Goal: Task Accomplishment & Management: Manage account settings

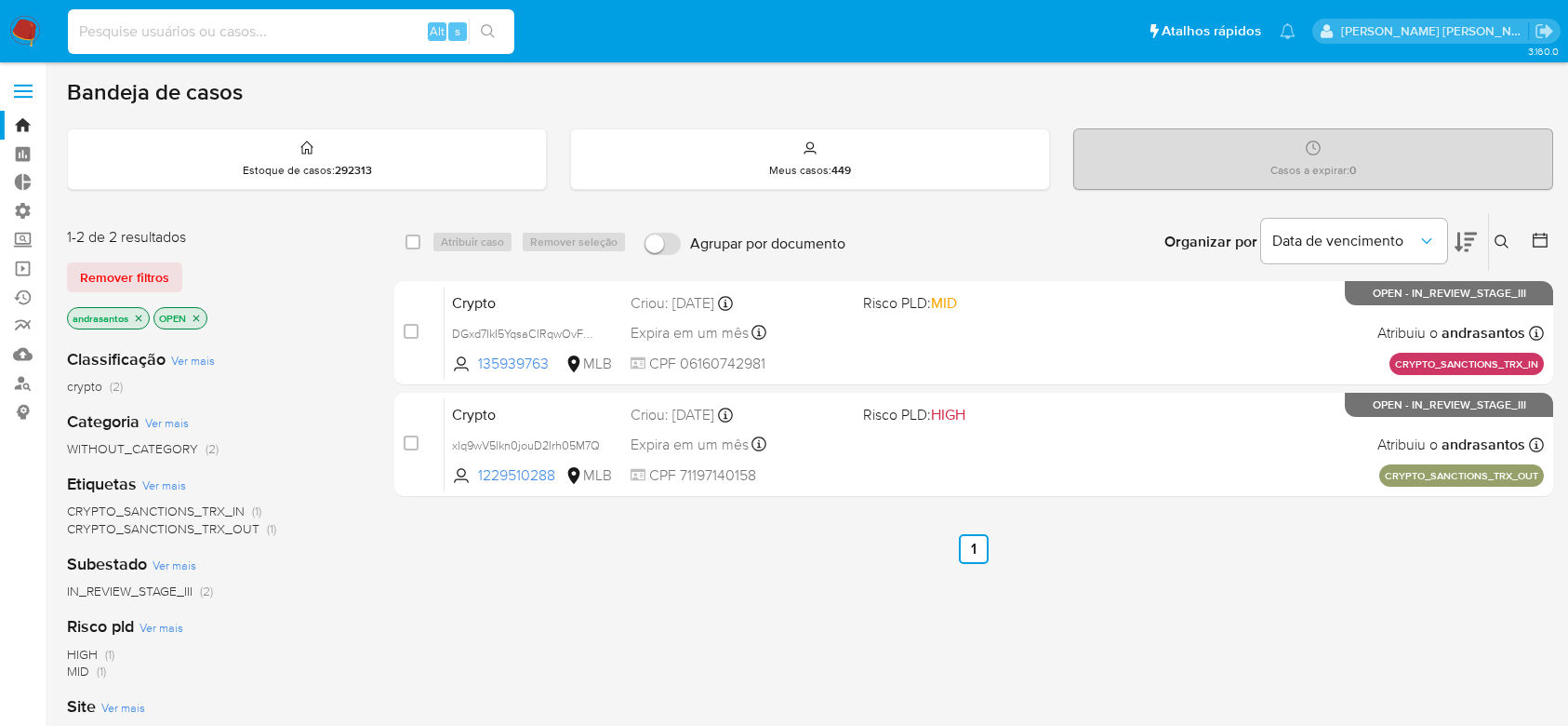
click at [209, 31] on input at bounding box center [291, 32] width 446 height 24
type input "Axywj9pkevBt6HEnobaR0WE0"
click at [481, 28] on icon "search-icon" at bounding box center [488, 32] width 15 height 15
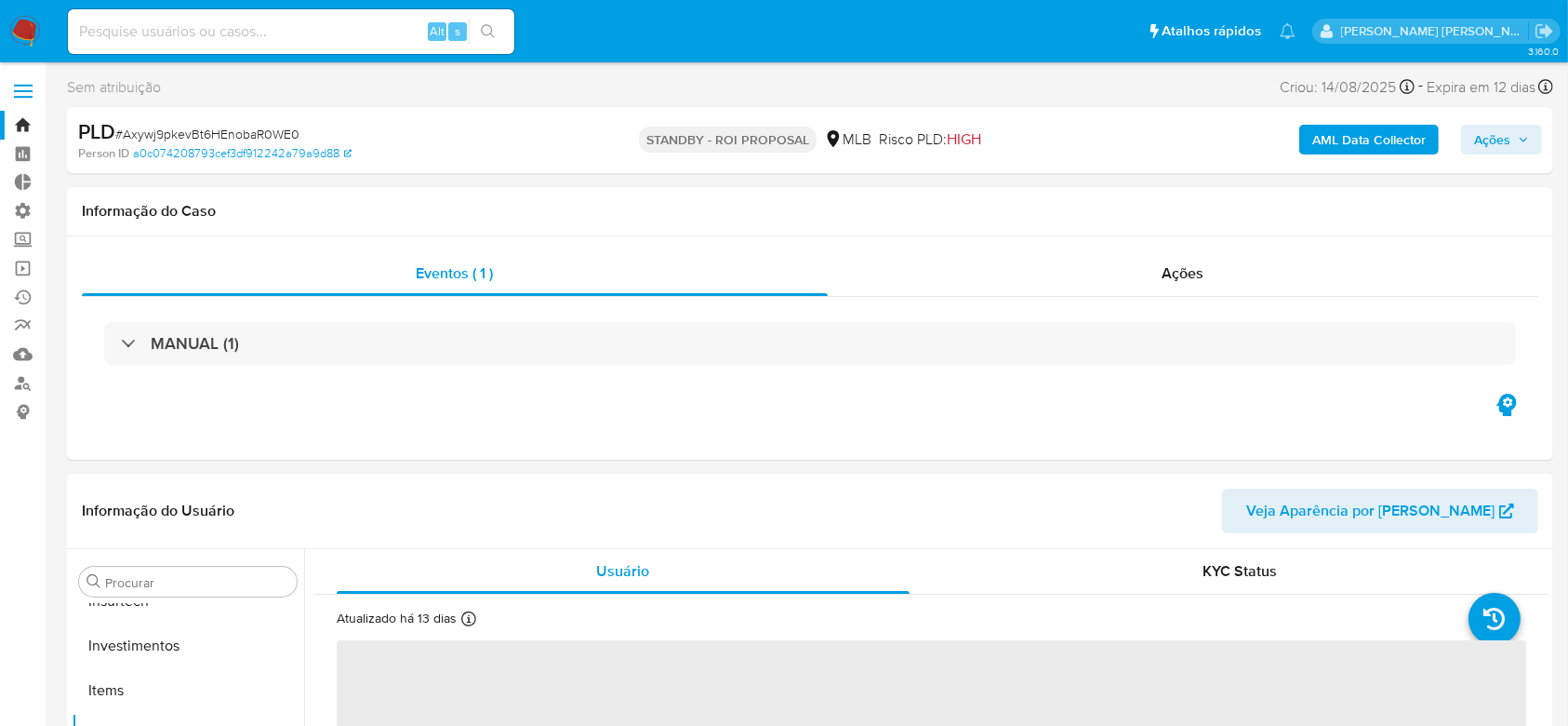
scroll to position [875, 0]
select select "10"
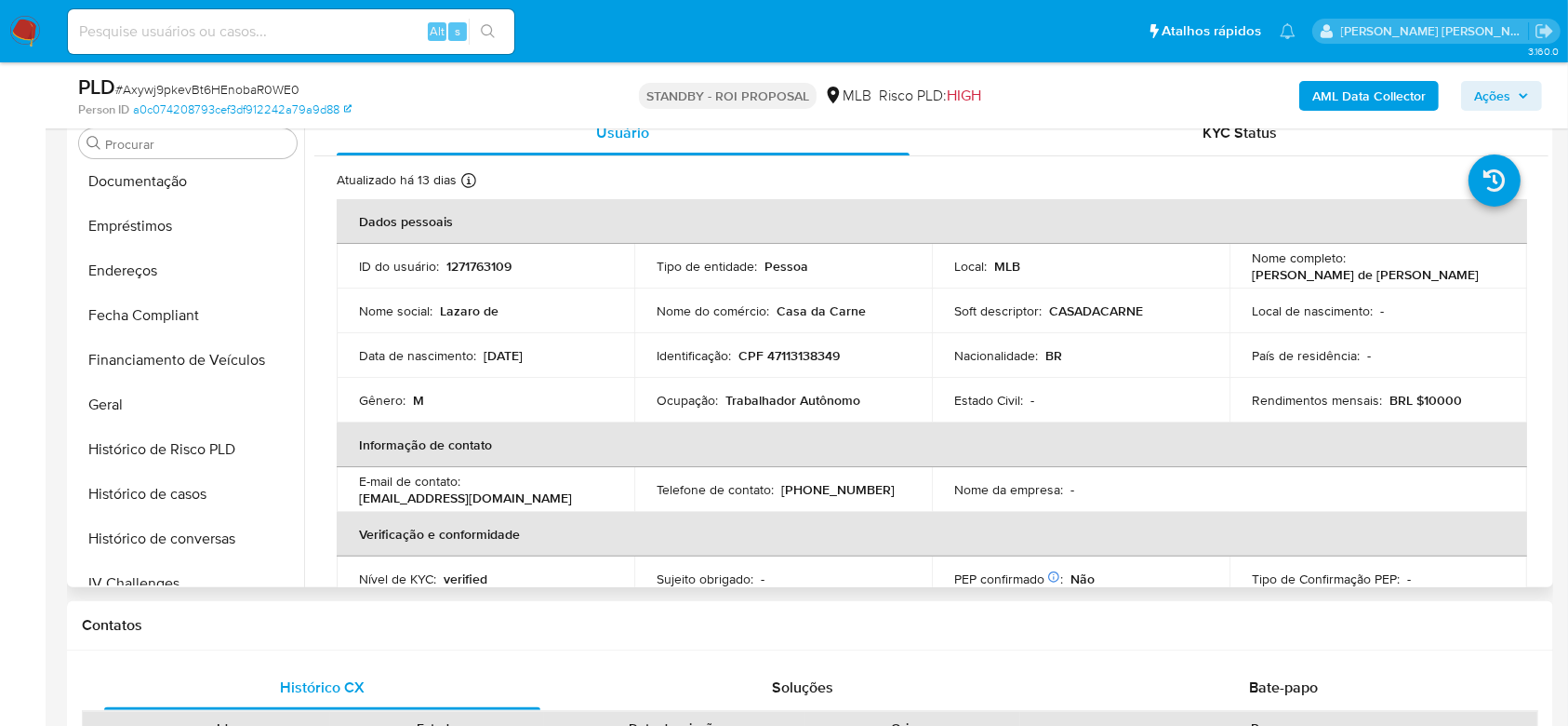
scroll to position [379, 0]
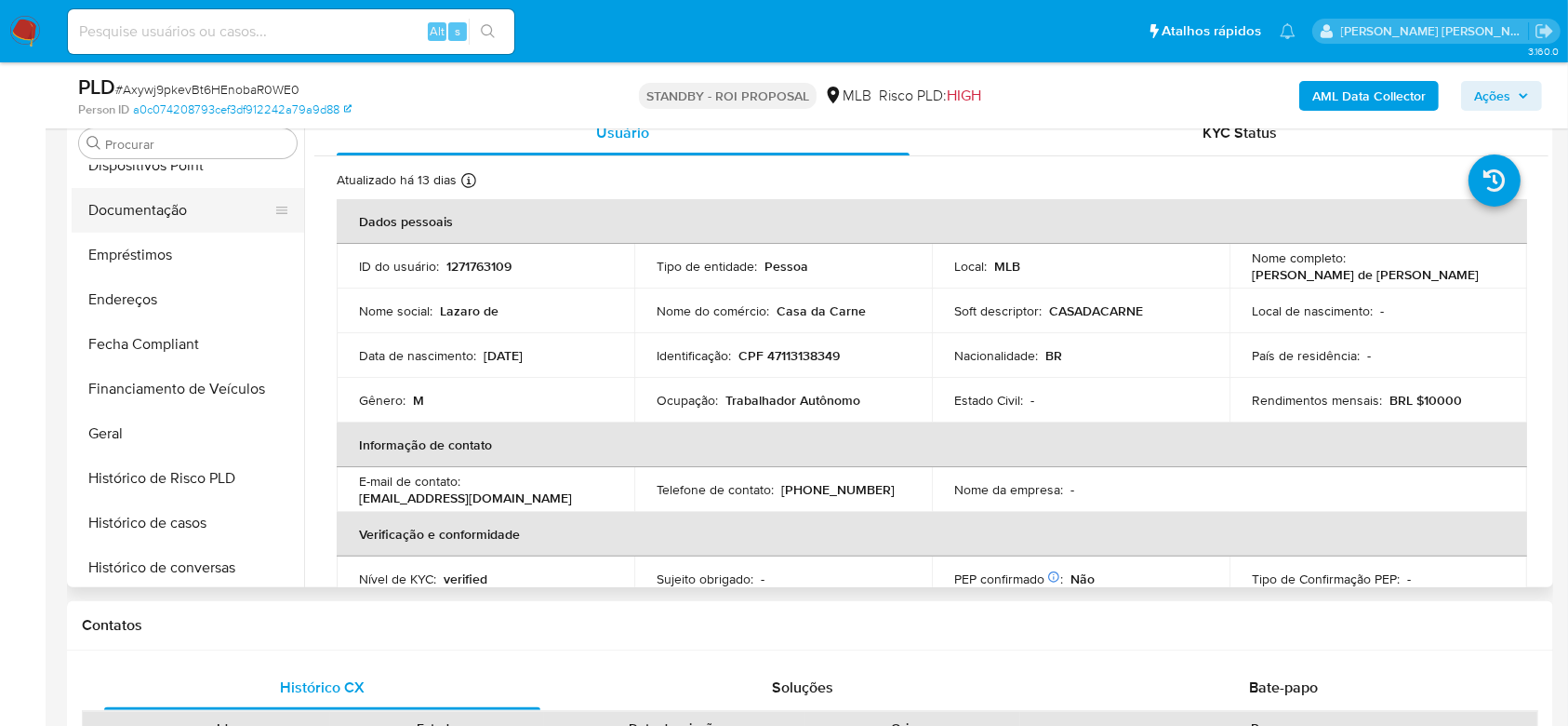
click at [156, 211] on button "Documentação" at bounding box center [181, 211] width 218 height 45
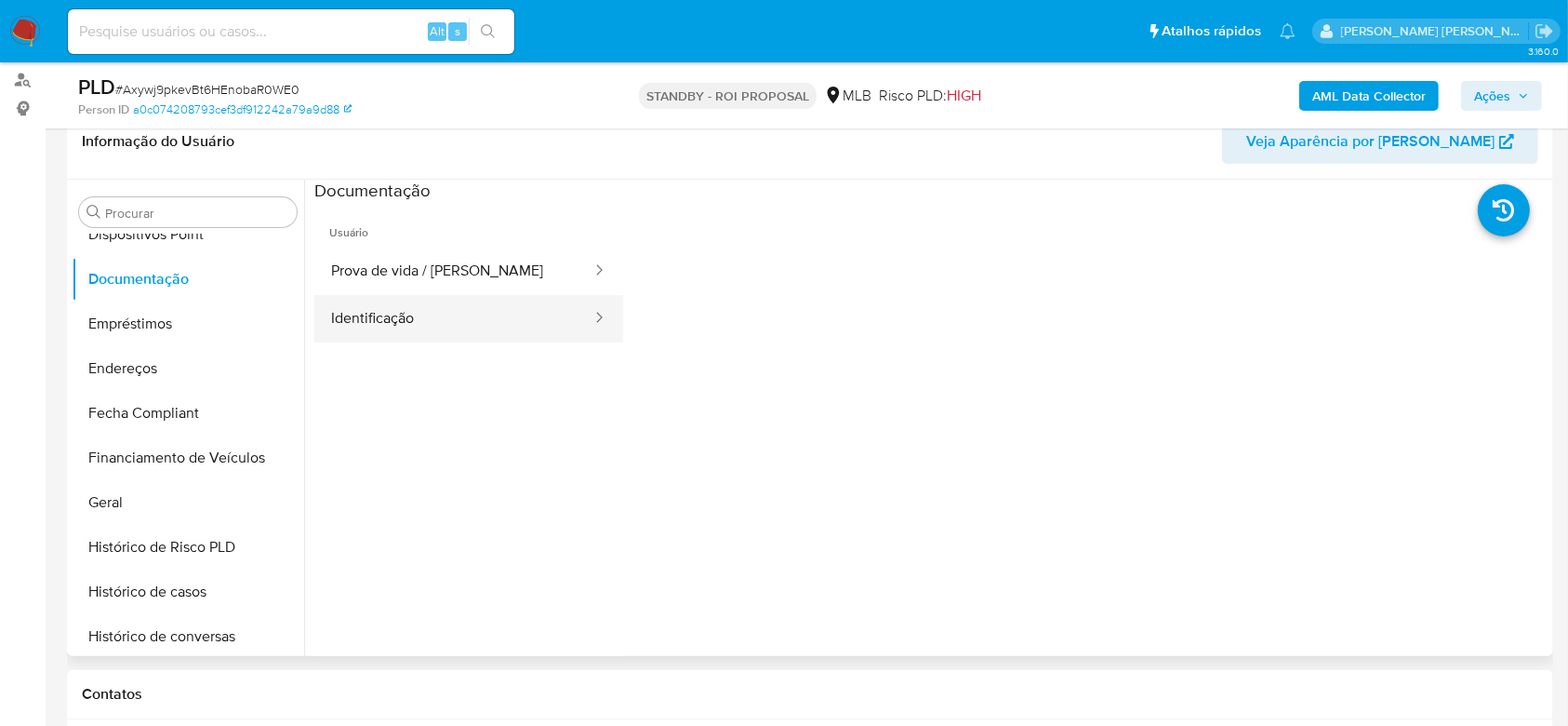
scroll to position [248, 0]
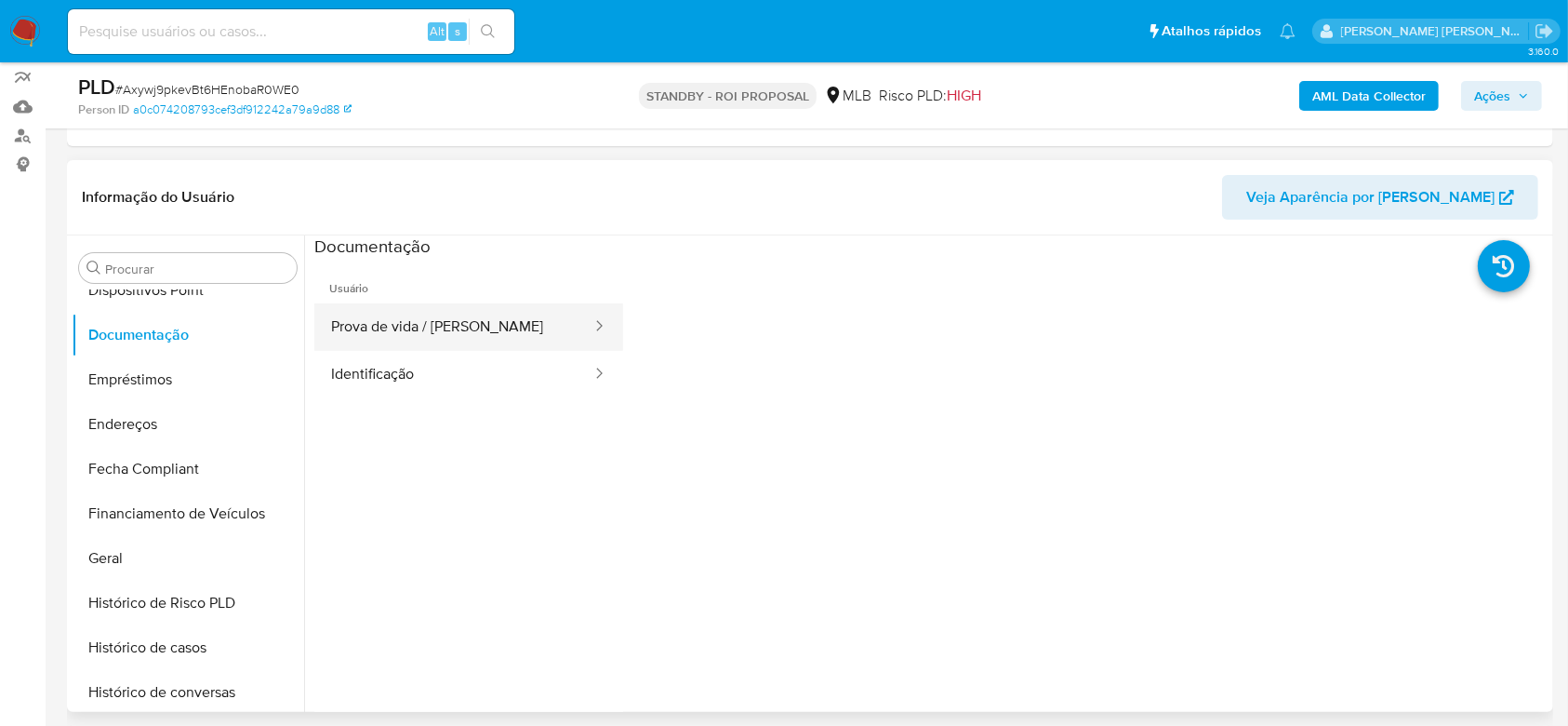
click at [445, 323] on button "Prova de vida / Selfie" at bounding box center [453, 326] width 279 height 48
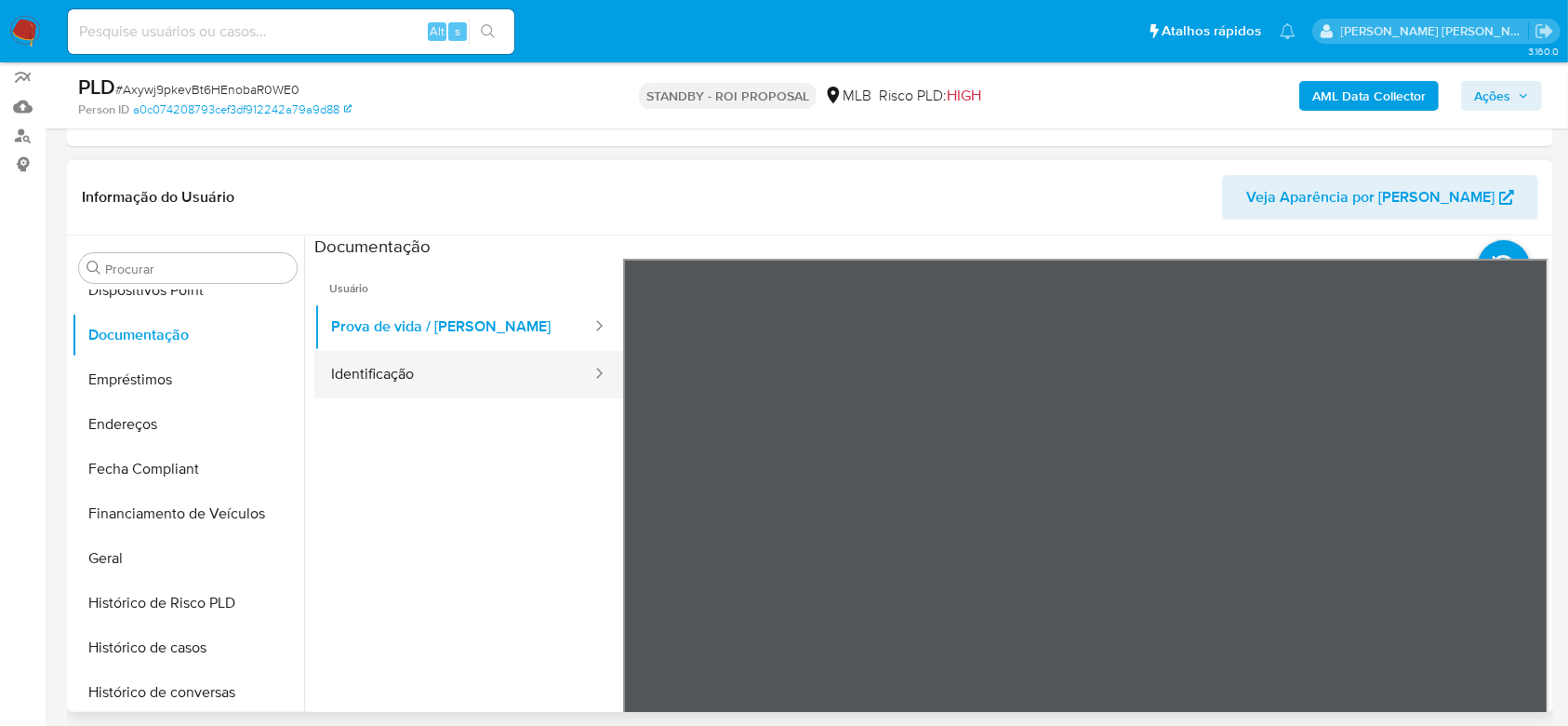
click at [416, 381] on button "Identificação" at bounding box center [453, 374] width 279 height 48
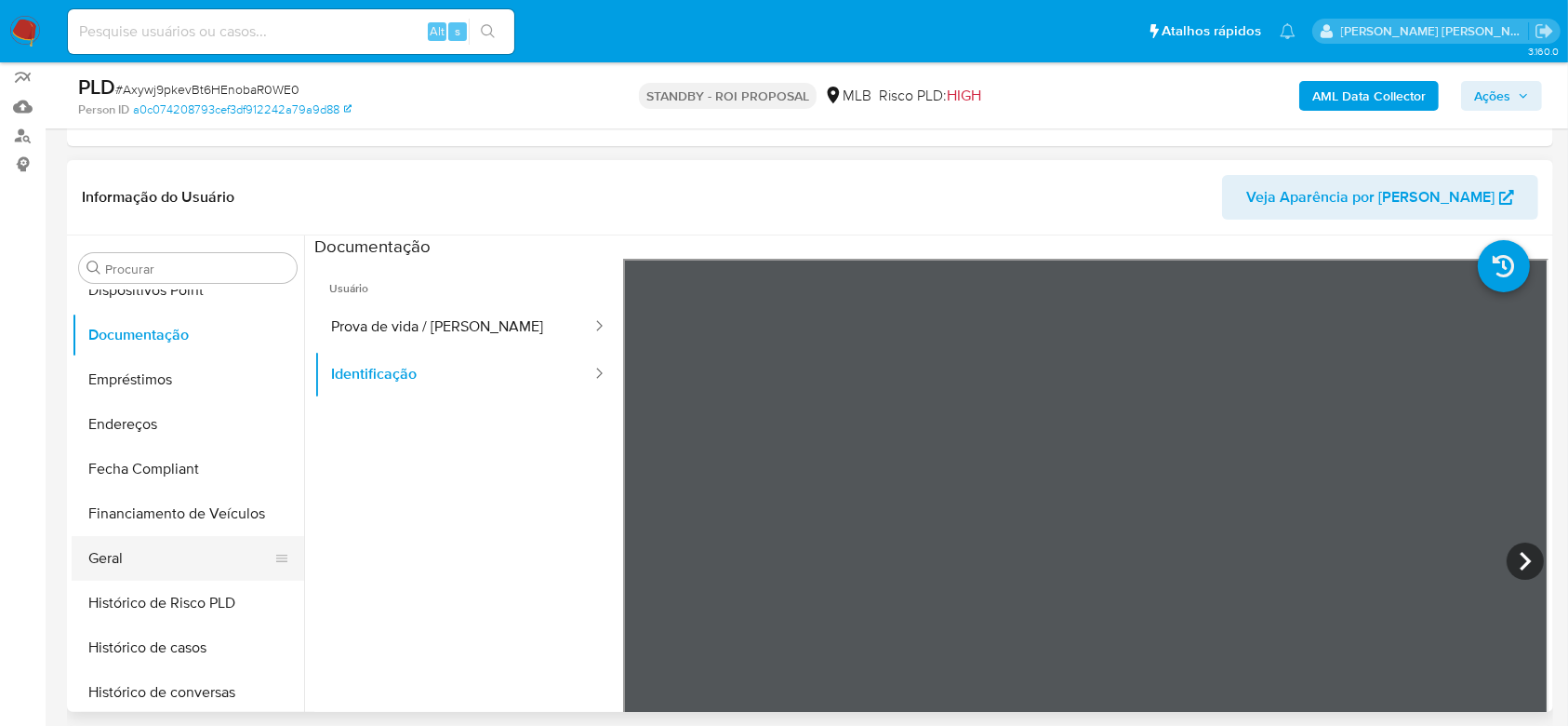
click at [130, 555] on button "Geral" at bounding box center [181, 558] width 218 height 45
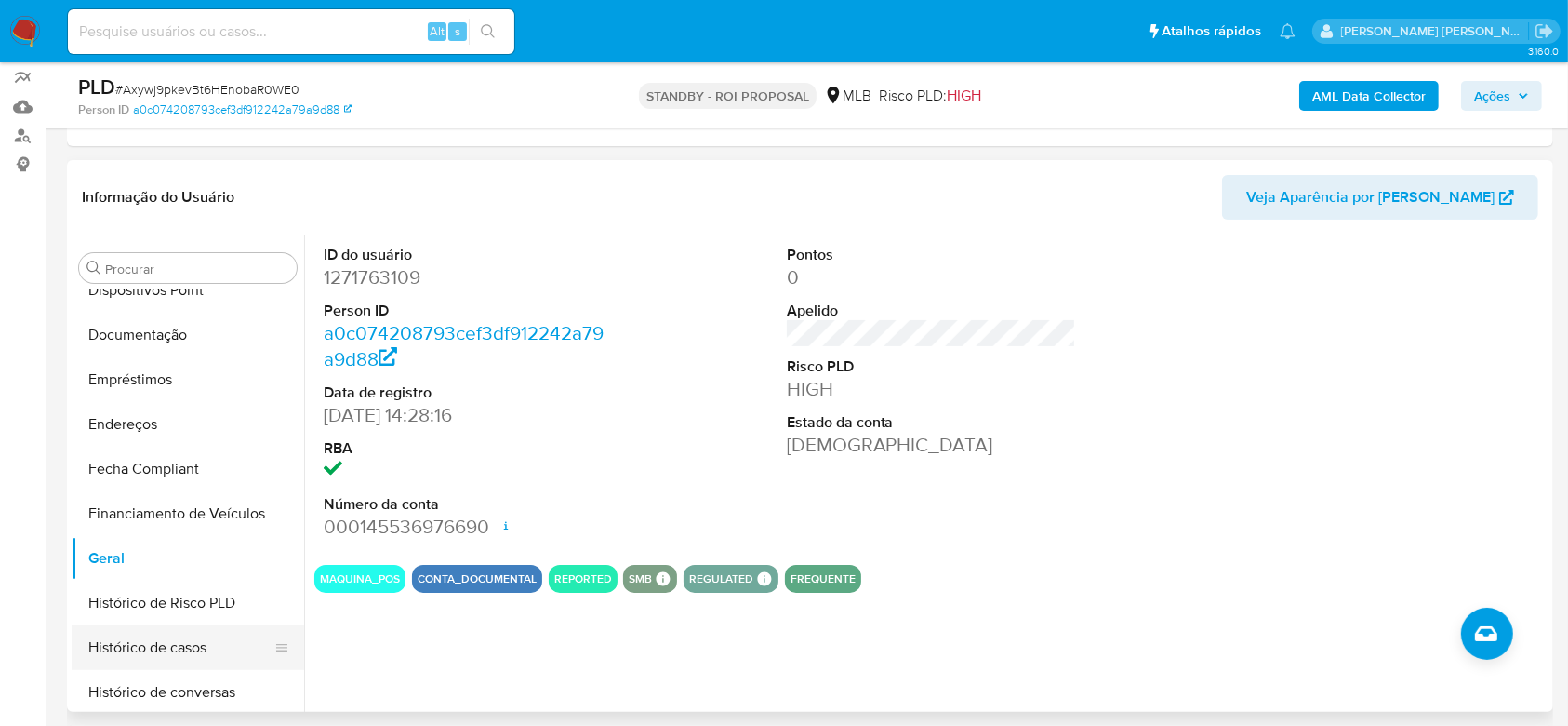
click at [178, 647] on button "Histórico de casos" at bounding box center [181, 648] width 218 height 45
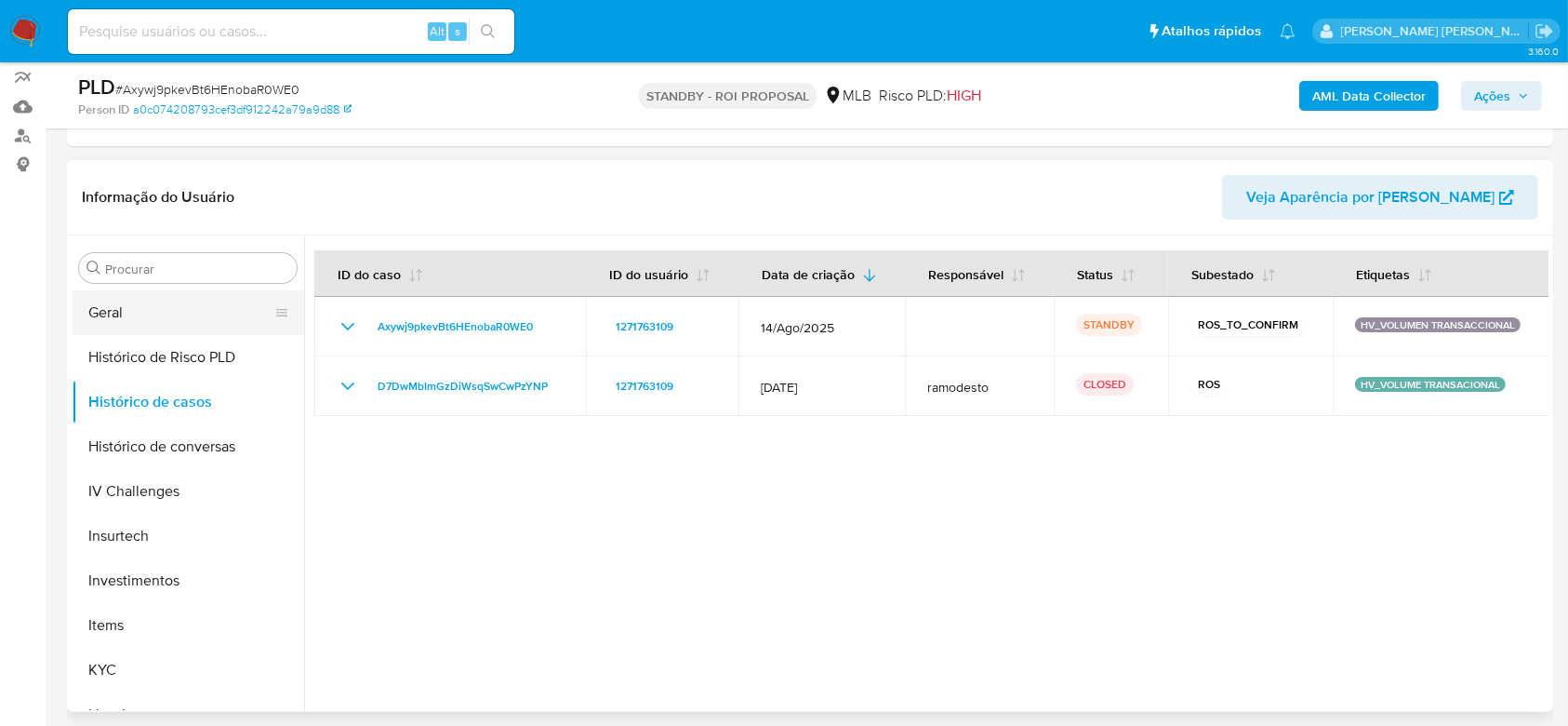
scroll to position [627, 0]
click at [134, 656] on button "KYC" at bounding box center [181, 668] width 218 height 45
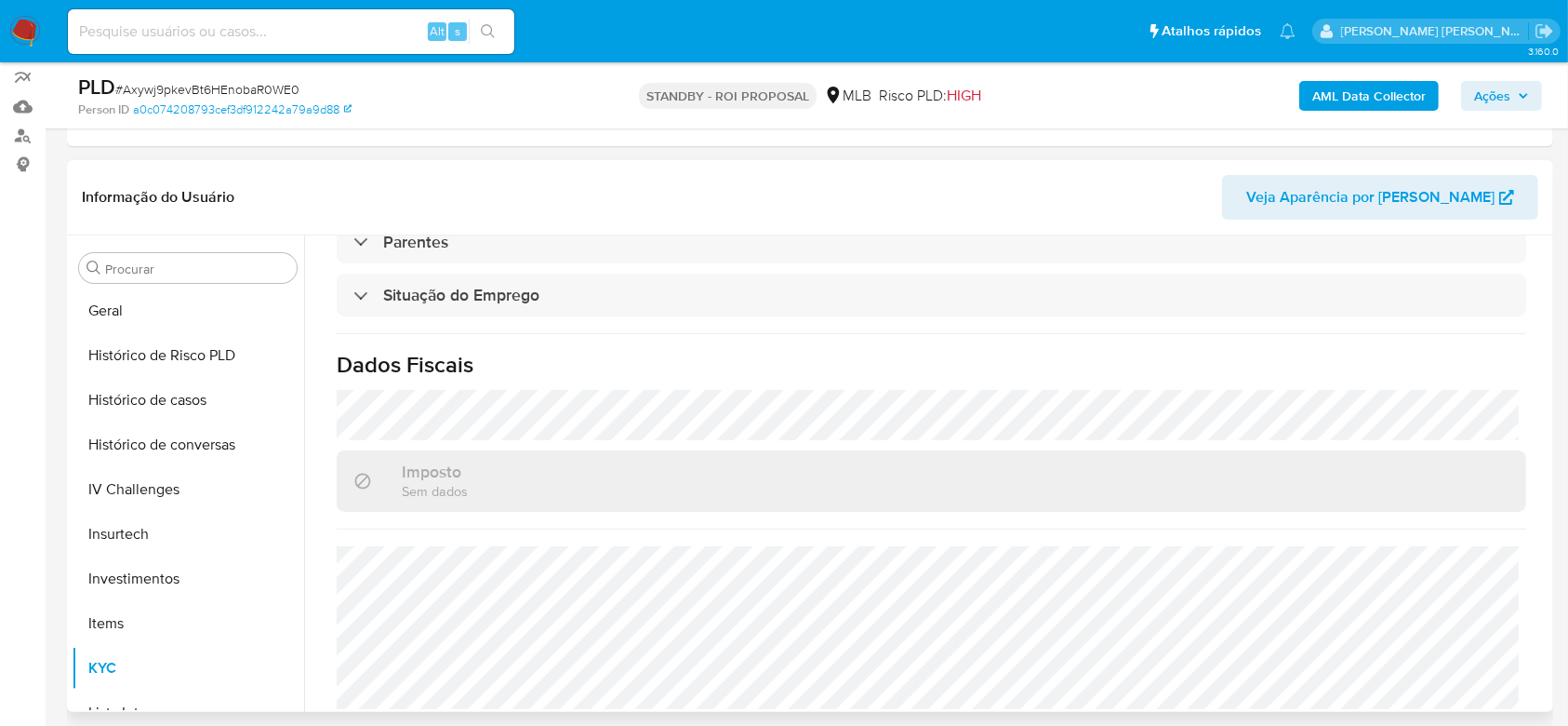
scroll to position [791, 0]
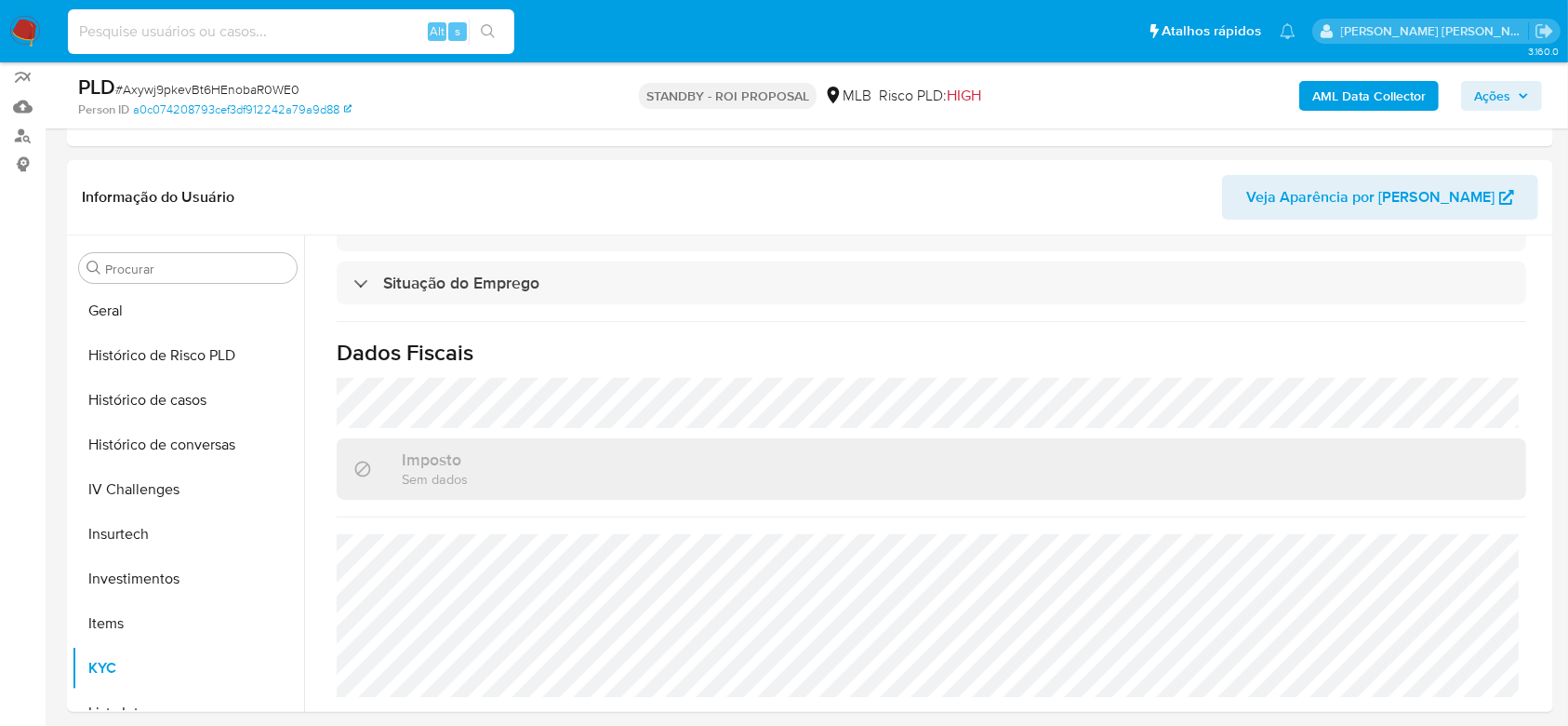
click at [198, 30] on input at bounding box center [291, 32] width 446 height 24
paste input "5xf7nyFavjieht5jk8WlZblh"
type input "5xf7nyFavjieht5jk8WlZblh"
click at [490, 25] on icon "search-icon" at bounding box center [488, 32] width 15 height 15
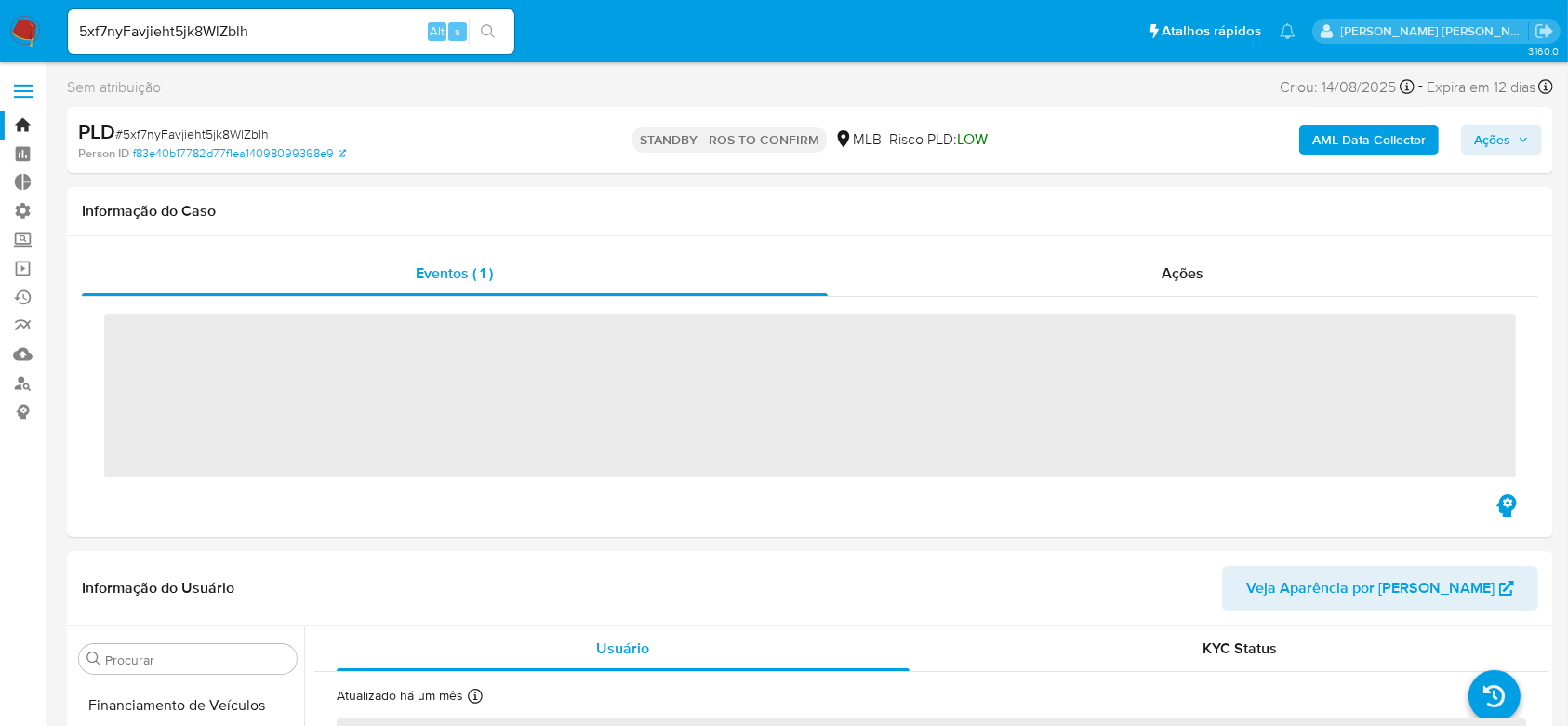
scroll to position [850, 0]
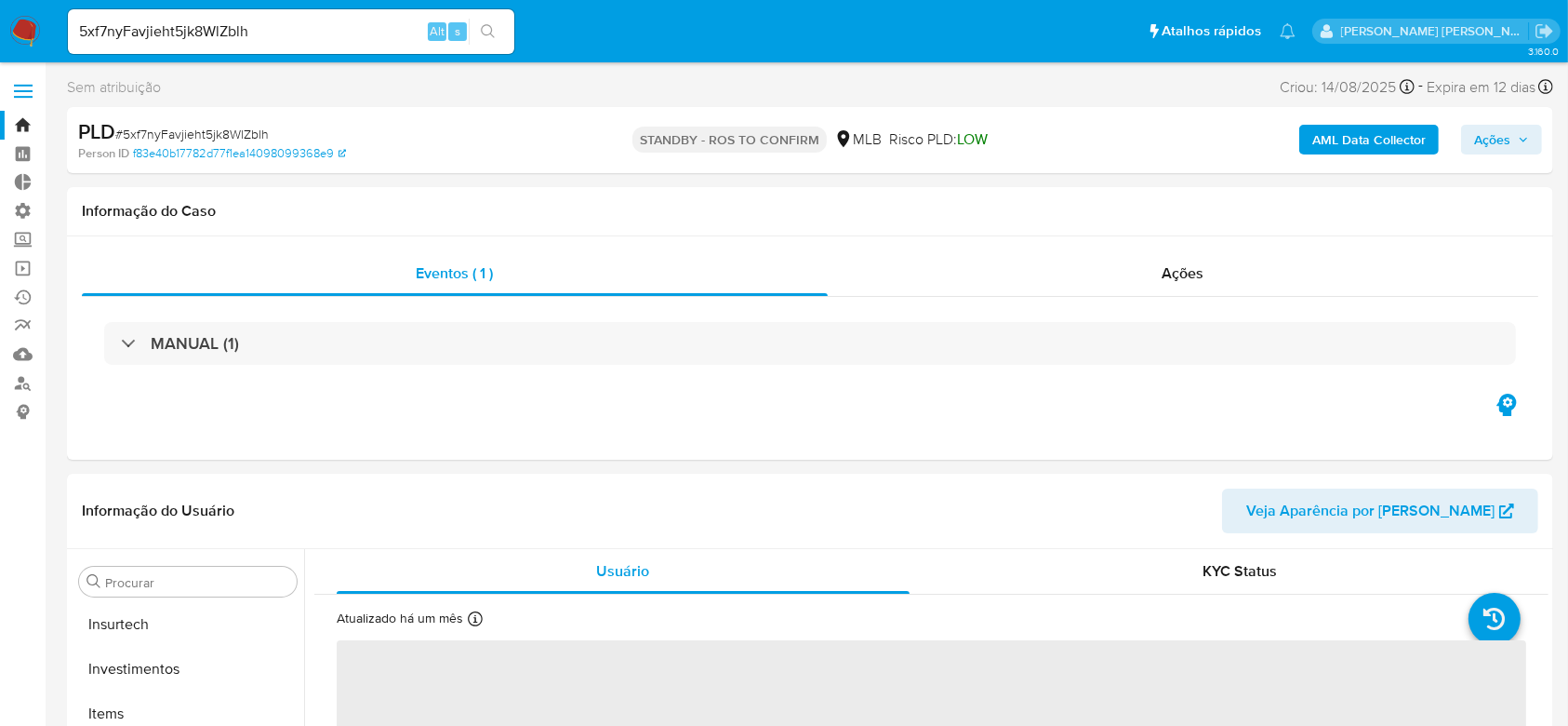
select select "10"
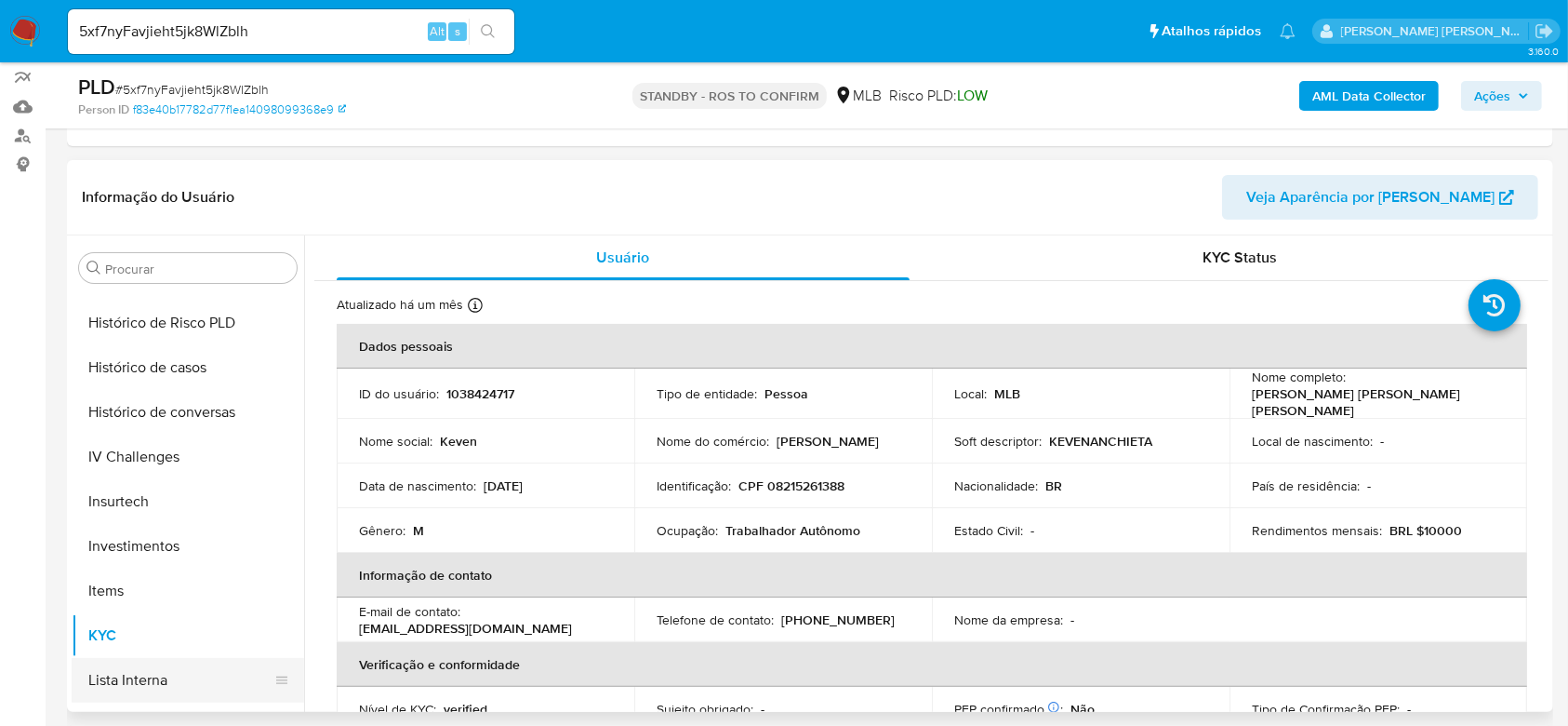
scroll to position [379, 0]
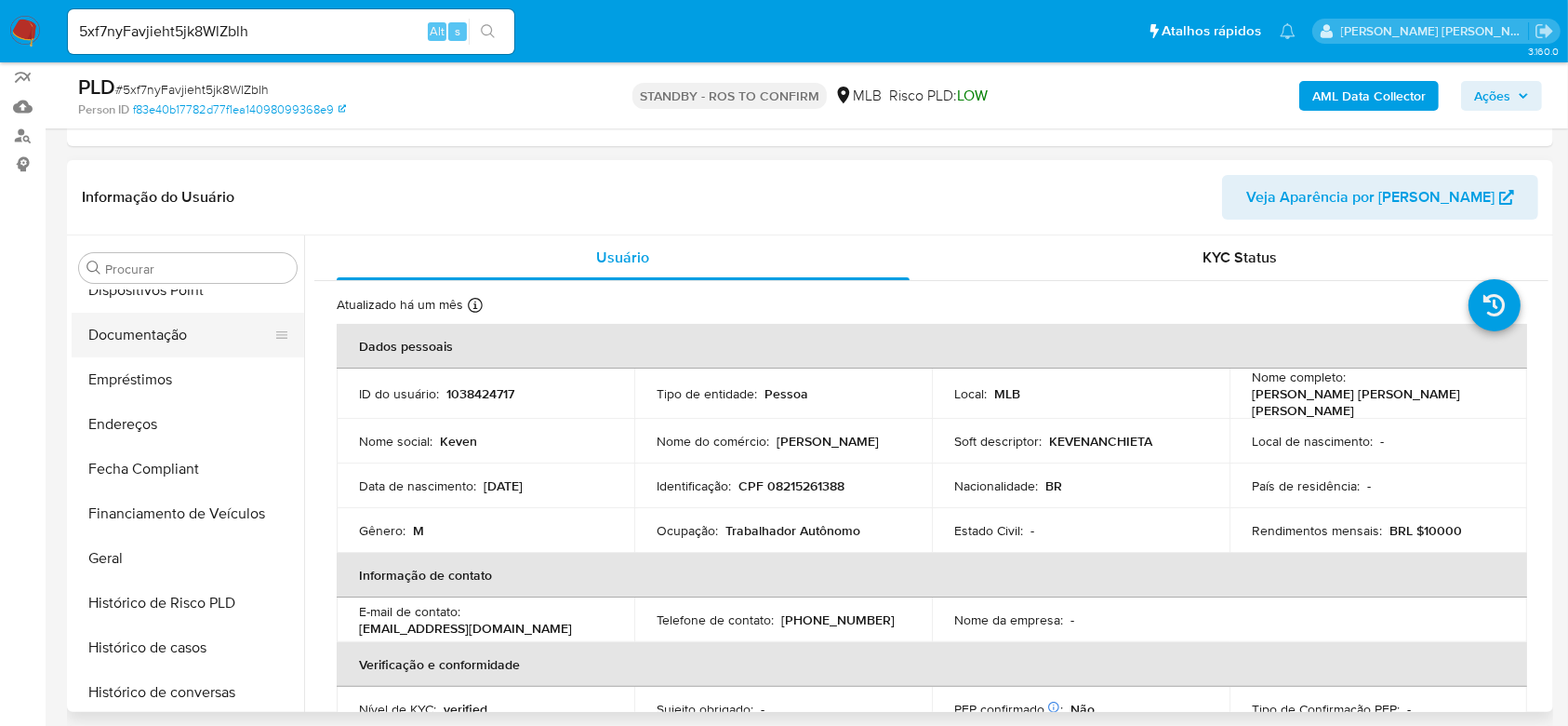
click at [163, 334] on button "Documentação" at bounding box center [181, 335] width 218 height 45
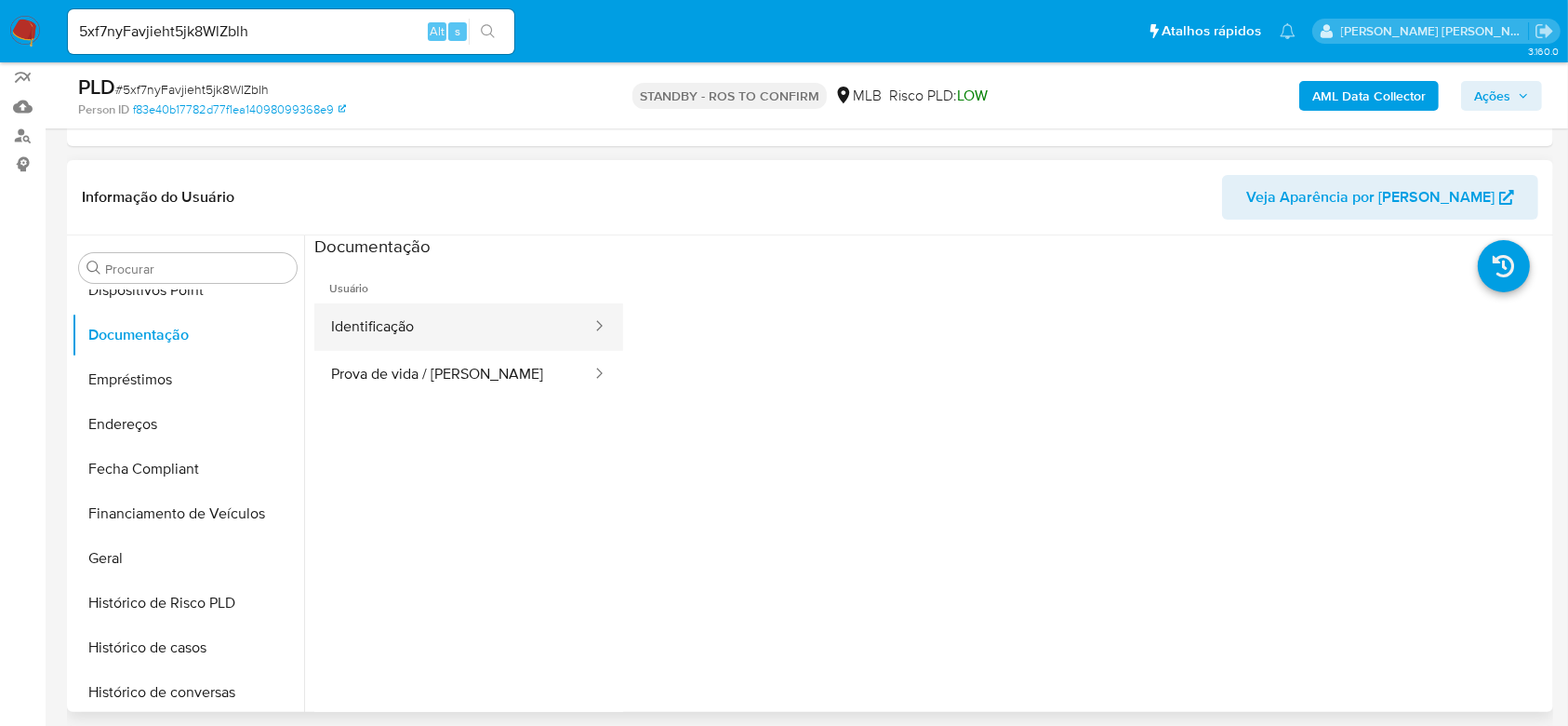
click at [399, 334] on button "Identificação" at bounding box center [453, 326] width 279 height 48
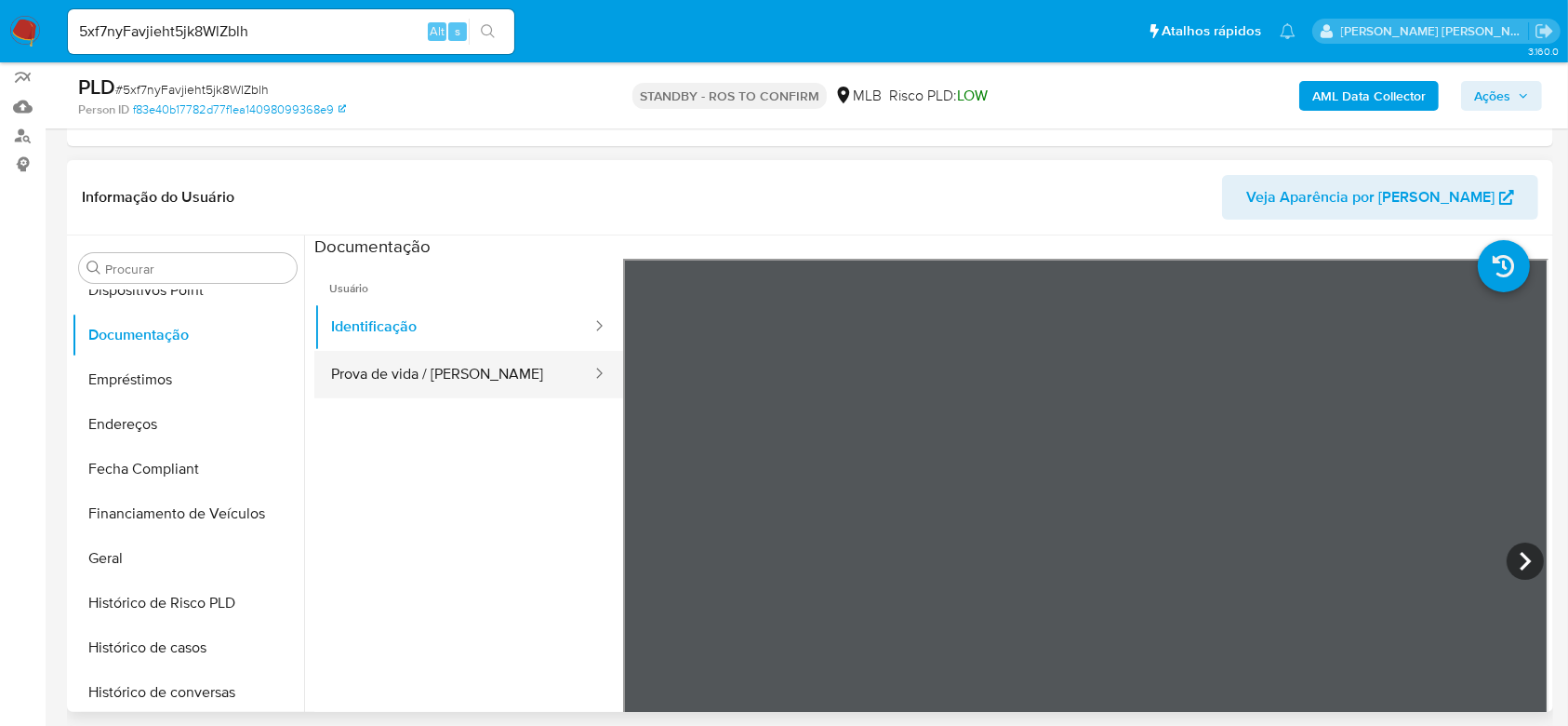
click at [447, 376] on button "Prova de vida / Selfie" at bounding box center [453, 374] width 279 height 48
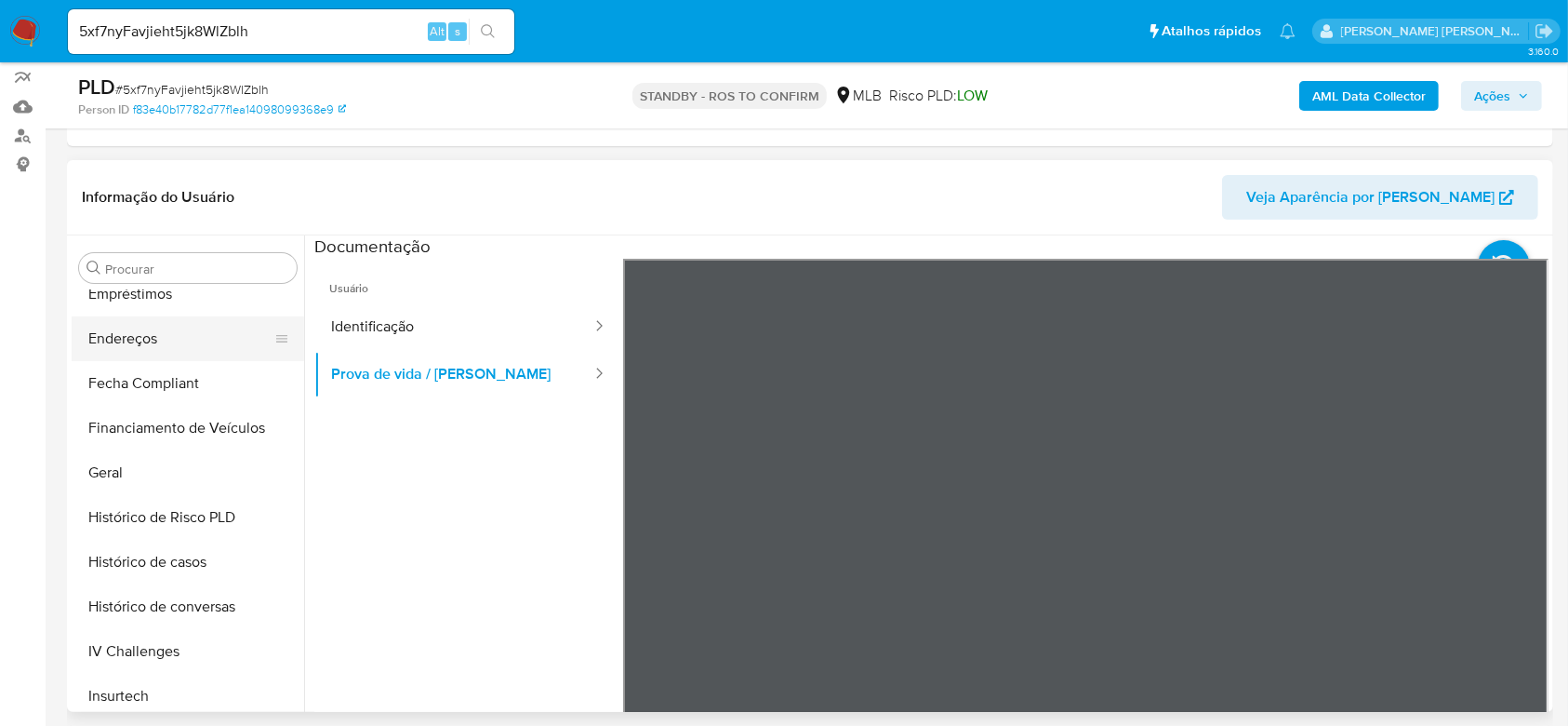
scroll to position [503, 0]
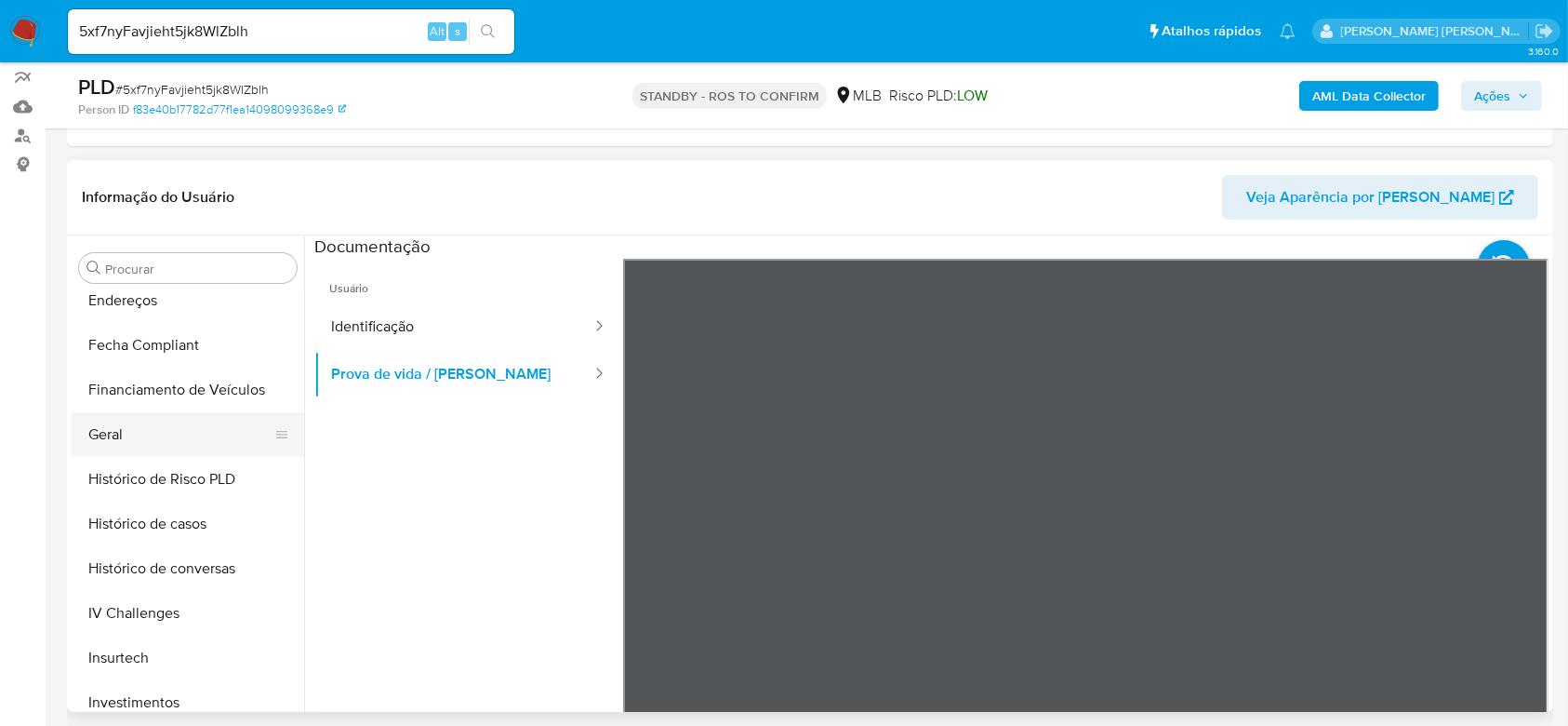
click at [151, 438] on button "Geral" at bounding box center [181, 434] width 218 height 45
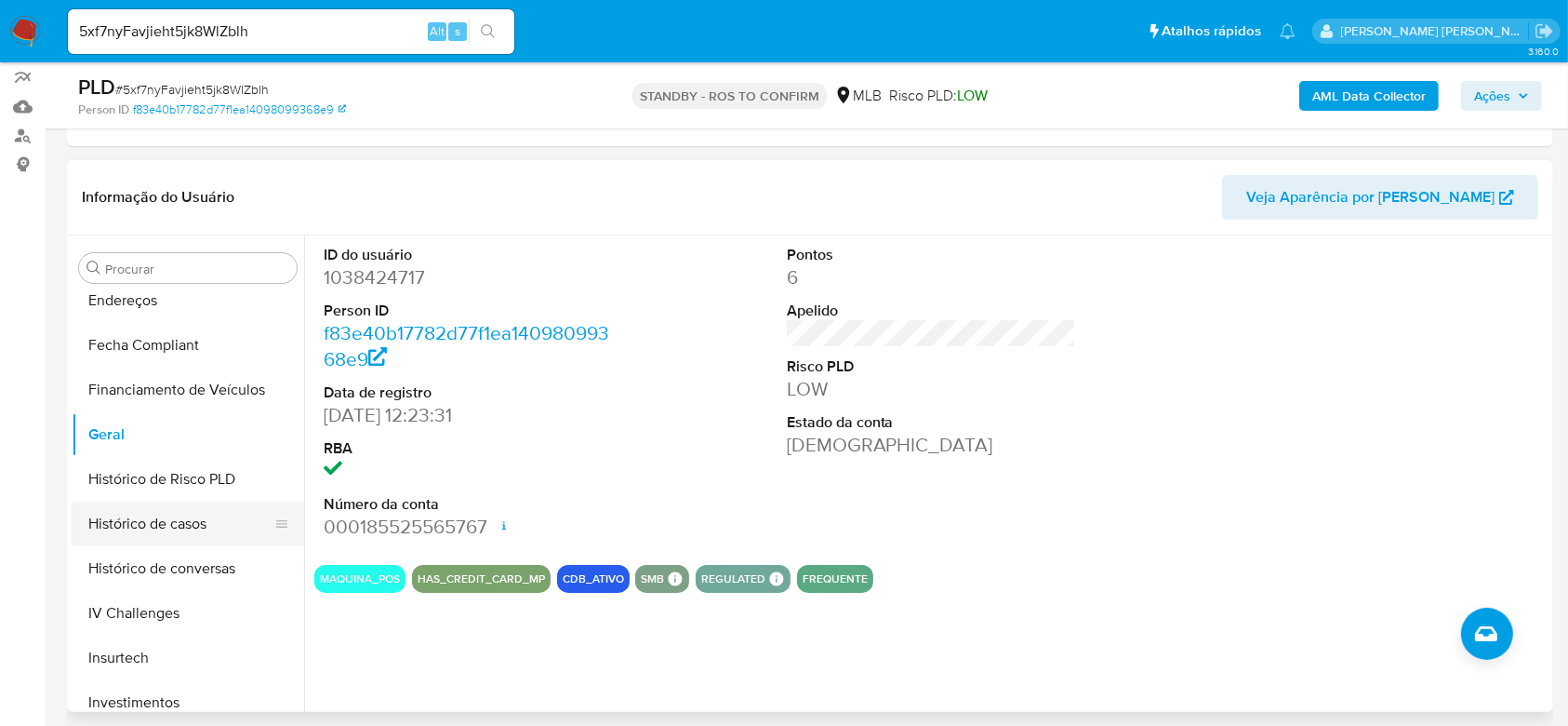
click at [165, 526] on button "Histórico de casos" at bounding box center [181, 524] width 218 height 45
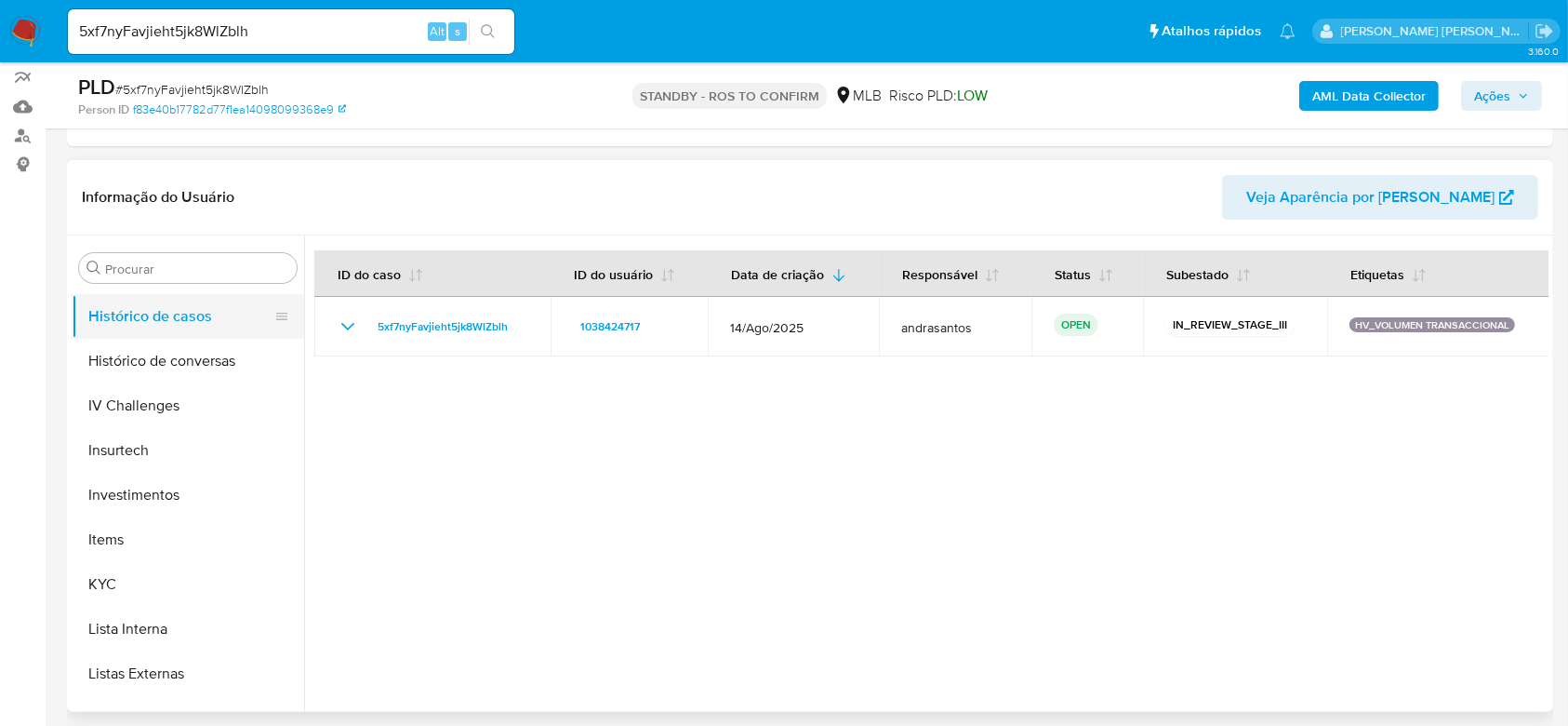
scroll to position [752, 0]
click at [126, 536] on button "KYC" at bounding box center [188, 543] width 233 height 45
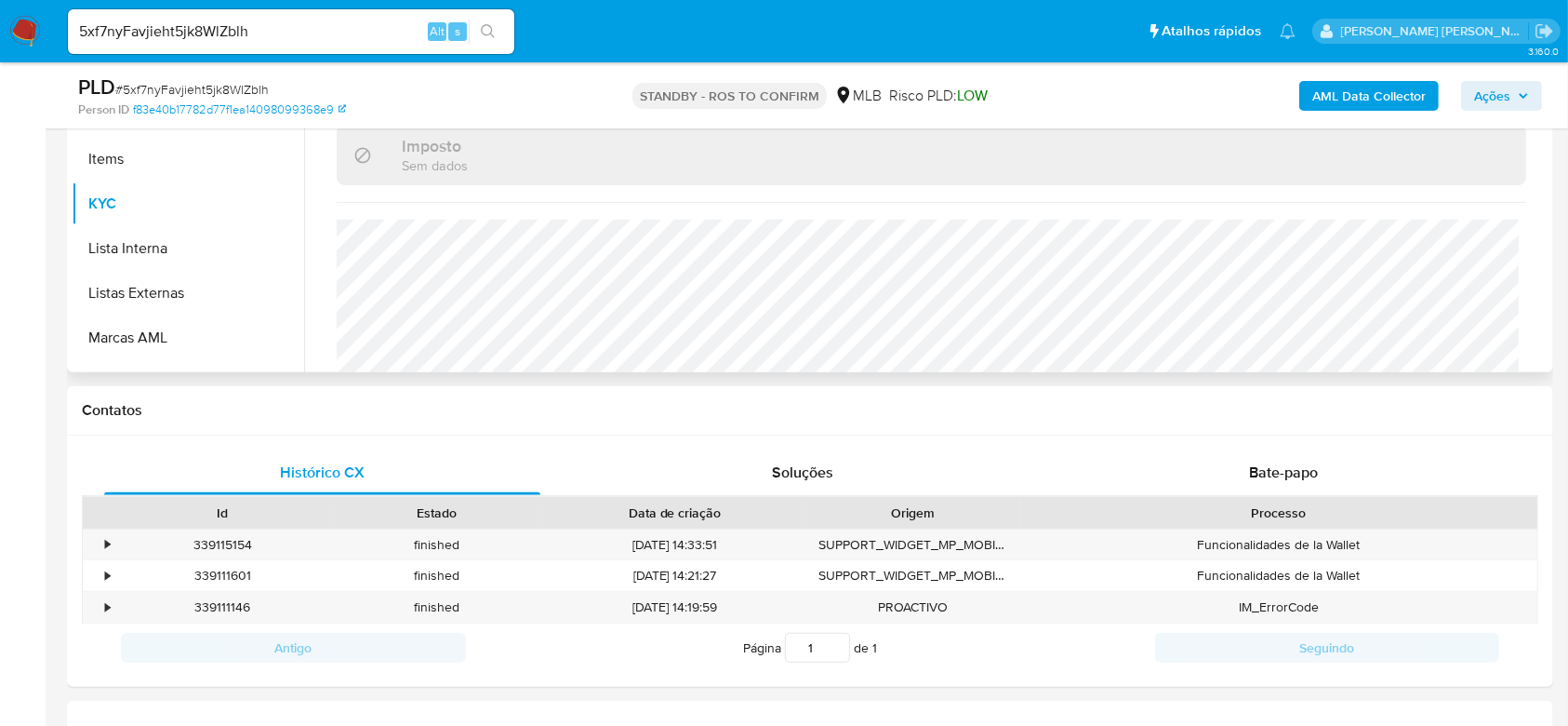
scroll to position [815, 0]
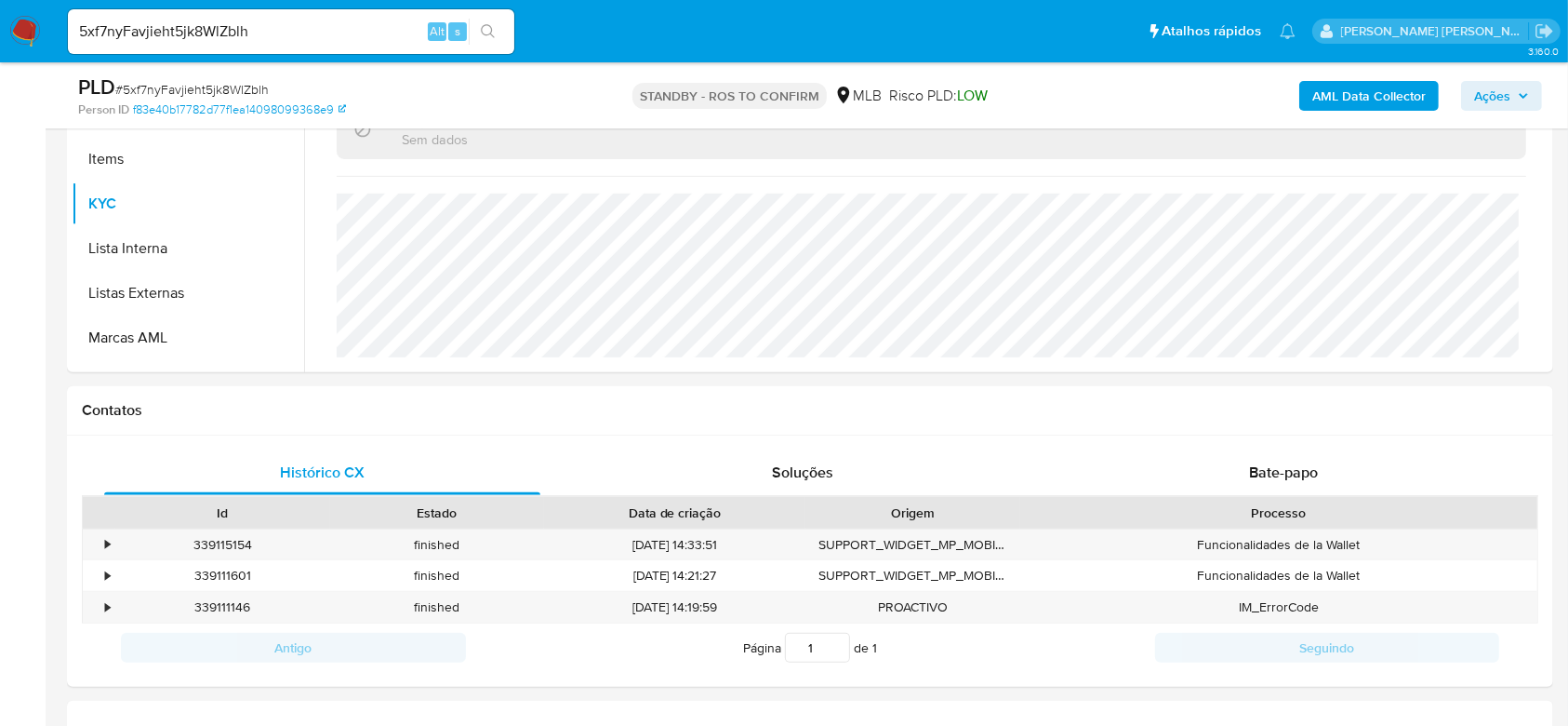
click at [217, 20] on input "5xf7nyFavjieht5jk8WlZblh" at bounding box center [291, 32] width 446 height 24
paste input "sEItpWRkThBOWilfLDW89IaY"
type input "sEItpWRkThBOWilfLDW89IaY"
click at [484, 24] on icon "search-icon" at bounding box center [487, 31] width 14 height 14
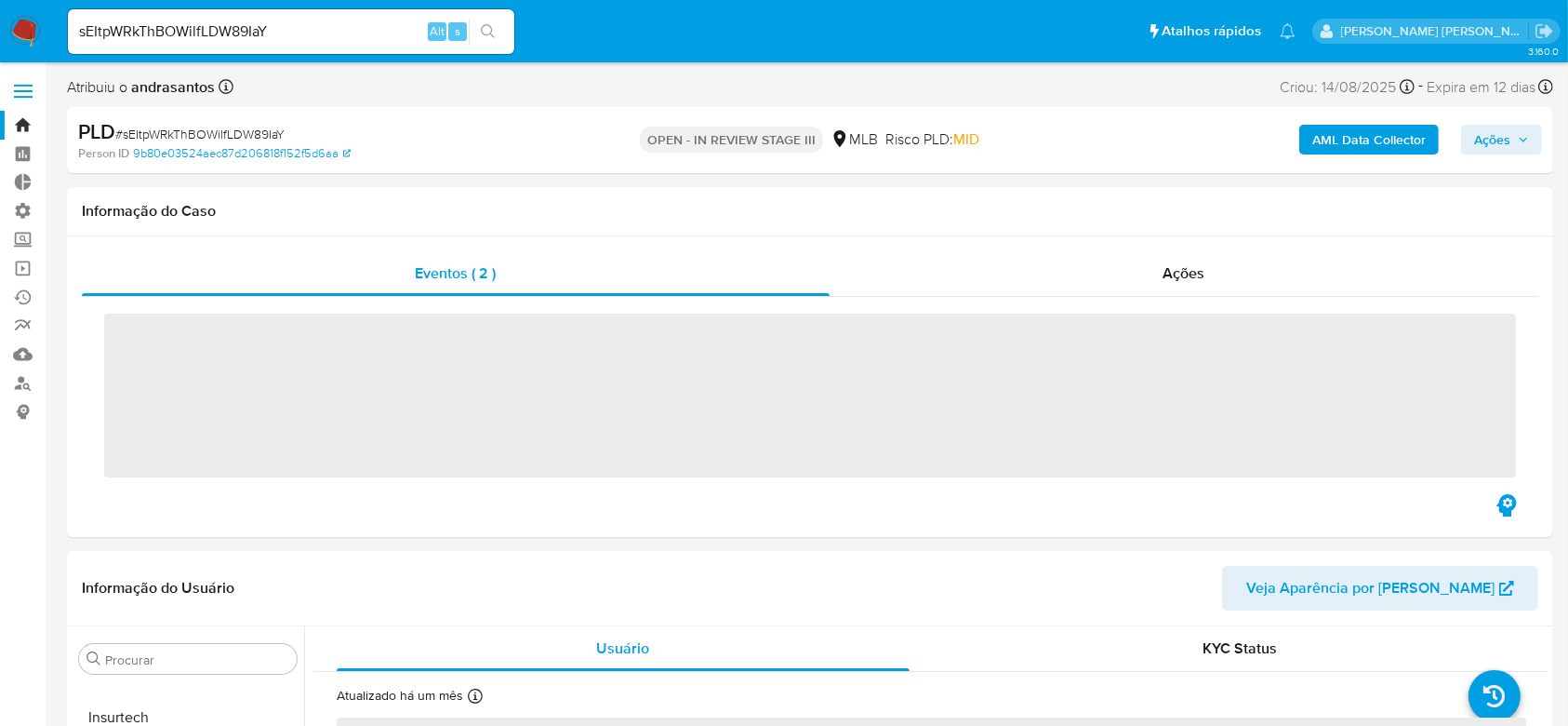
scroll to position [875, 0]
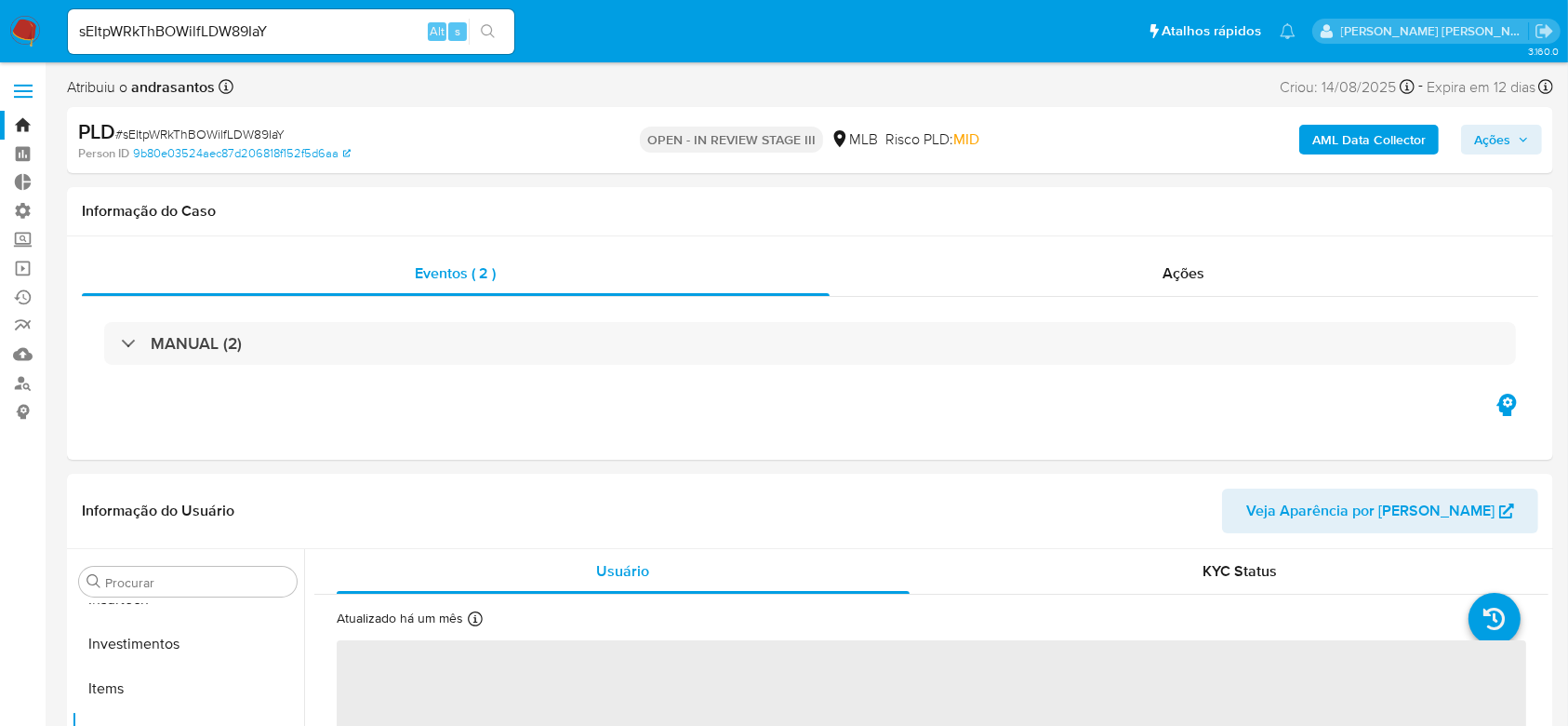
select select "10"
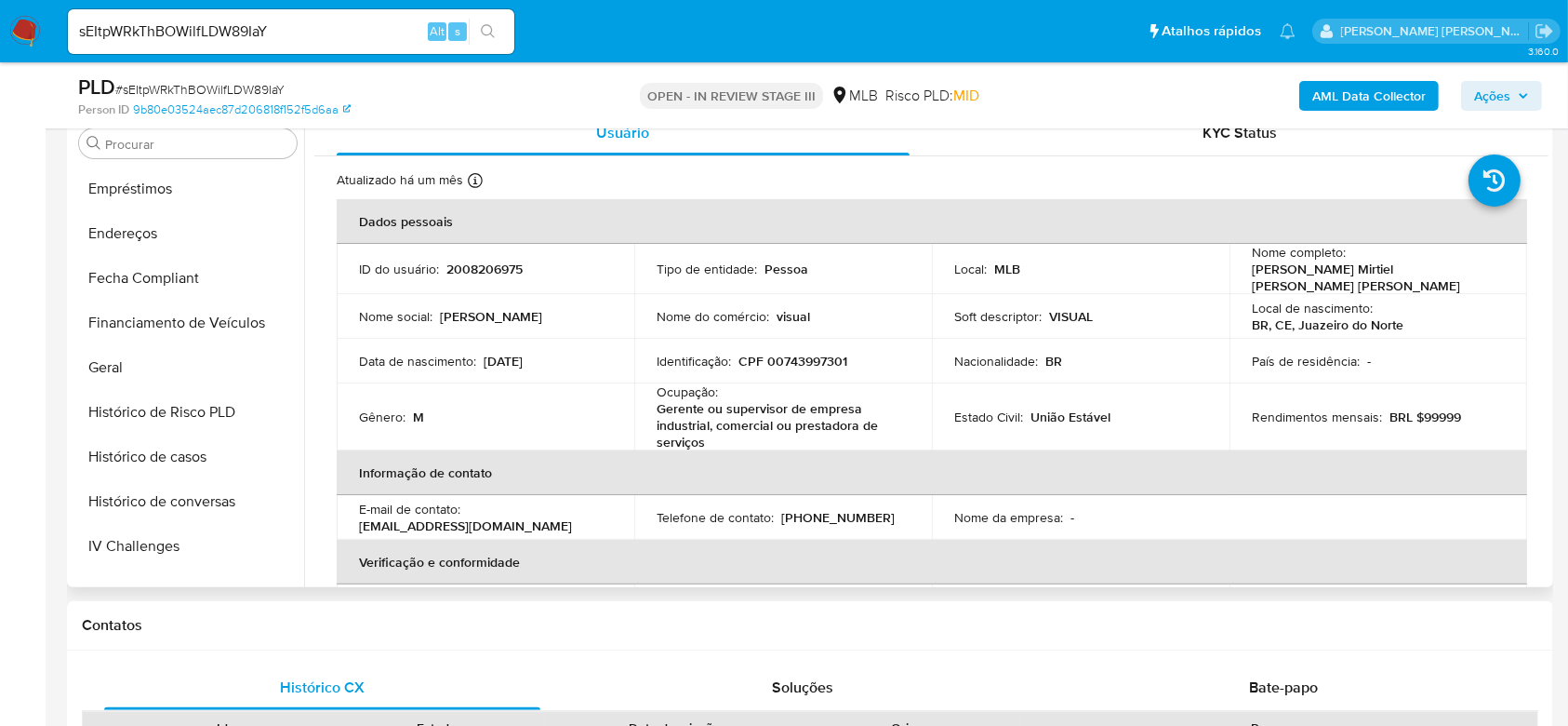
scroll to position [379, 0]
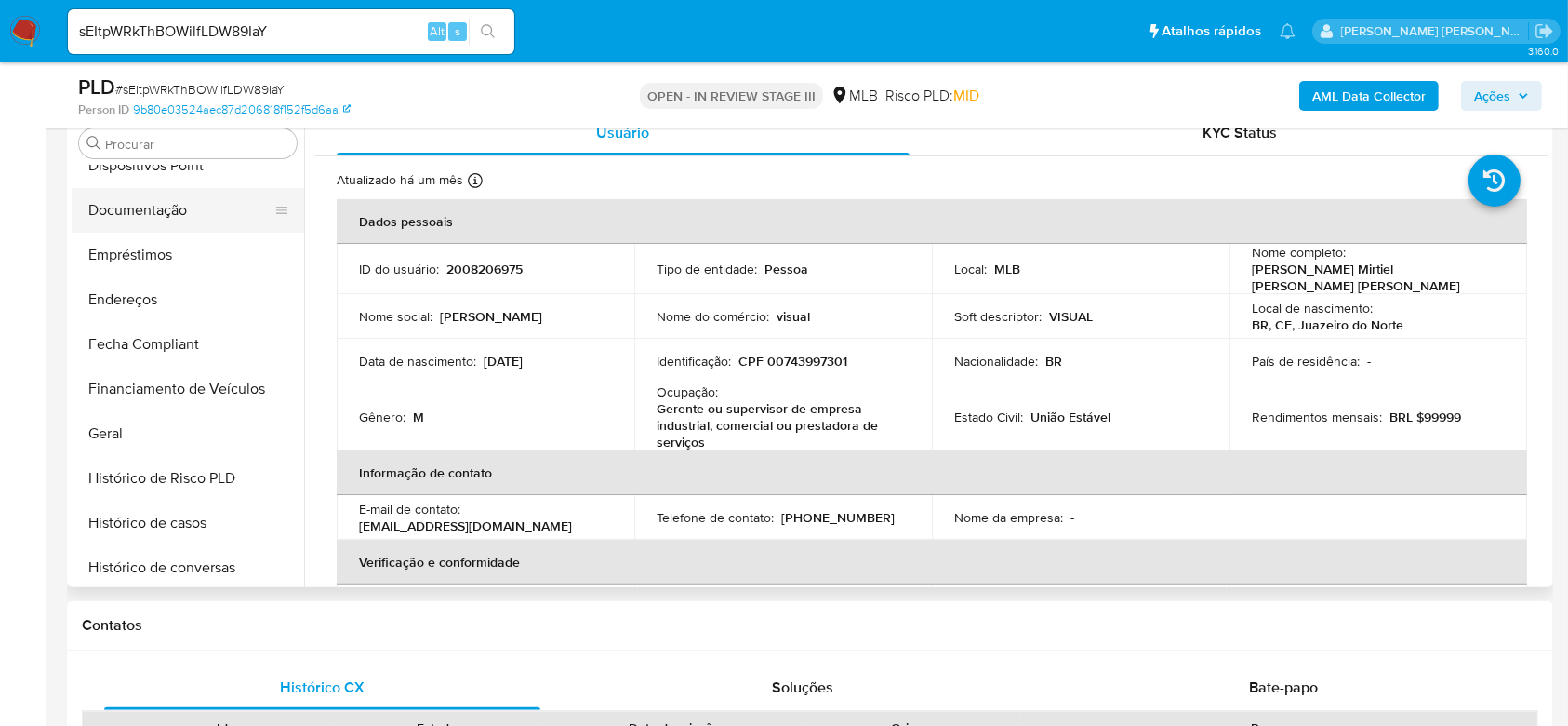
click at [170, 215] on button "Documentação" at bounding box center [181, 211] width 218 height 45
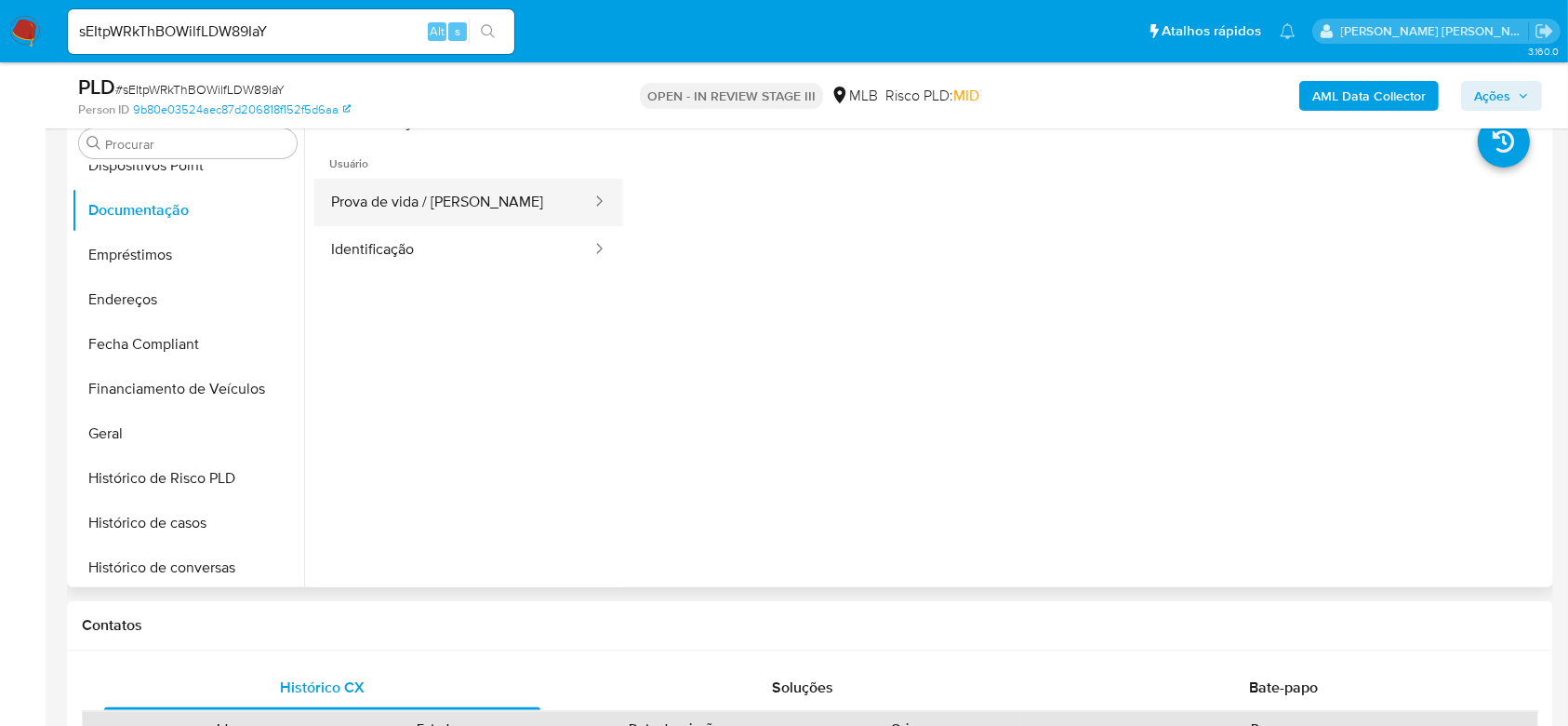
click at [488, 207] on button "Prova de vida / Selfie" at bounding box center [453, 202] width 279 height 48
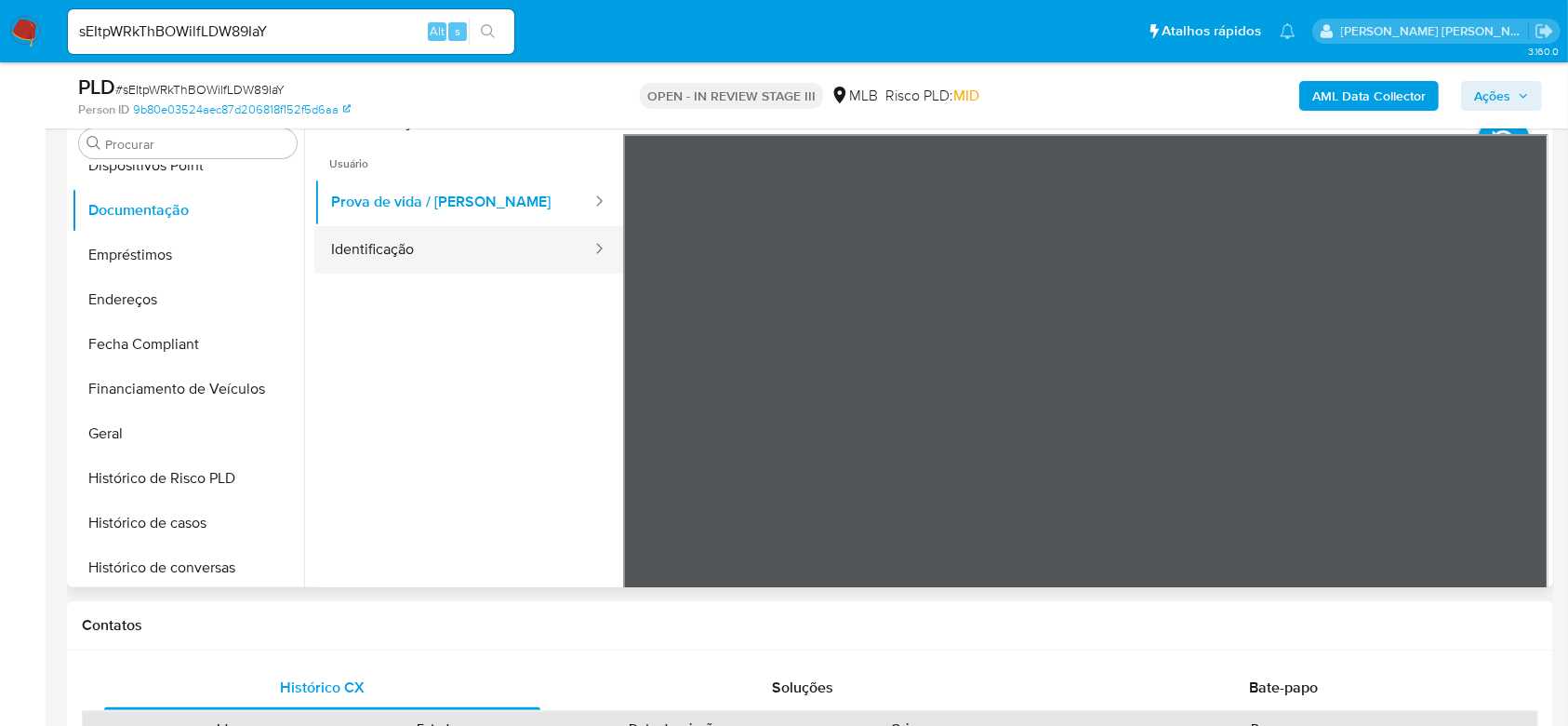
click at [379, 253] on button "Identificação" at bounding box center [453, 250] width 279 height 48
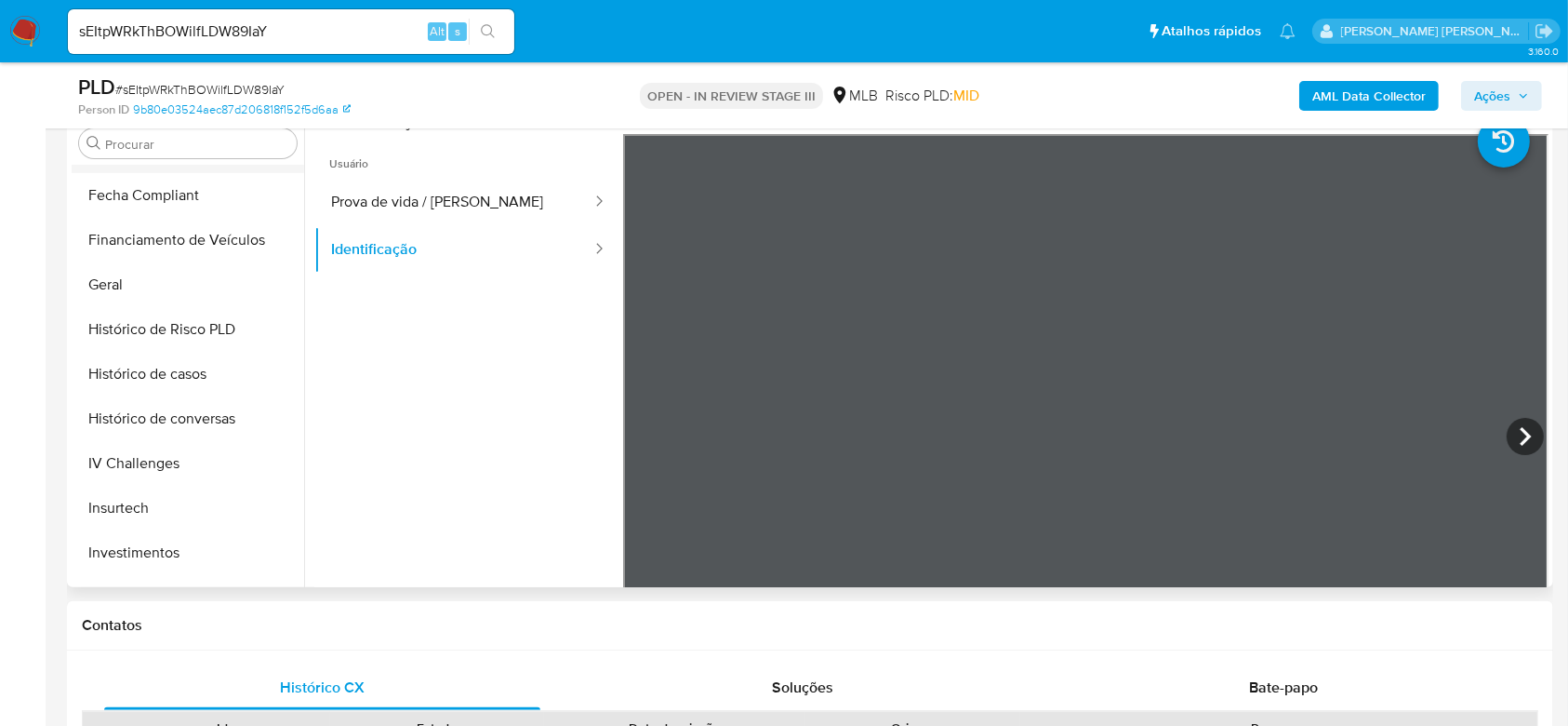
scroll to position [627, 0]
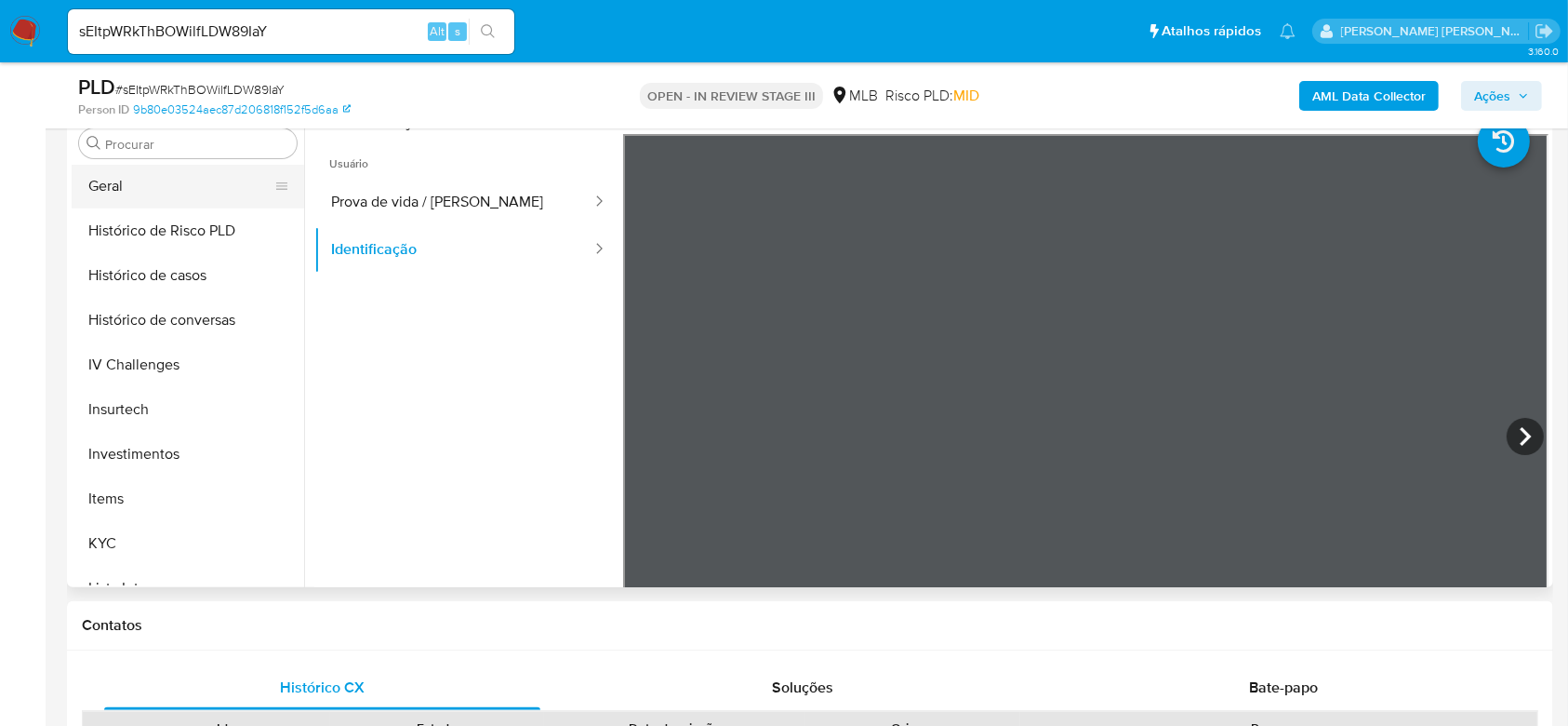
click at [141, 177] on button "Geral" at bounding box center [181, 186] width 218 height 45
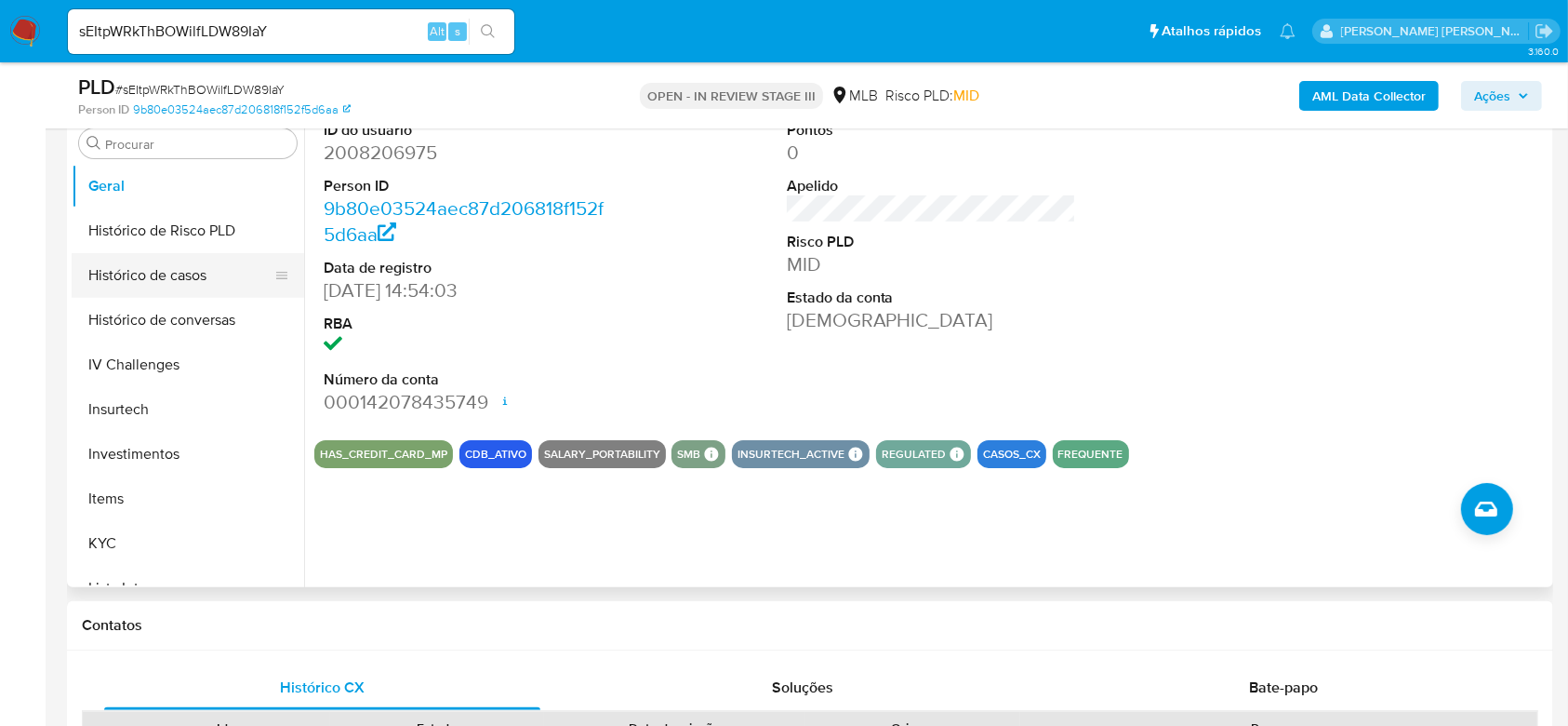
click at [179, 266] on button "Histórico de casos" at bounding box center [181, 276] width 218 height 45
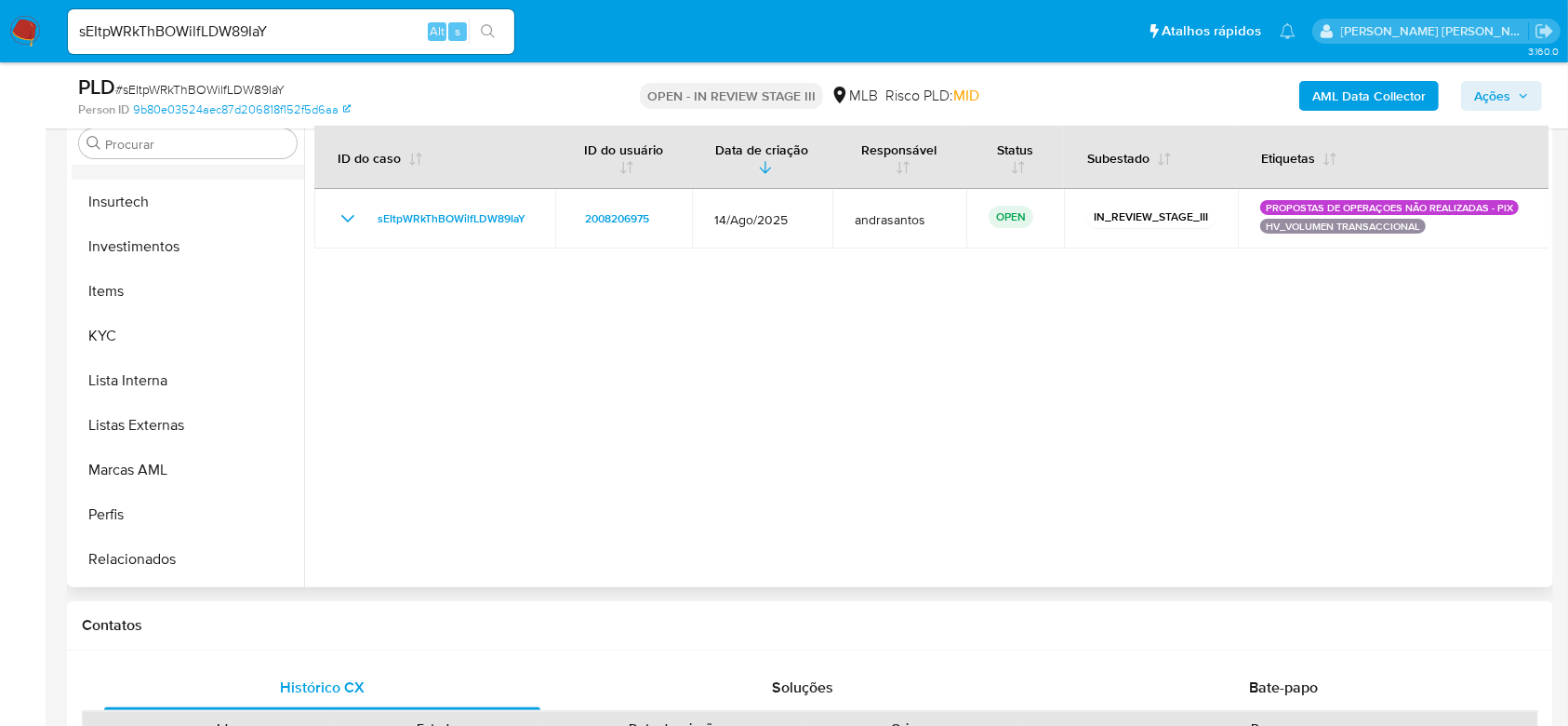
scroll to position [875, 0]
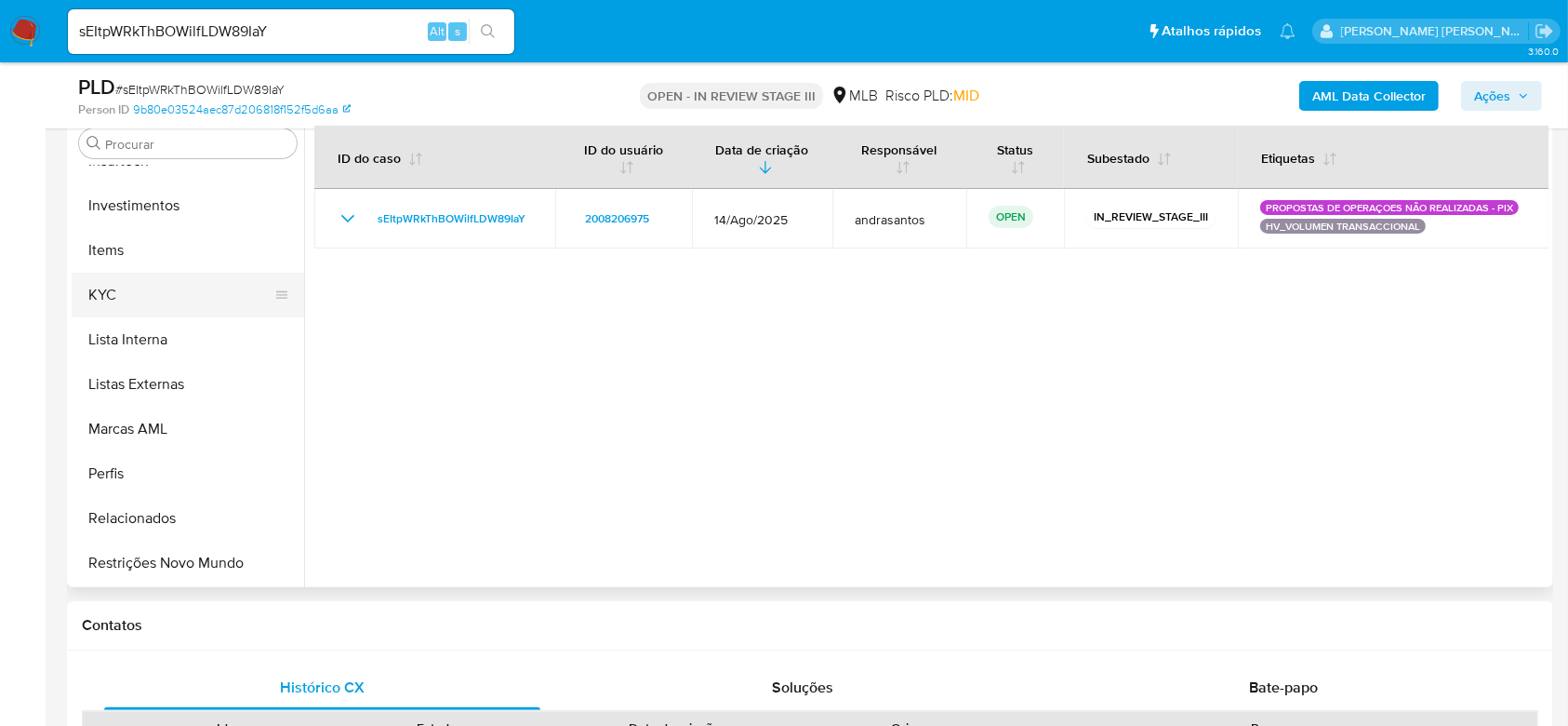
click at [131, 293] on button "KYC" at bounding box center [181, 295] width 218 height 45
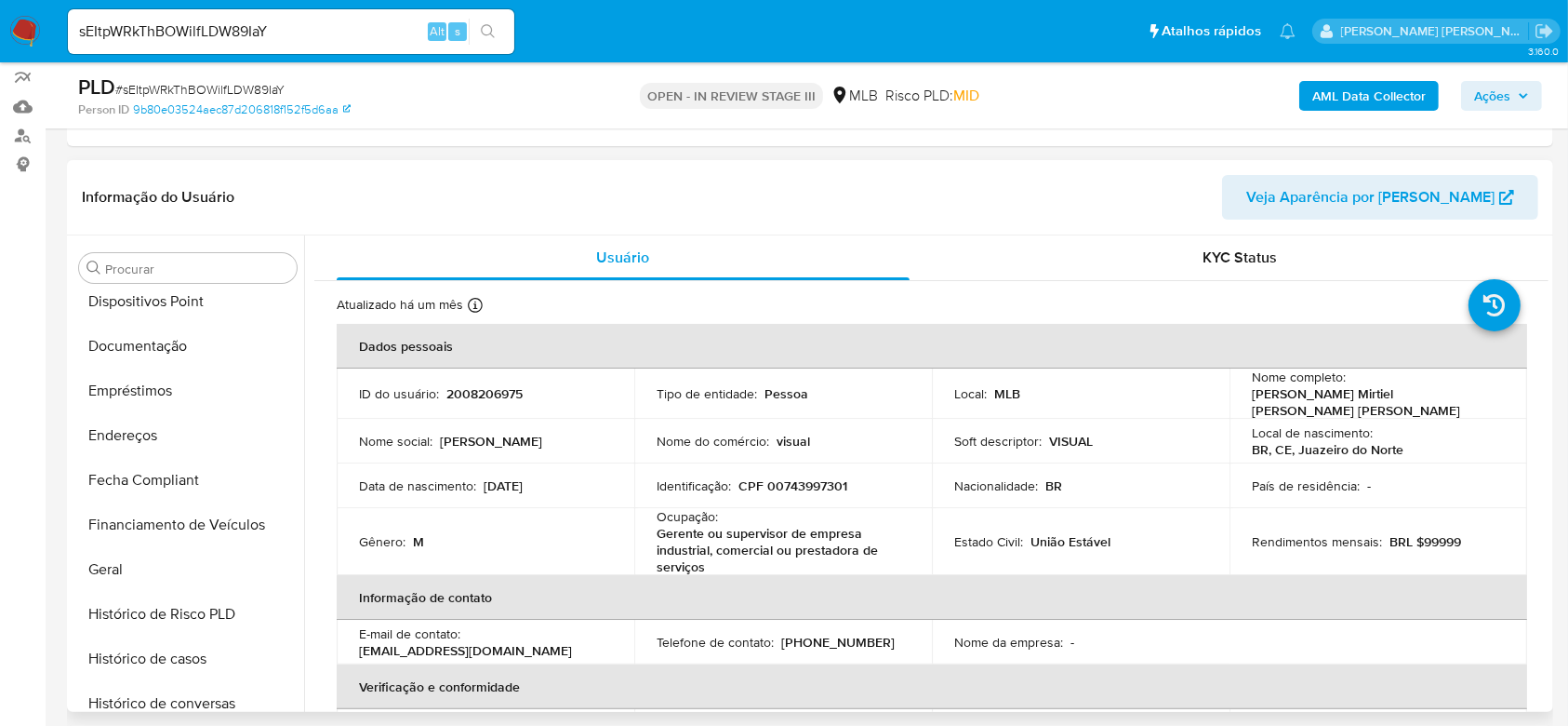
scroll to position [379, 0]
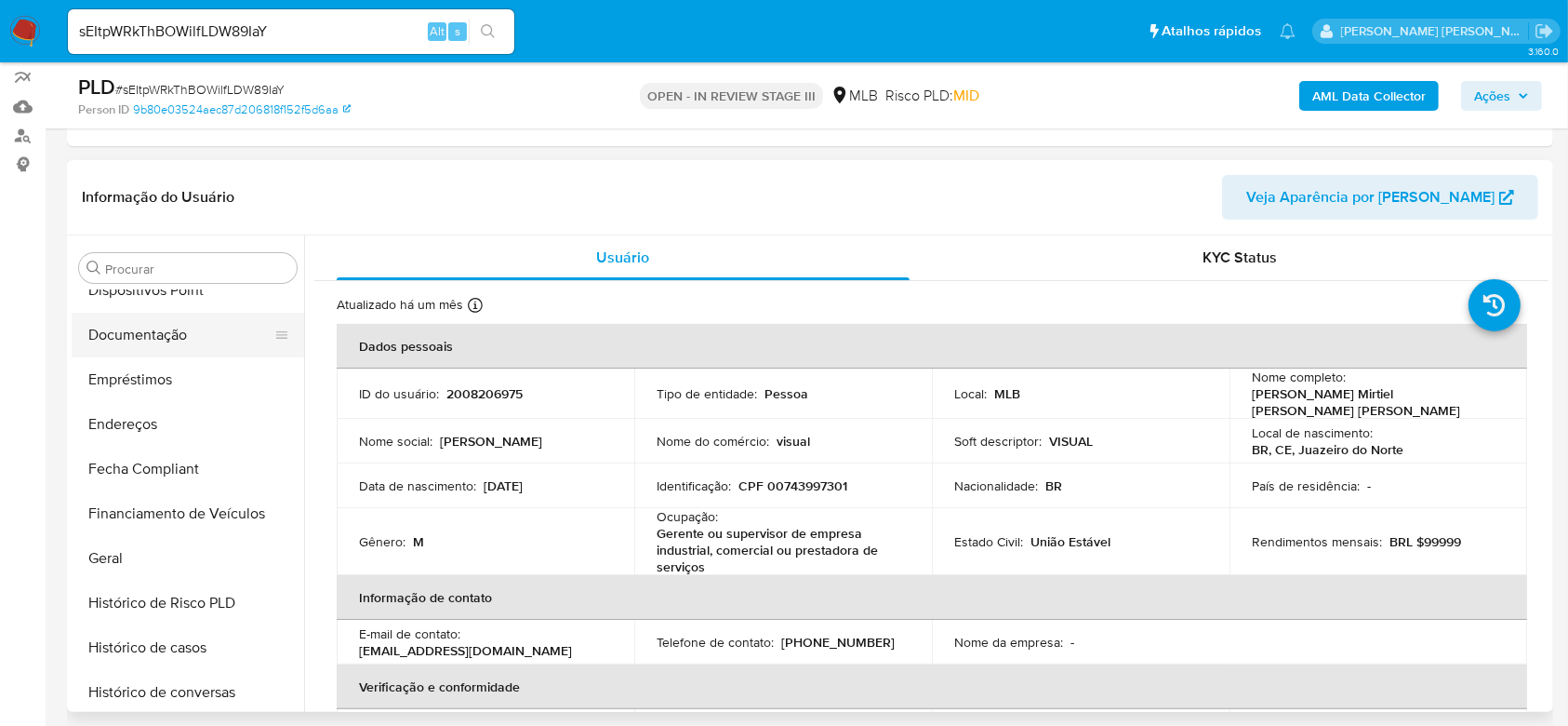
click at [155, 334] on button "Documentação" at bounding box center [181, 335] width 218 height 45
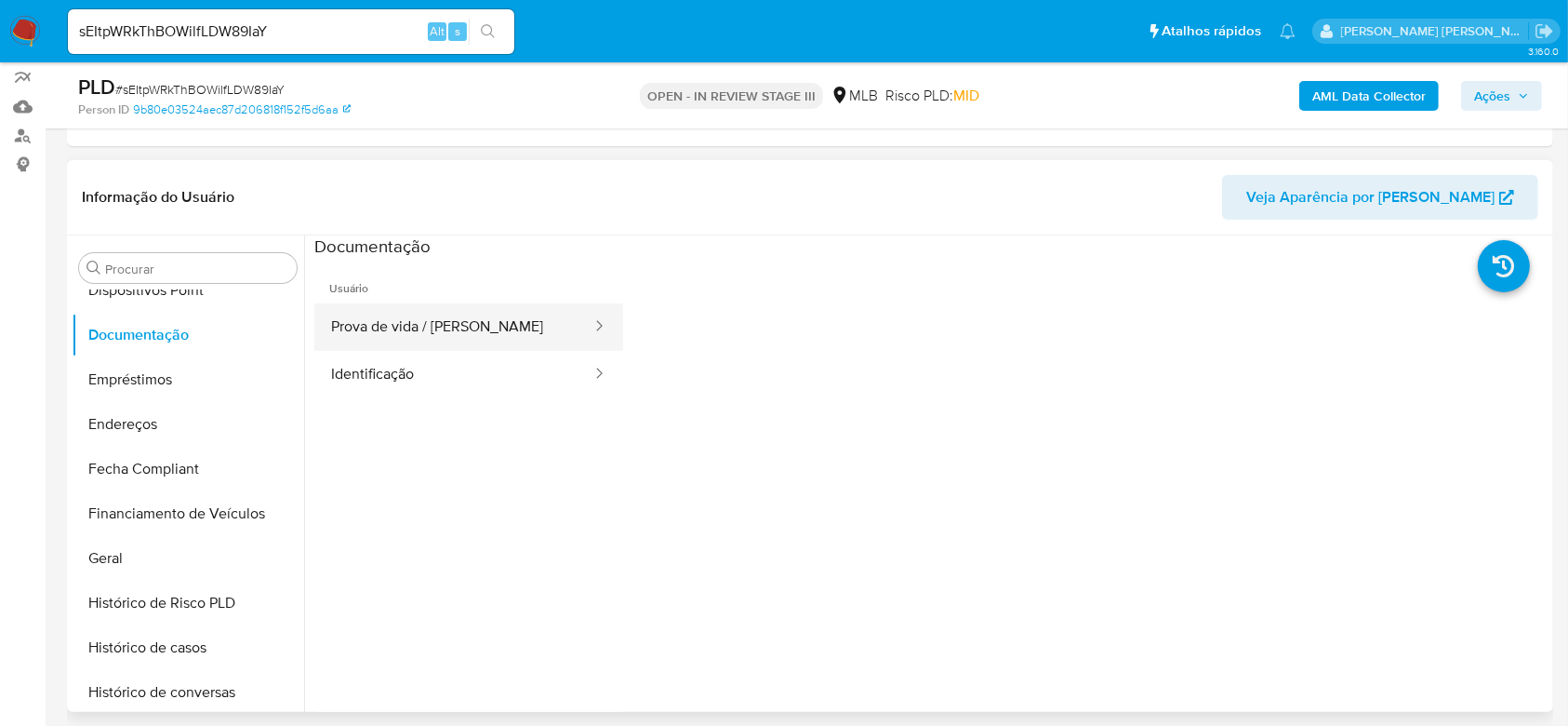
click at [378, 332] on button "Prova de vida / Selfie" at bounding box center [453, 326] width 279 height 48
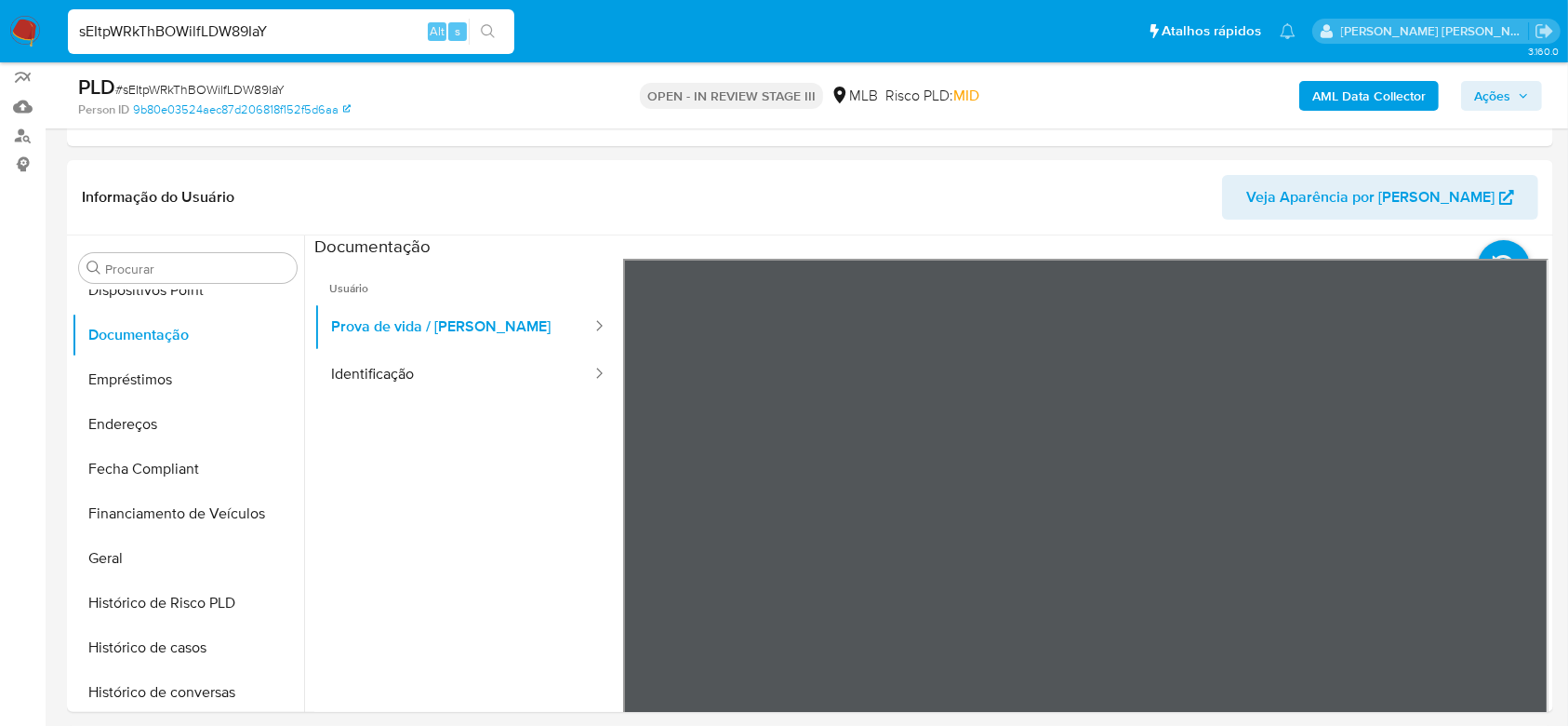
click at [227, 20] on input "sEItpWRkThBOWilfLDW89IaY" at bounding box center [291, 32] width 446 height 24
paste input "m68Mken5aZHQQeMM55JQKu3S"
type input "m68Mken5aZHQQeMM55JQKu3S"
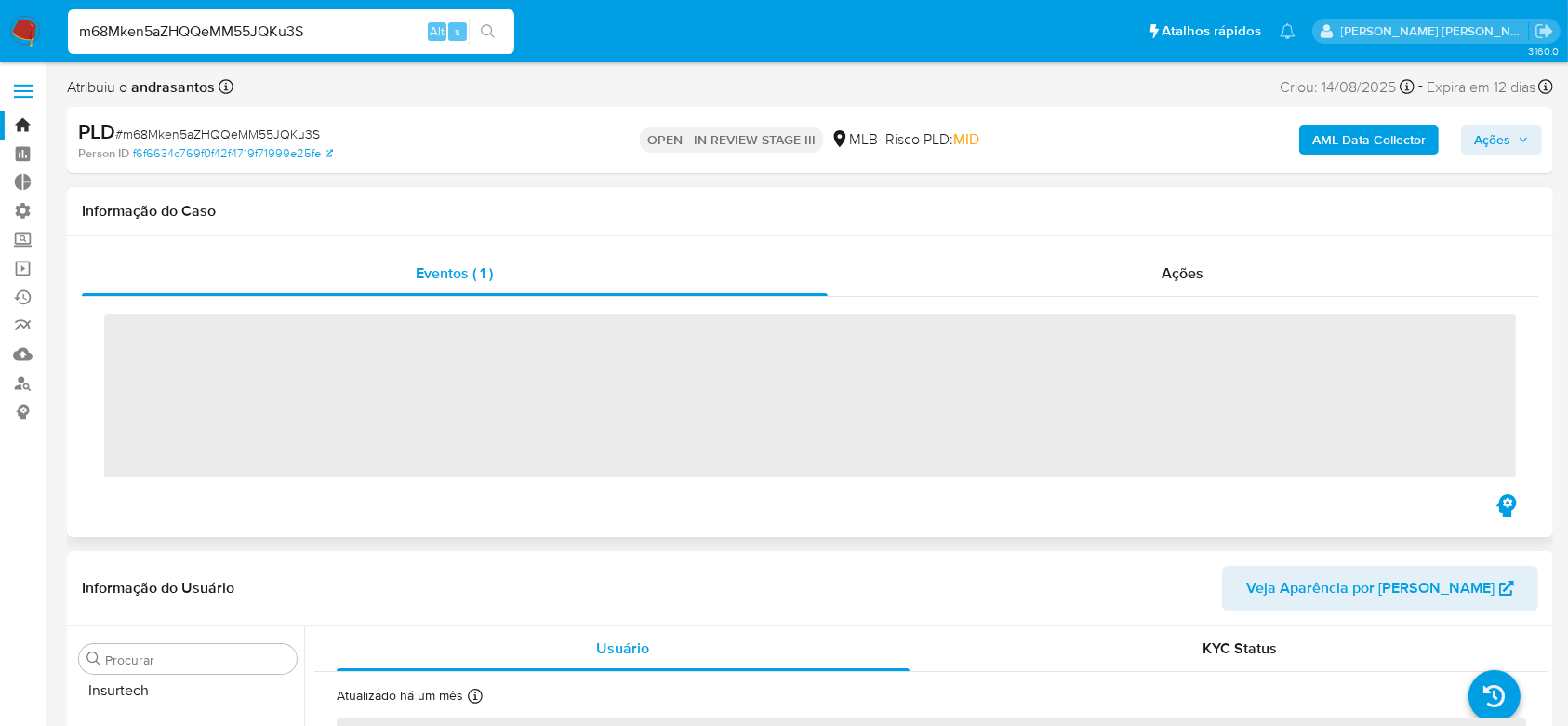
scroll to position [875, 0]
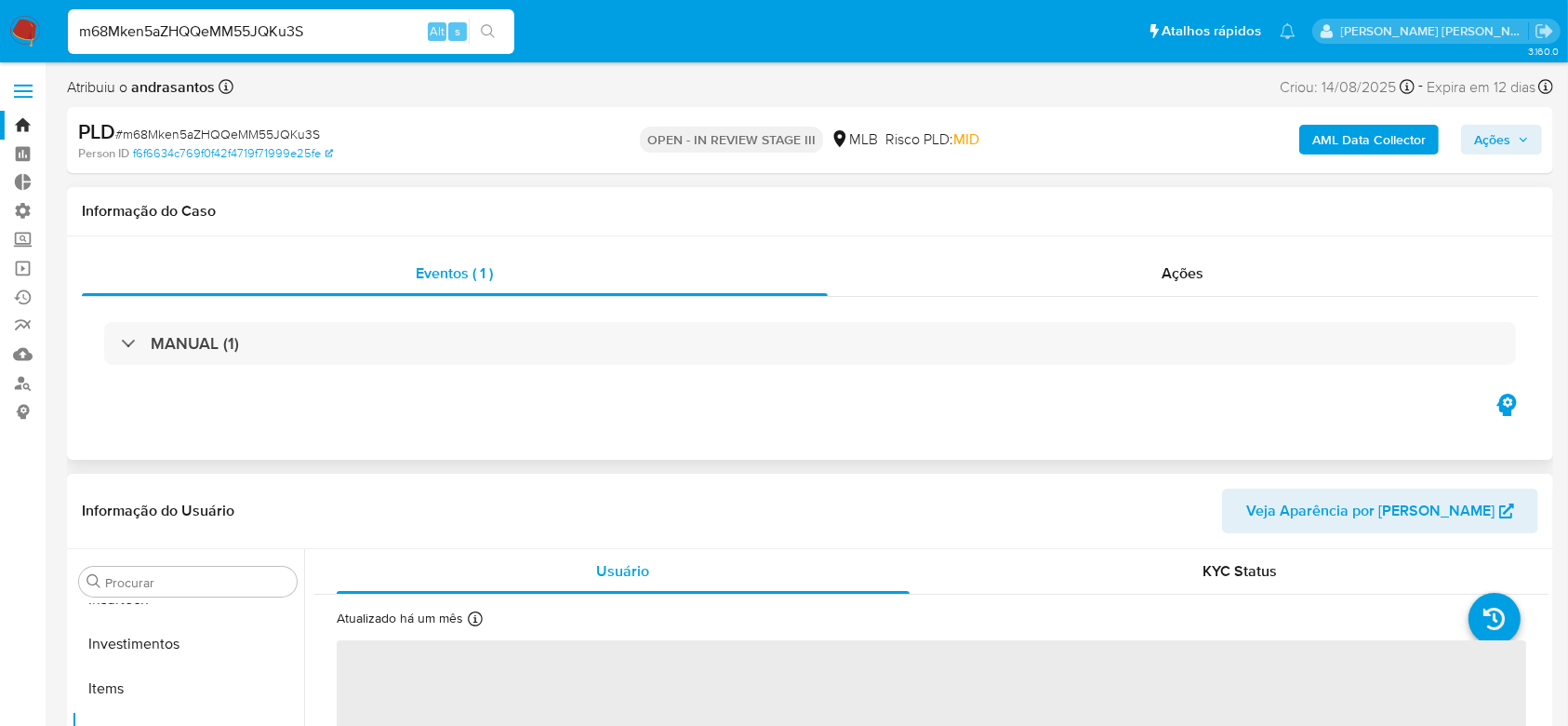
select select "10"
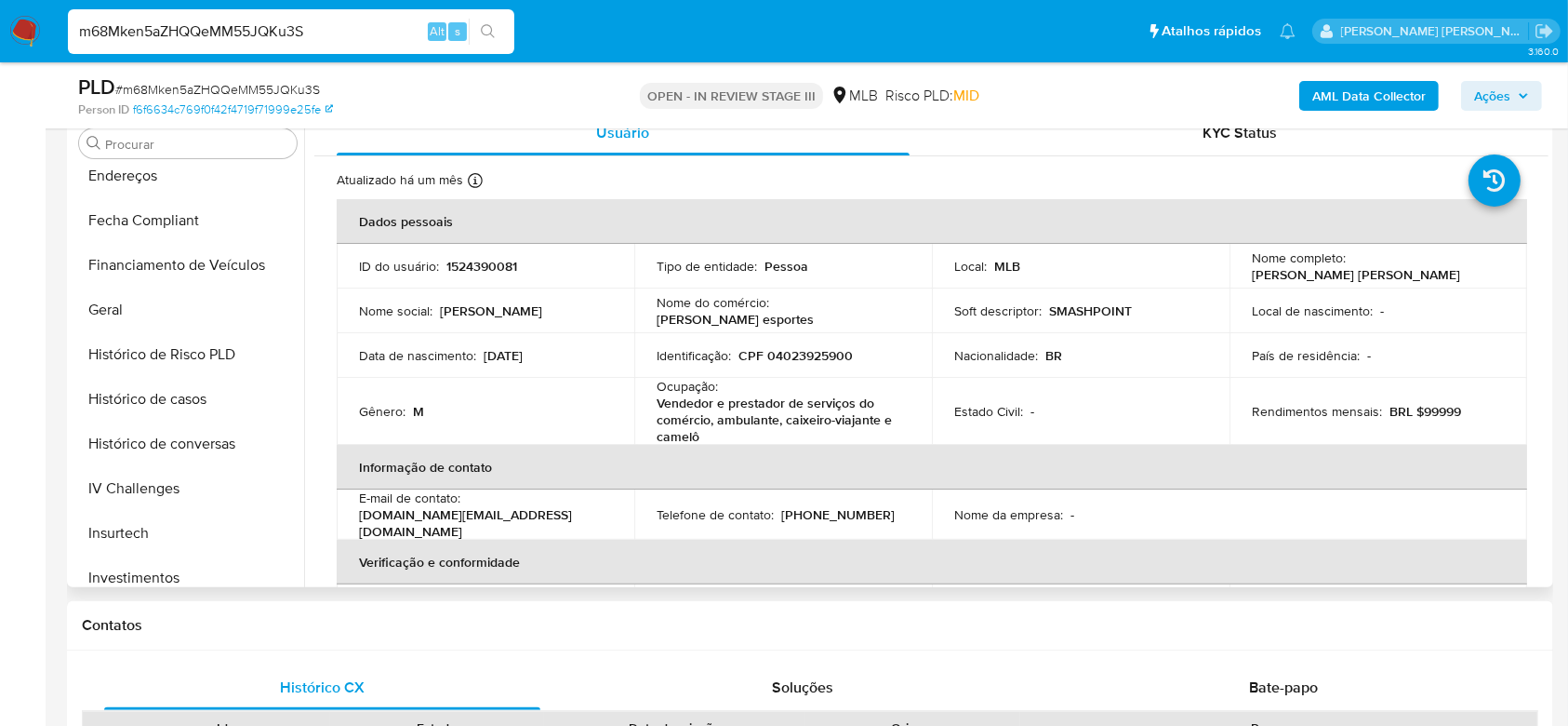
scroll to position [379, 0]
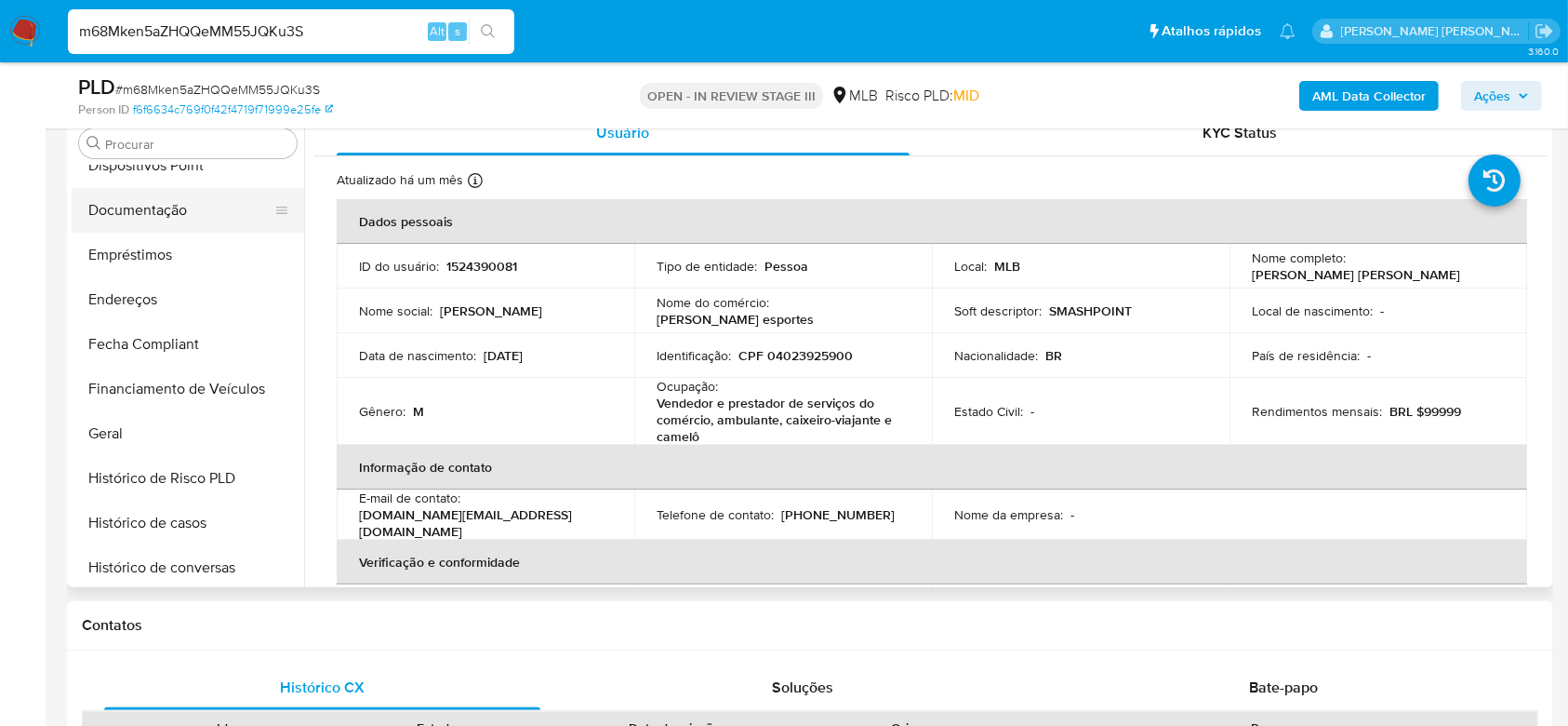
click at [166, 208] on button "Documentação" at bounding box center [181, 211] width 218 height 45
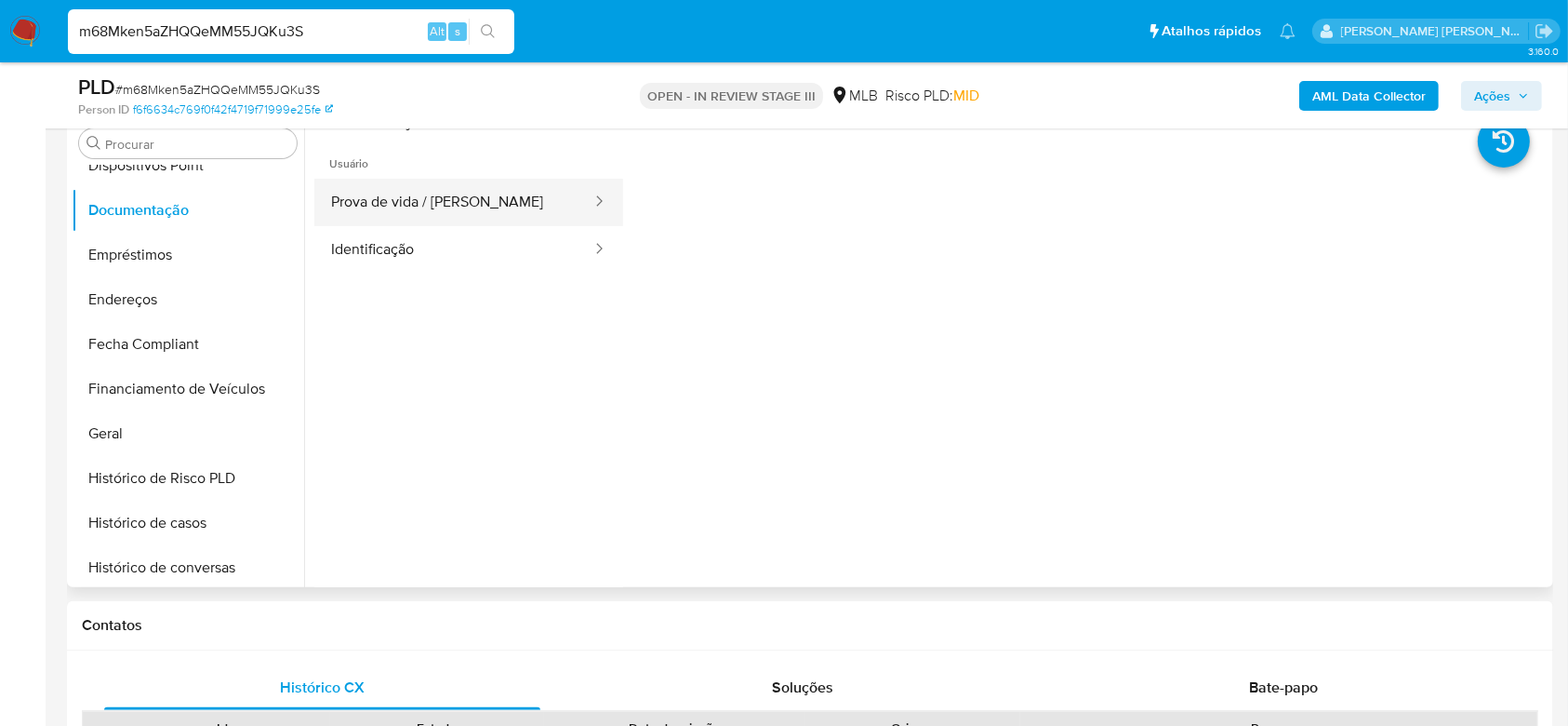
click at [423, 202] on button "Prova de vida / Selfie" at bounding box center [453, 202] width 279 height 48
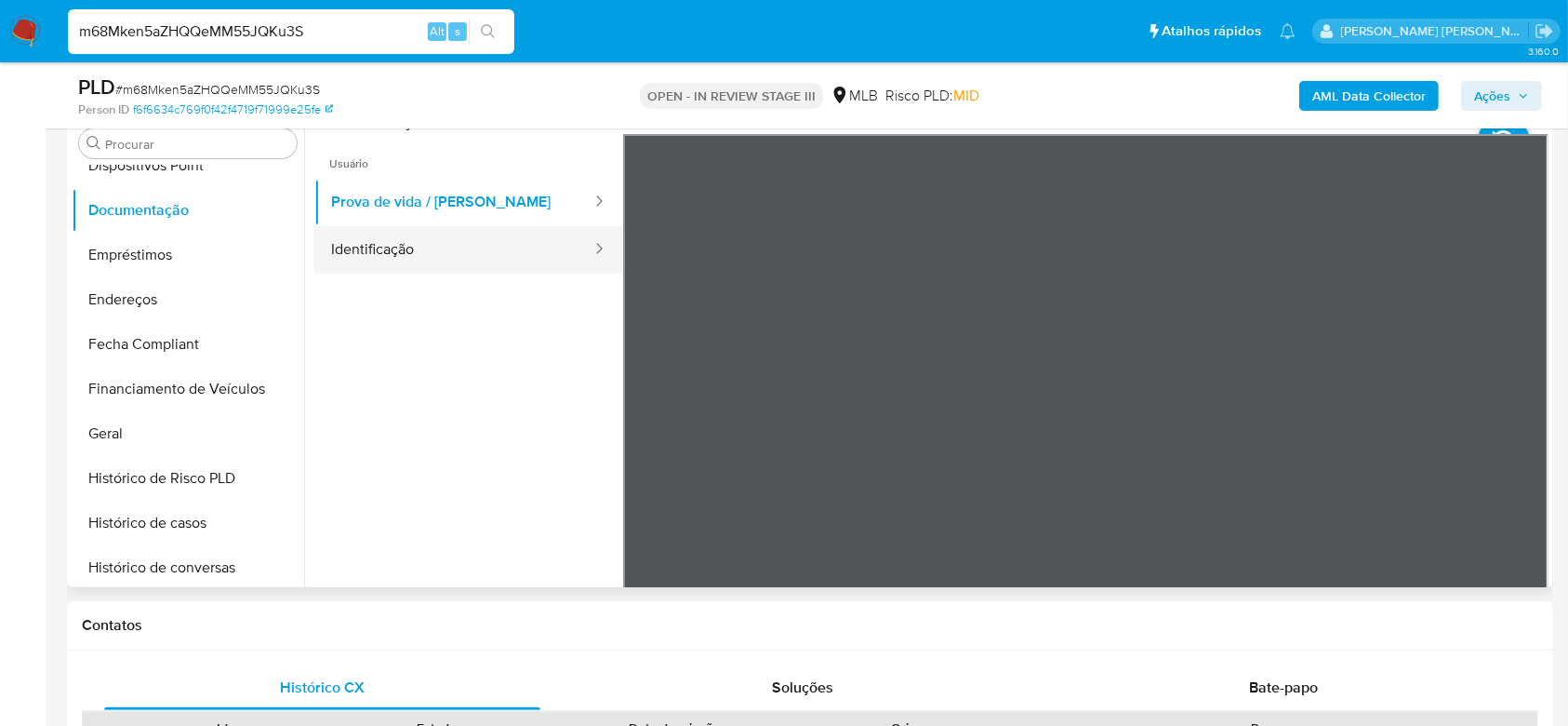
click at [416, 252] on button "Identificação" at bounding box center [453, 250] width 279 height 48
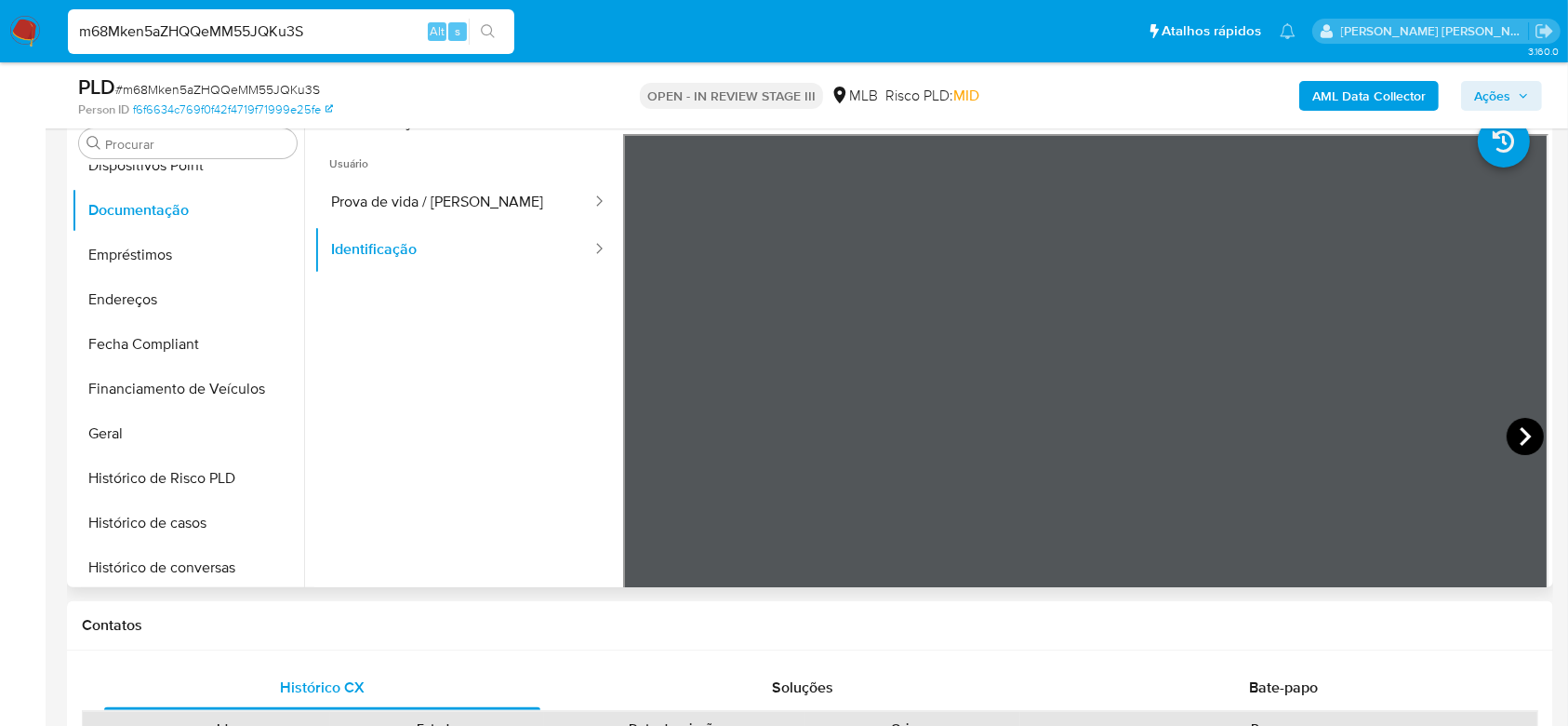
click at [1525, 437] on icon at bounding box center [1525, 436] width 37 height 37
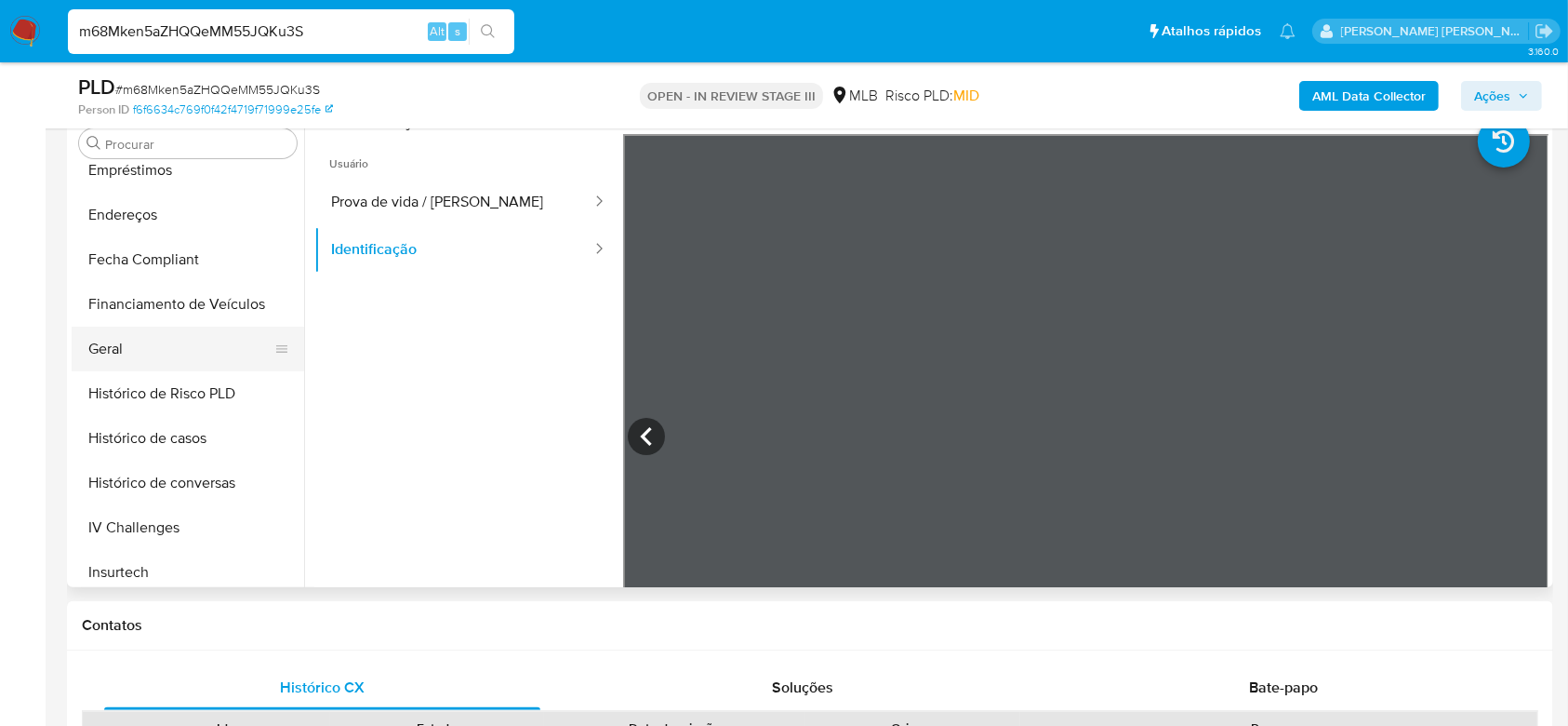
scroll to position [503, 0]
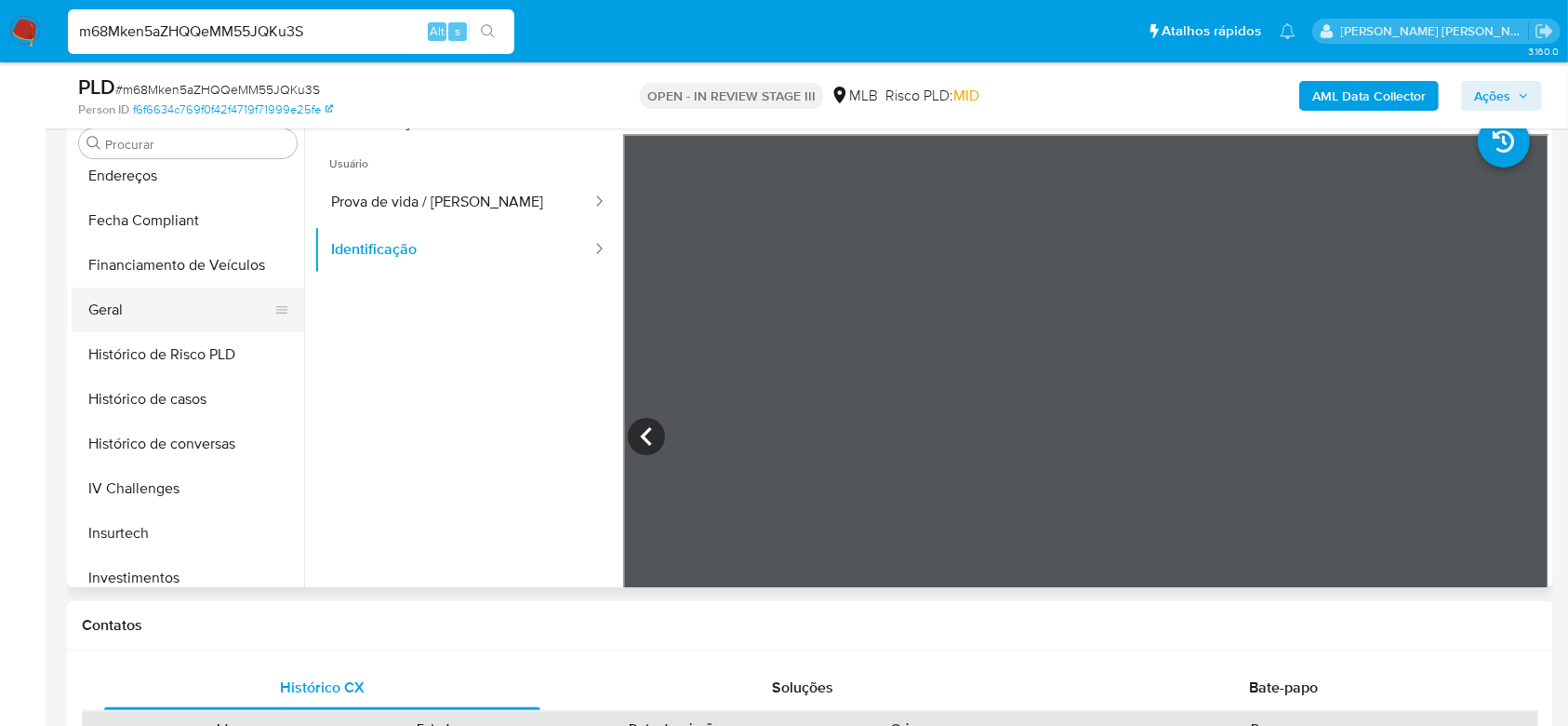
click at [147, 308] on button "Geral" at bounding box center [181, 309] width 218 height 45
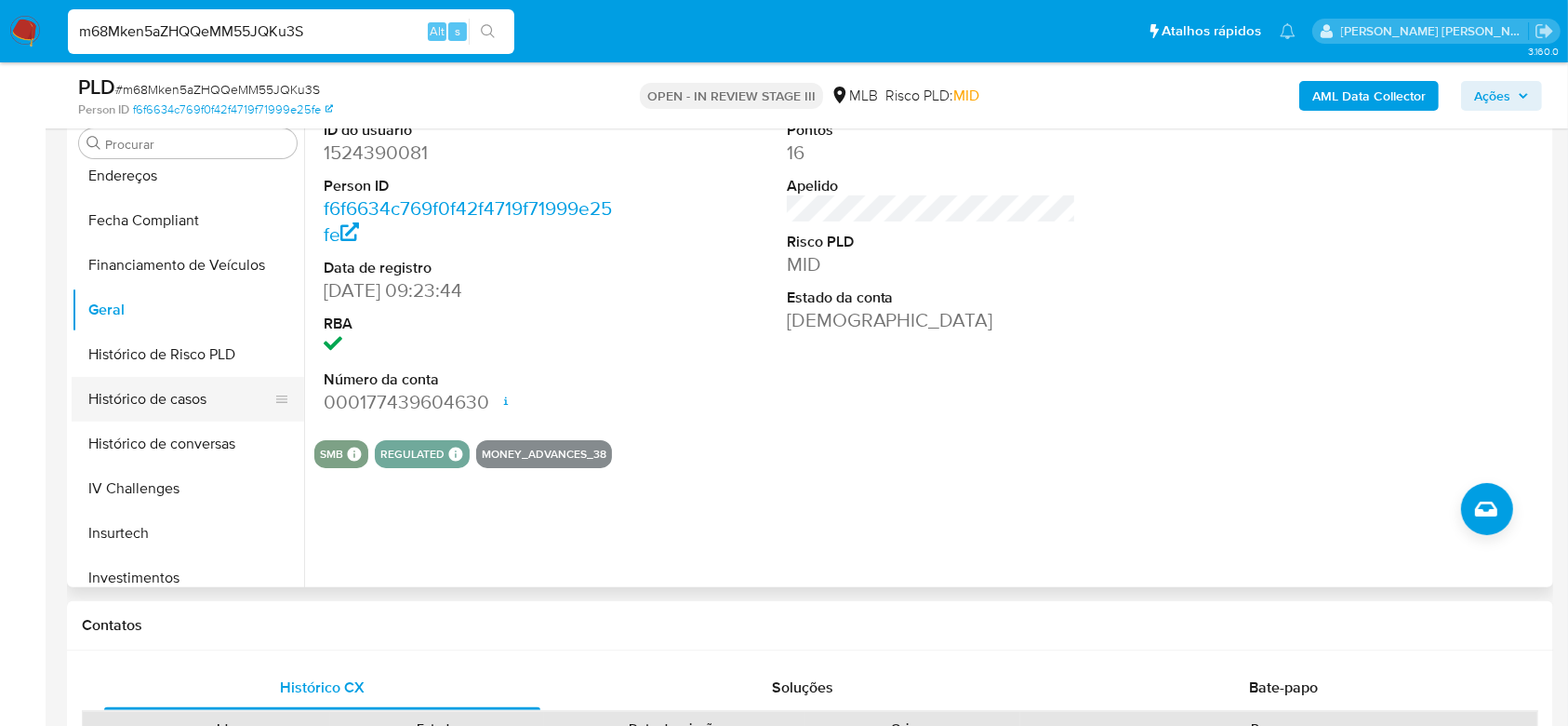
click at [185, 401] on button "Histórico de casos" at bounding box center [181, 399] width 218 height 45
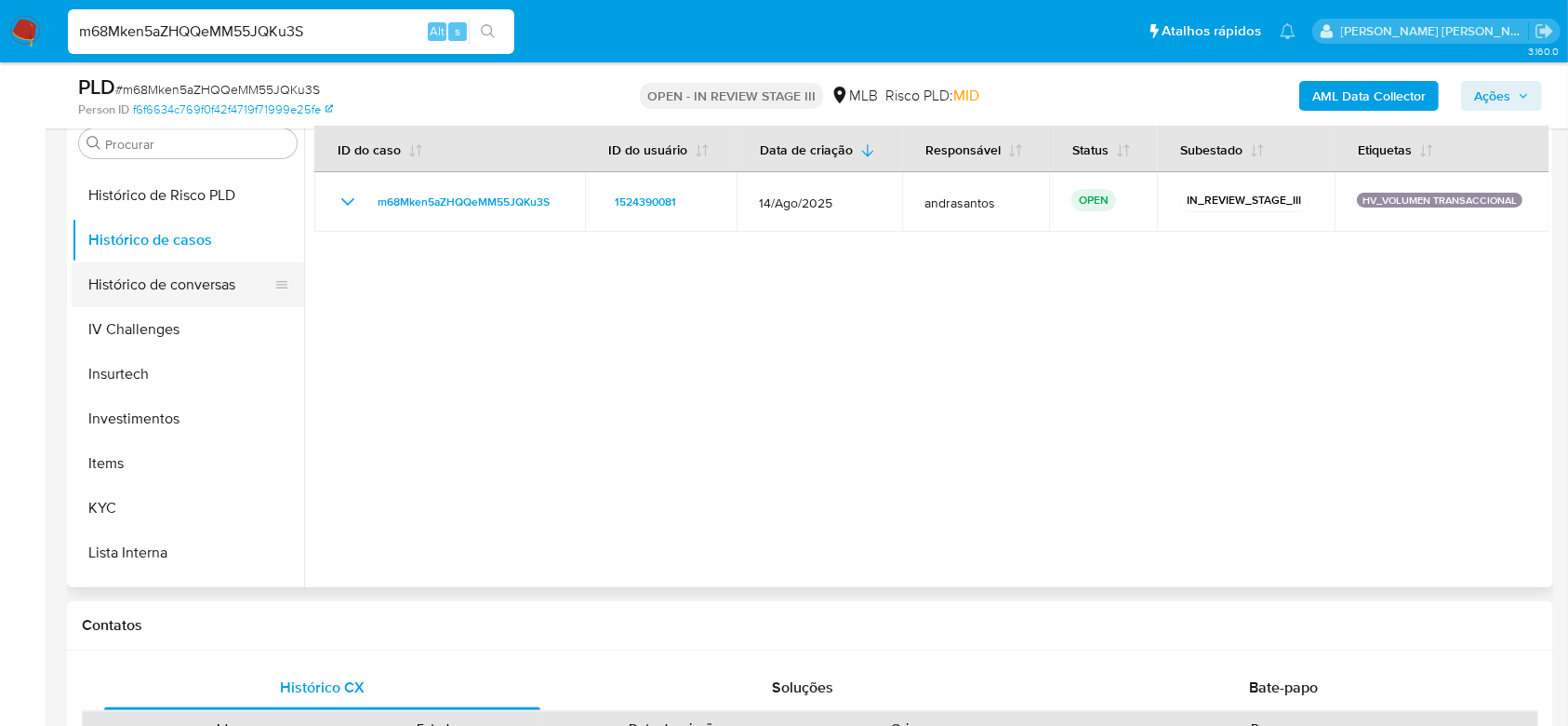
scroll to position [752, 0]
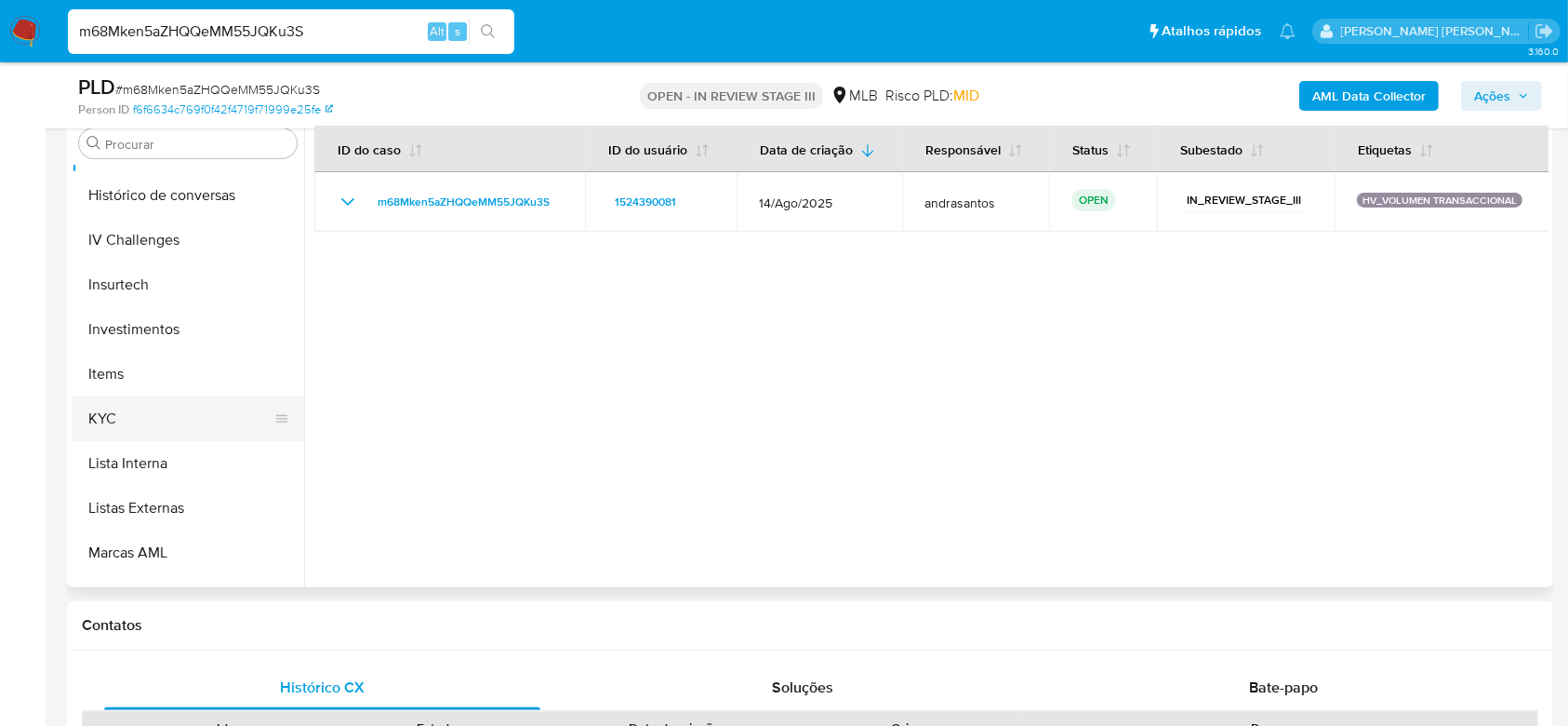
click at [187, 423] on button "KYC" at bounding box center [181, 418] width 218 height 45
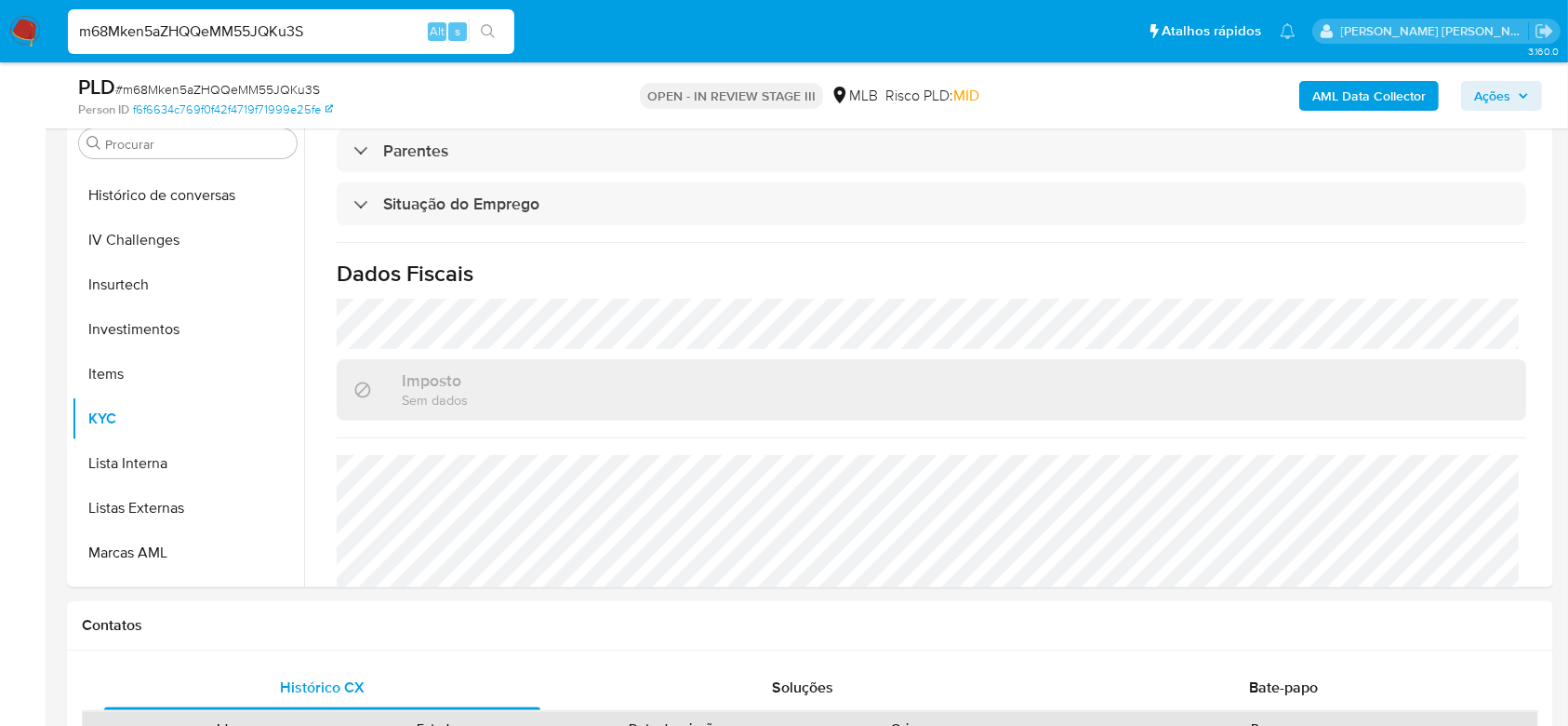
scroll to position [813, 0]
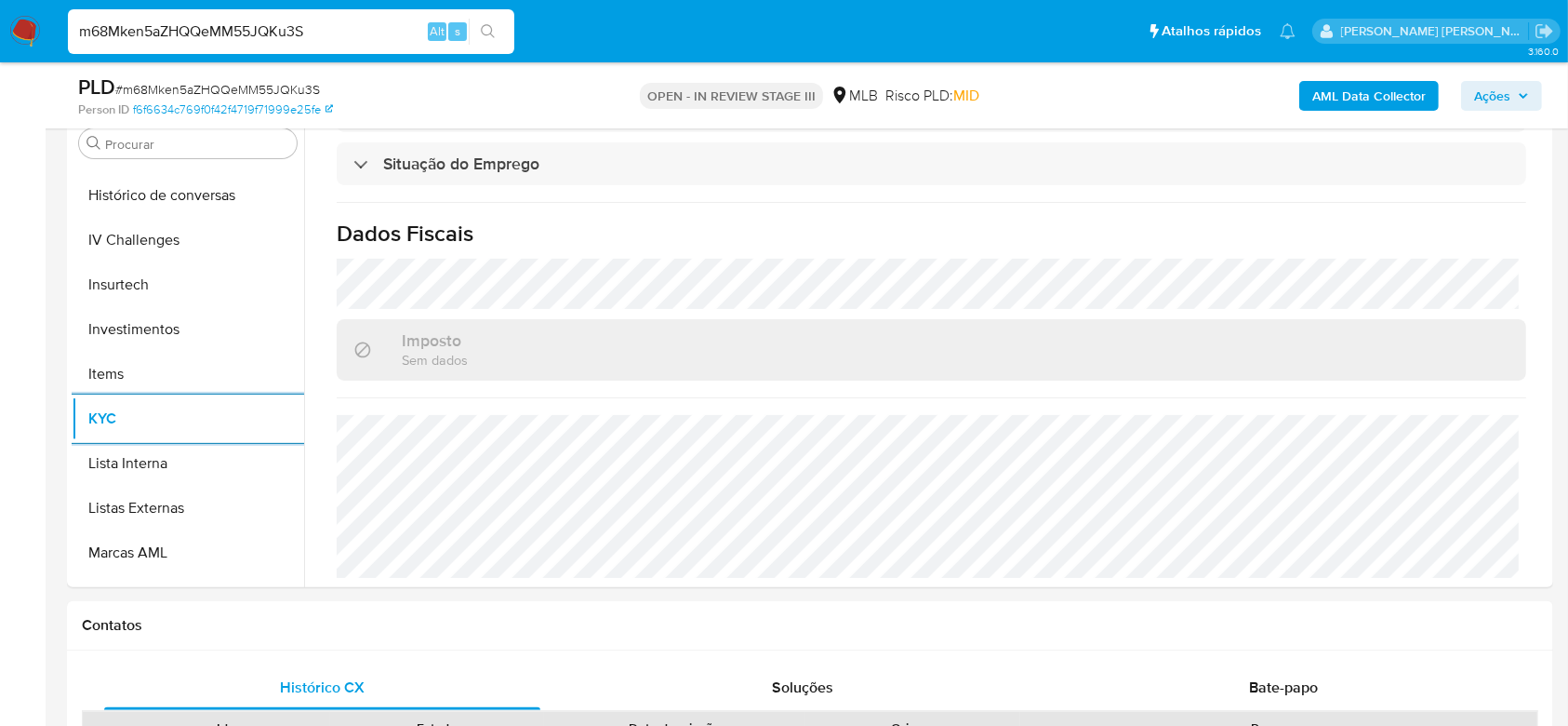
click at [239, 38] on input "m68Mken5aZHQQeMM55JQKu3S" at bounding box center [291, 32] width 446 height 24
click at [239, 37] on input "m68Mken5aZHQQeMM55JQKu3S" at bounding box center [291, 32] width 446 height 24
paste input "vzLXdDtdTk4C89j8wHYb1cUg"
type input "vzLXdDtdTk4C89j8wHYb1cUg"
click at [491, 34] on icon "search-icon" at bounding box center [487, 31] width 14 height 14
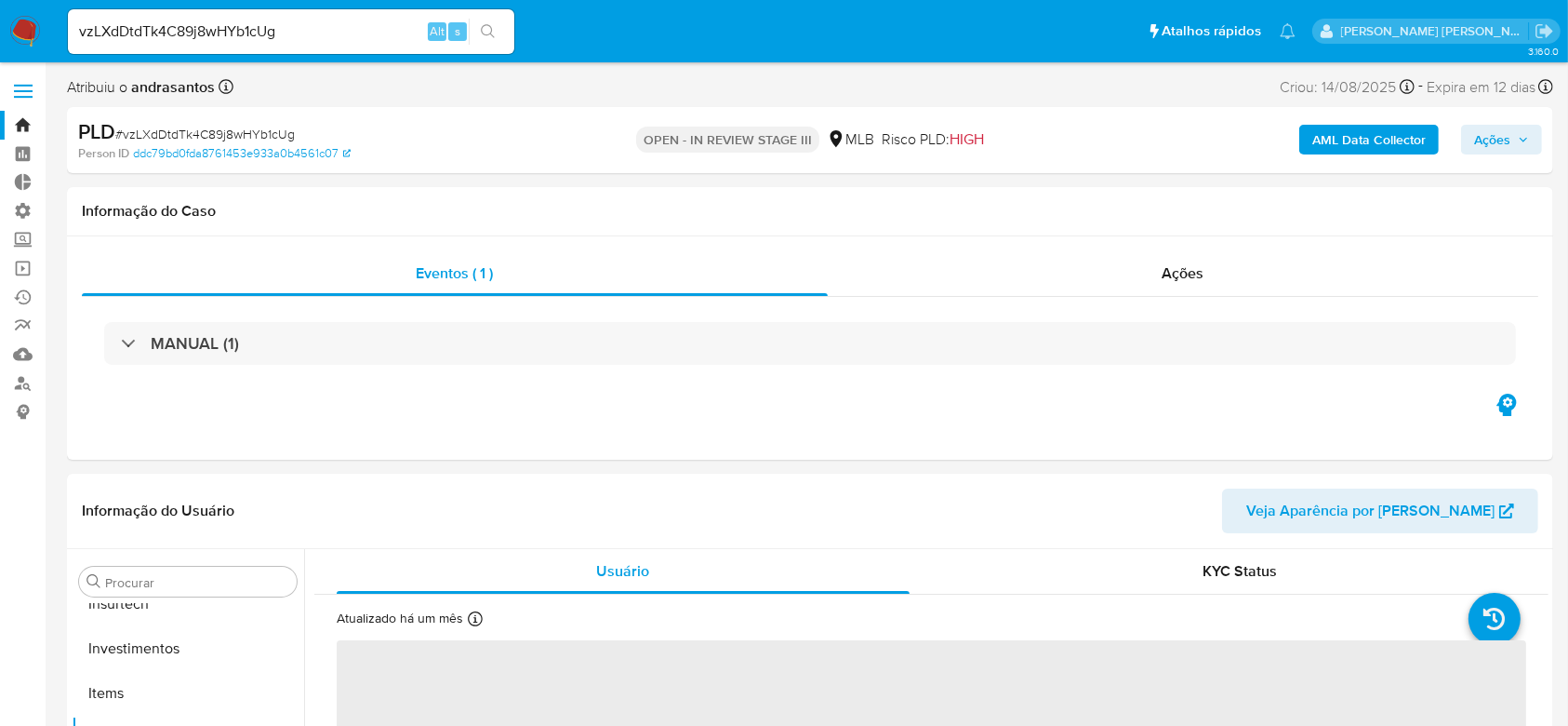
scroll to position [875, 0]
select select "10"
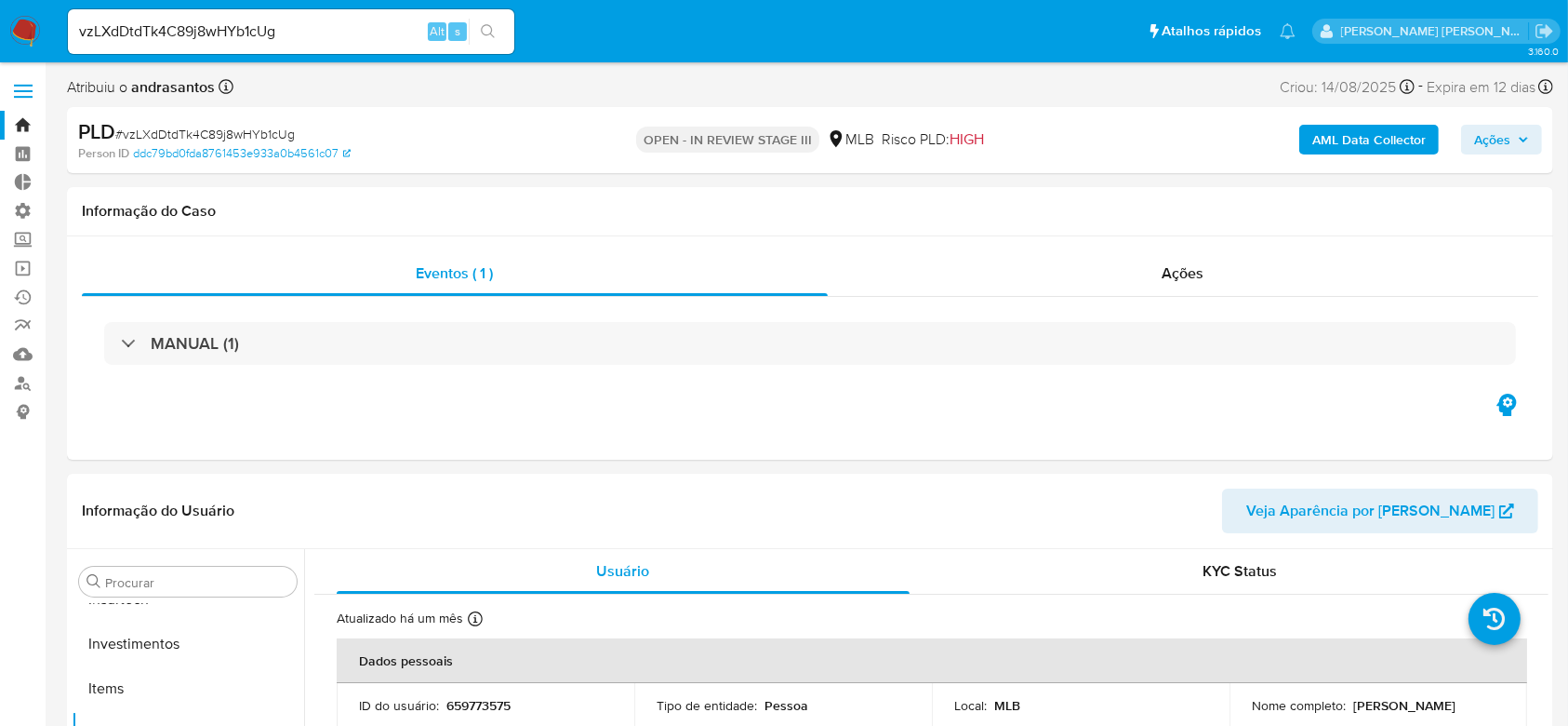
click at [229, 34] on input "vzLXdDtdTk4C89j8wHYb1cUg" at bounding box center [291, 32] width 446 height 24
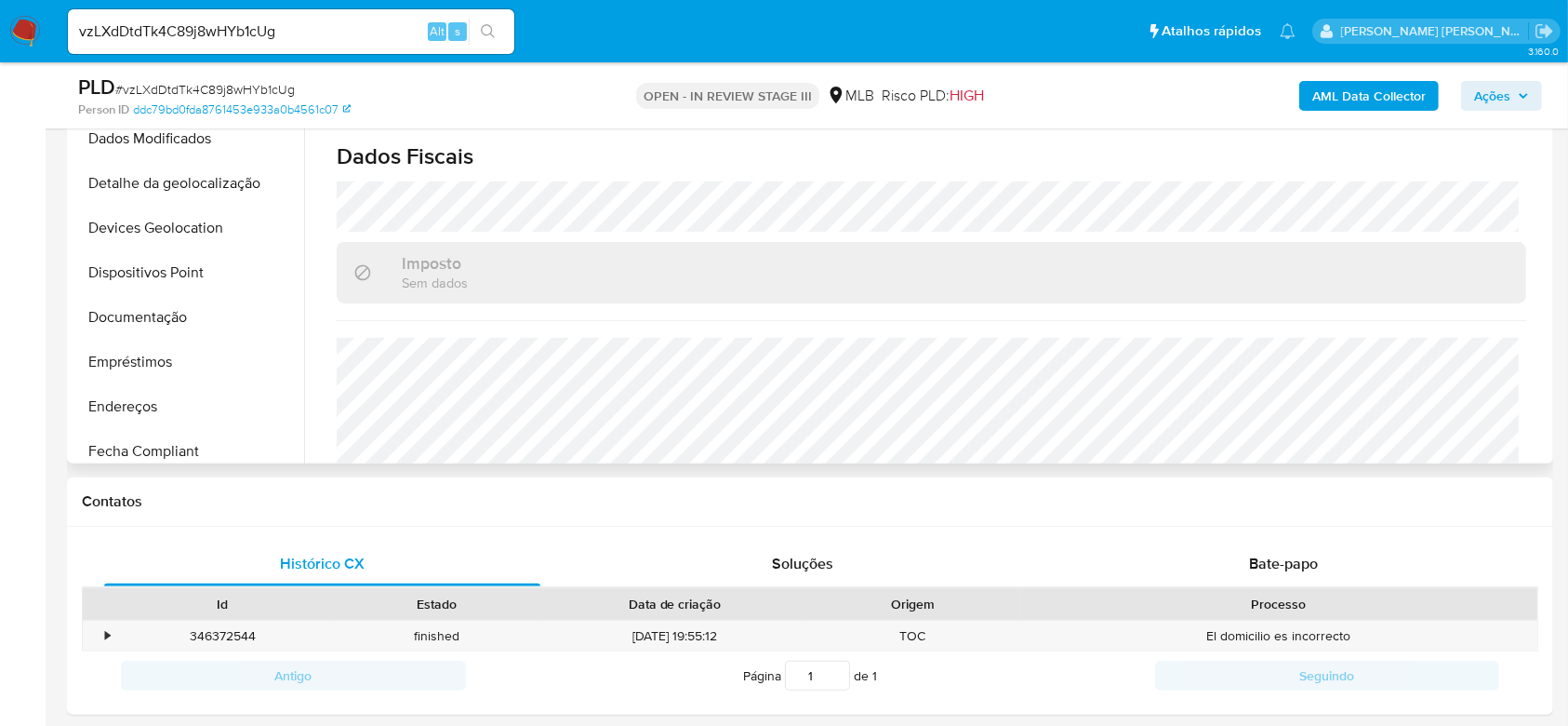
scroll to position [7, 0]
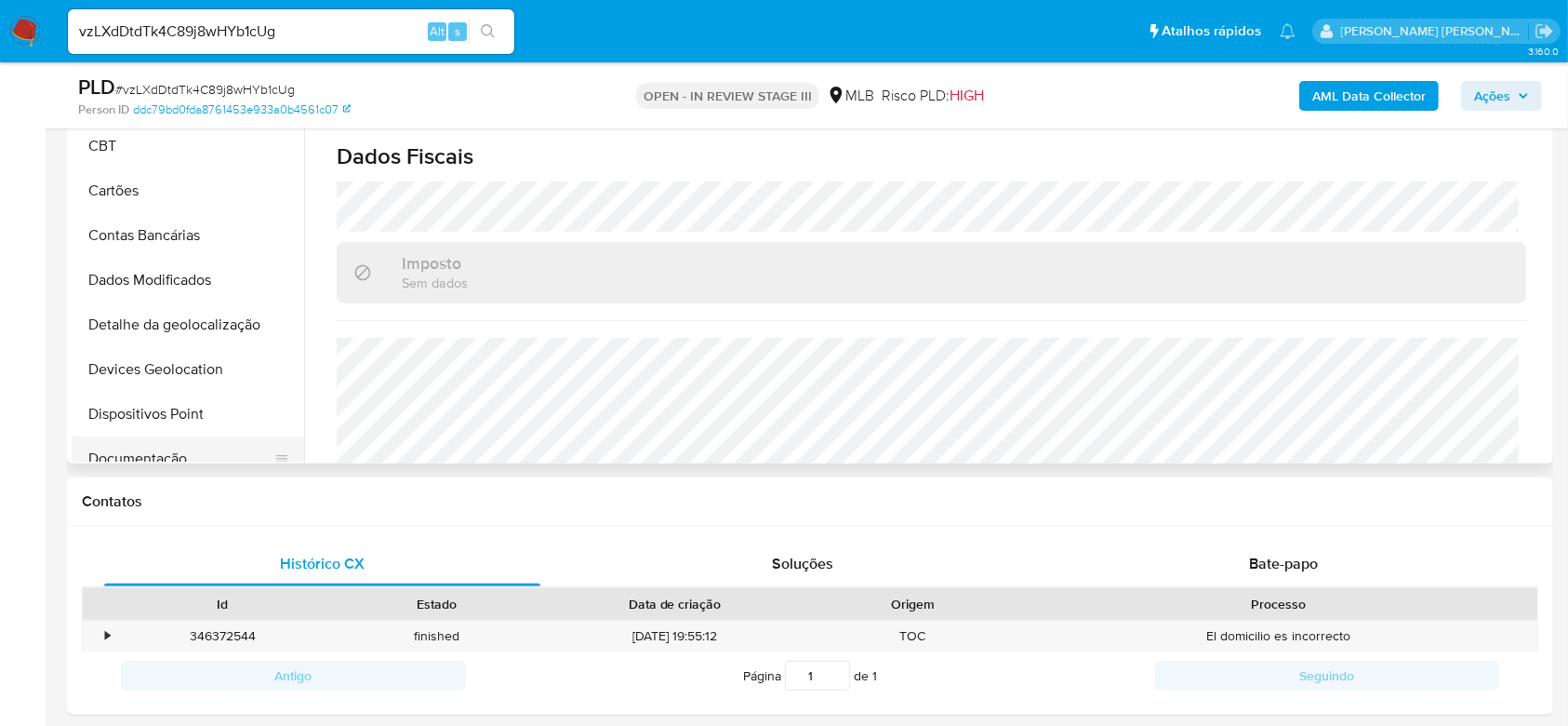
click at [169, 448] on button "Documentação" at bounding box center [181, 459] width 218 height 45
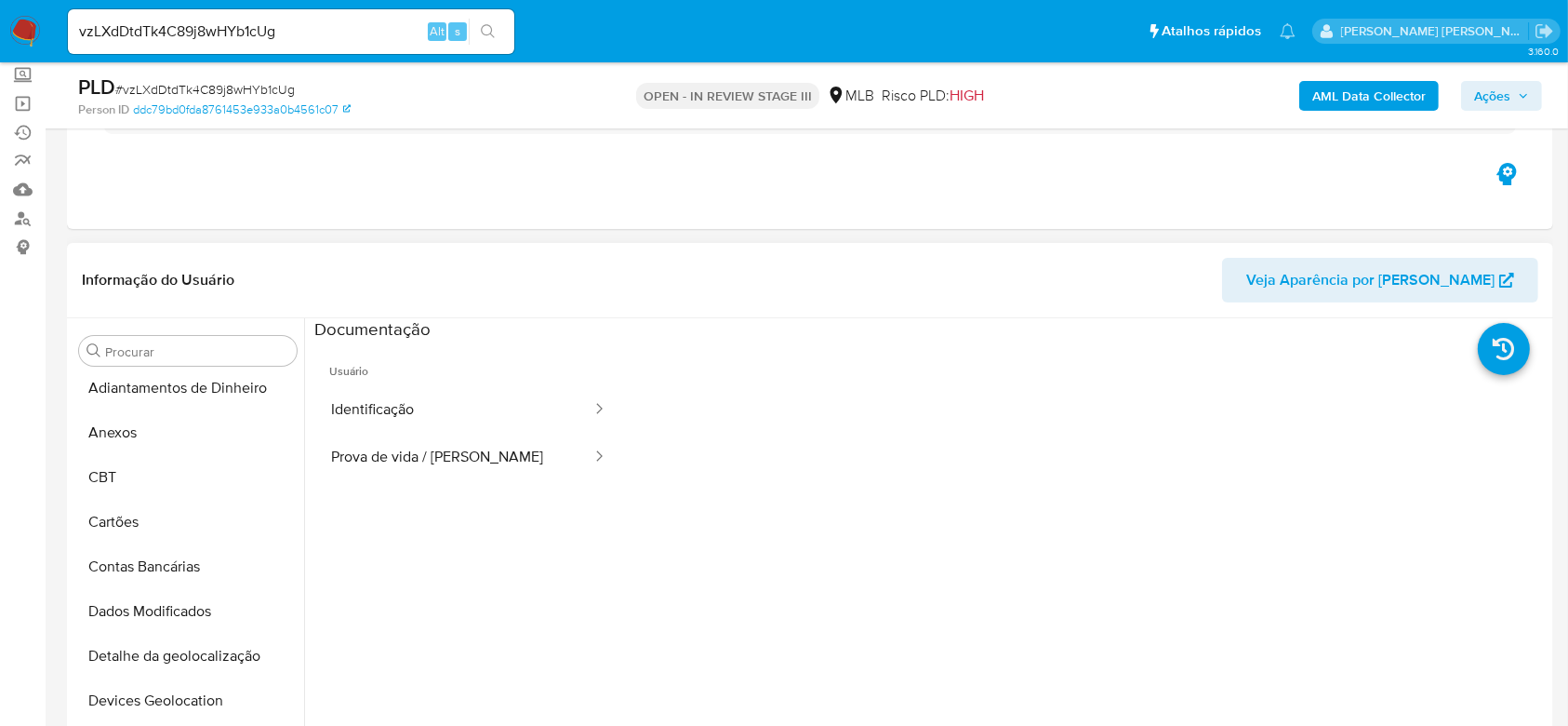
scroll to position [124, 0]
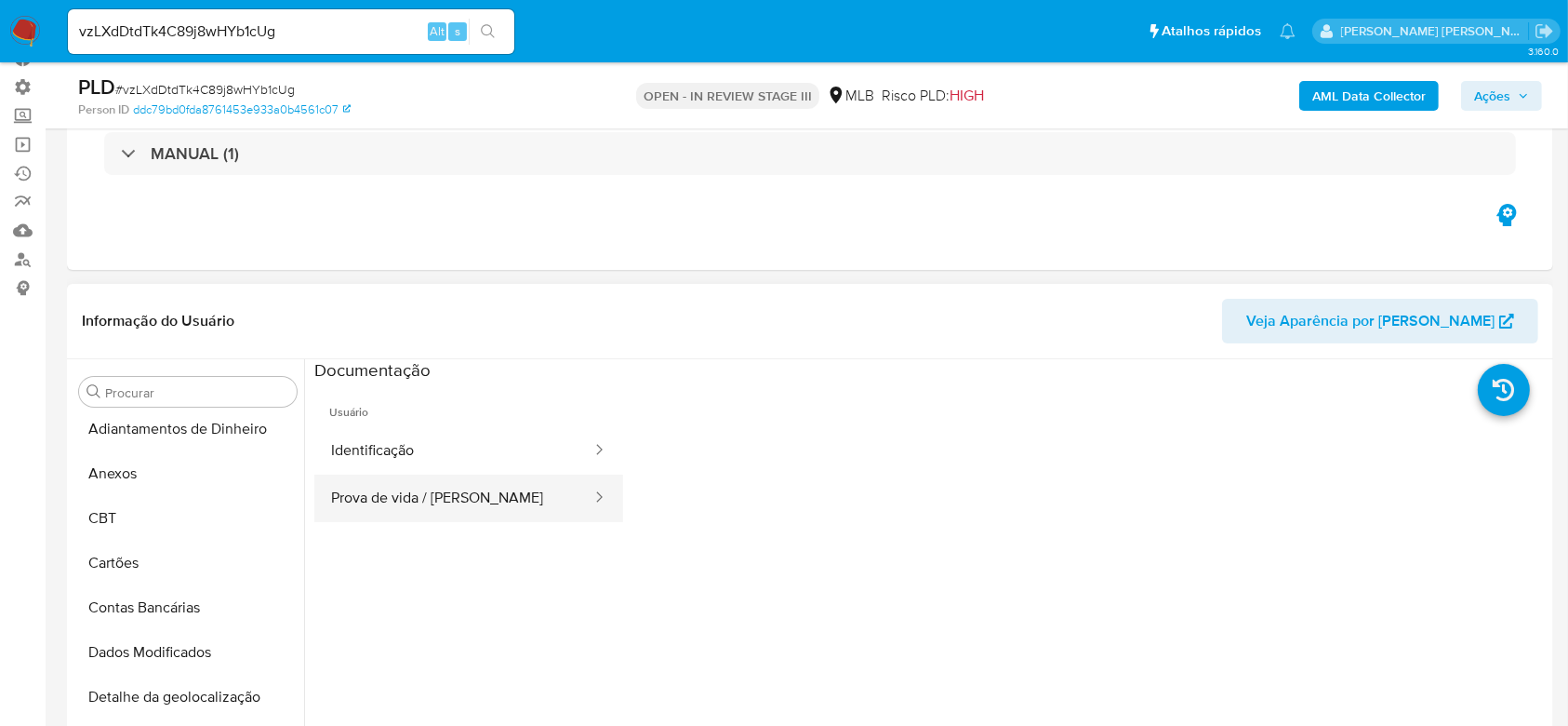
click at [416, 484] on button "Prova de vida / Selfie" at bounding box center [453, 498] width 279 height 48
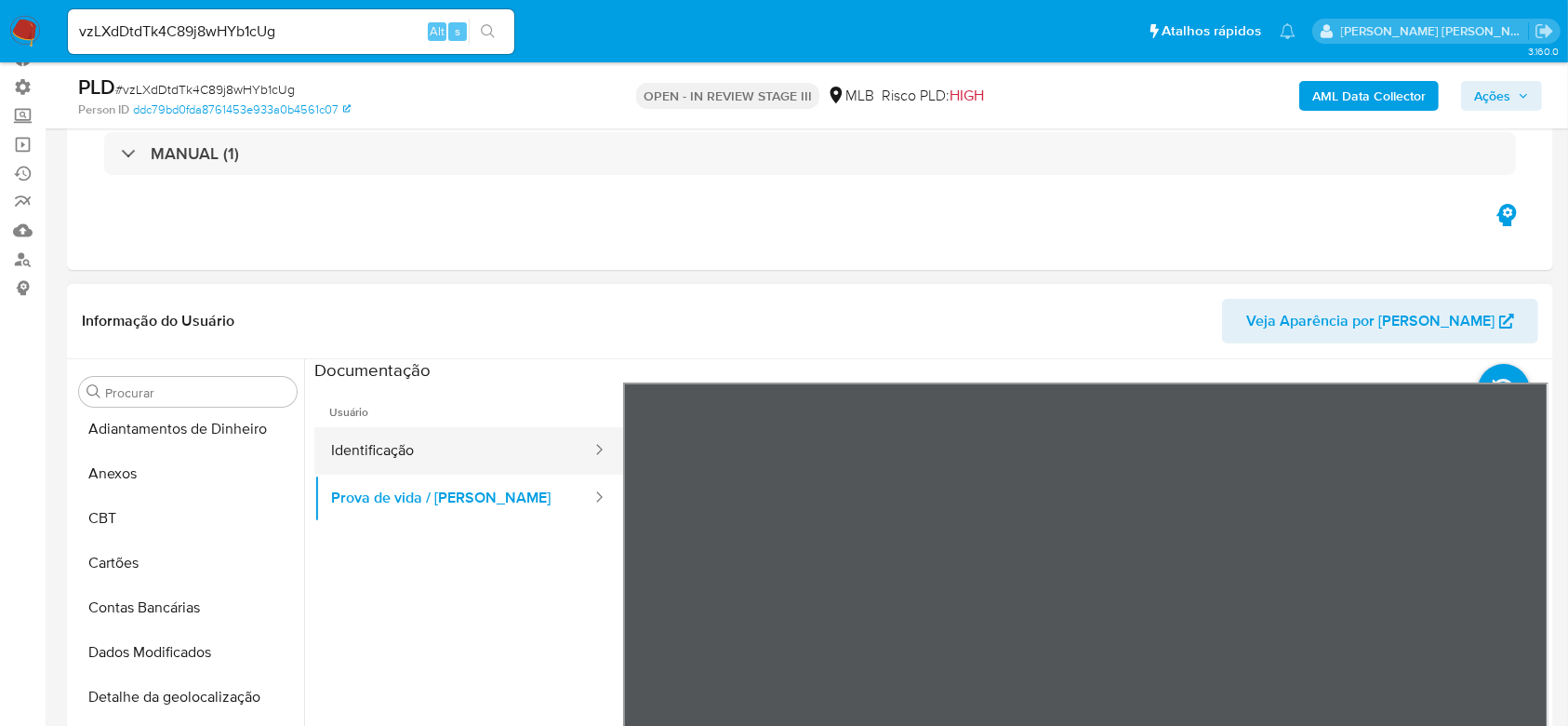
click at [389, 447] on button "Identificação" at bounding box center [453, 450] width 279 height 48
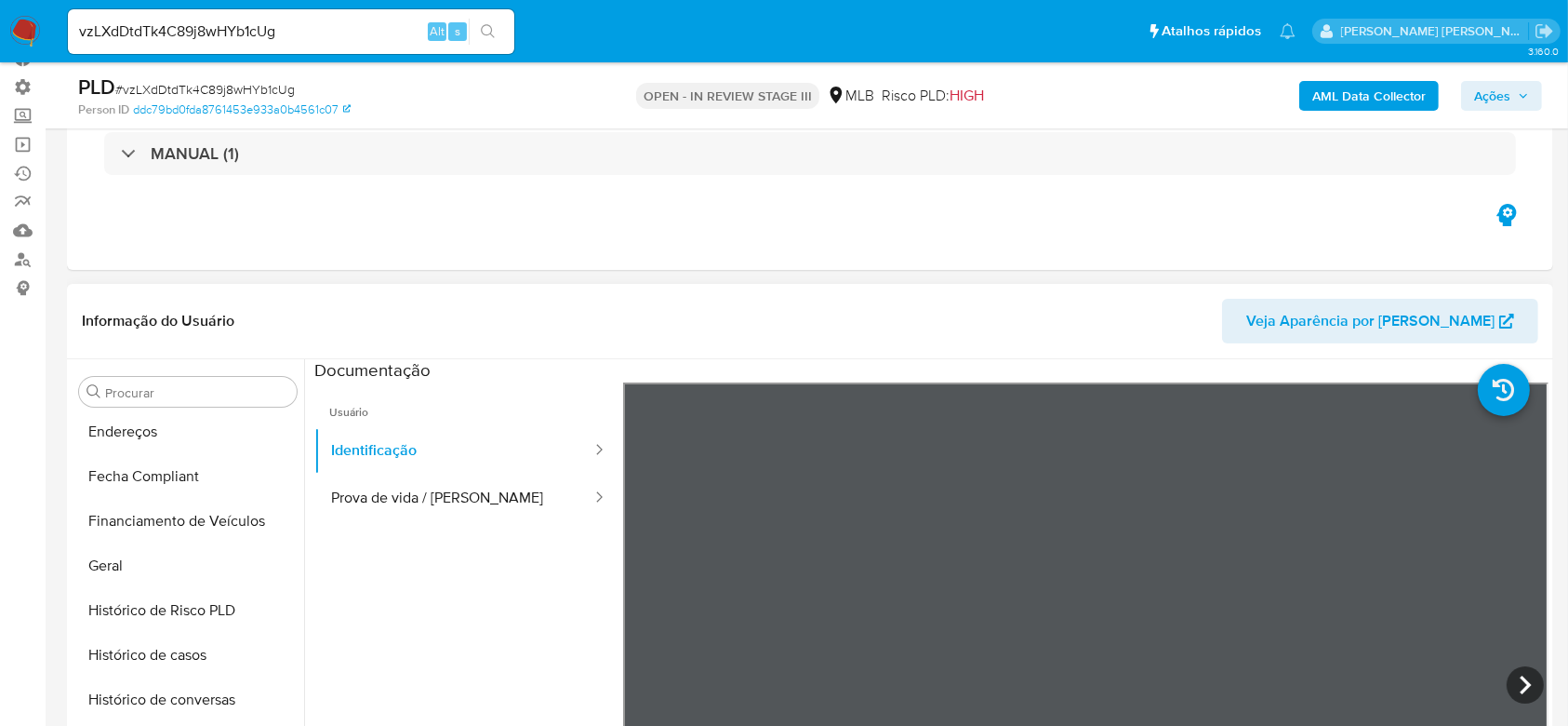
scroll to position [372, 0]
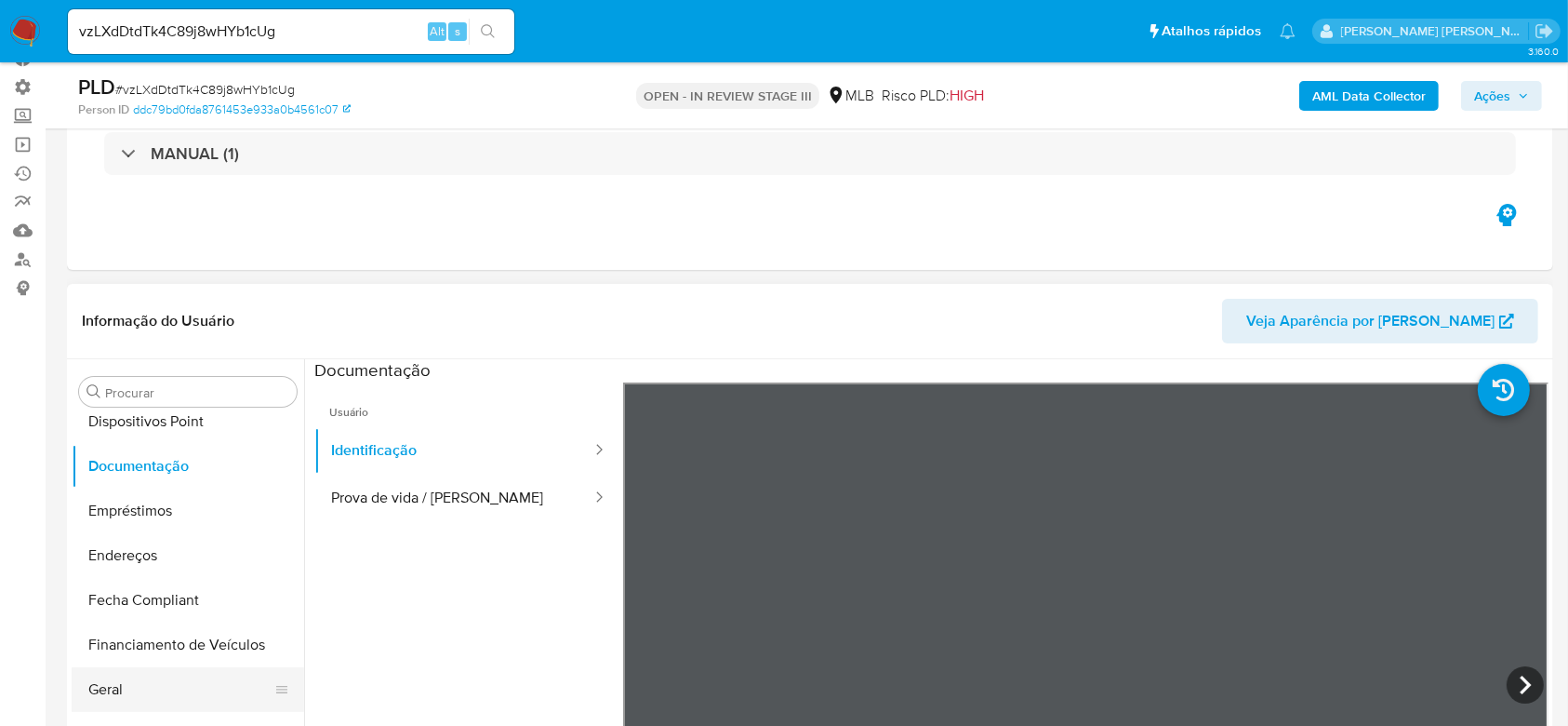
click at [166, 681] on button "Geral" at bounding box center [181, 690] width 218 height 45
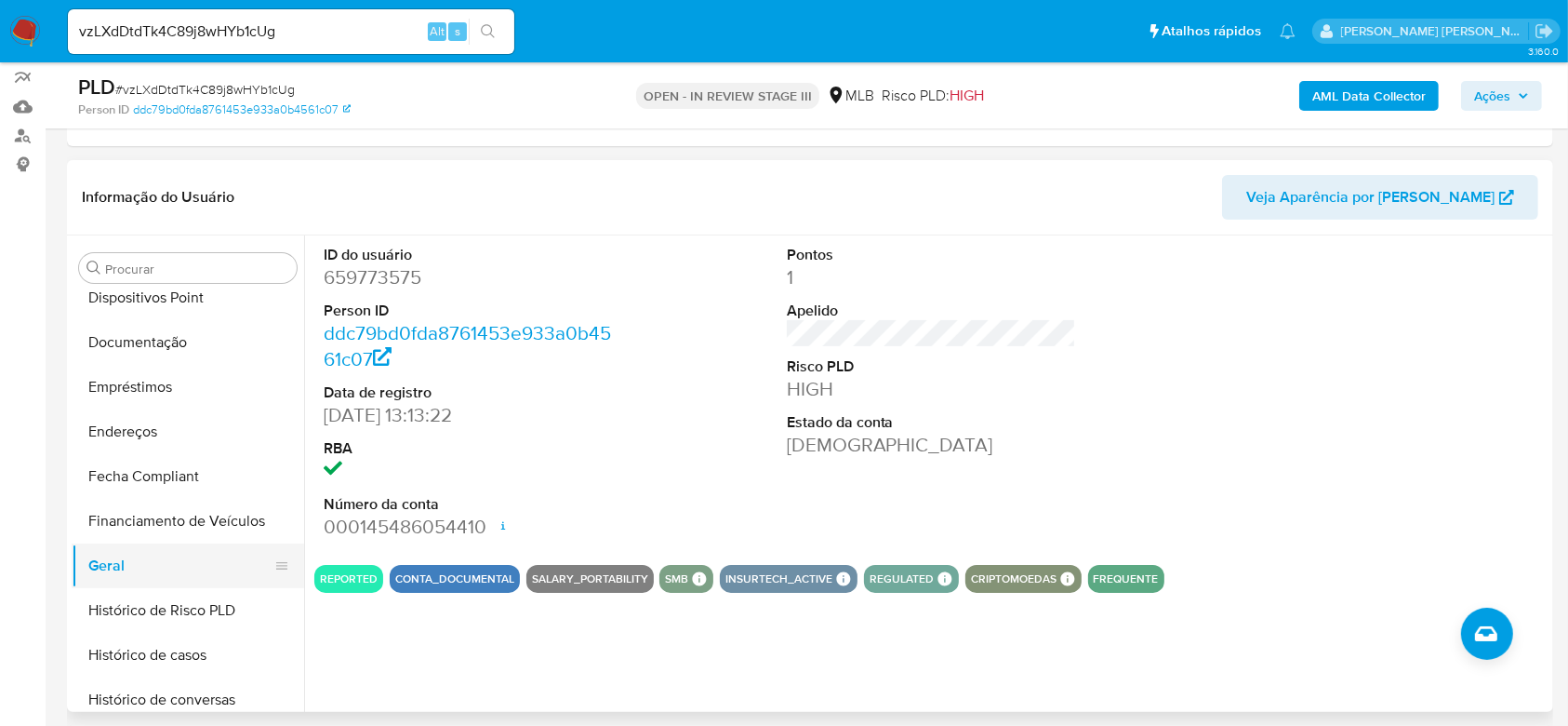
scroll to position [496, 0]
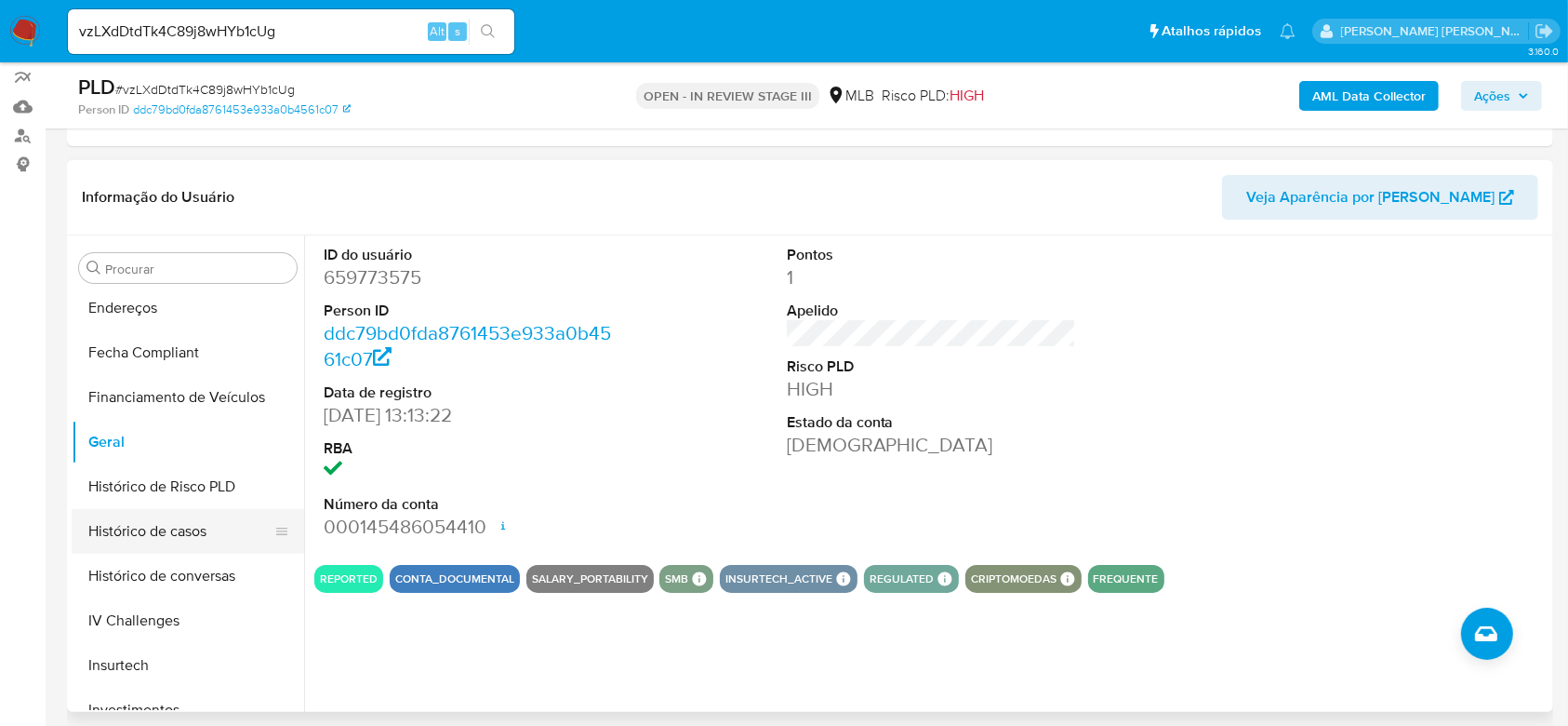
click at [189, 534] on button "Histórico de casos" at bounding box center [181, 531] width 218 height 45
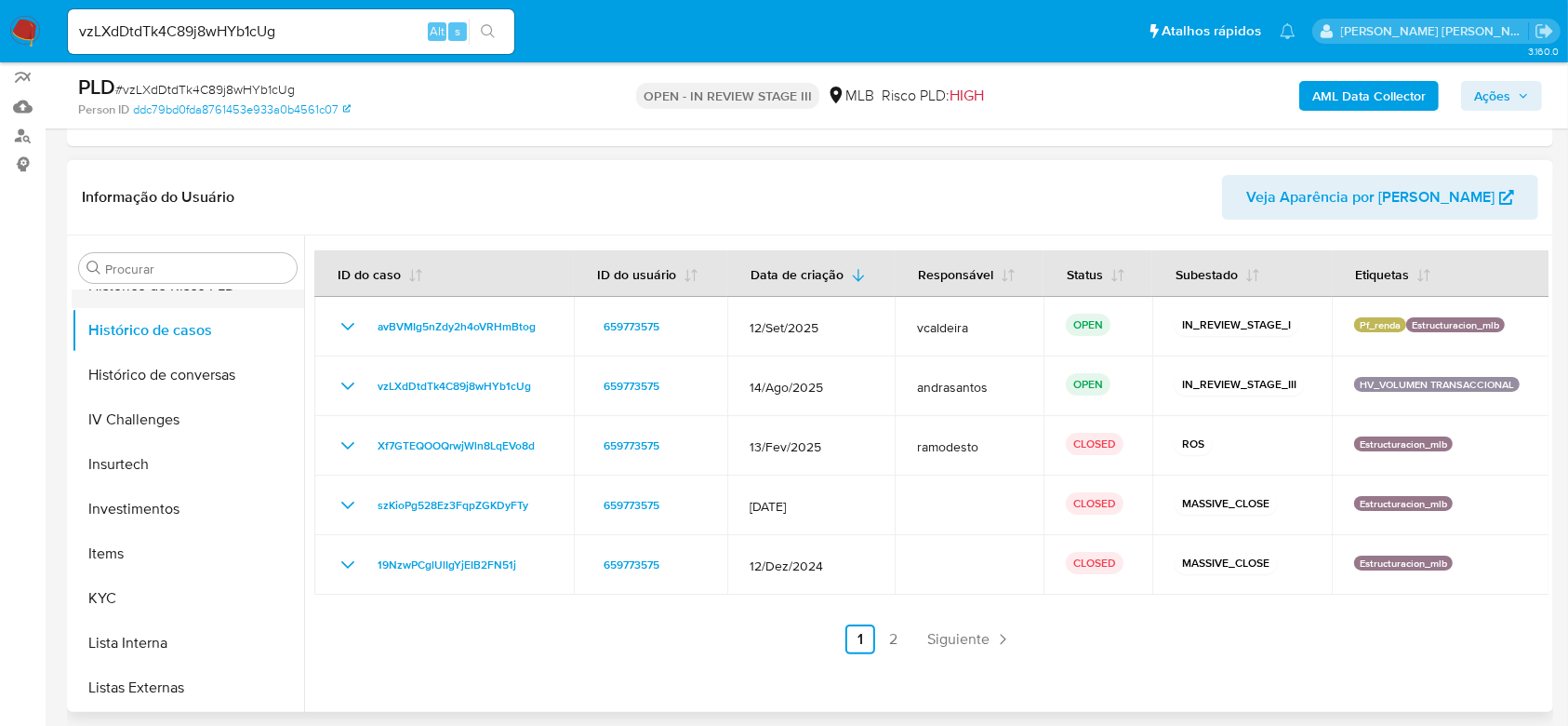
scroll to position [745, 0]
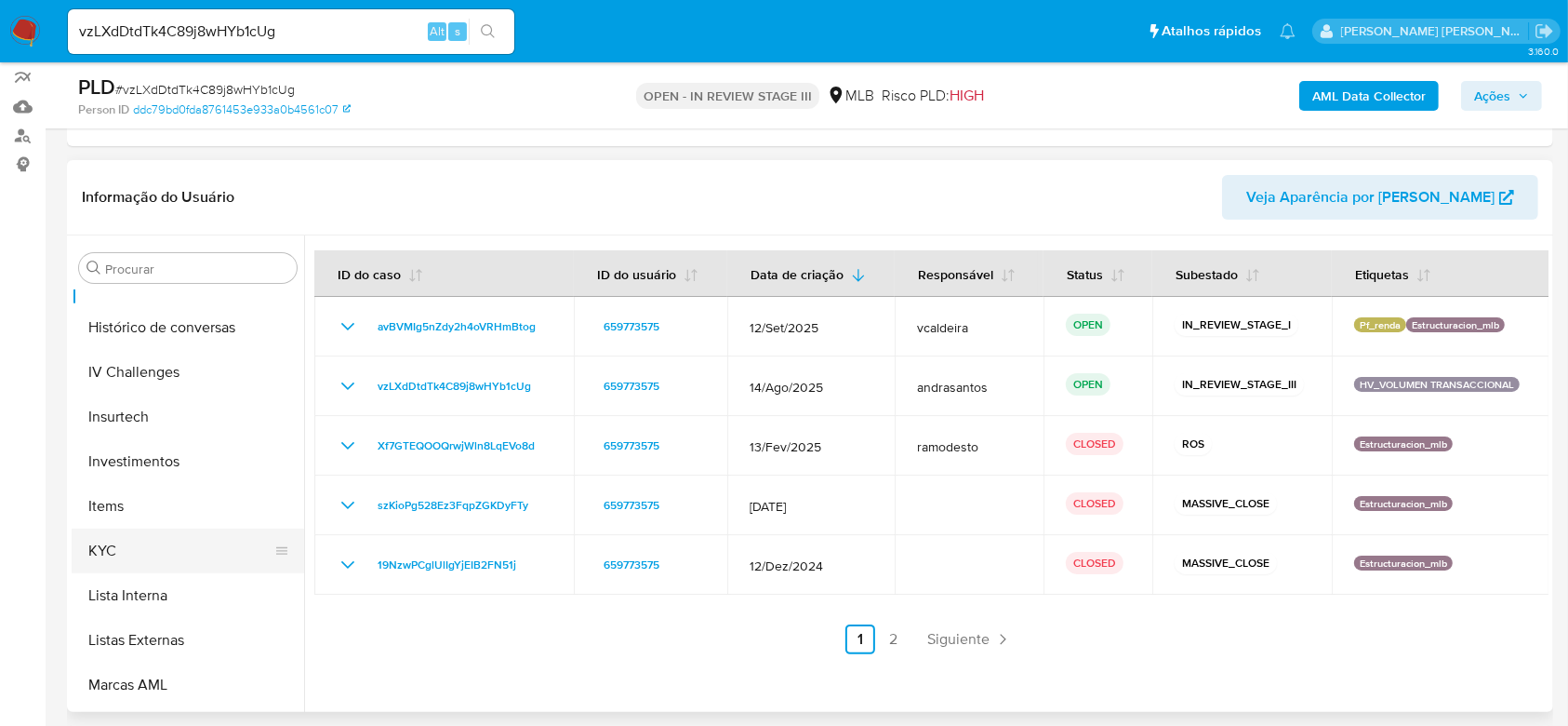
click at [171, 539] on button "KYC" at bounding box center [181, 551] width 218 height 45
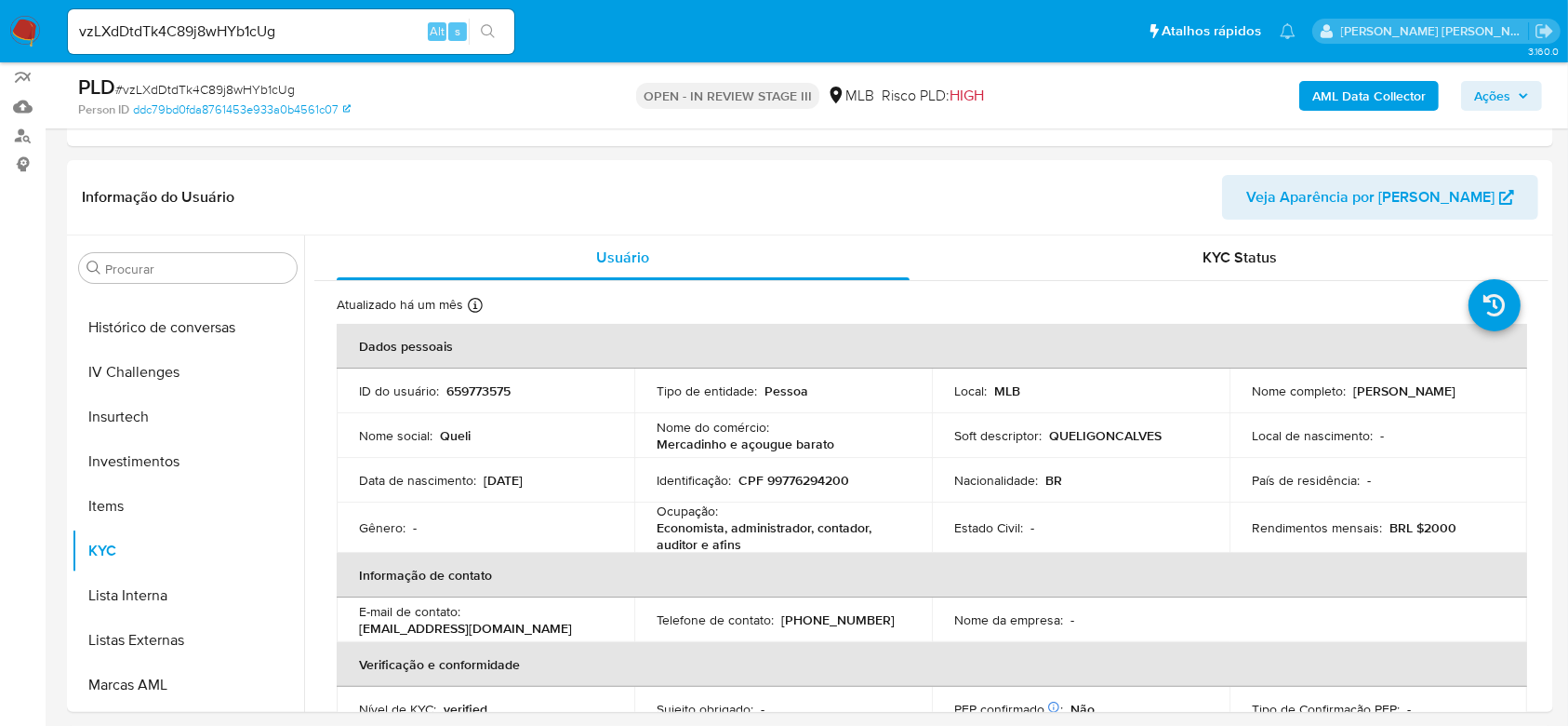
scroll to position [124, 0]
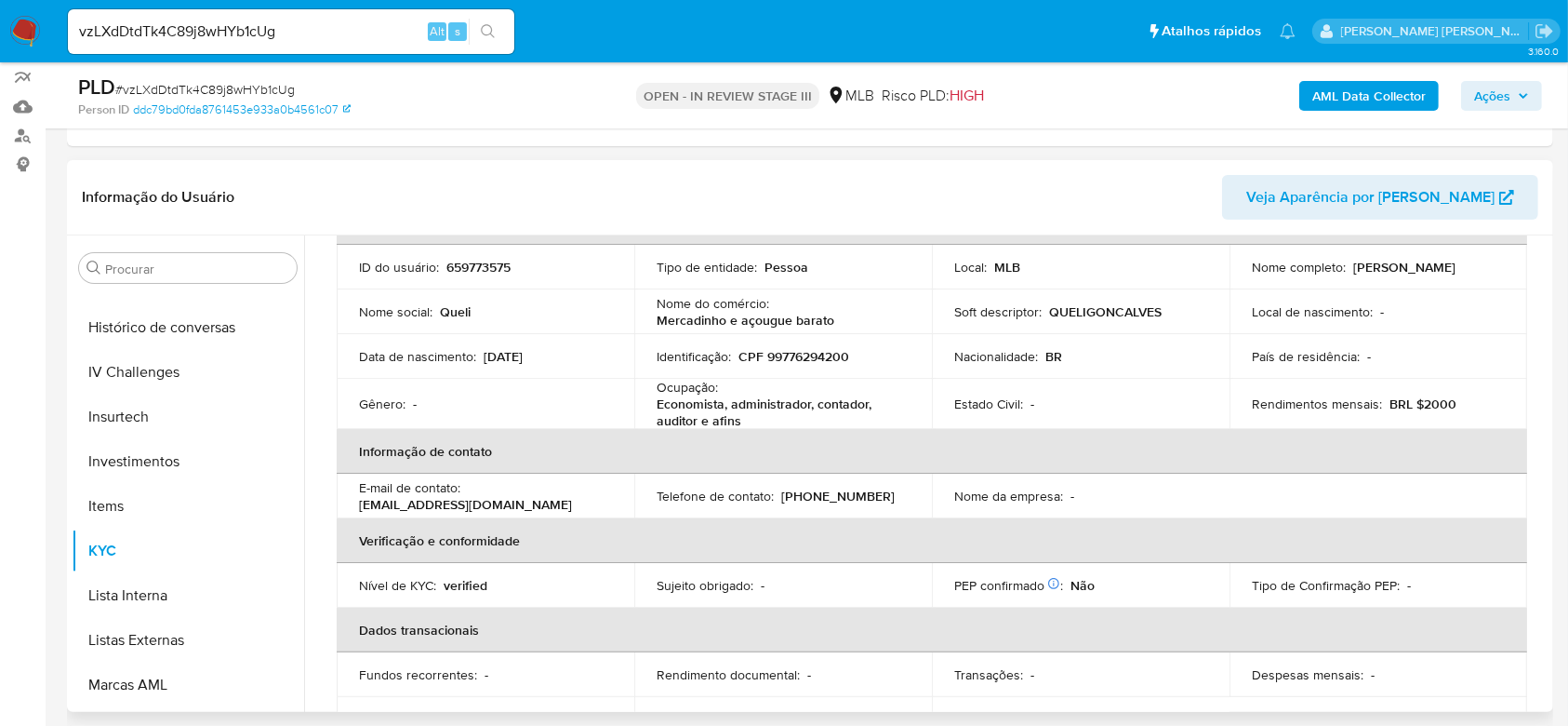
drag, startPoint x: 1345, startPoint y: 268, endPoint x: 1486, endPoint y: 265, distance: 141.0
click at [1486, 265] on div "Nome completo : Queli Goncalves Araujo" at bounding box center [1379, 267] width 253 height 17
copy div "Queli Goncalves Araujo"
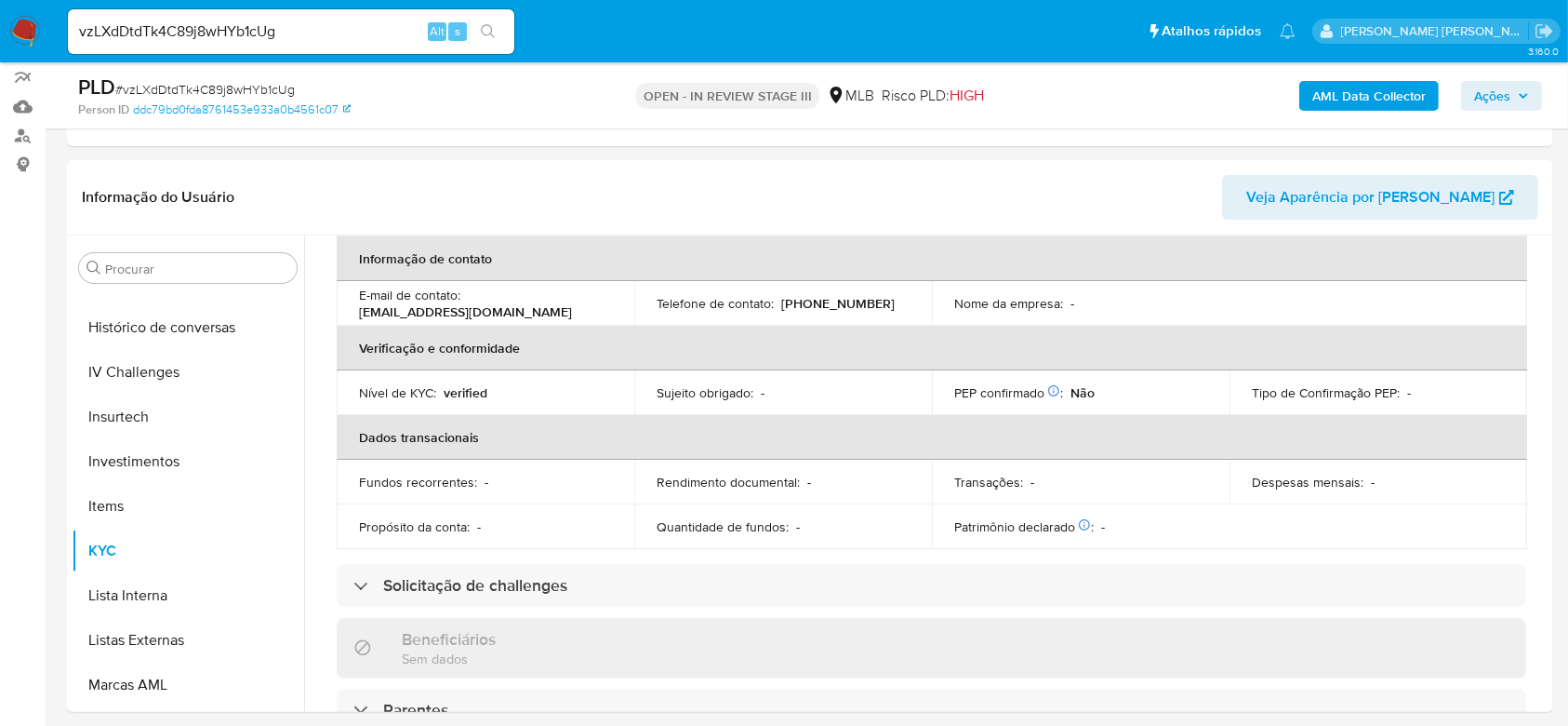
scroll to position [300, 0]
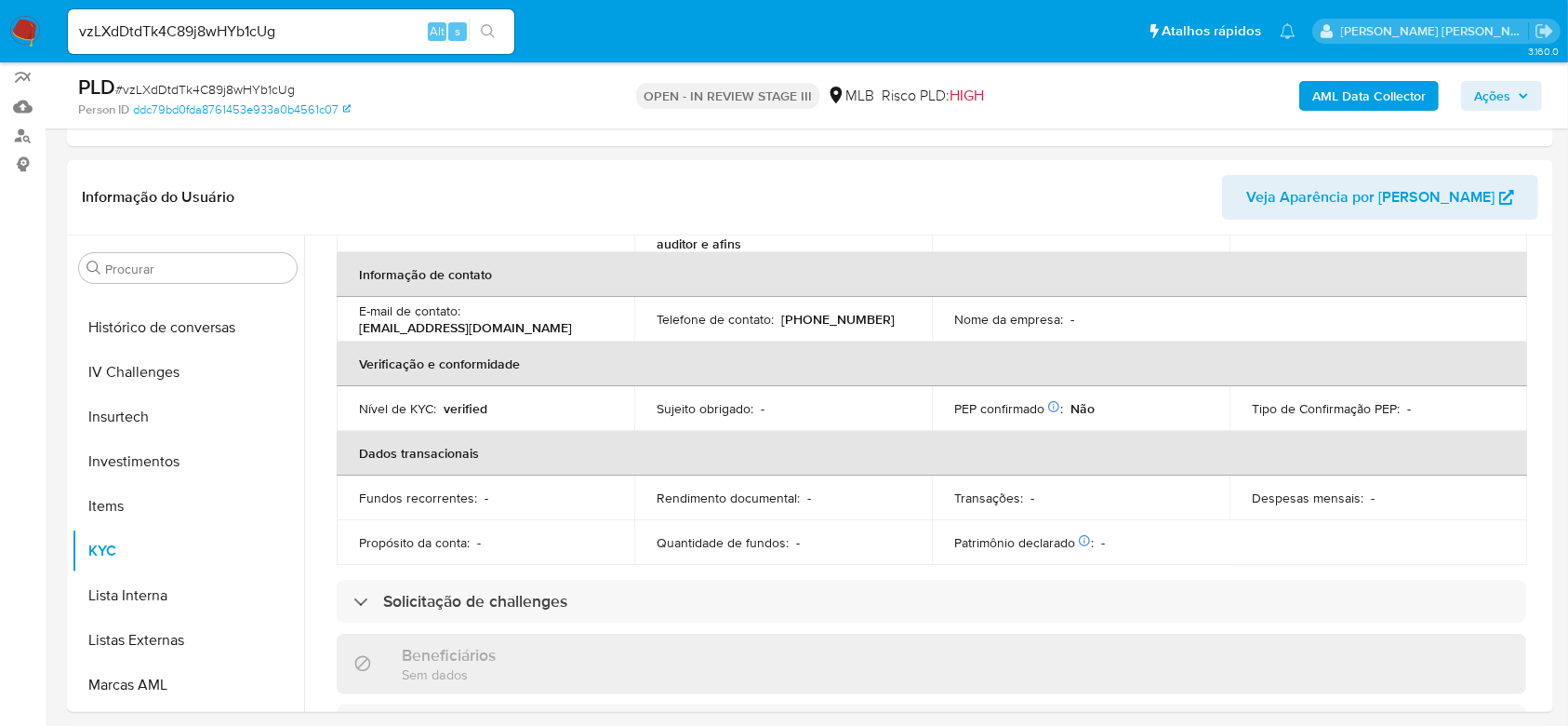
drag, startPoint x: 222, startPoint y: 56, endPoint x: 210, endPoint y: 41, distance: 19.2
click at [221, 56] on div "vzLXdDtdTk4C89j8wHYb1cUg Alt s" at bounding box center [291, 32] width 446 height 52
click at [211, 26] on input "vzLXdDtdTk4C89j8wHYb1cUg" at bounding box center [291, 32] width 446 height 24
paste input "eWP75t7A8AEwCoQLjKI1BaI7"
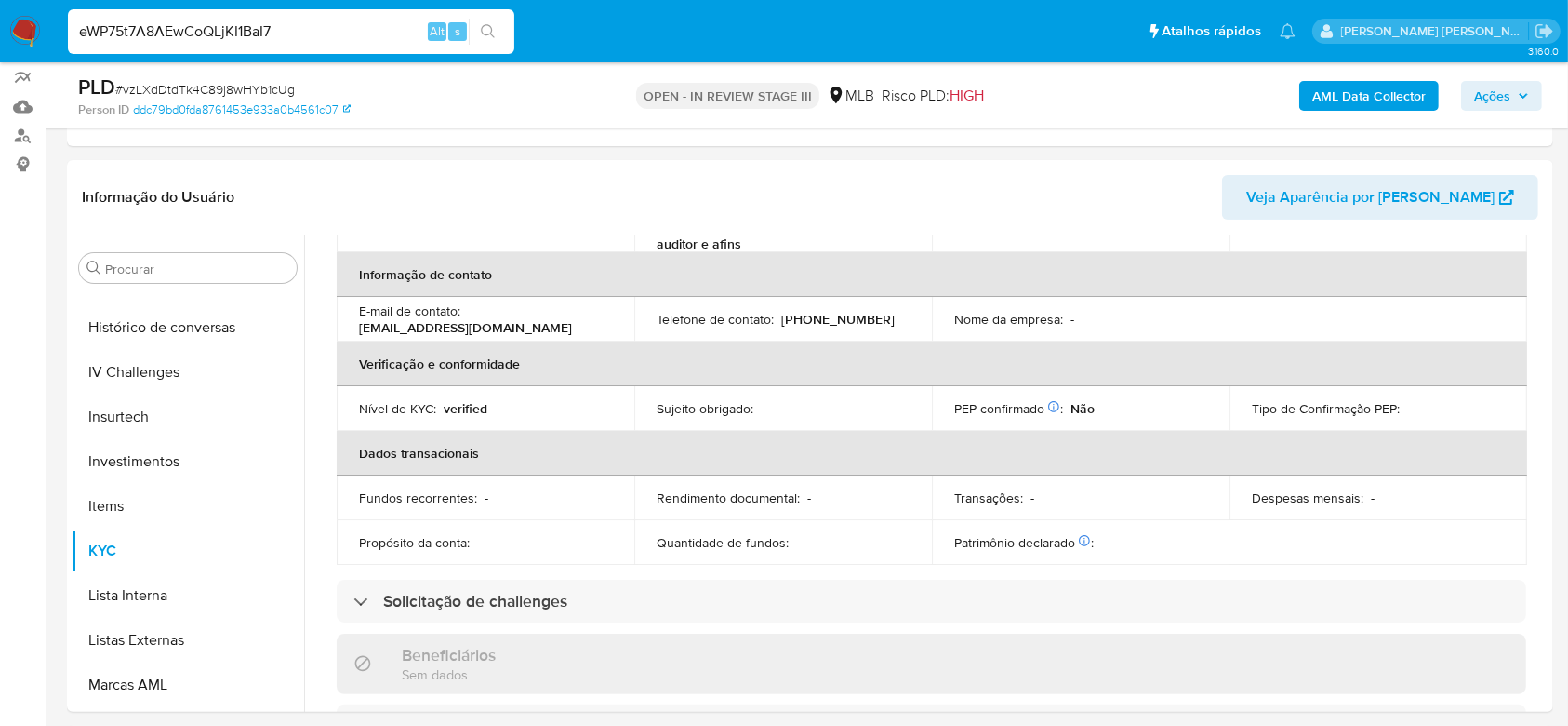
type input "eWP75t7A8AEwCoQLjKI1BaI7"
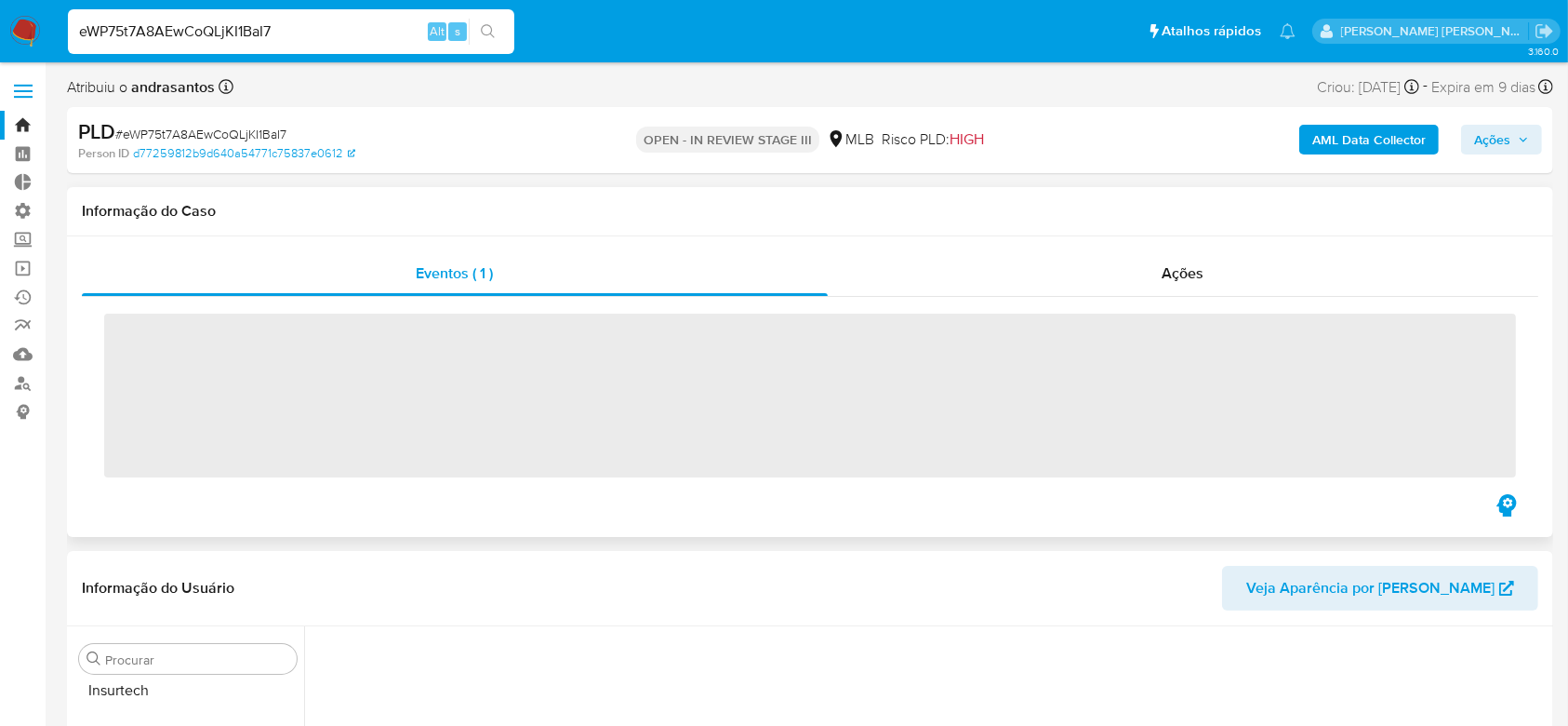
scroll to position [875, 0]
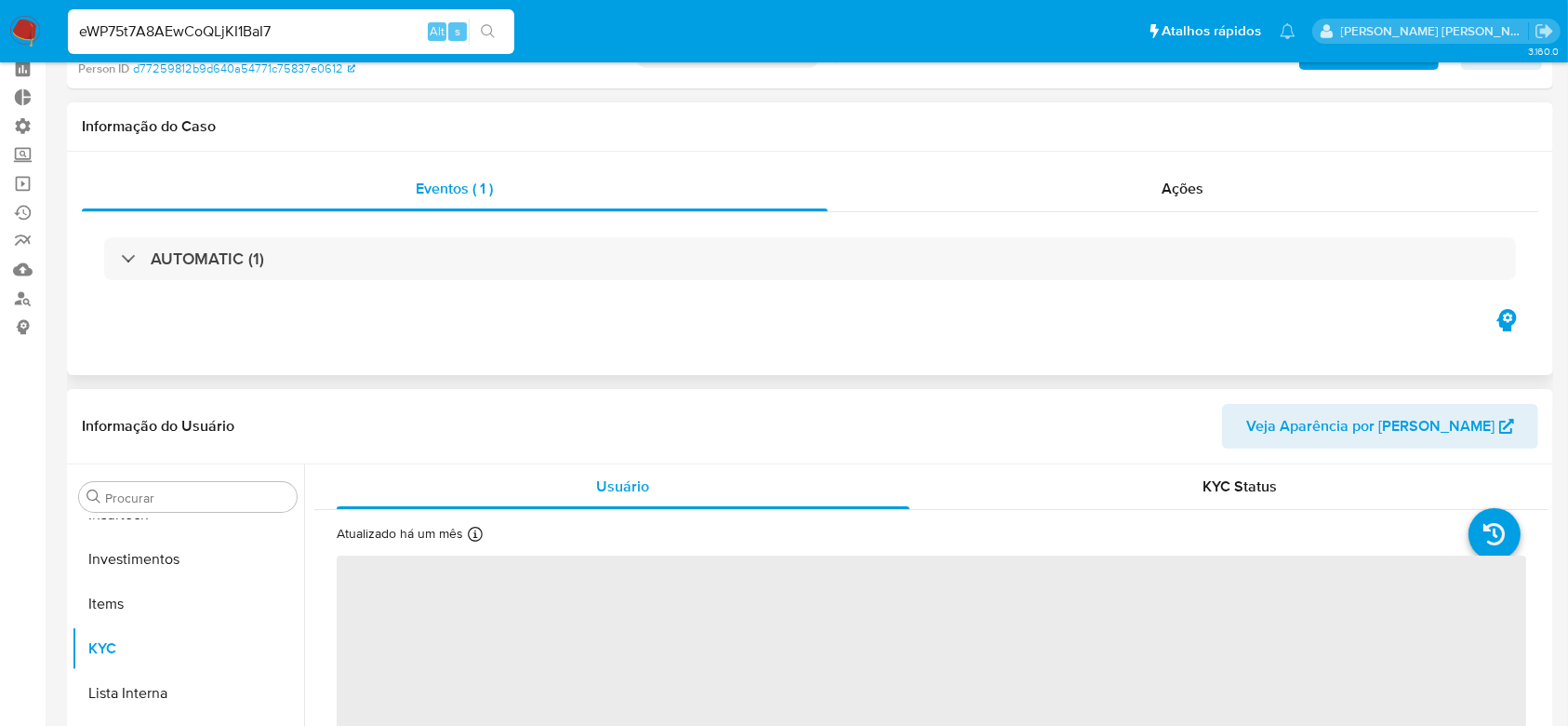
select select "10"
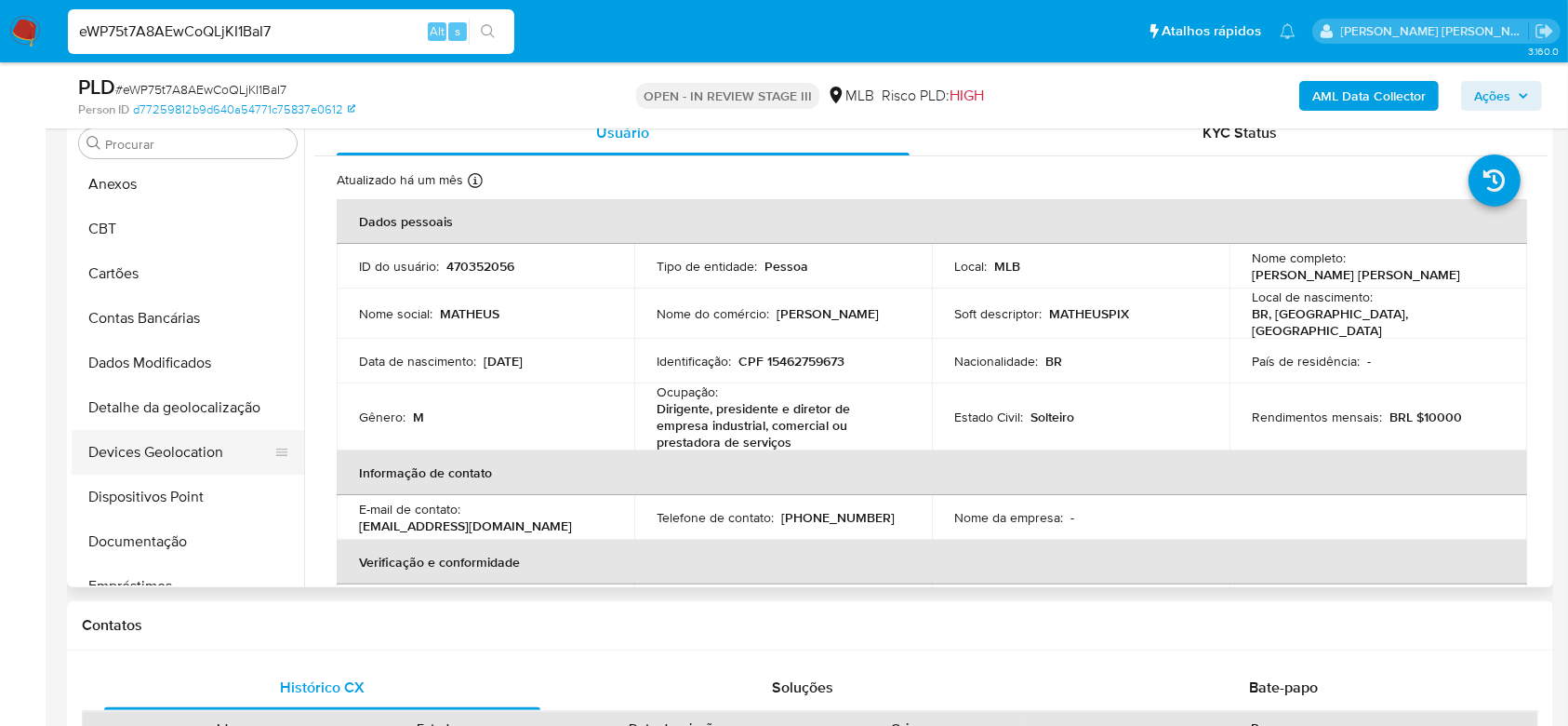
scroll to position [124, 0]
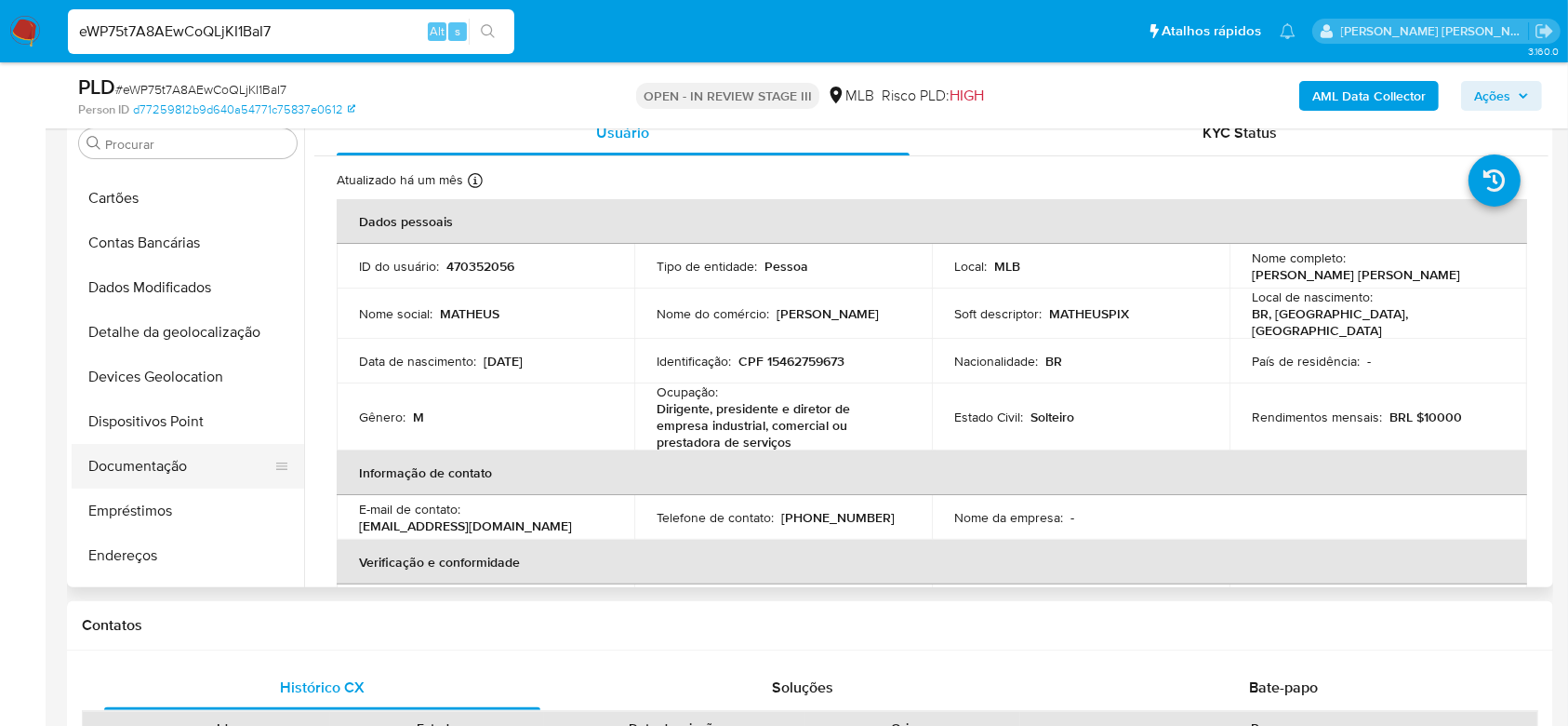
click at [174, 466] on button "Documentação" at bounding box center [181, 466] width 218 height 45
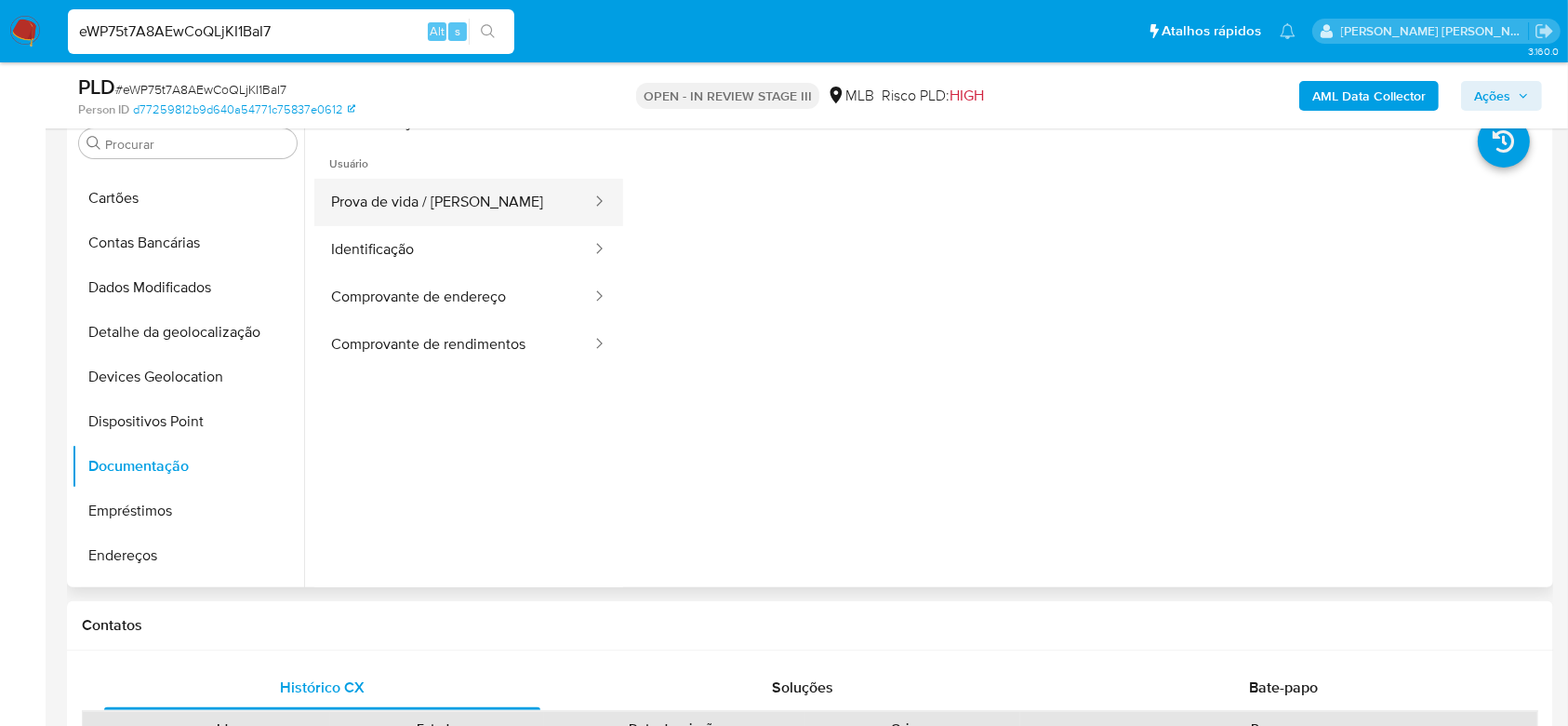
click at [430, 212] on button "Prova de vida / Selfie" at bounding box center [453, 202] width 279 height 48
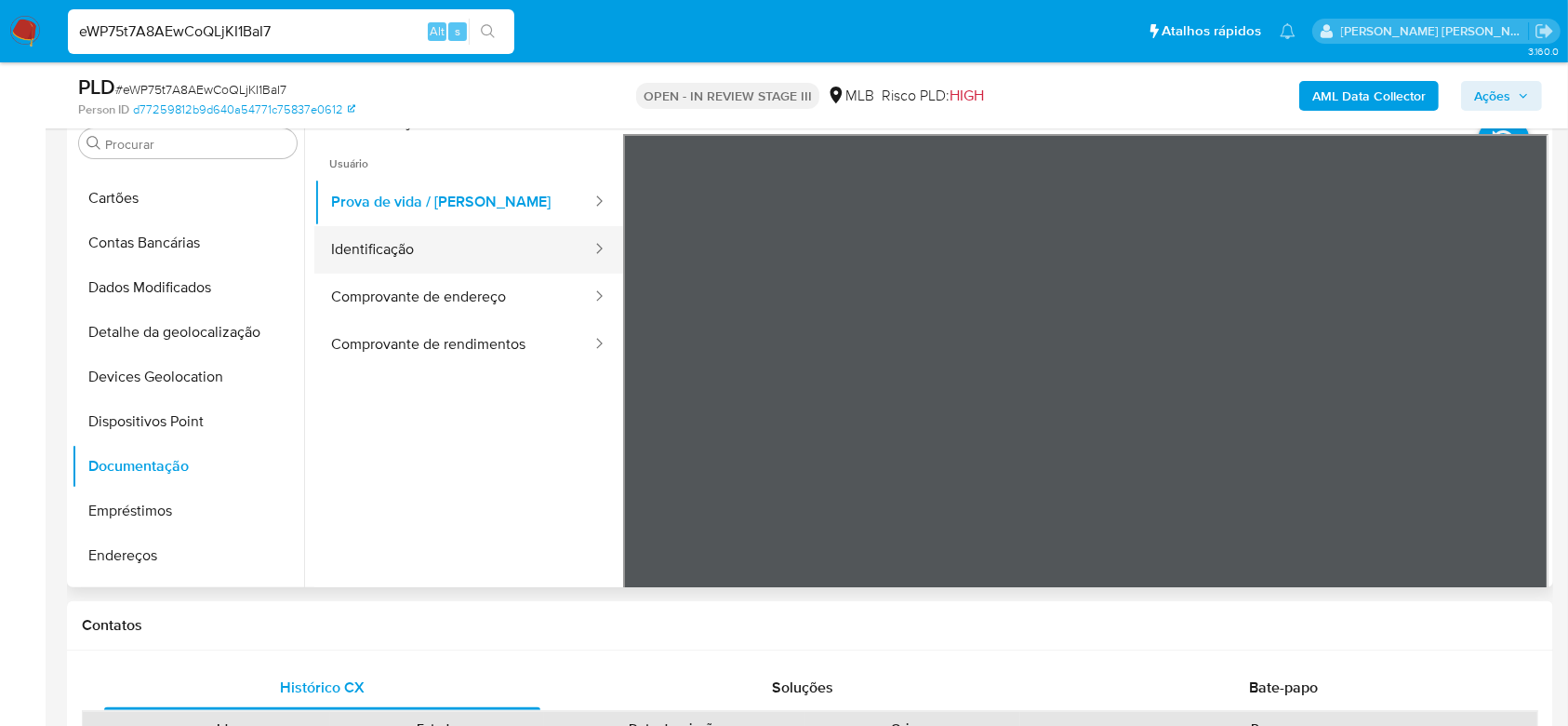
click at [460, 253] on button "Identificação" at bounding box center [453, 250] width 279 height 48
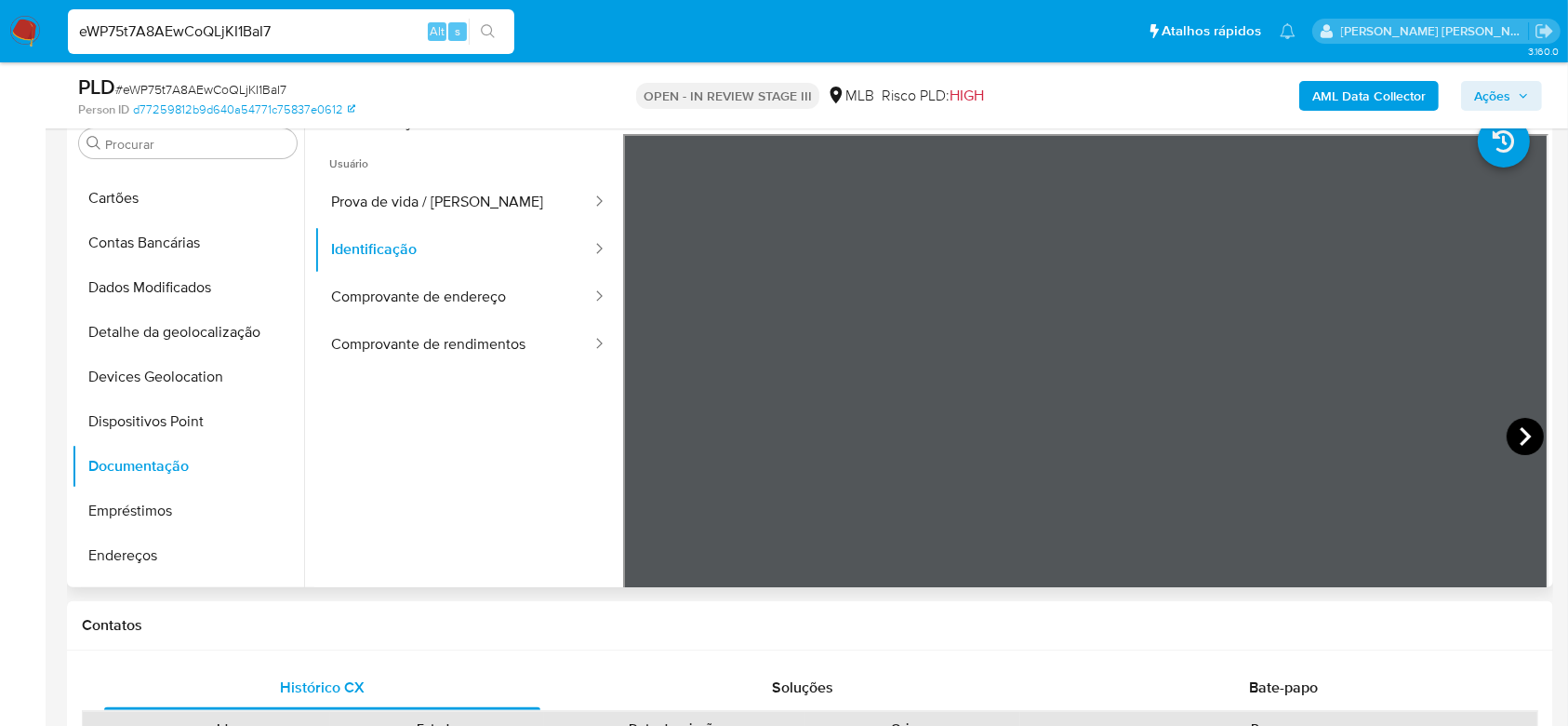
click at [1520, 444] on icon at bounding box center [1525, 436] width 11 height 19
click at [390, 294] on button "Comprovante de endereço" at bounding box center [453, 296] width 279 height 48
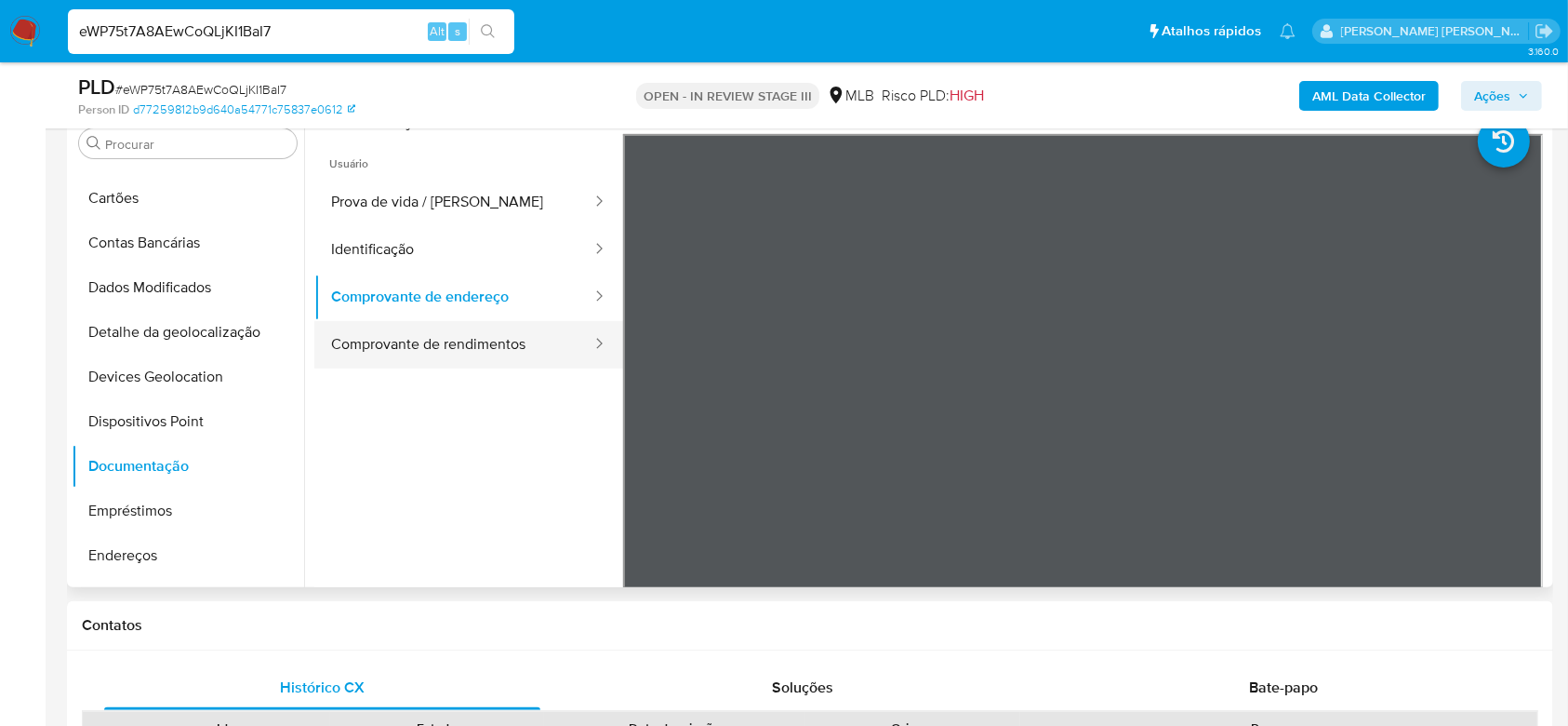
click at [410, 321] on button "Comprovante de rendimentos" at bounding box center [453, 344] width 279 height 48
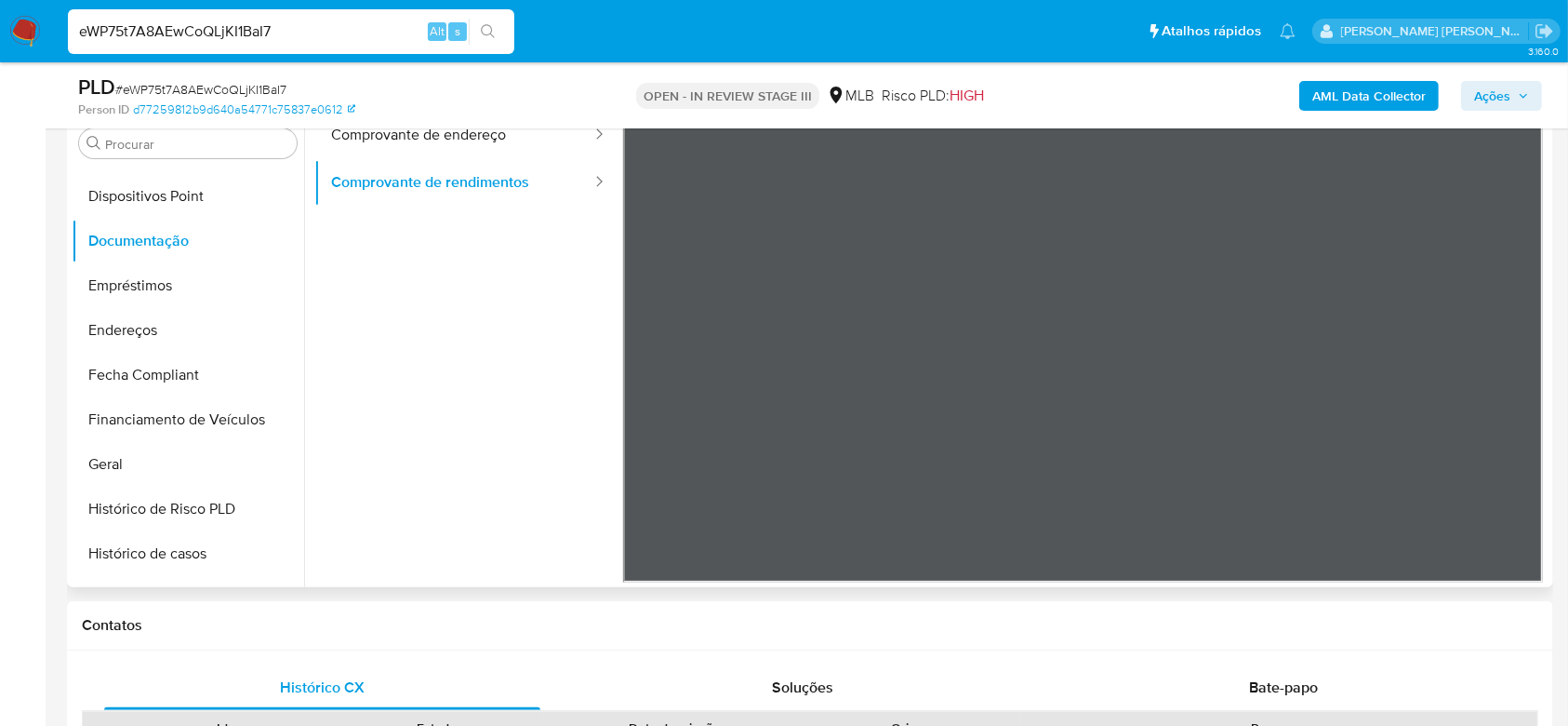
scroll to position [372, 0]
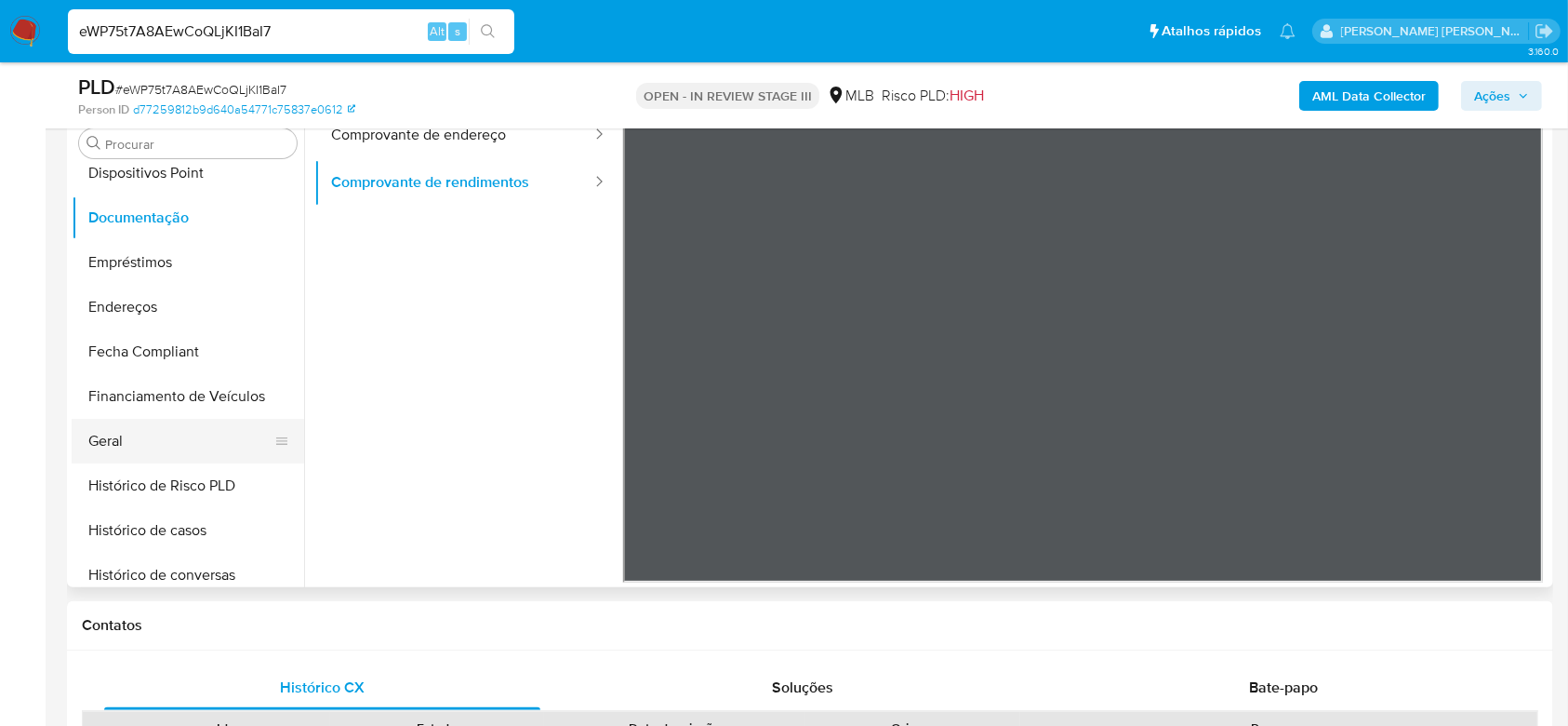
click at [157, 437] on button "Geral" at bounding box center [181, 441] width 218 height 45
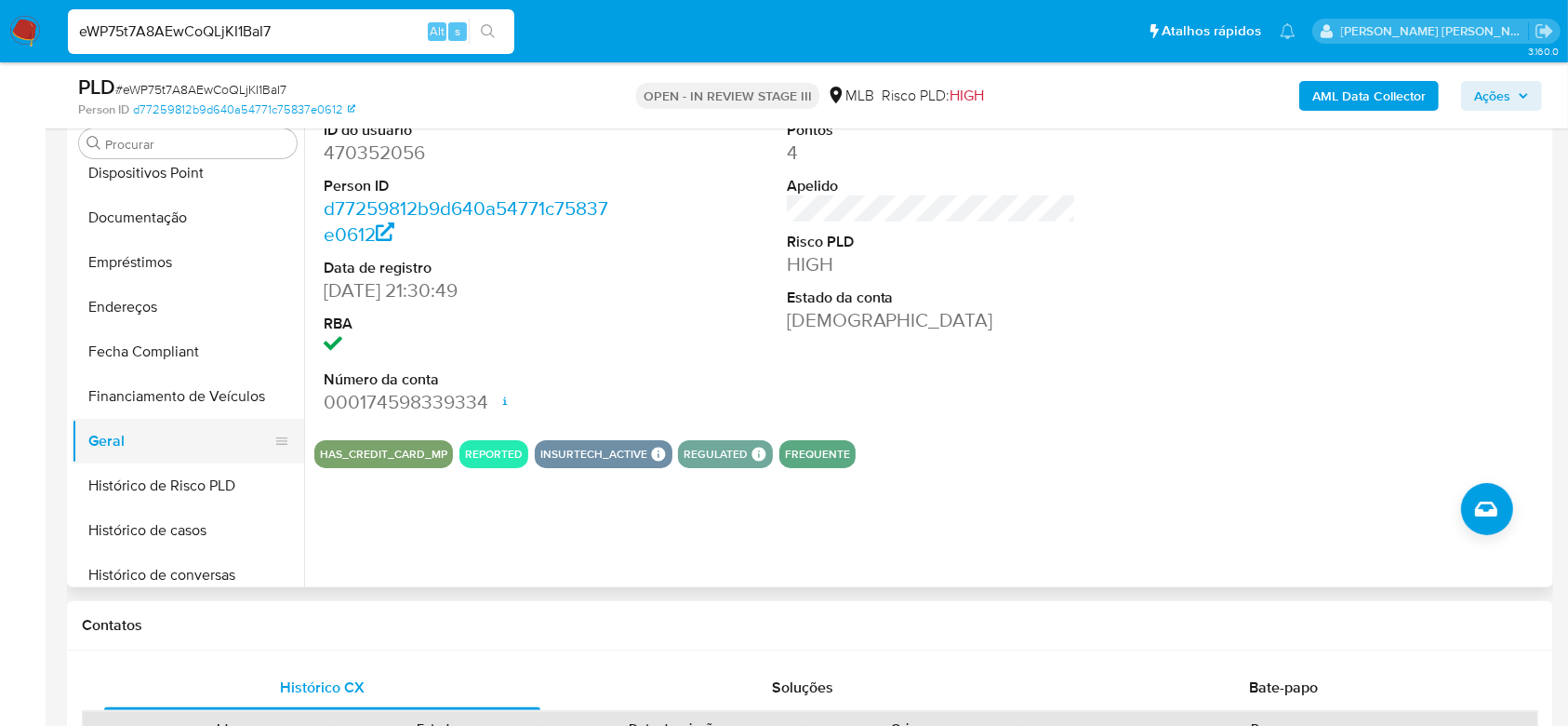
scroll to position [496, 0]
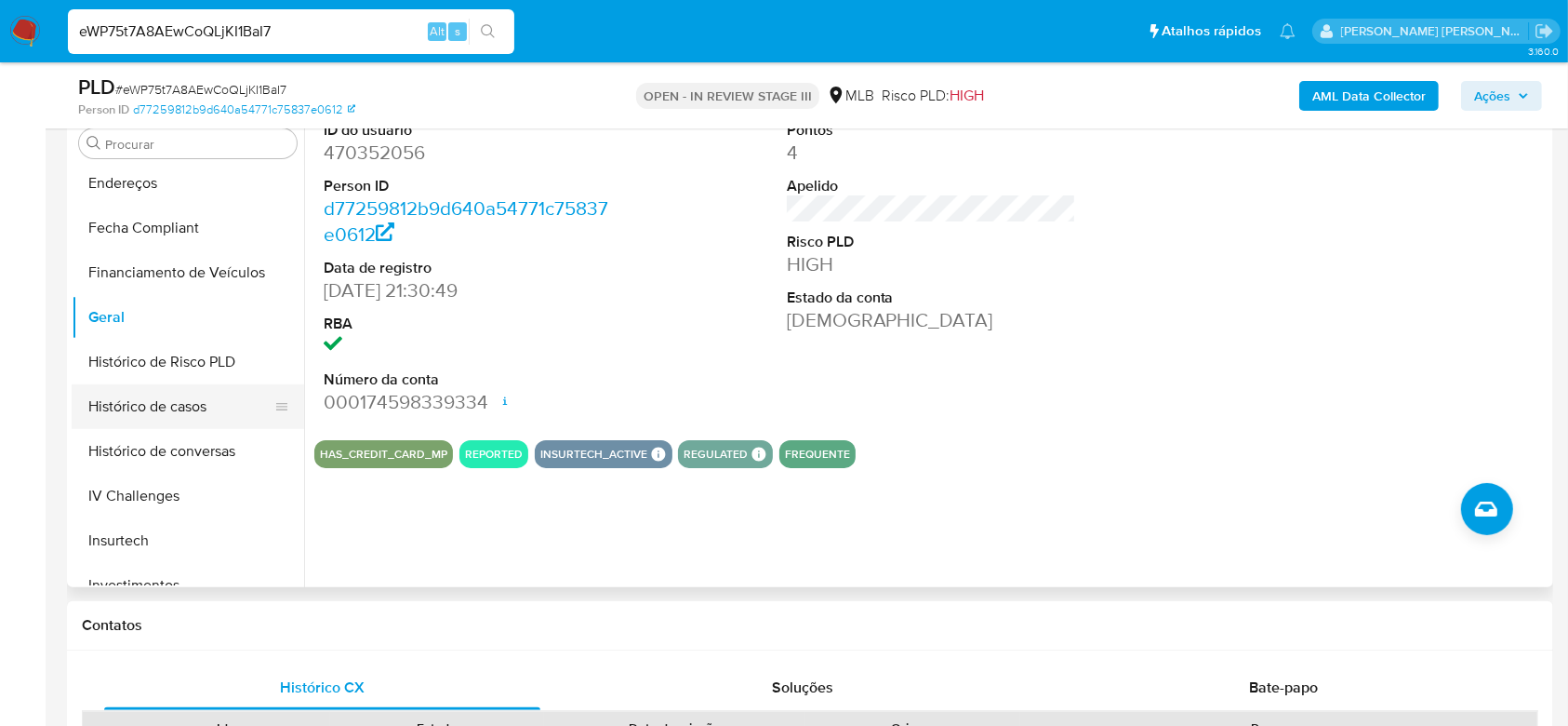
click at [163, 412] on button "Histórico de casos" at bounding box center [181, 406] width 218 height 45
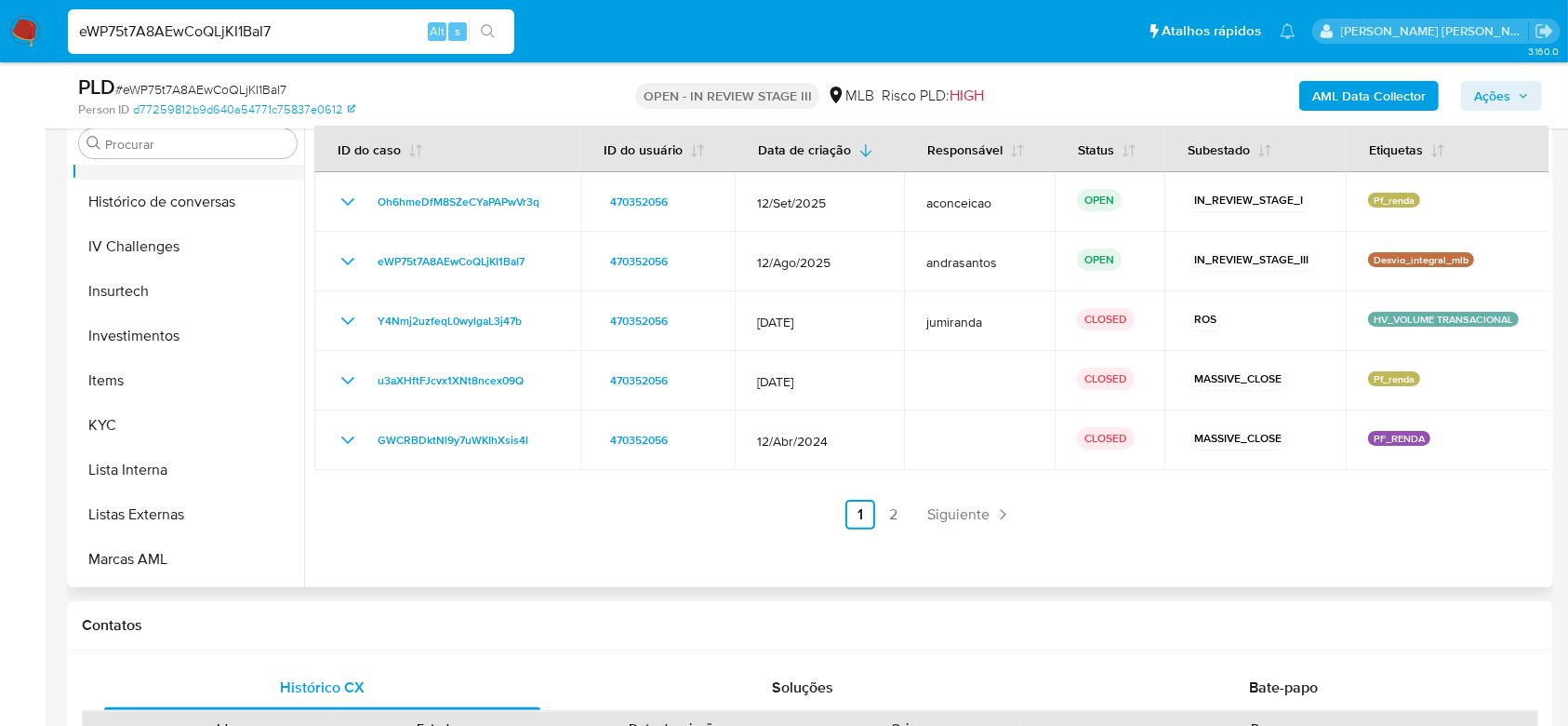
scroll to position [868, 0]
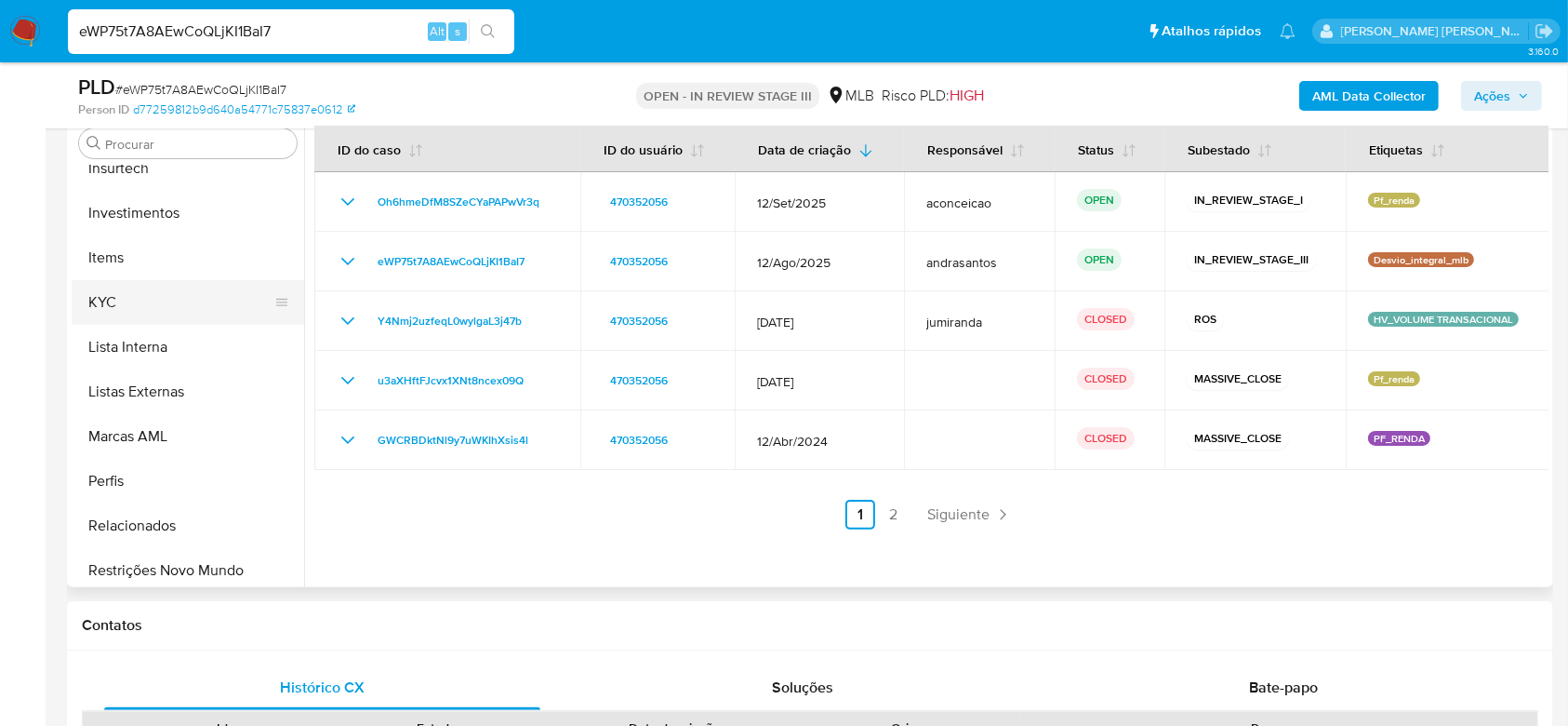
click at [122, 308] on button "KYC" at bounding box center [181, 302] width 218 height 45
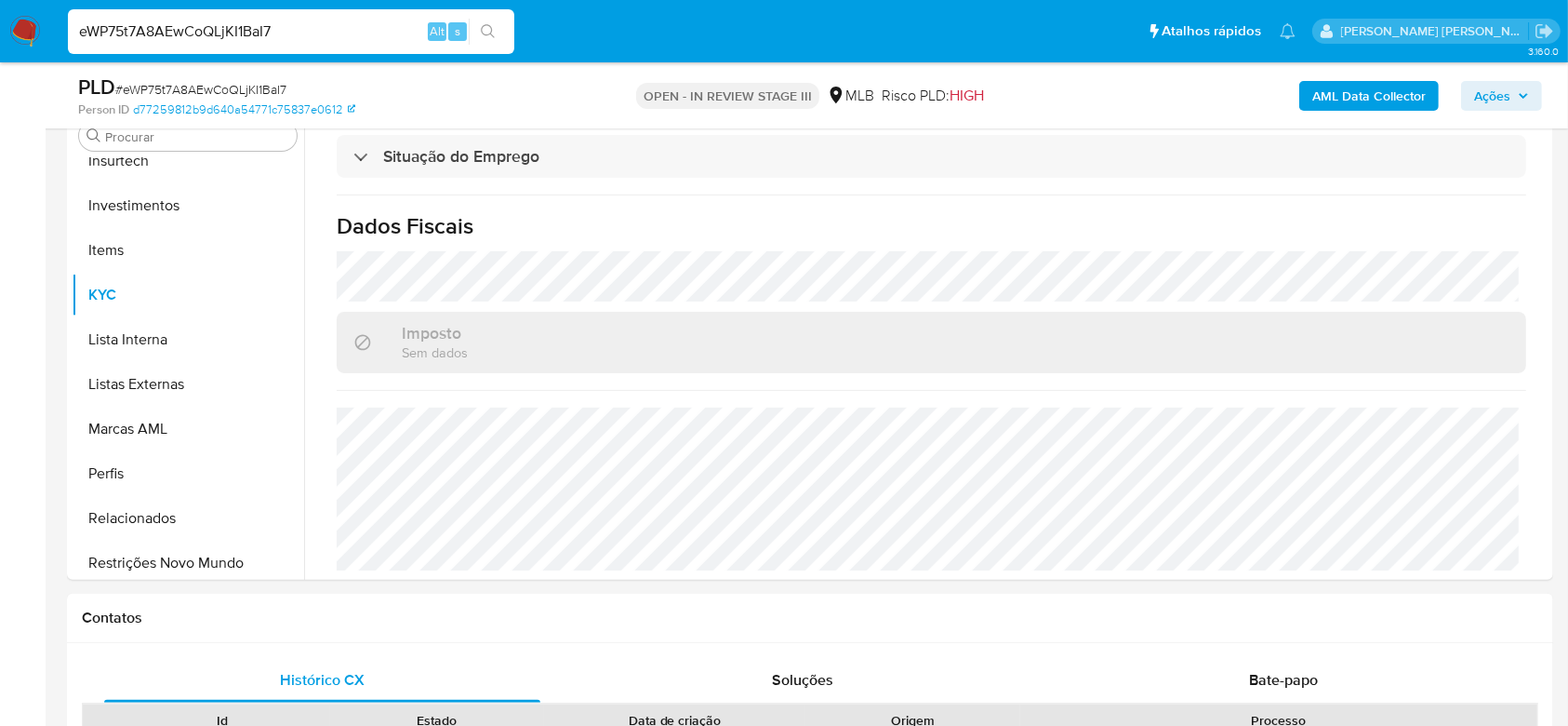
scroll to position [0, 0]
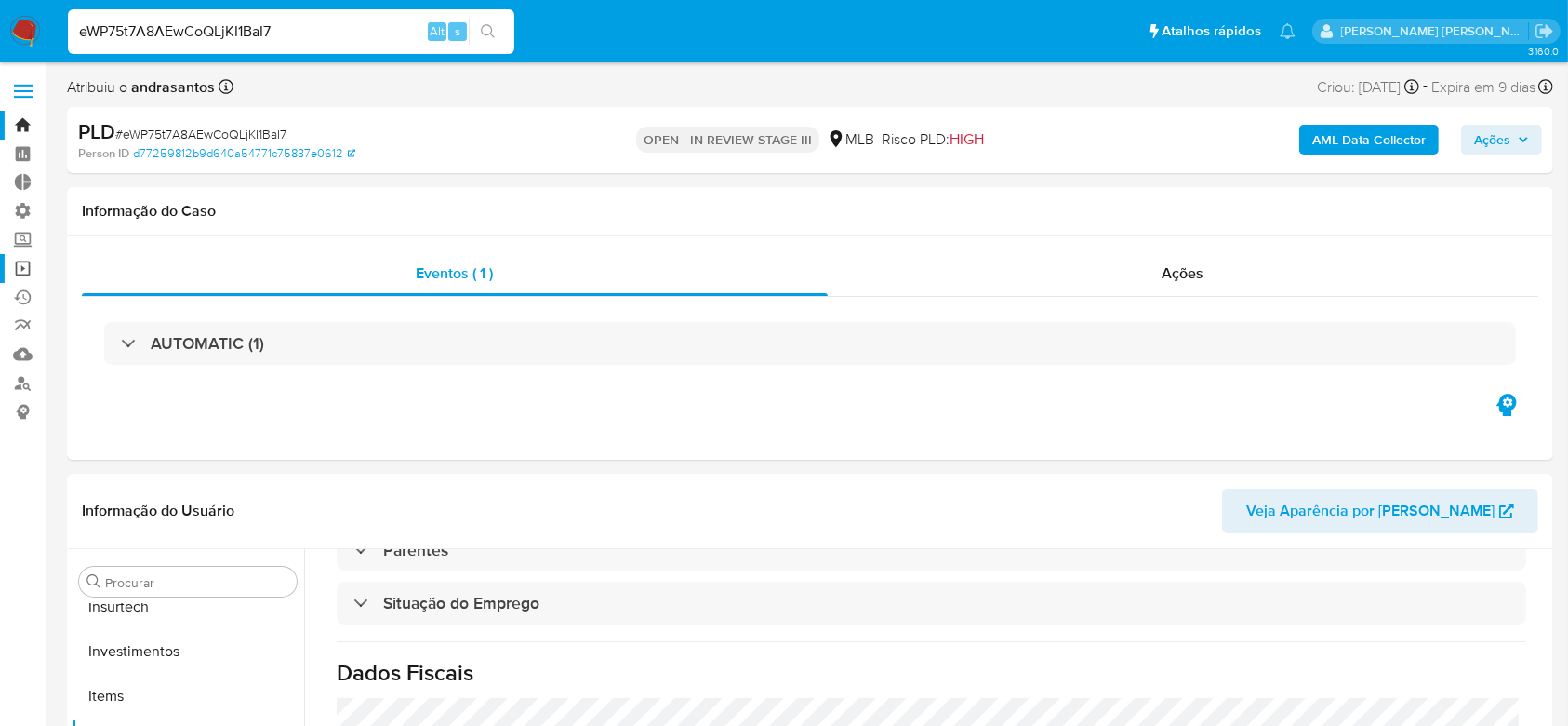
click at [25, 270] on link "Operações em massa" at bounding box center [111, 268] width 222 height 29
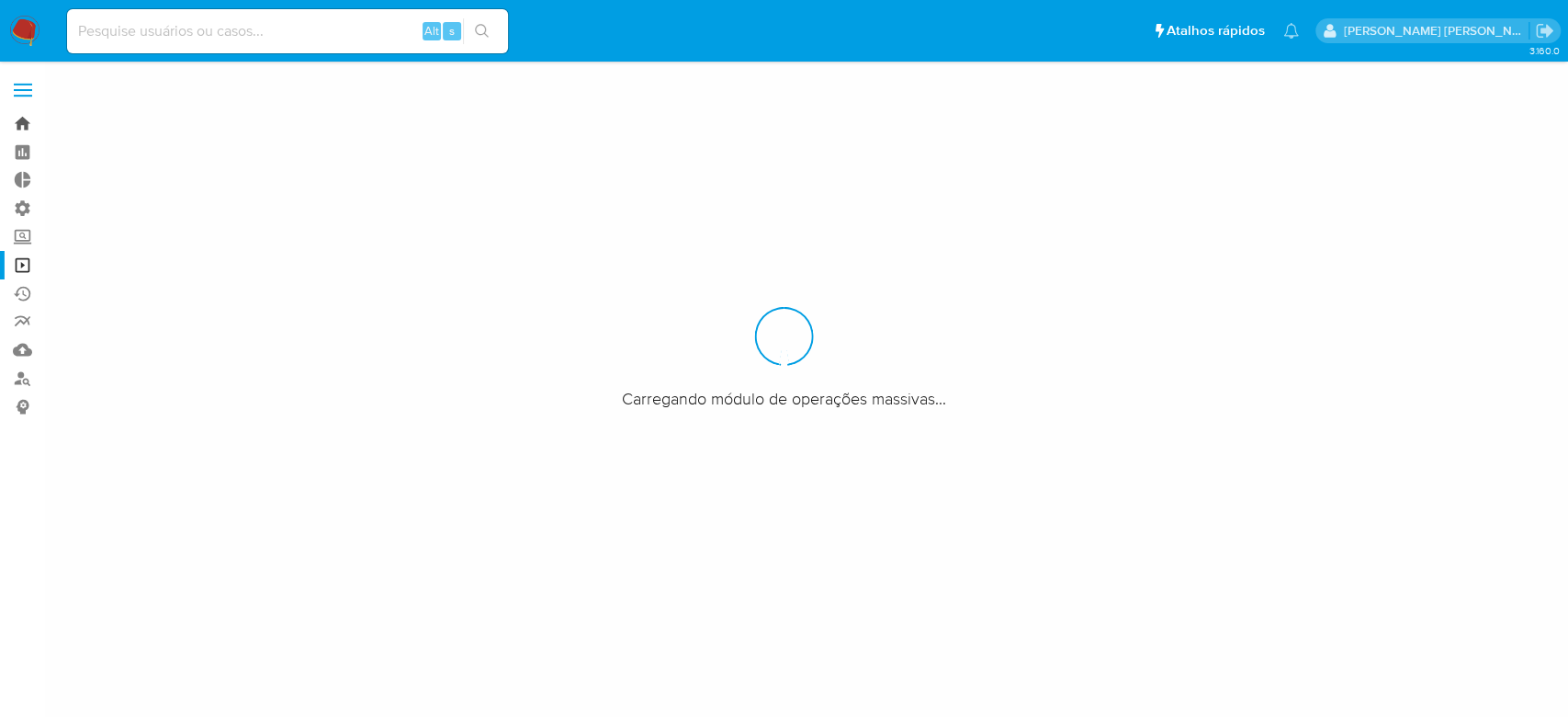
click at [26, 125] on link "Bandeja" at bounding box center [110, 123] width 219 height 29
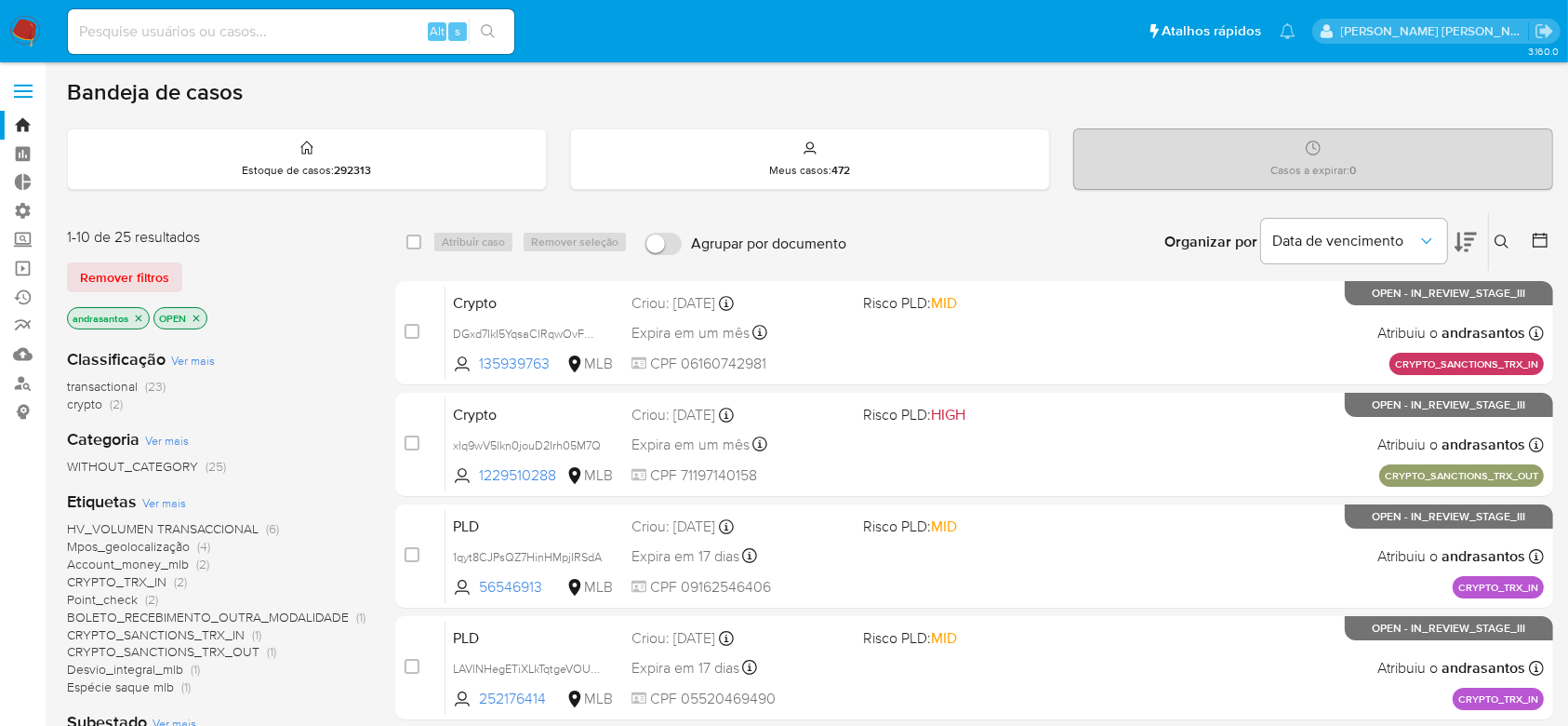
click at [85, 397] on span "crypto" at bounding box center [85, 404] width 35 height 19
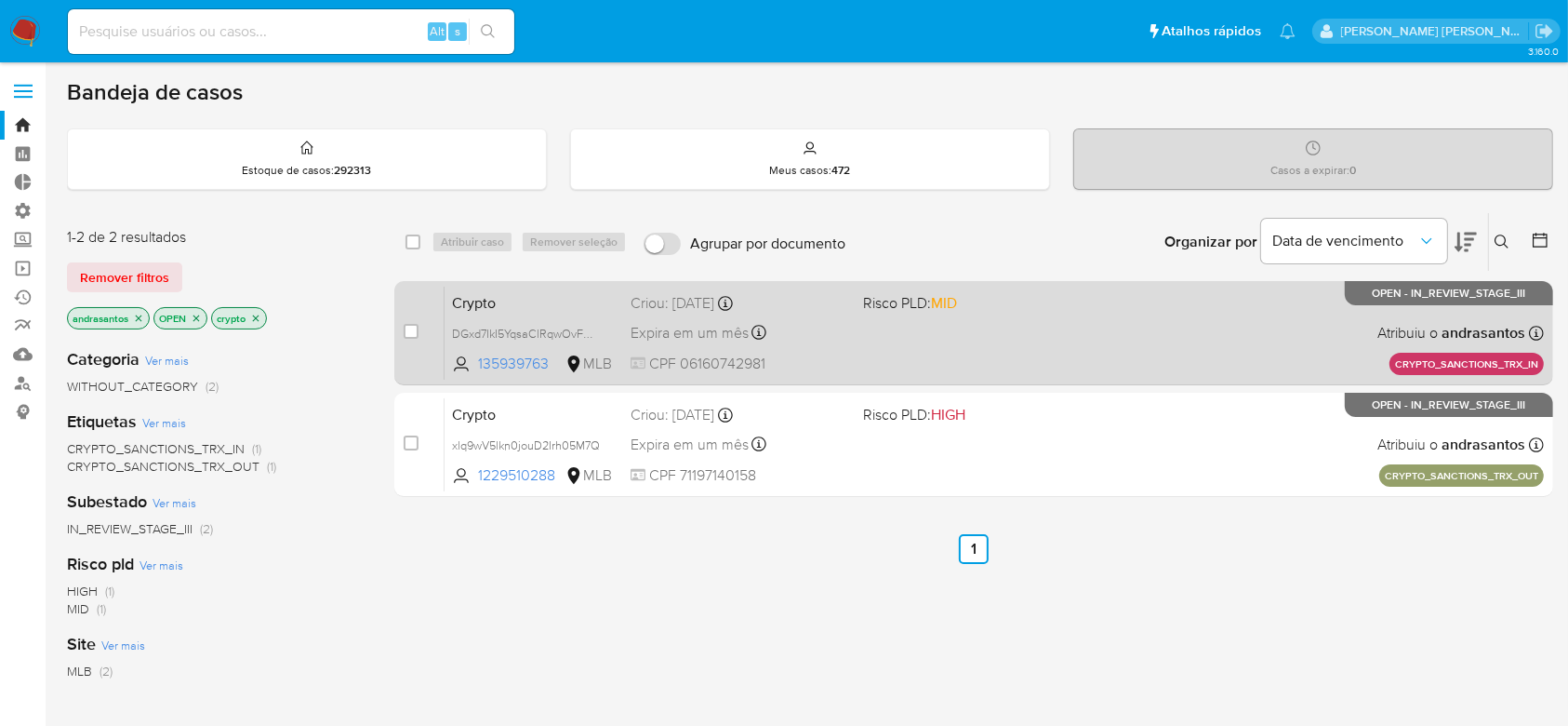
click at [896, 353] on div "Crypto DGxd7IkI5YqsaClRqwOvFmQG 135939763 MLB Risco PLD: MID Criou: 12/09/2025 …" at bounding box center [994, 332] width 1099 height 94
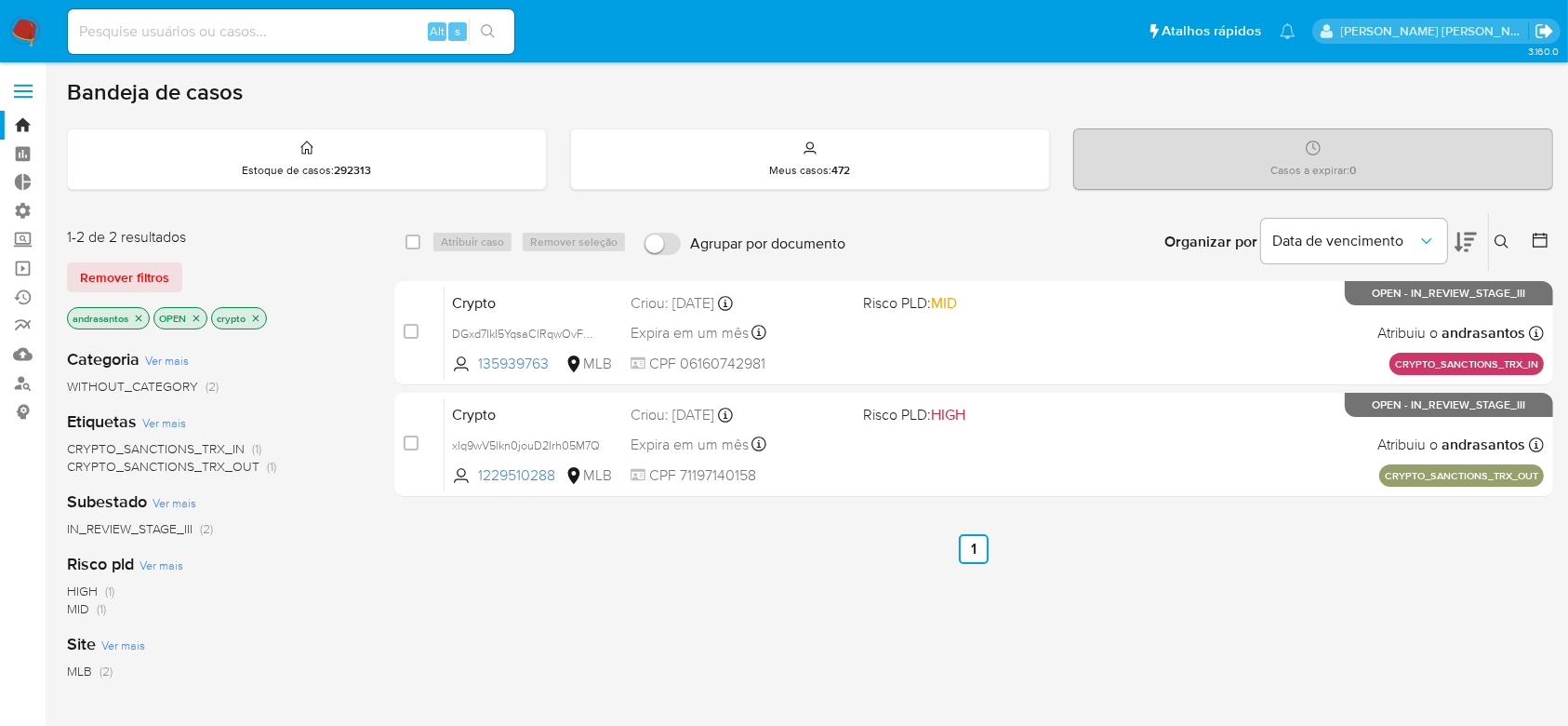
click at [1548, 34] on icon "Sair" at bounding box center [1544, 31] width 17 height 14
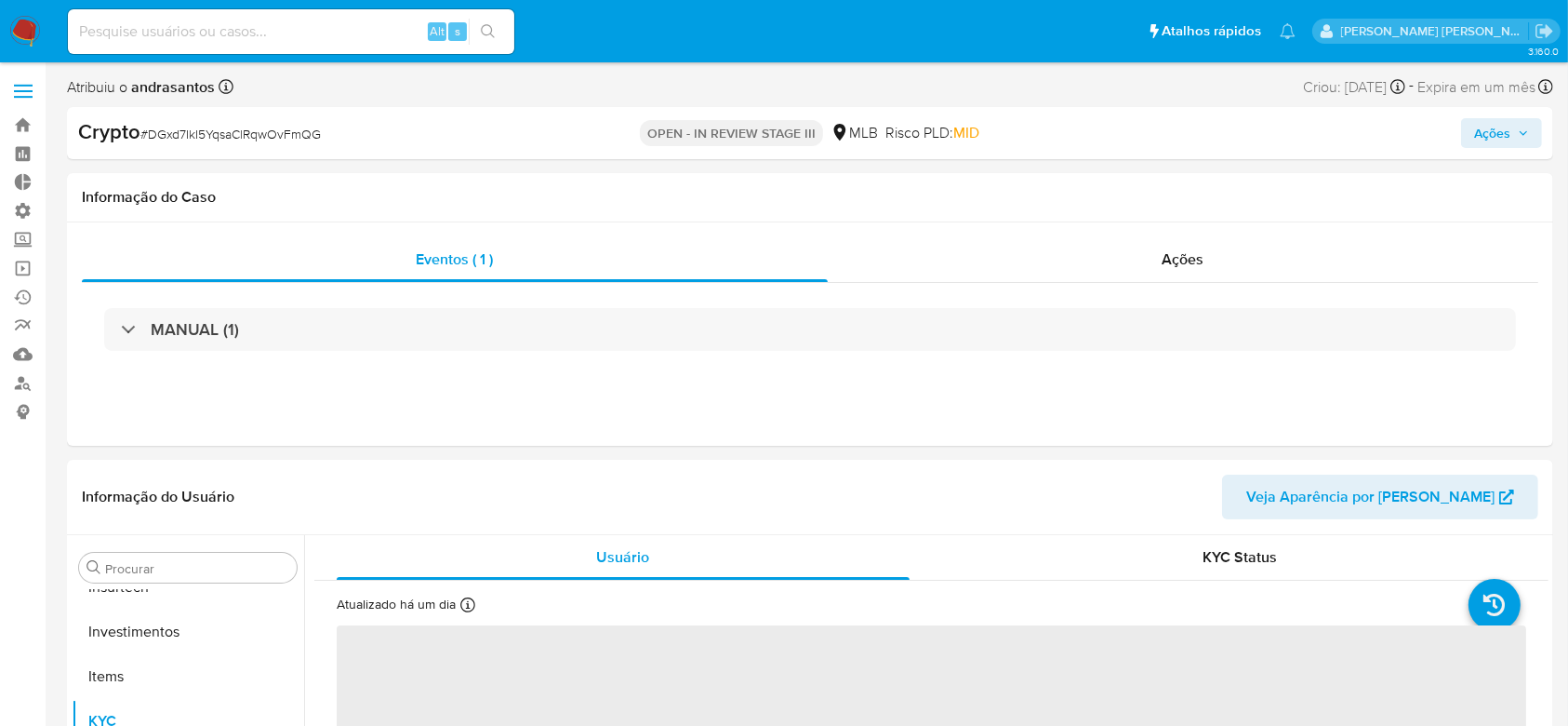
scroll to position [875, 0]
select select "10"
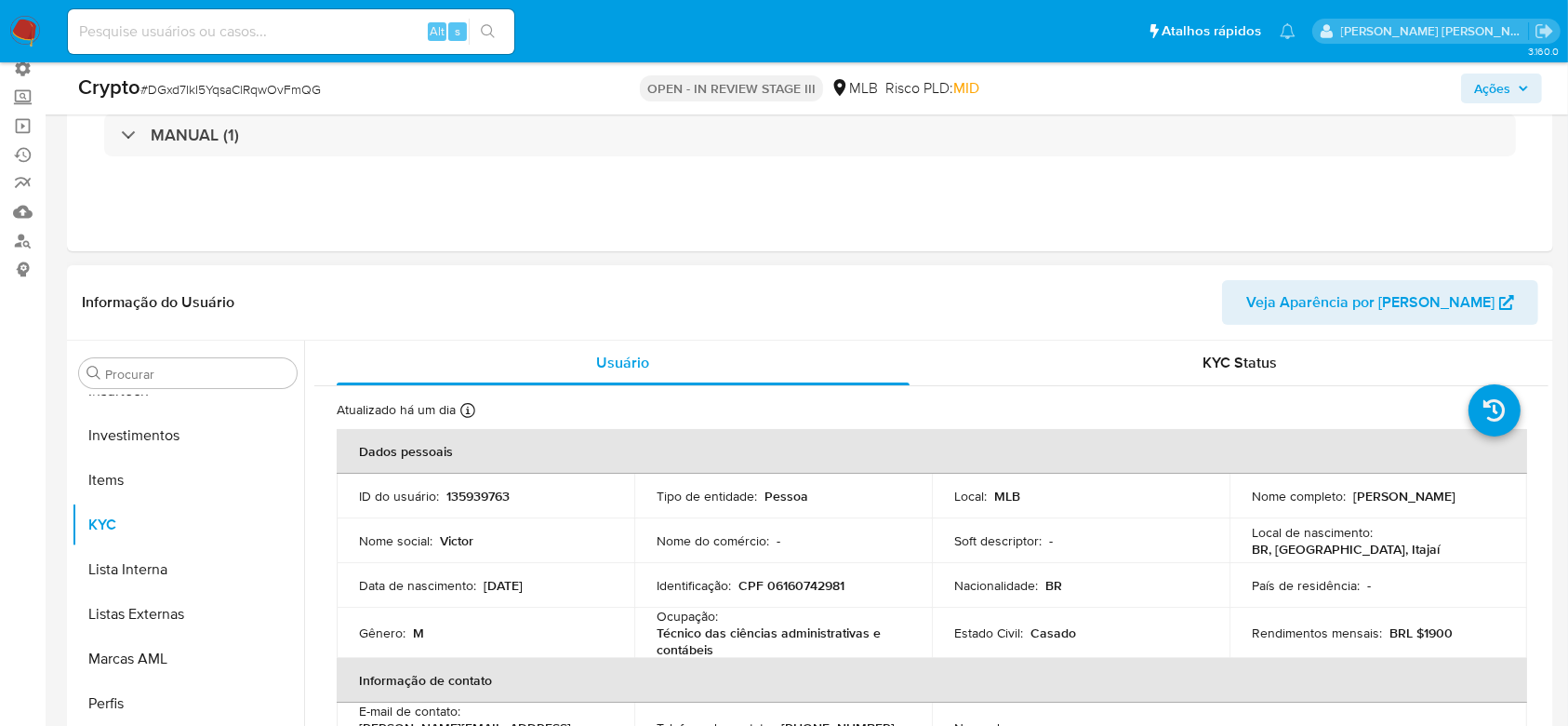
scroll to position [0, 0]
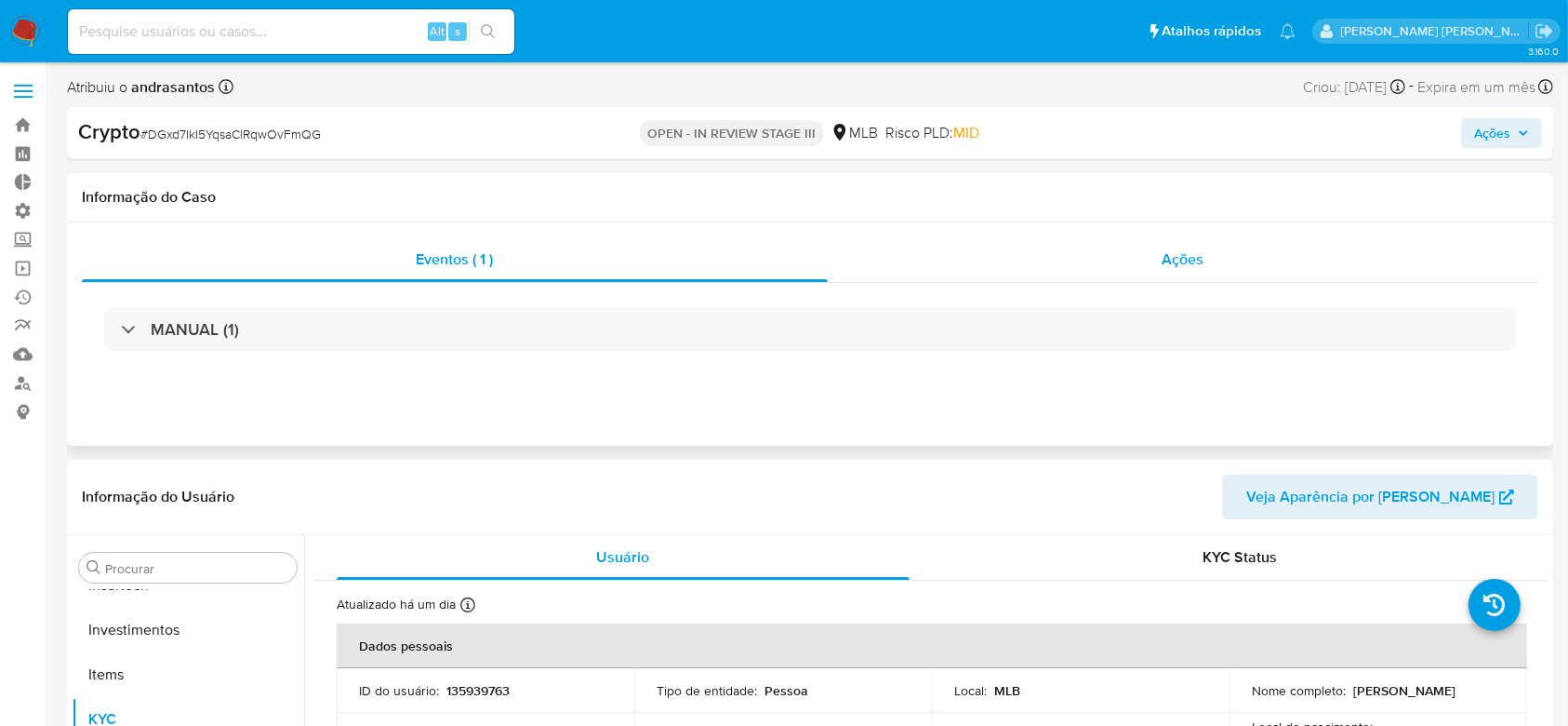
click at [1179, 255] on span "Ações" at bounding box center [1183, 259] width 42 height 21
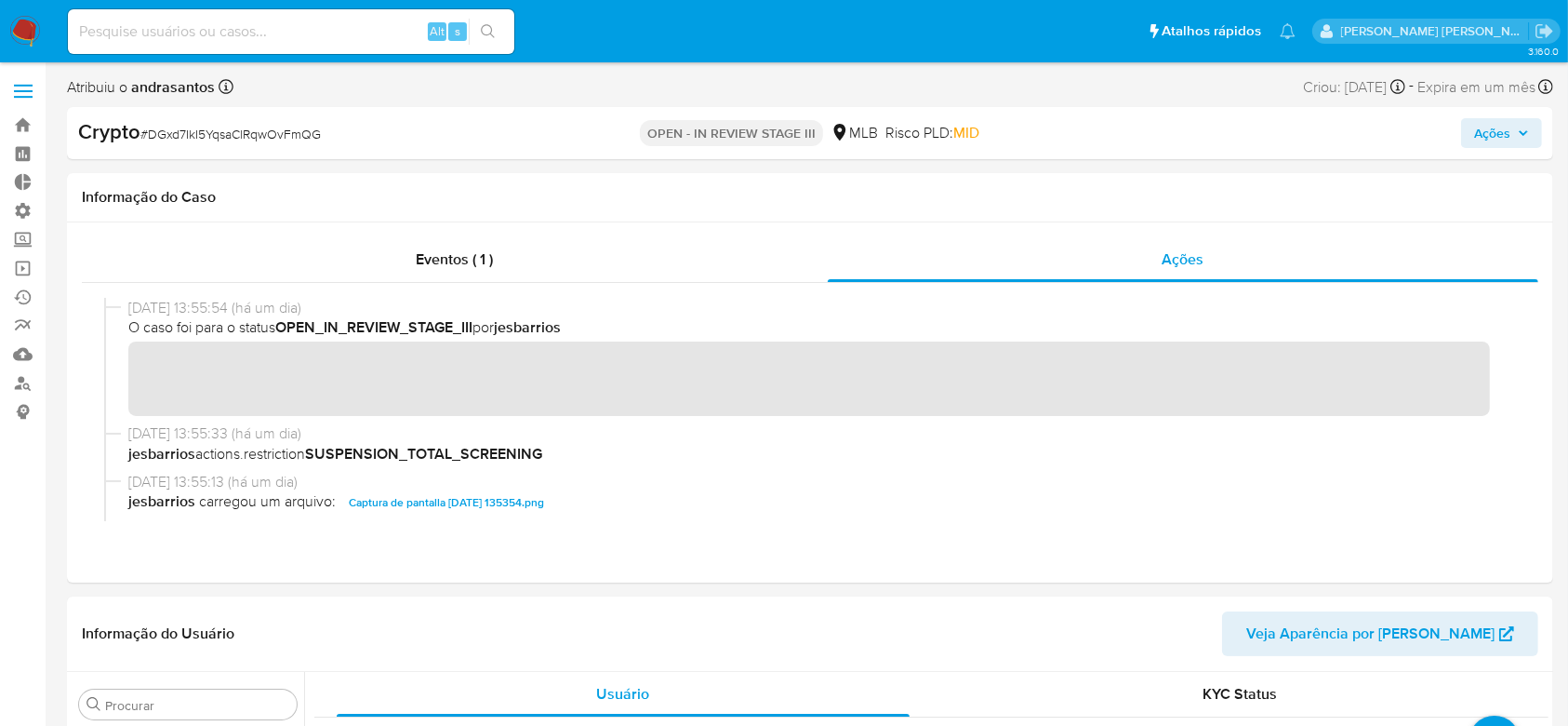
click at [1523, 129] on icon "button" at bounding box center [1523, 133] width 11 height 11
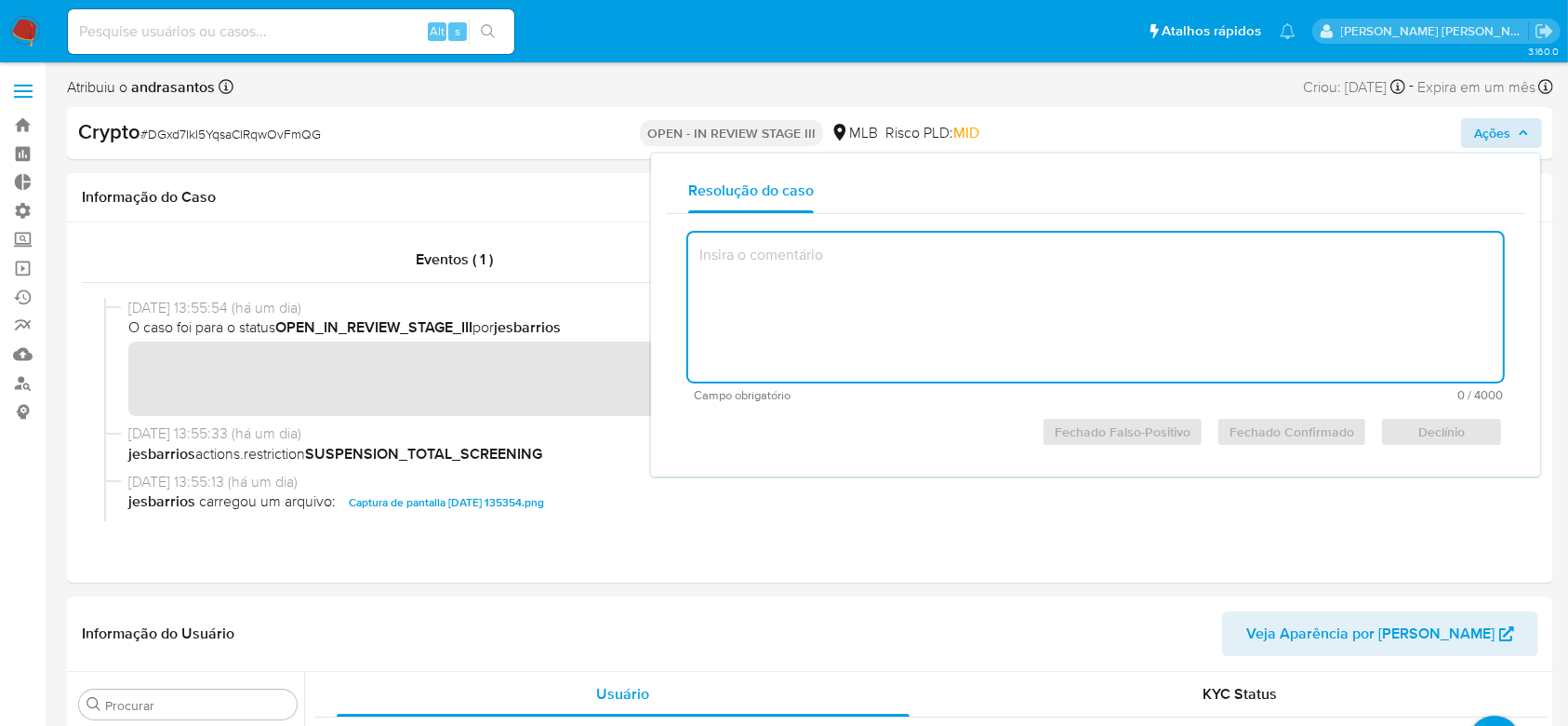
click at [870, 261] on textarea at bounding box center [1096, 308] width 814 height 149
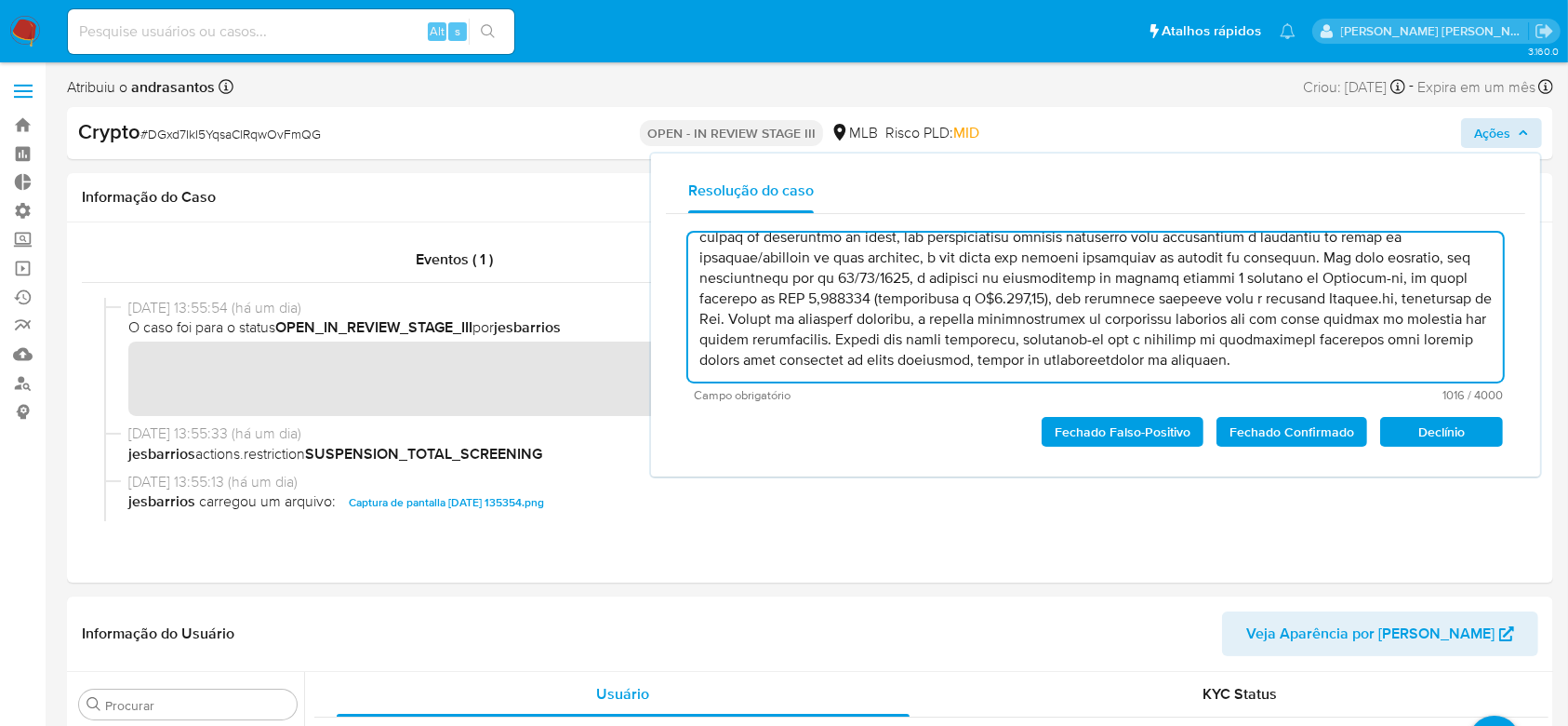
scroll to position [60, 0]
click at [1124, 298] on textarea at bounding box center [1096, 308] width 814 height 149
click at [1259, 433] on span "Fechado Confirmado" at bounding box center [1292, 431] width 125 height 26
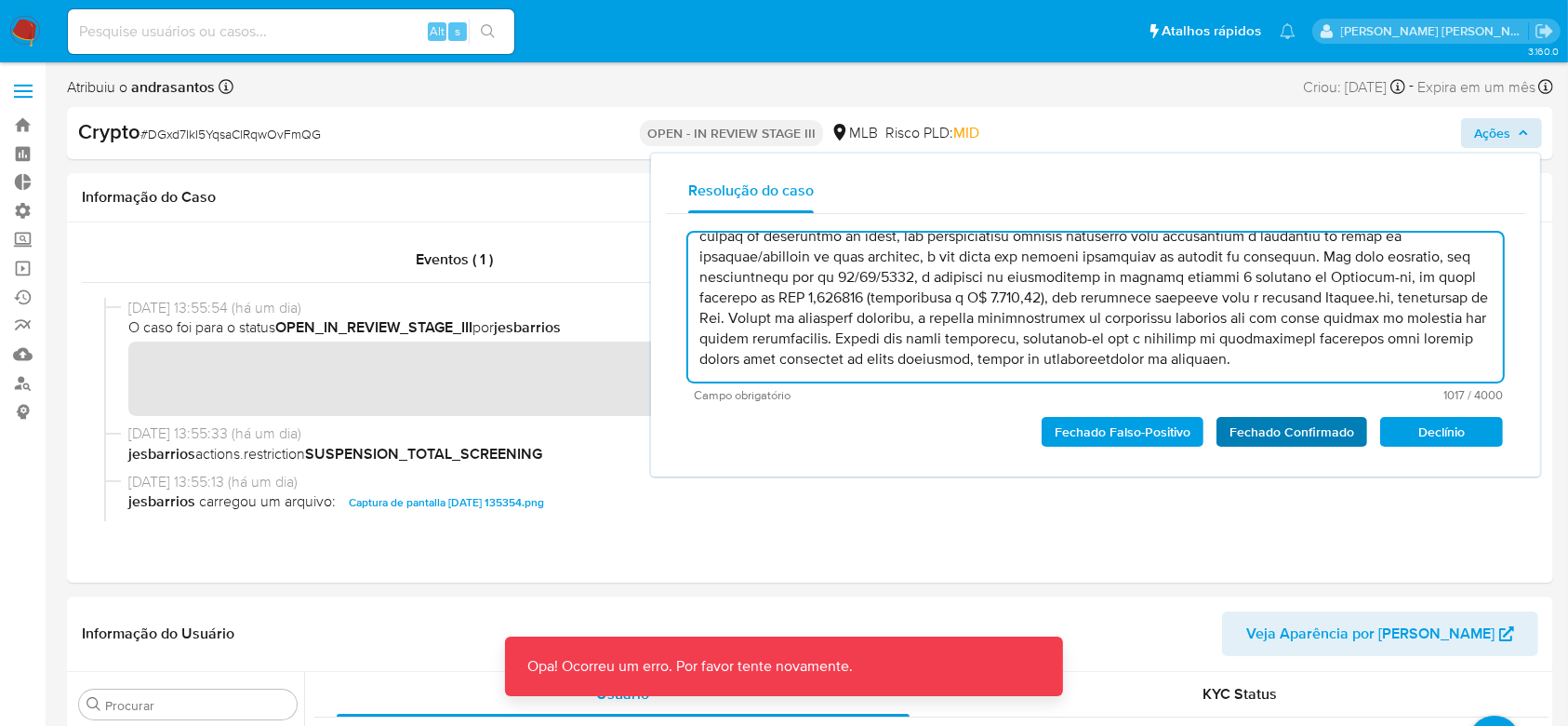
type textarea "Lore ipsumdolorsi amet conse adipisci, elit seddoei tem incididu utl etdolo mag…"
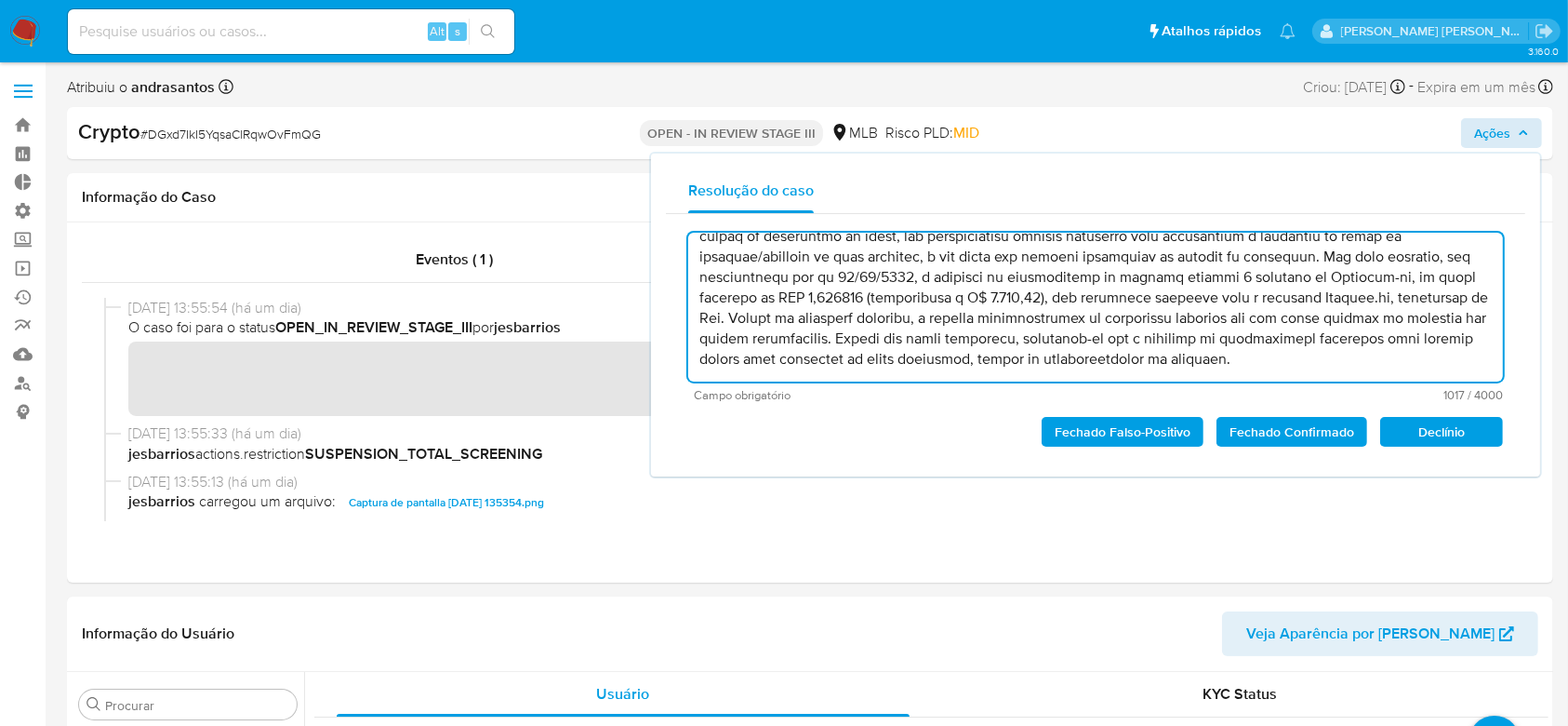
click at [1057, 319] on textarea at bounding box center [1096, 308] width 814 height 149
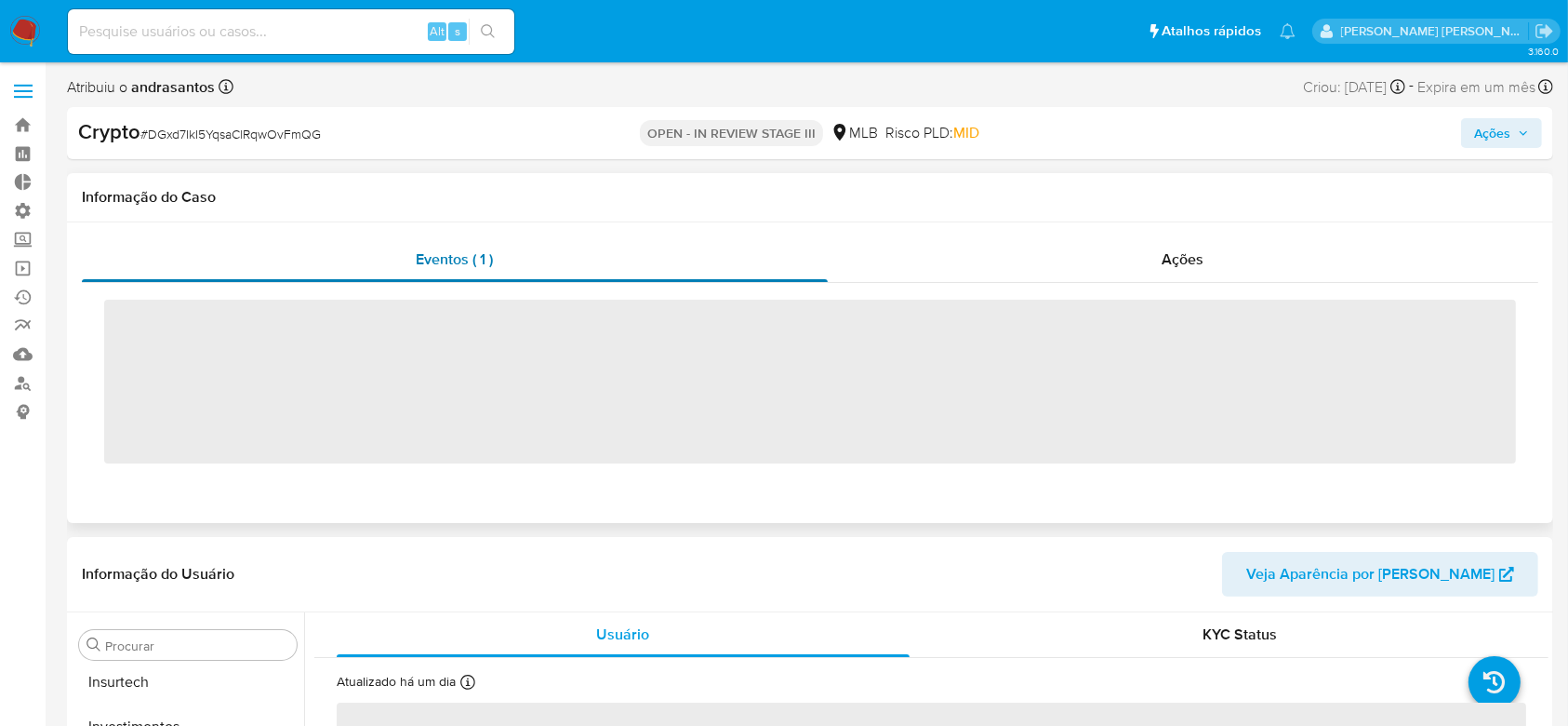
scroll to position [875, 0]
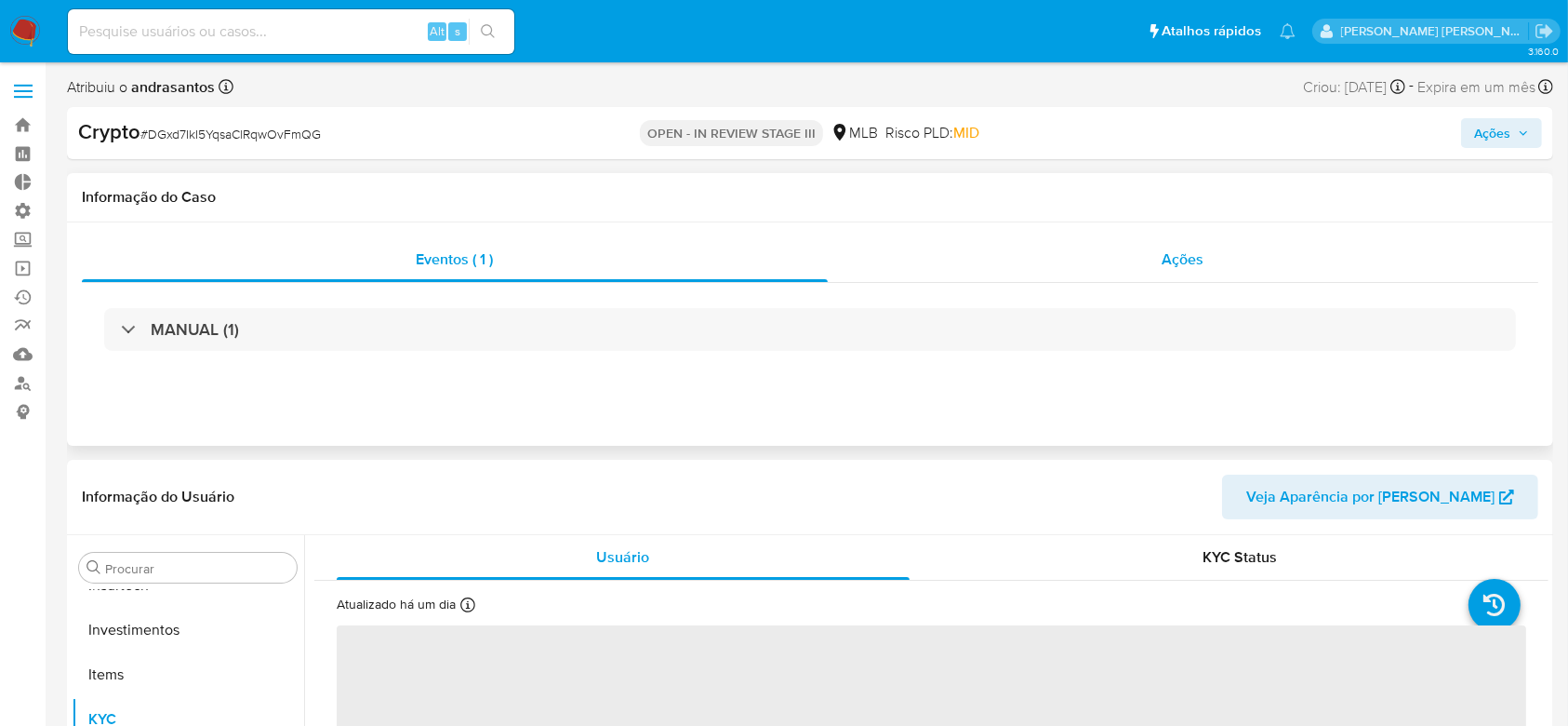
select select "10"
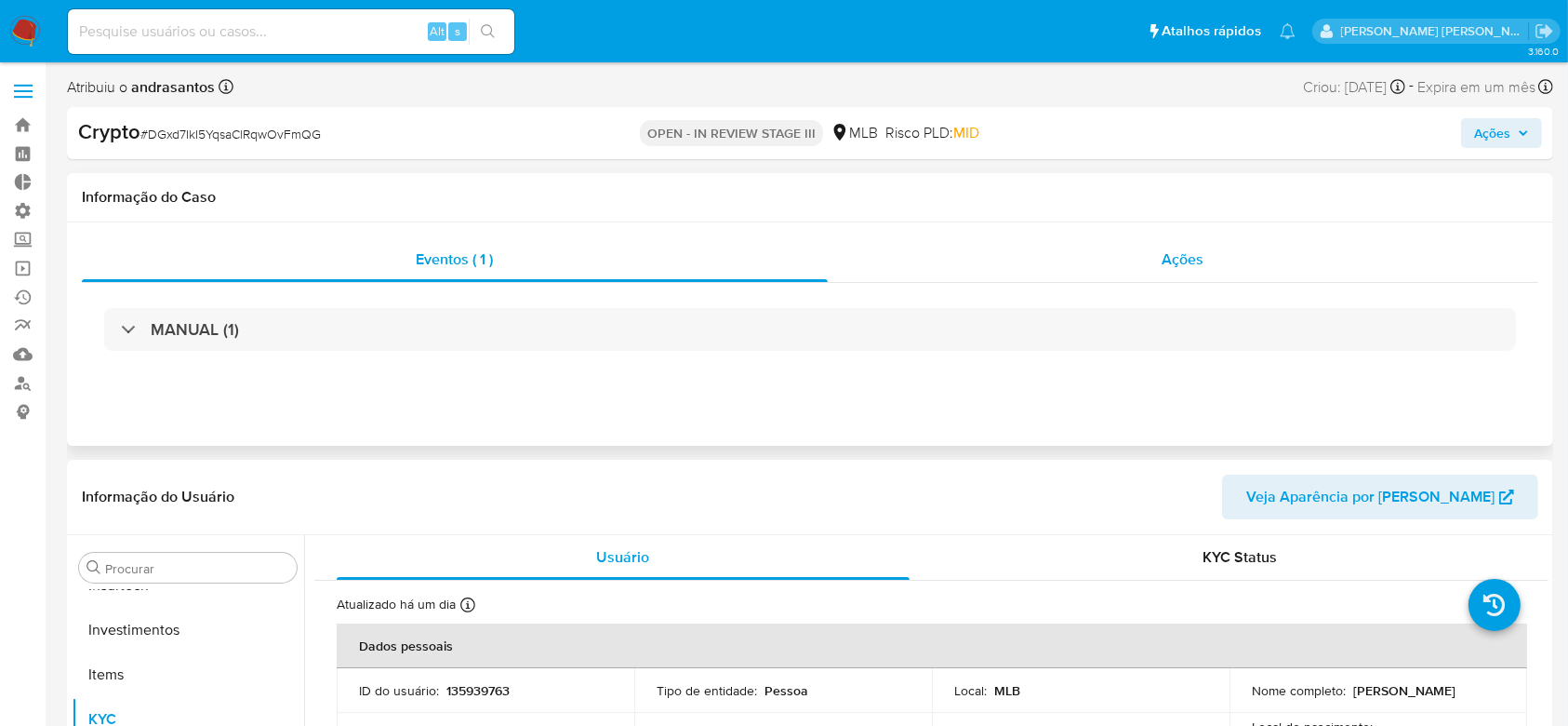
click at [1190, 263] on span "Ações" at bounding box center [1183, 259] width 42 height 21
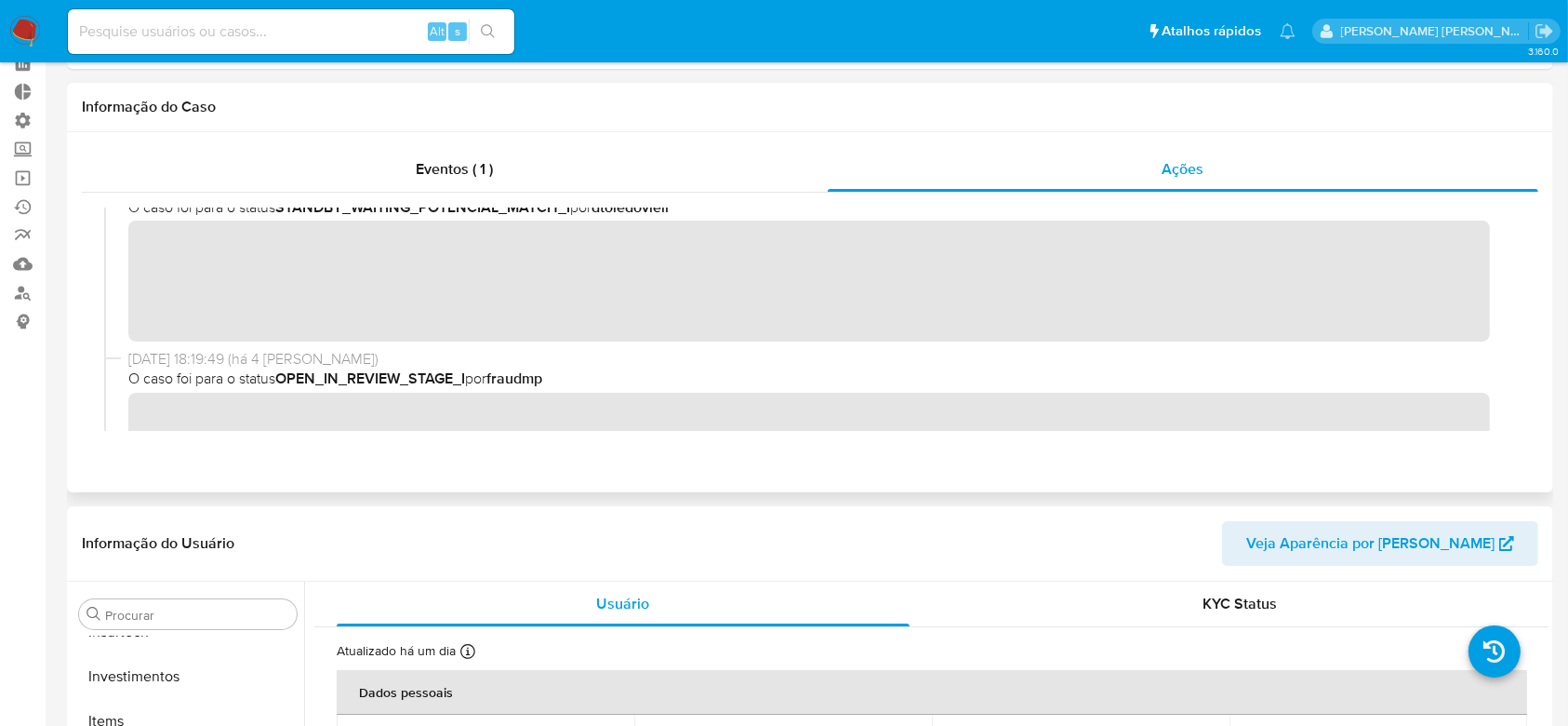
scroll to position [0, 0]
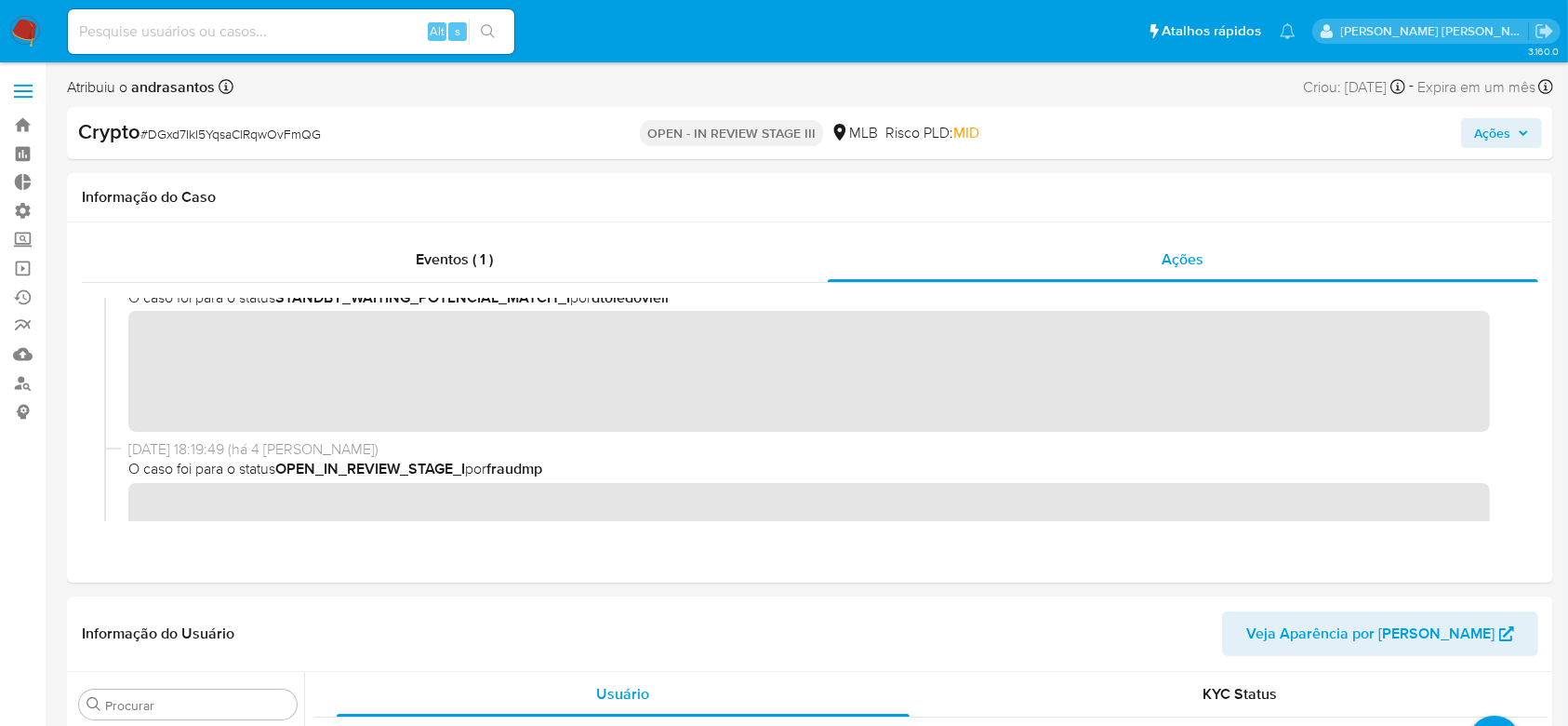
click at [1527, 133] on icon "button" at bounding box center [1523, 133] width 11 height 11
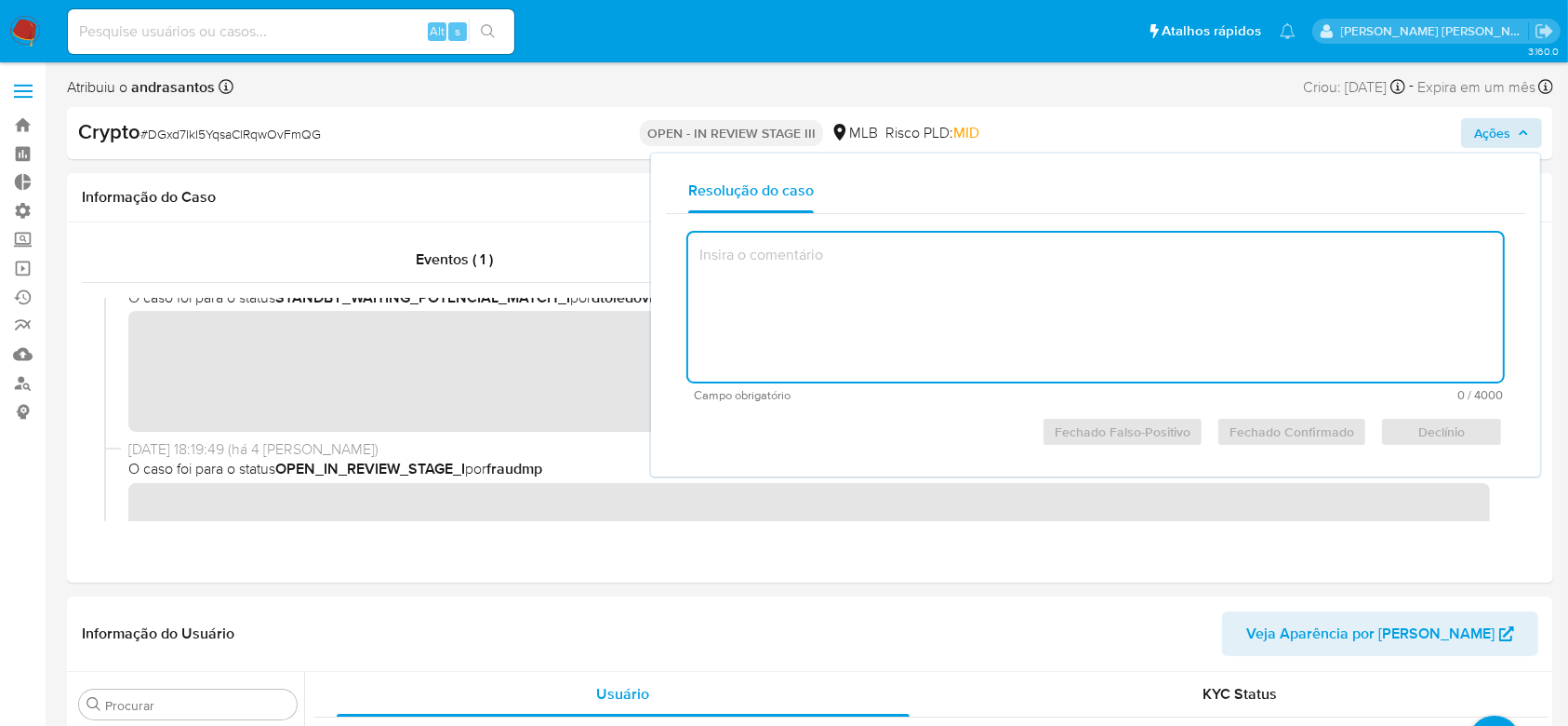
click at [1076, 252] on textarea at bounding box center [1096, 308] width 814 height 149
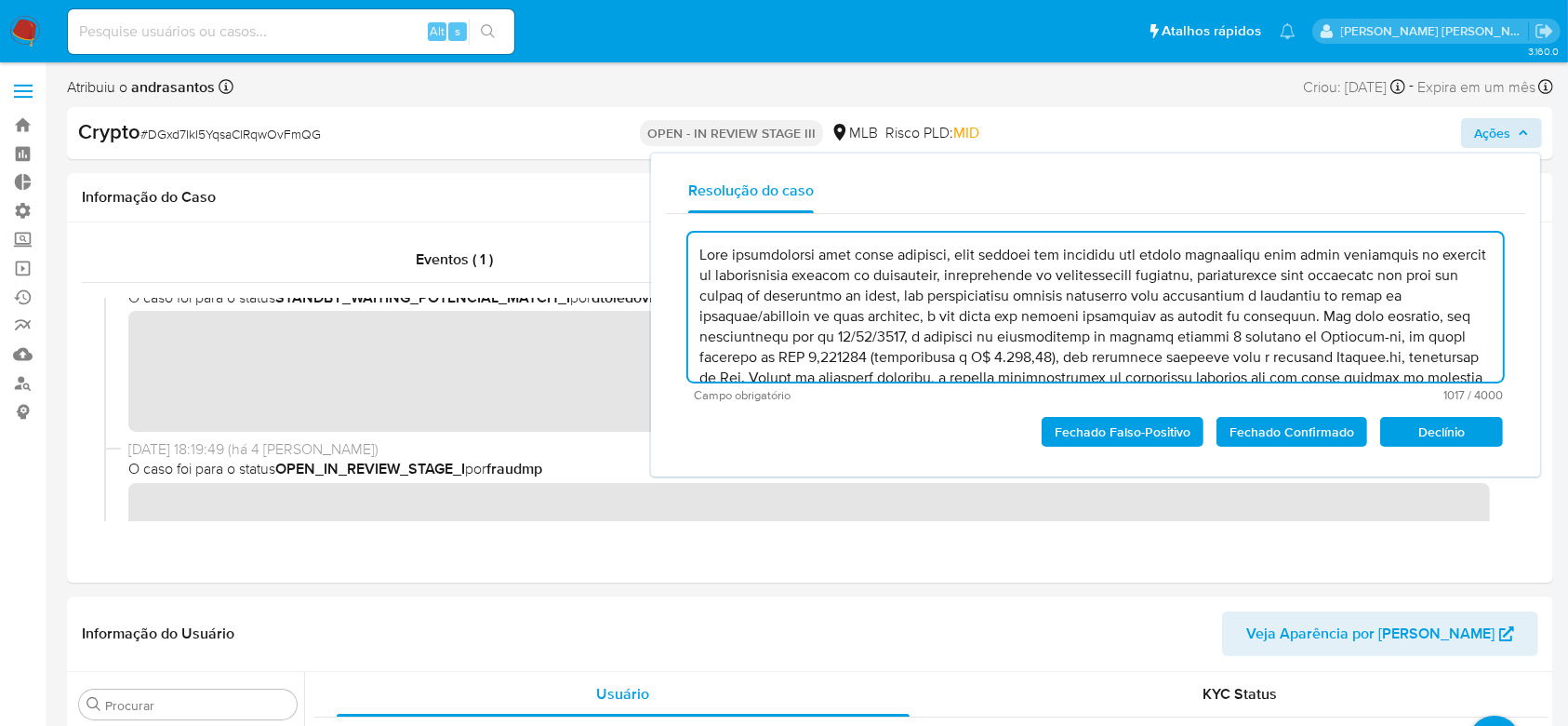
scroll to position [47, 0]
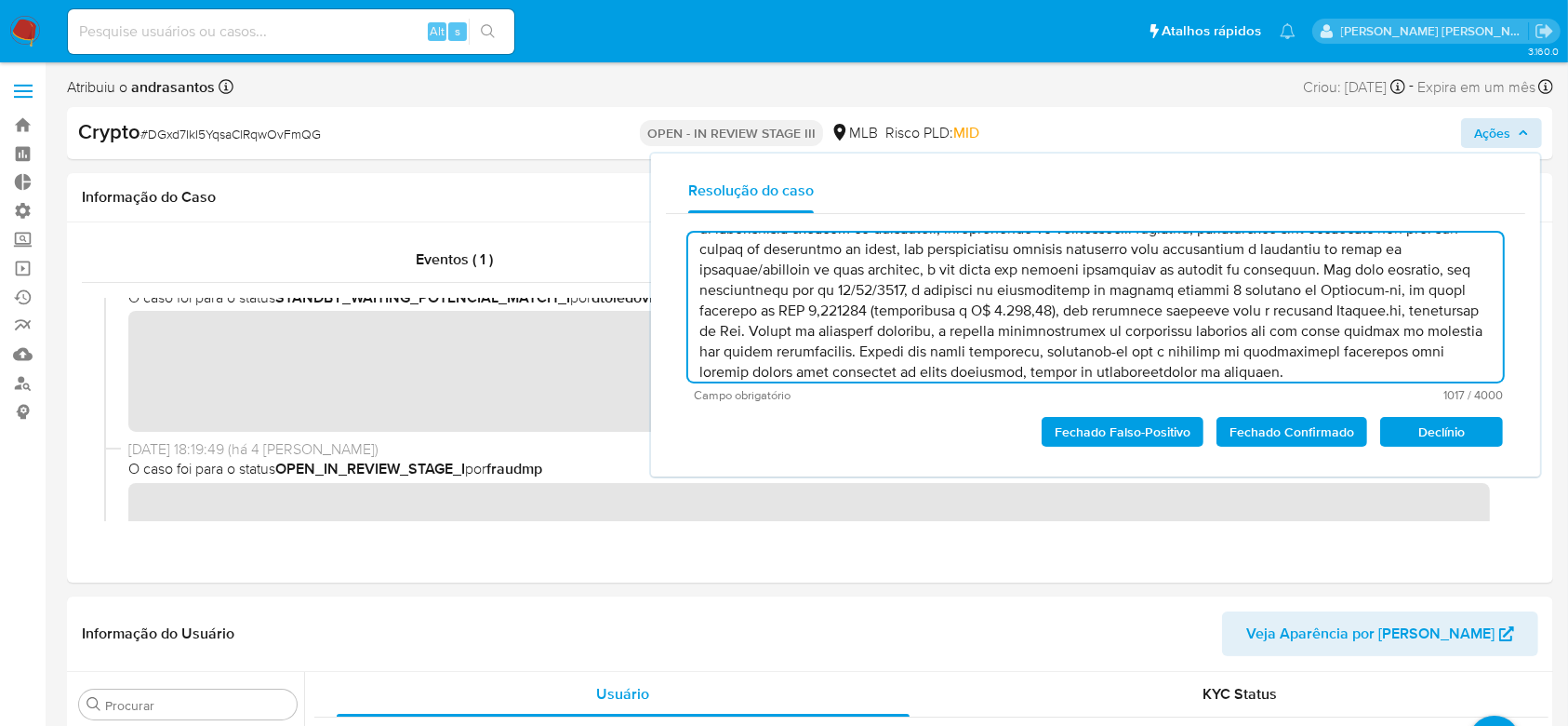
click at [1257, 427] on span "Fechado Confirmado" at bounding box center [1292, 431] width 125 height 26
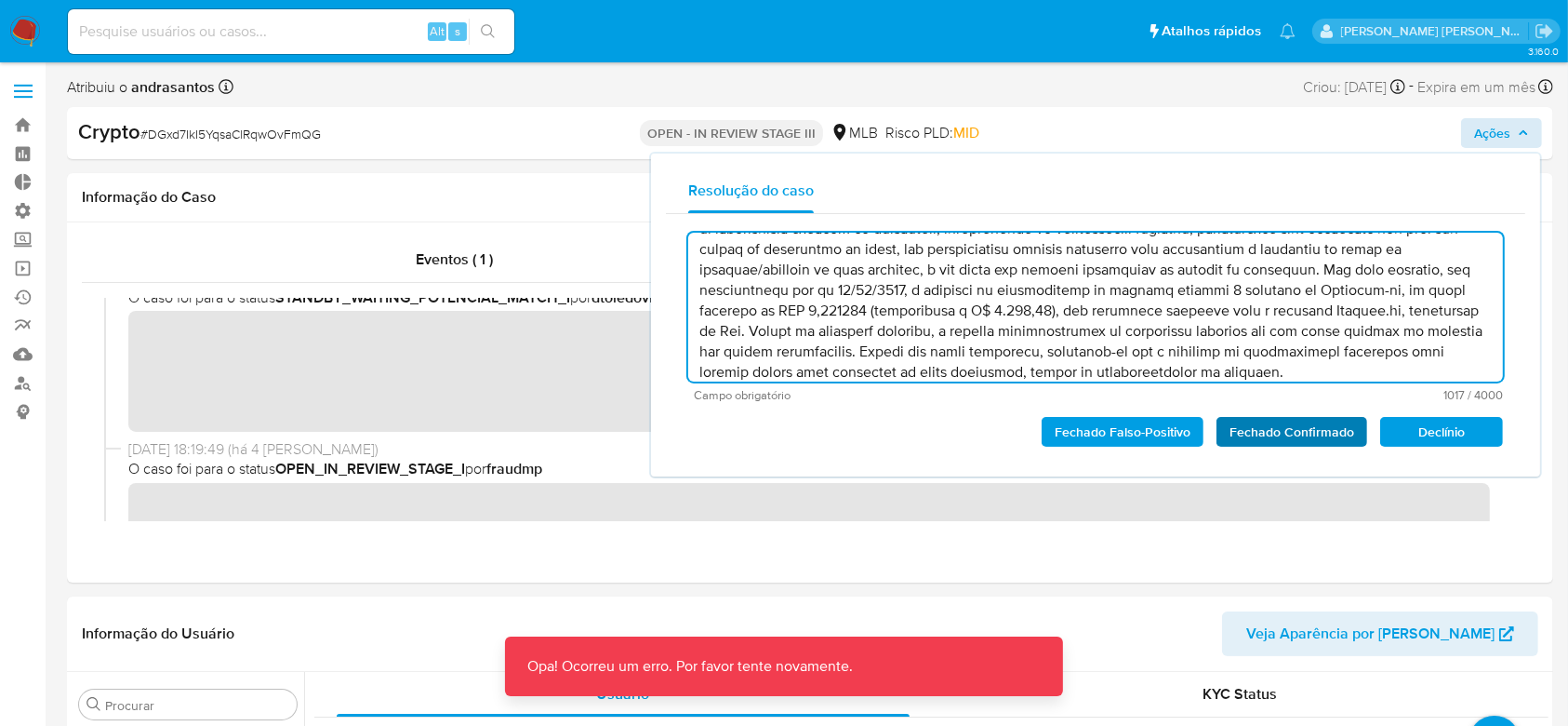
type textarea "Caso classificado como match positivo, cuja análise foi motivada por alerta sin…"
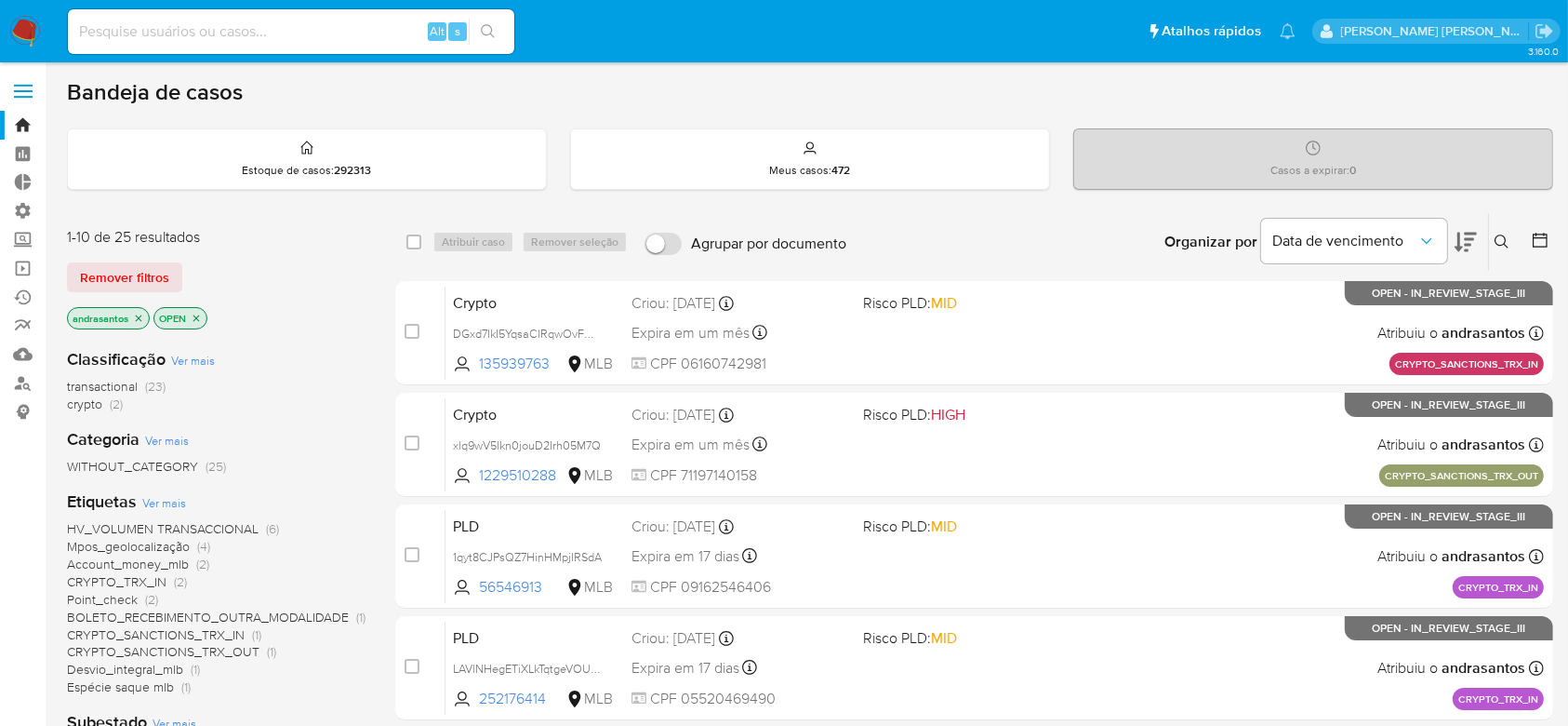
click at [84, 402] on span "crypto" at bounding box center [85, 404] width 35 height 19
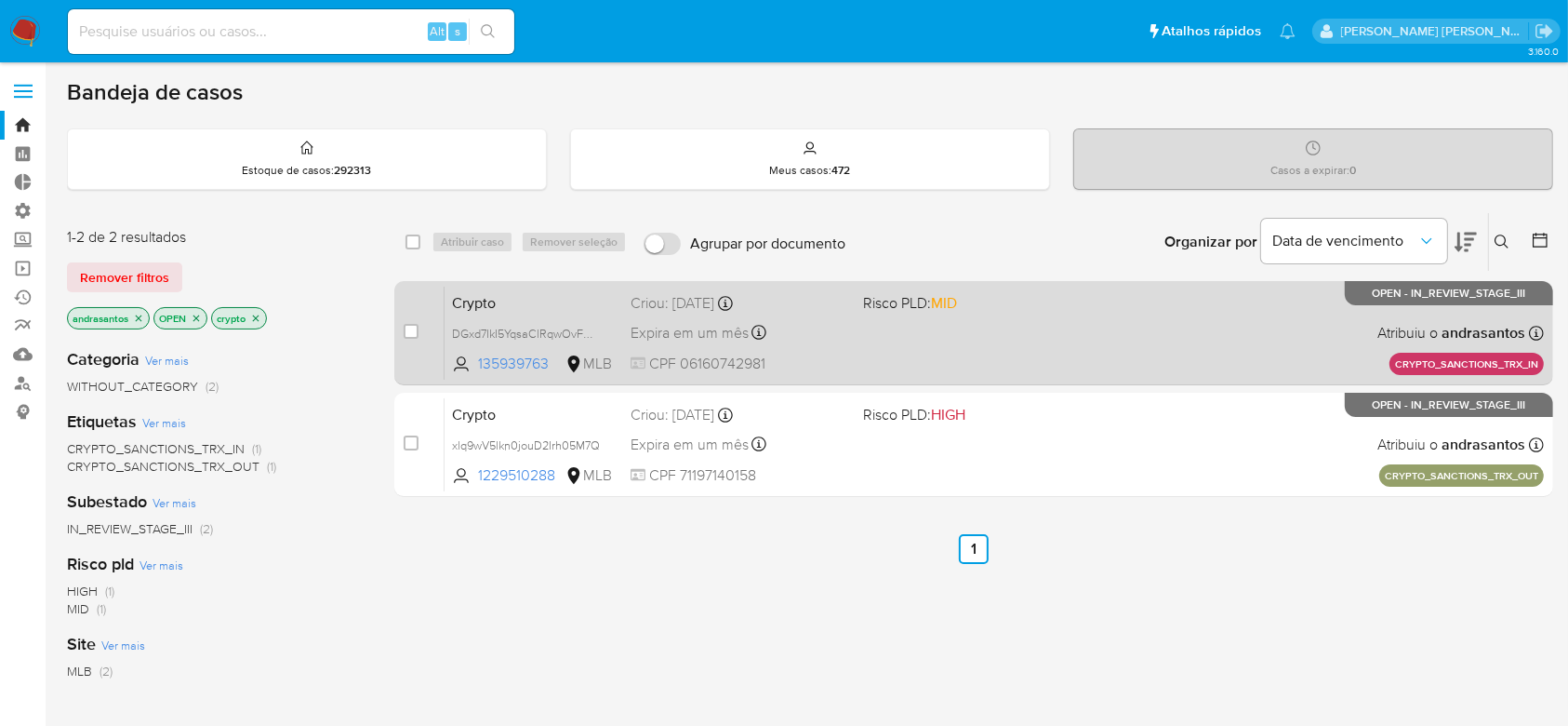
click at [1079, 318] on div "Crypto DGxd7IkI5YqsaClRqwOvFmQG 135939763 MLB Risco PLD: MID Criou: [DATE] Crio…" at bounding box center [994, 332] width 1099 height 94
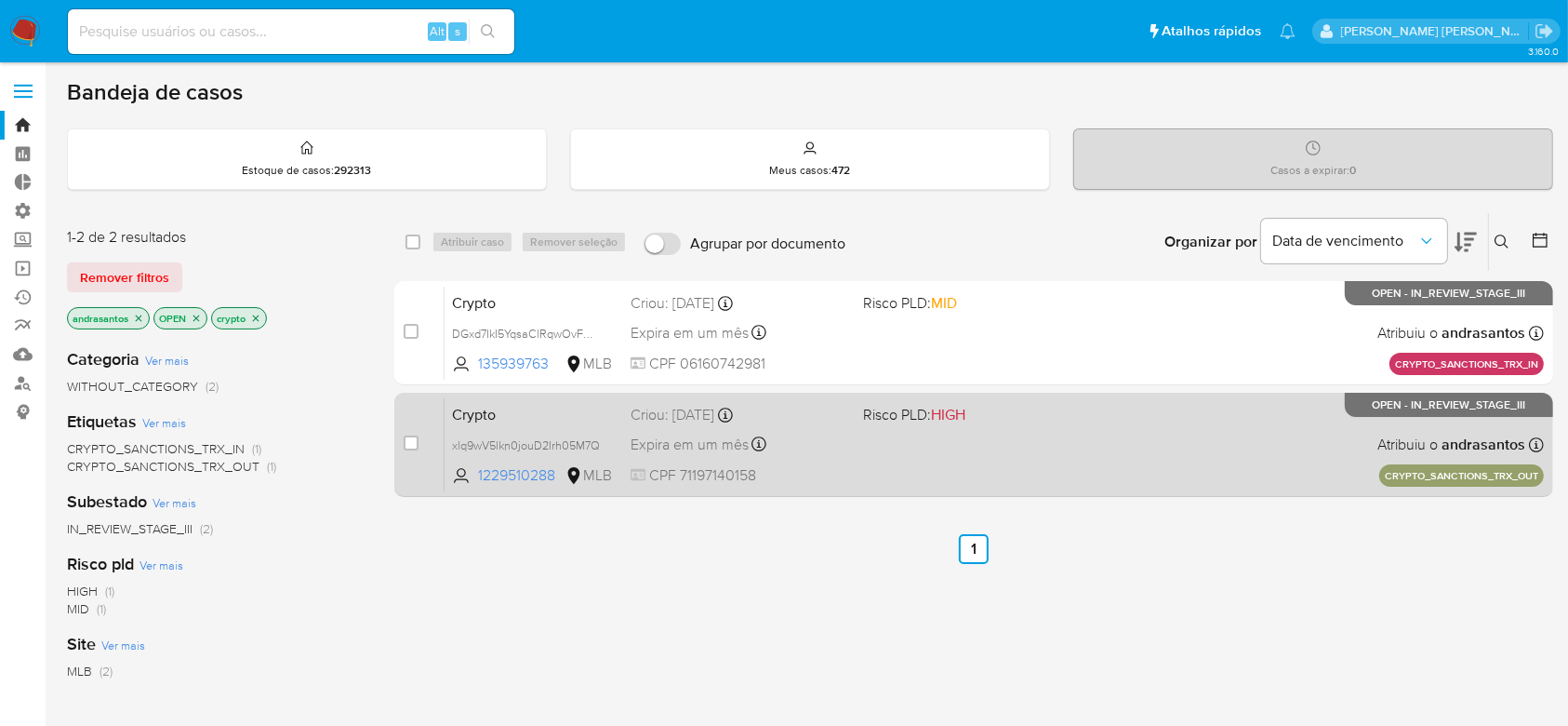
click at [1031, 437] on div "Crypto xlq9wV5lkn0jouD2Irh05M7Q 1229510288 MLB Risco PLD: HIGH Criou: [DATE] Cr…" at bounding box center [994, 444] width 1099 height 94
click at [885, 426] on div "Crypto xlq9wV5lkn0jouD2Irh05M7Q 1229510288 MLB Risco PLD: HIGH Criou: [DATE] Cr…" at bounding box center [994, 444] width 1099 height 94
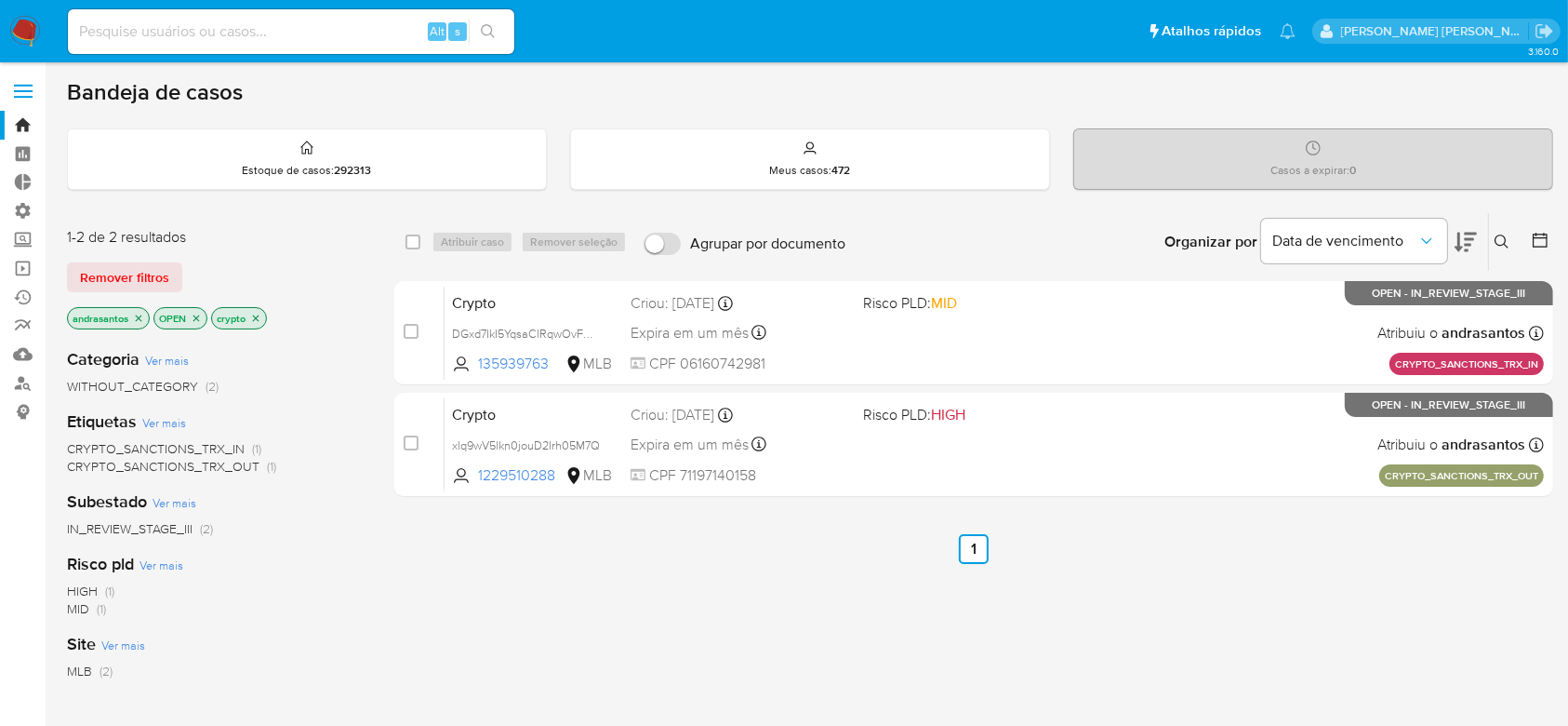
click at [1543, 44] on span "3.160.0" at bounding box center [1543, 51] width 31 height 15
click at [1544, 34] on icon "Sair" at bounding box center [1544, 31] width 20 height 20
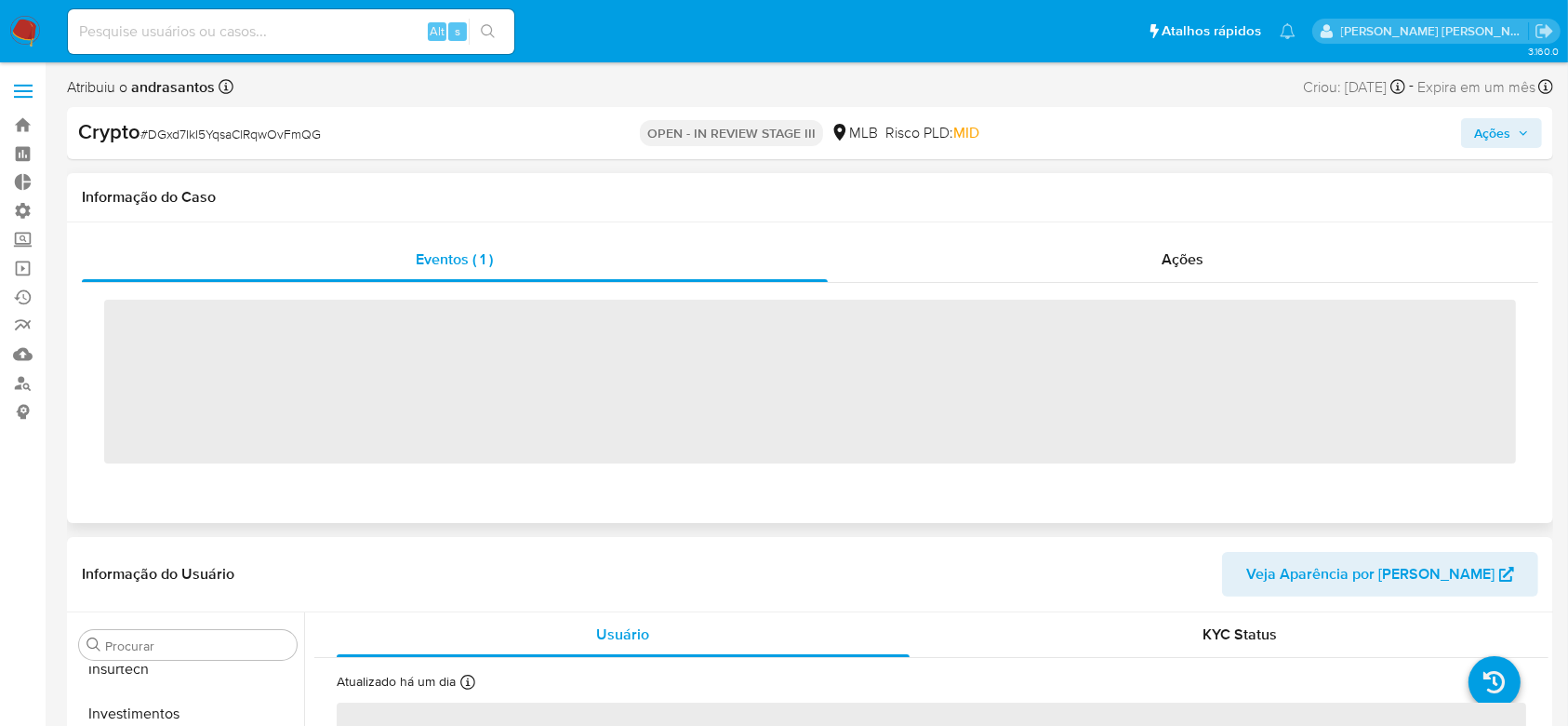
scroll to position [875, 0]
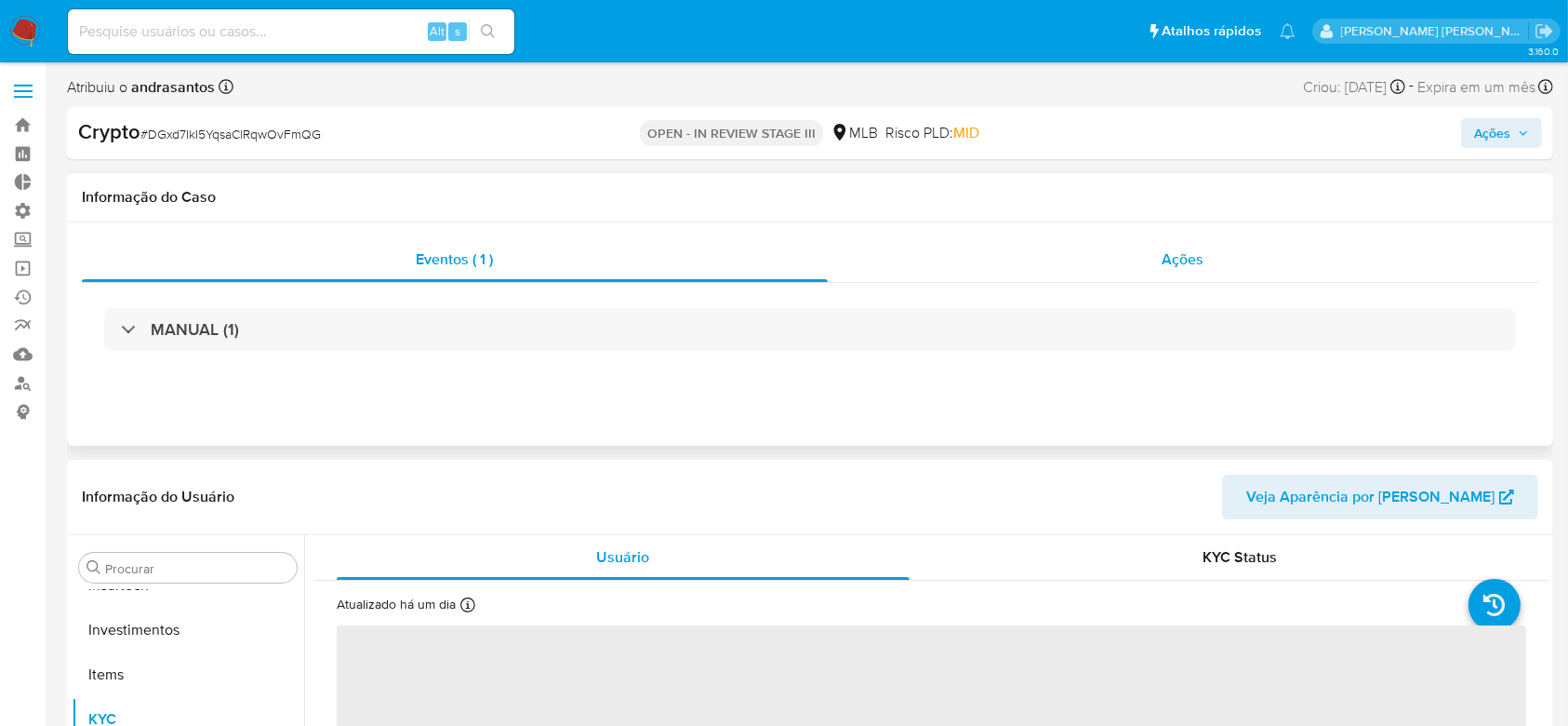
select select "10"
click at [1166, 267] on span "Ações" at bounding box center [1183, 259] width 42 height 21
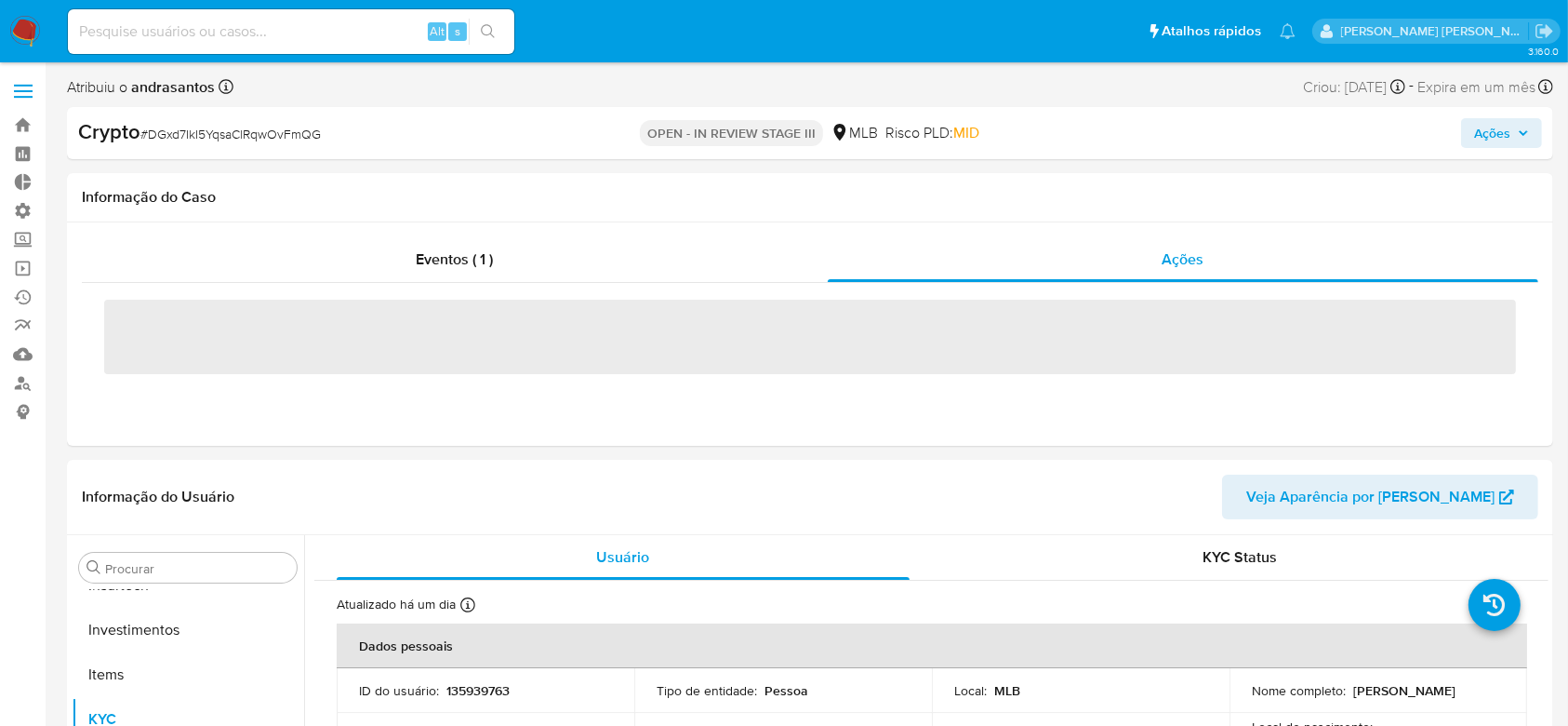
click at [1512, 132] on span "Ações" at bounding box center [1501, 133] width 55 height 26
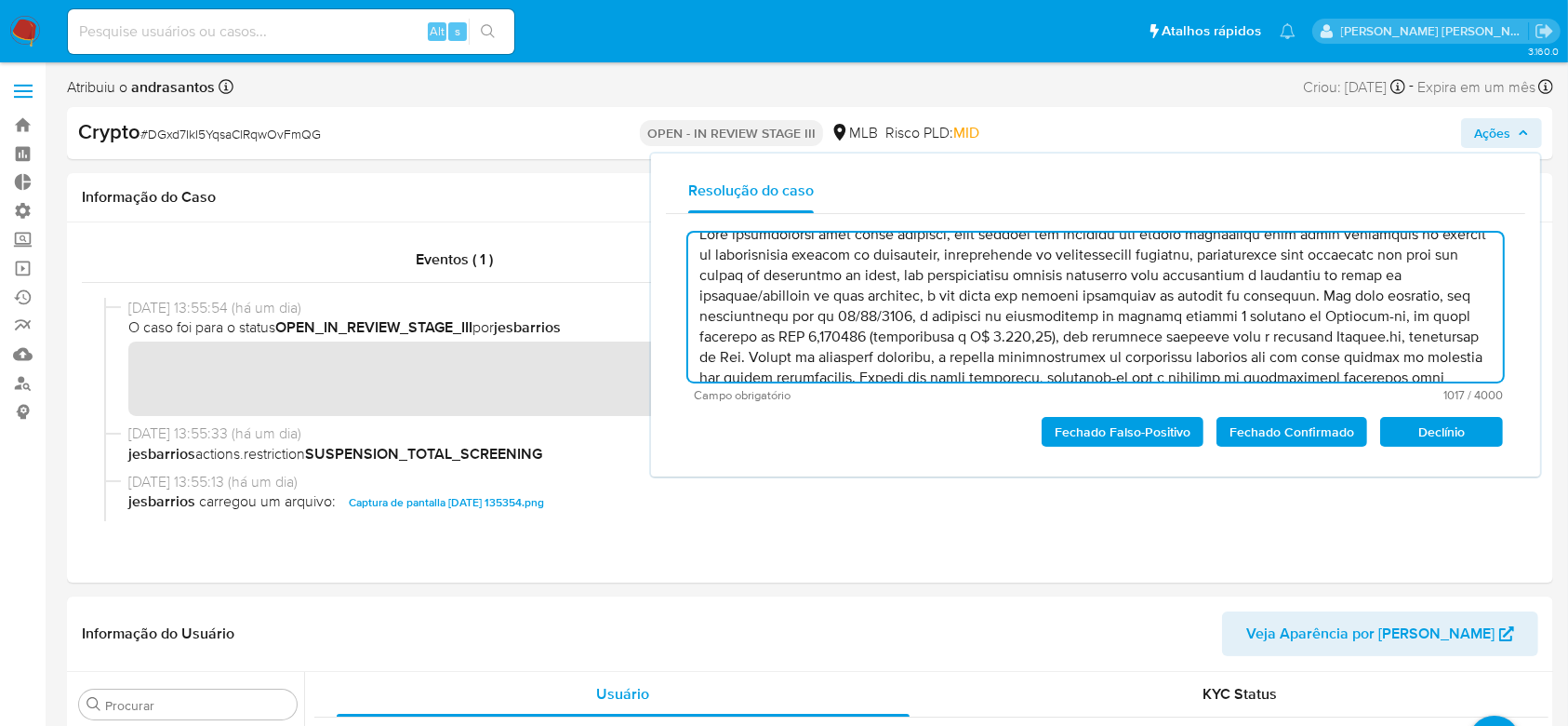
scroll to position [0, 0]
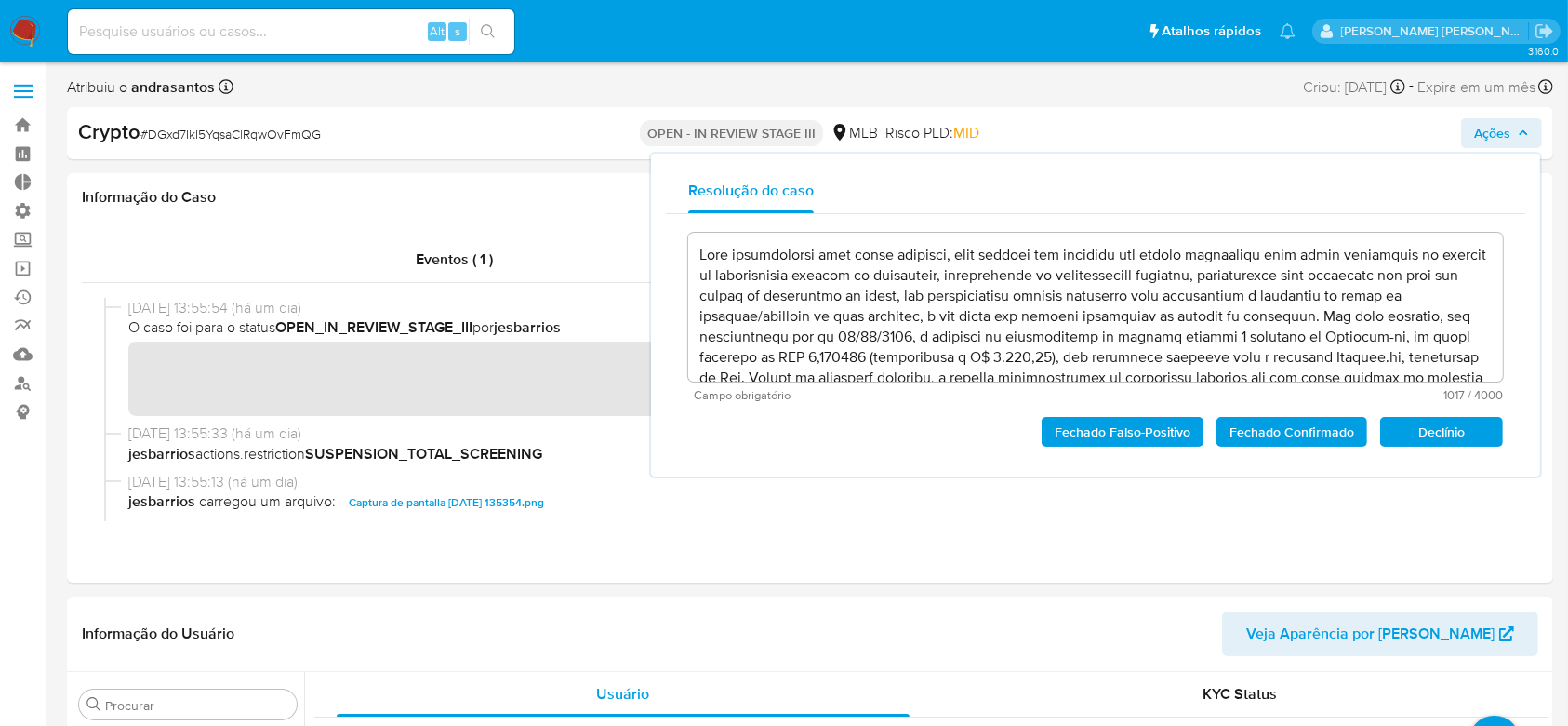
click at [1267, 426] on span "Fechado Confirmado" at bounding box center [1292, 431] width 125 height 26
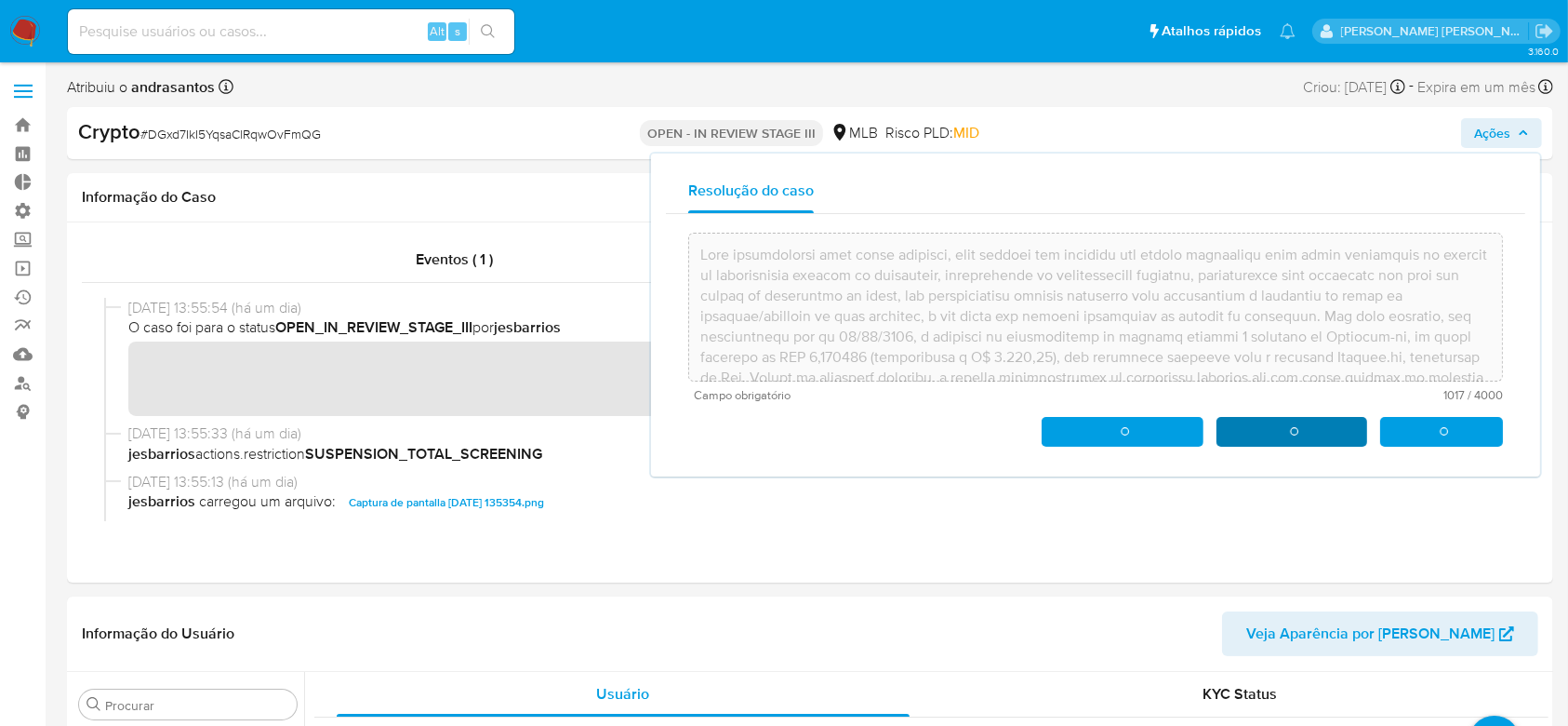
scroll to position [60, 0]
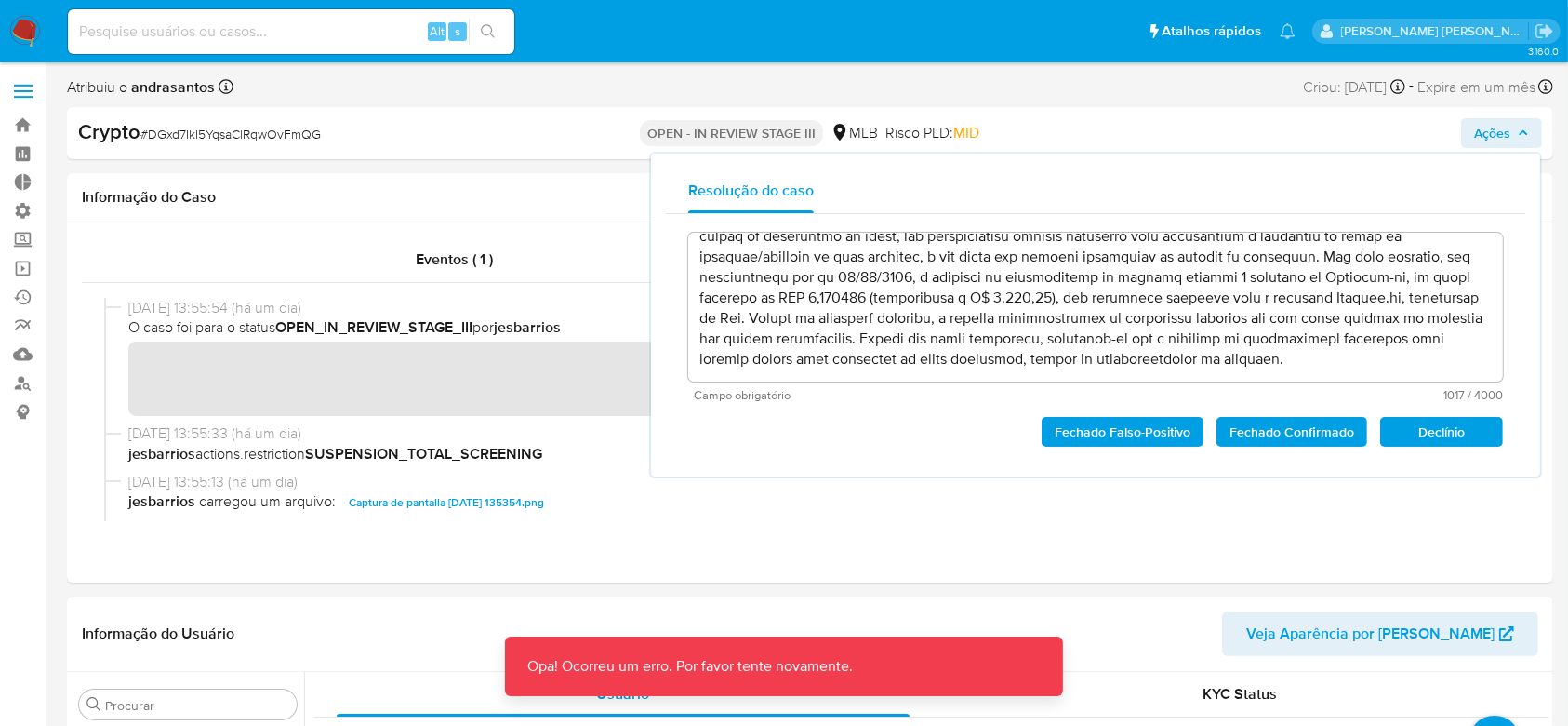
click at [1282, 428] on span "Fechado Confirmado" at bounding box center [1292, 431] width 125 height 26
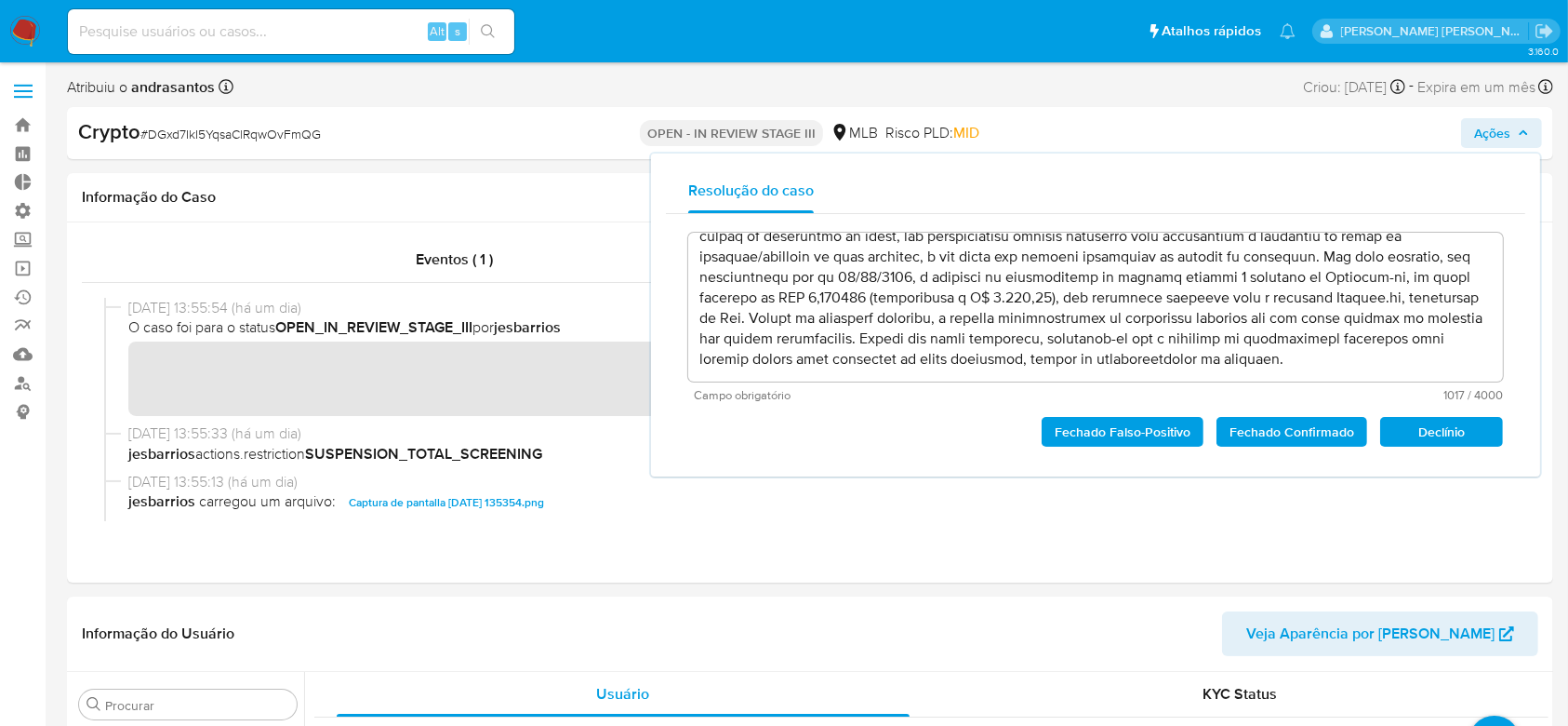
click at [1282, 428] on span "Fechado Confirmado" at bounding box center [1292, 431] width 125 height 26
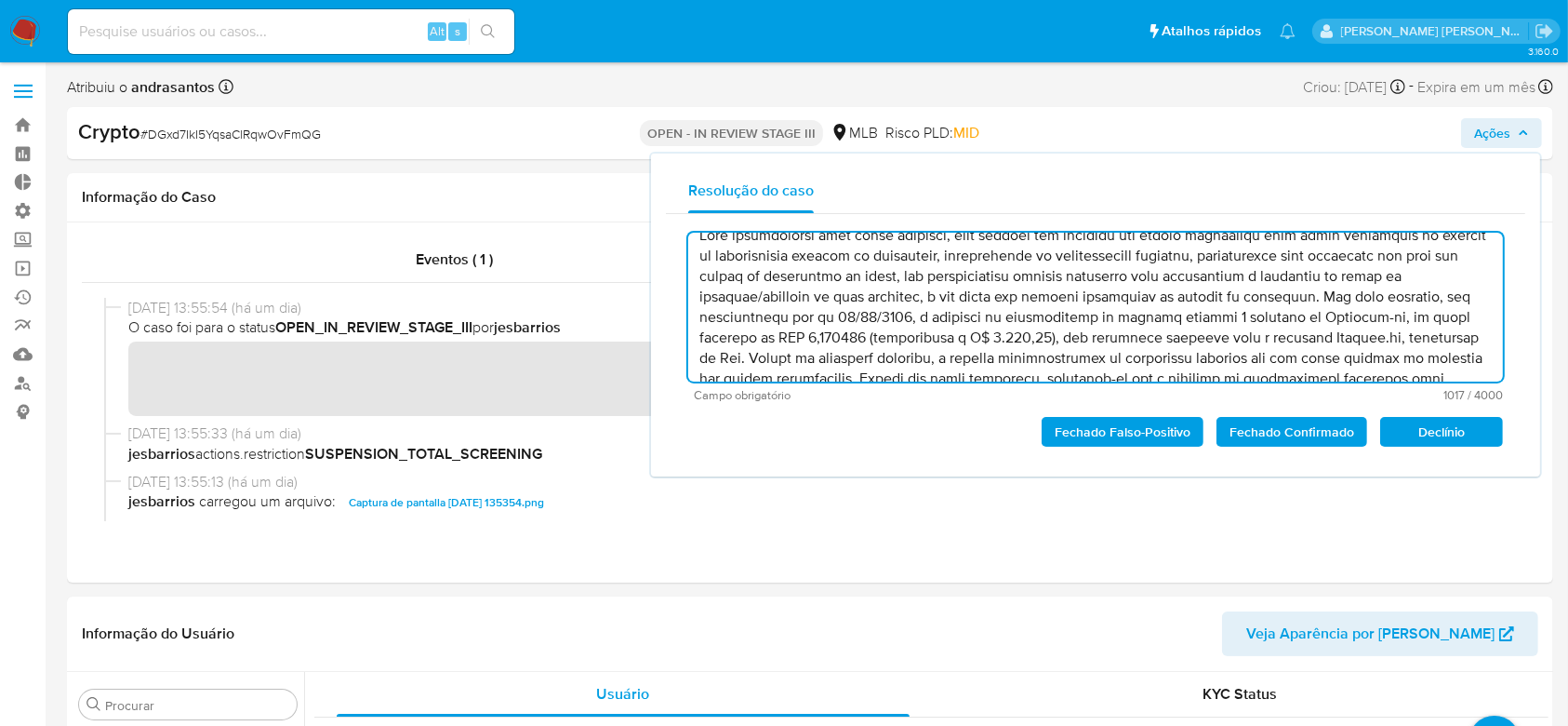
scroll to position [0, 0]
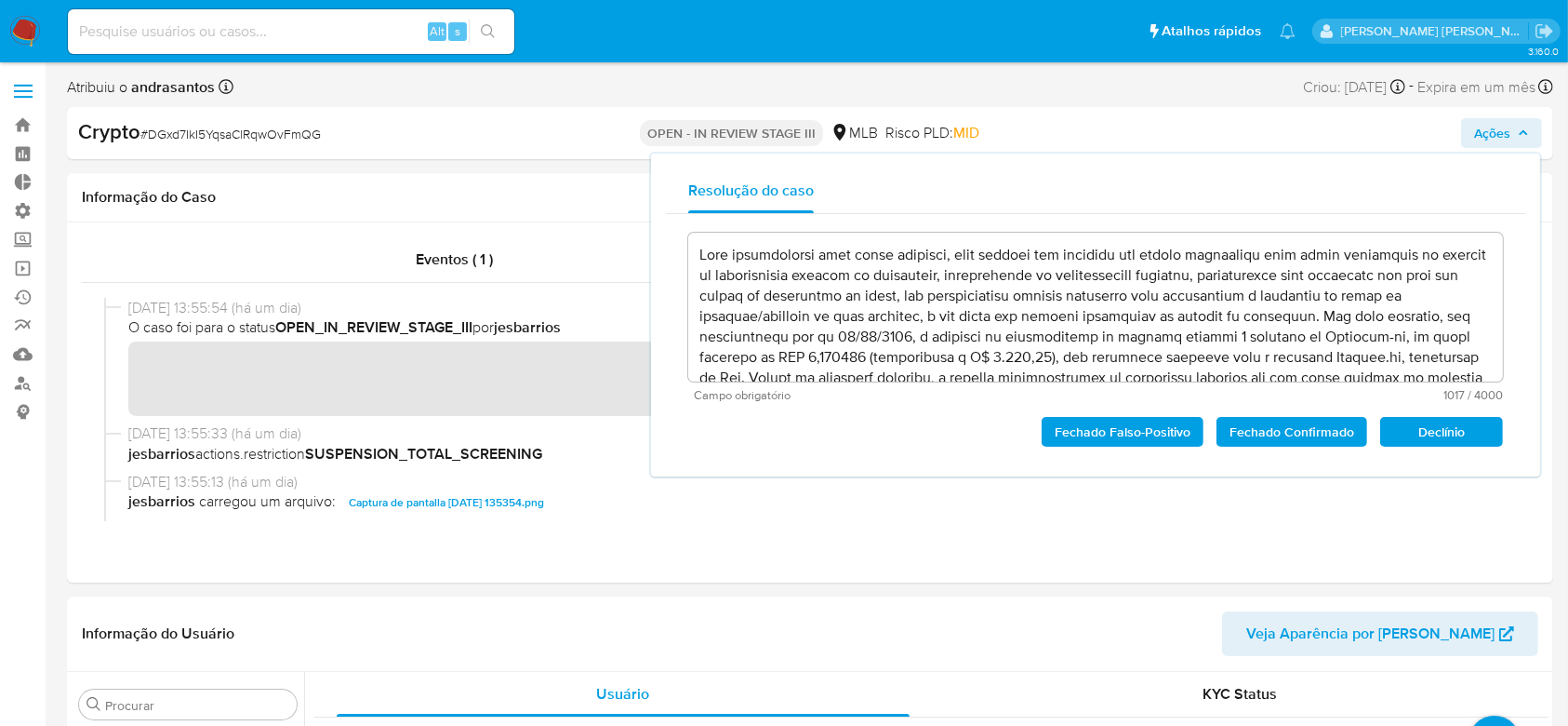
click at [1259, 431] on span "Fechado Confirmado" at bounding box center [1292, 431] width 125 height 26
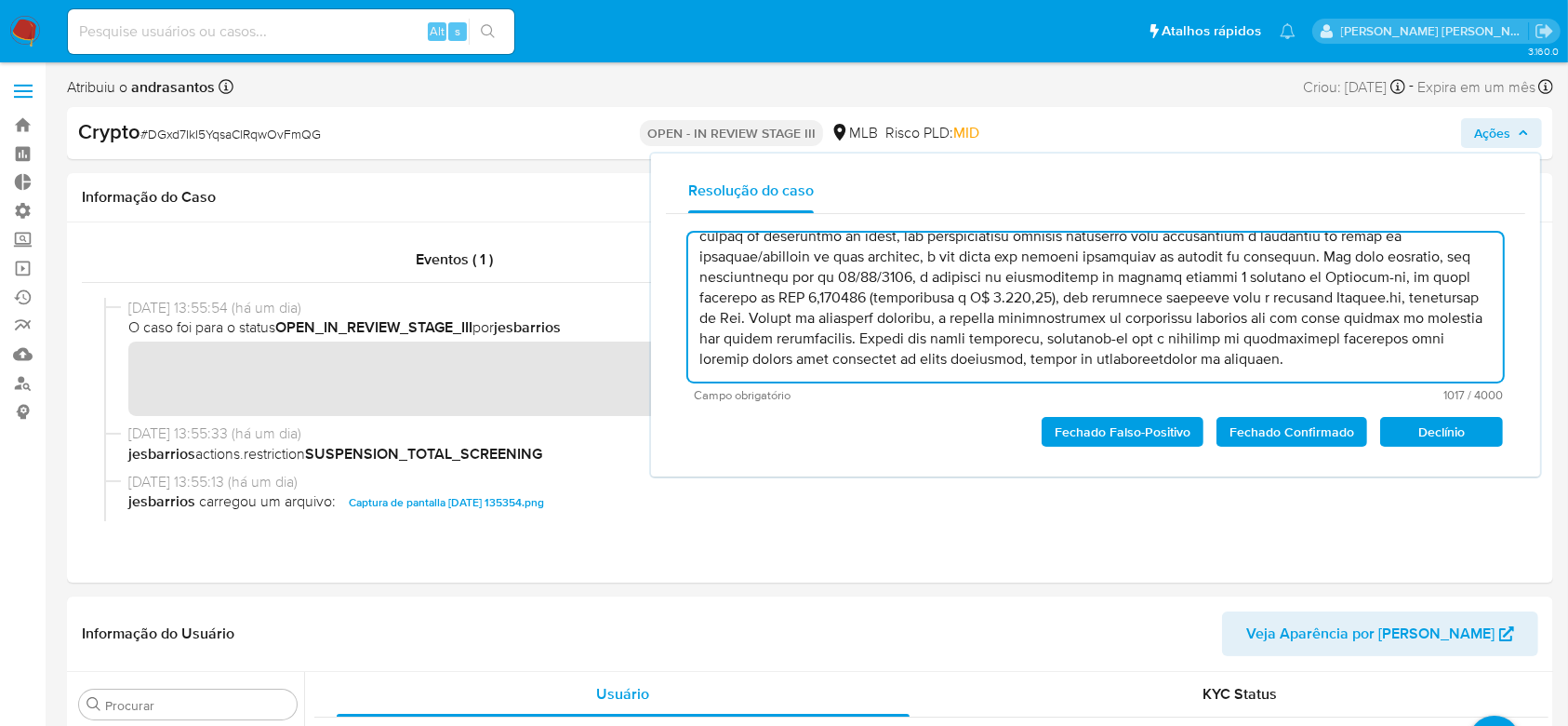
click at [1286, 427] on span "Fechado Confirmado" at bounding box center [1292, 431] width 125 height 26
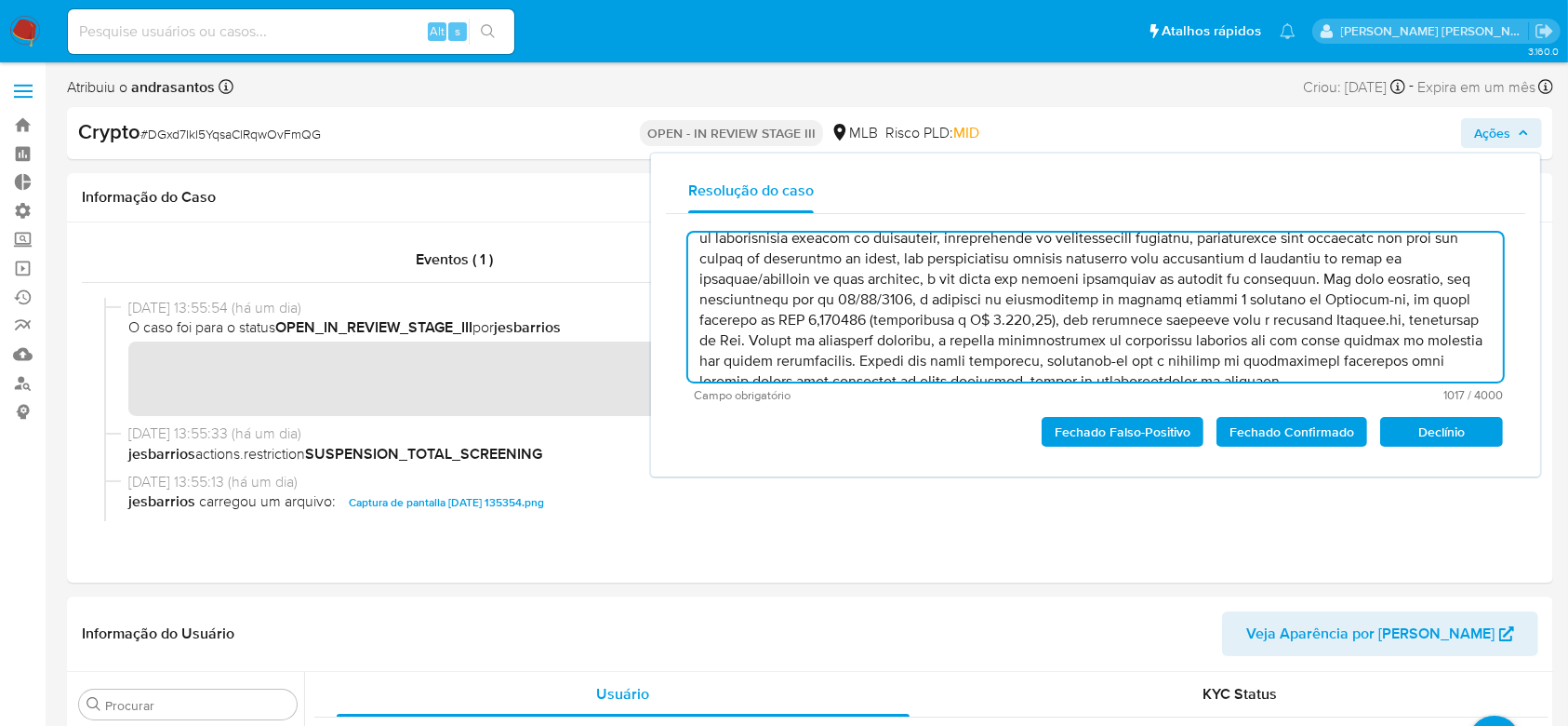
scroll to position [60, 0]
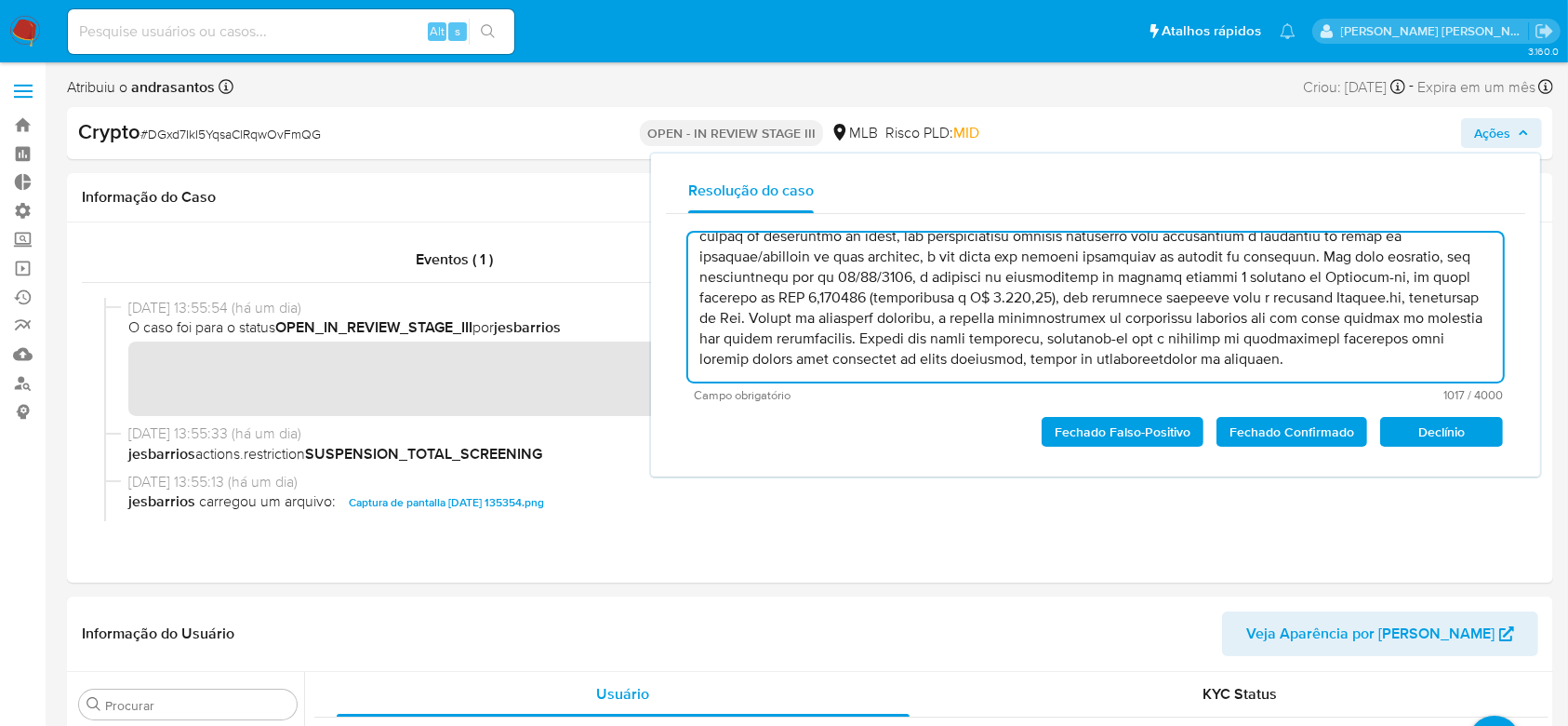
click at [1275, 431] on span "Fechado Confirmado" at bounding box center [1292, 431] width 125 height 26
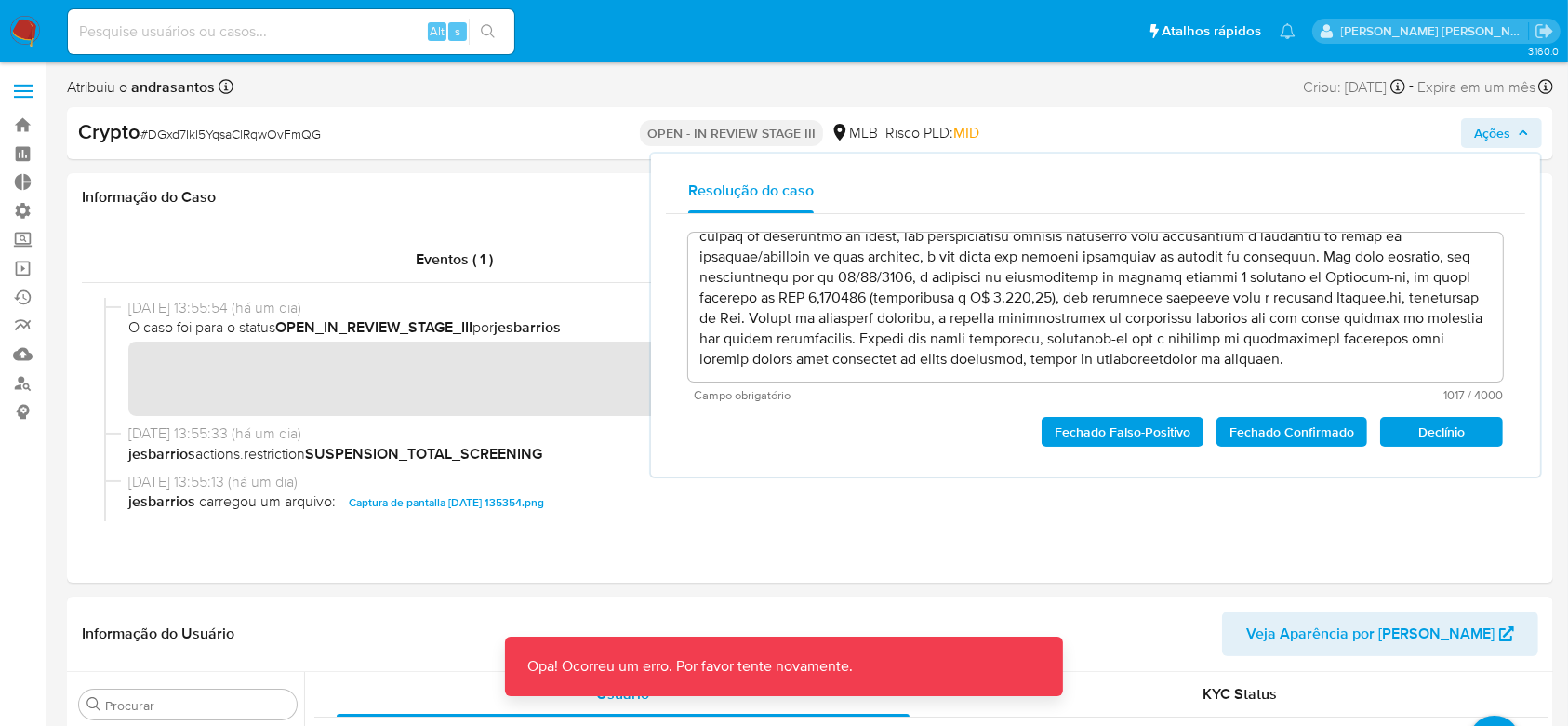
click at [1275, 431] on span "Fechado Confirmado" at bounding box center [1292, 431] width 125 height 26
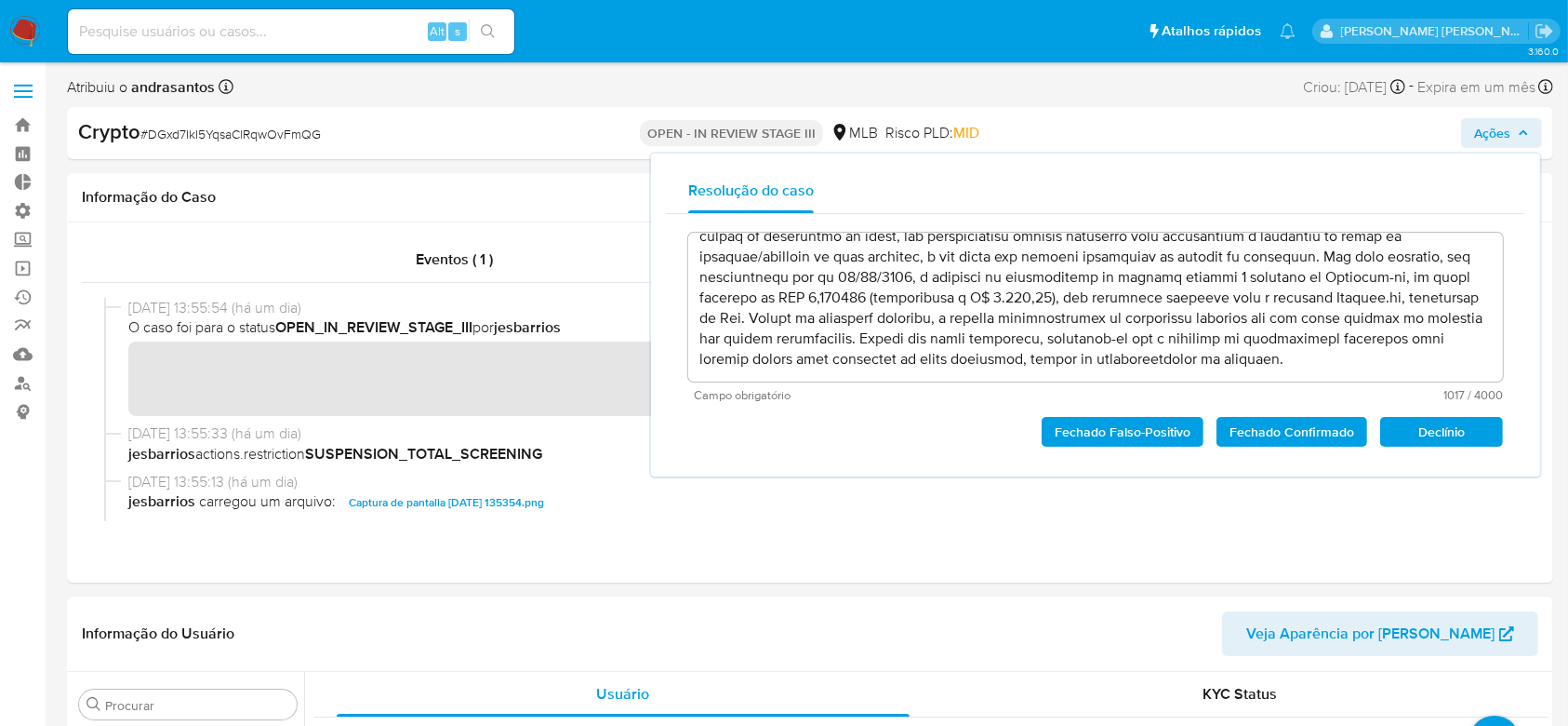
click at [1275, 431] on span "Fechado Confirmado" at bounding box center [1292, 431] width 125 height 26
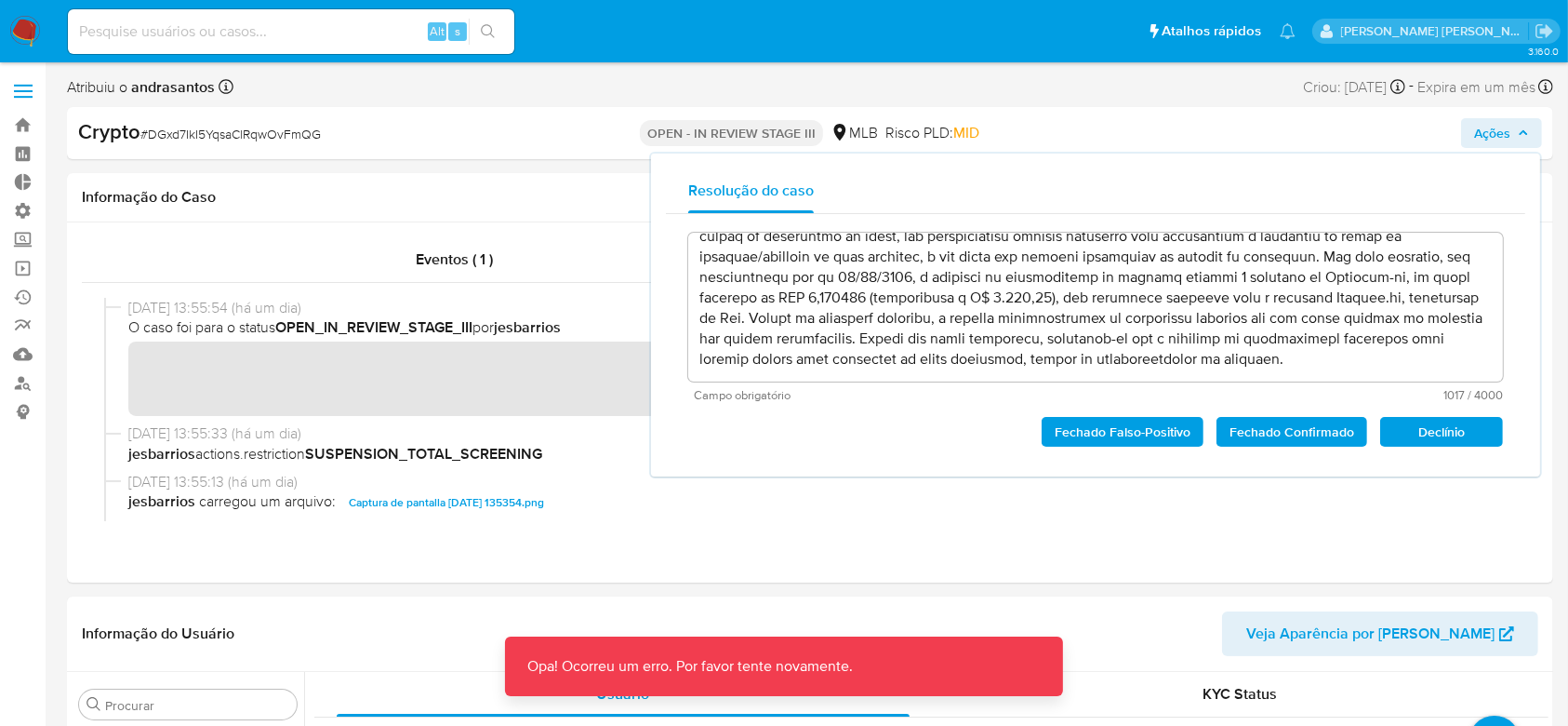
click at [1275, 431] on span "Fechado Confirmado" at bounding box center [1292, 431] width 125 height 26
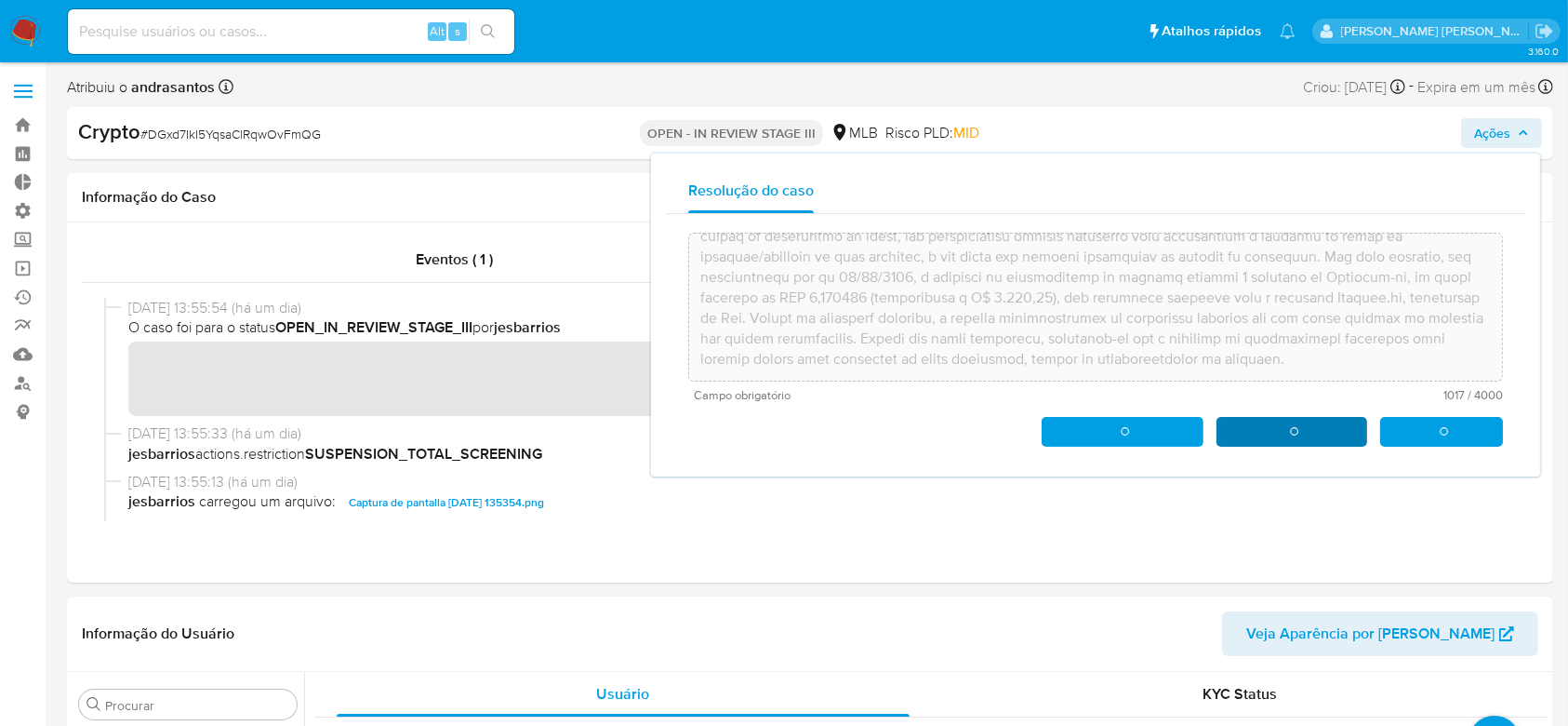
type textarea "Caso classificado como match positivo, cuja análise foi motivada por alerta sin…"
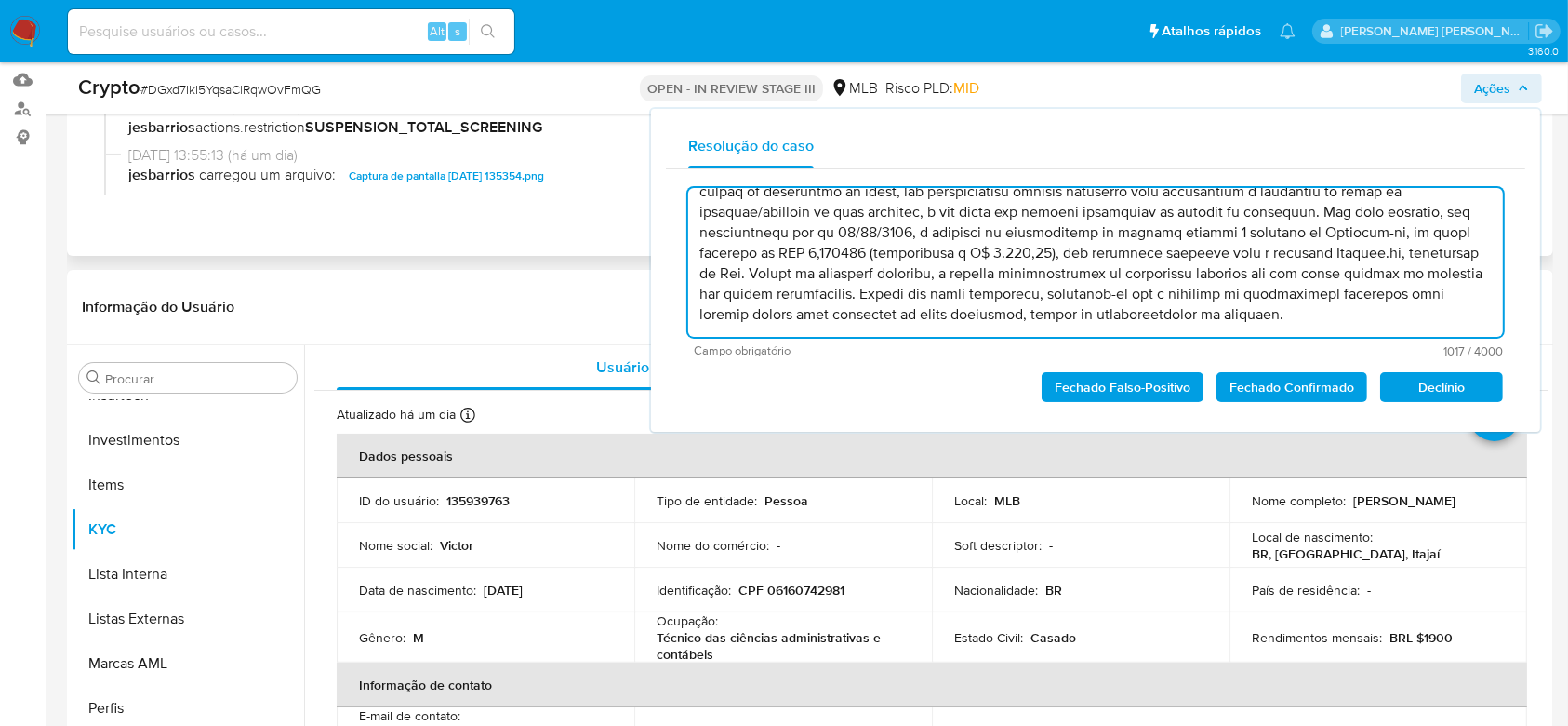
scroll to position [0, 0]
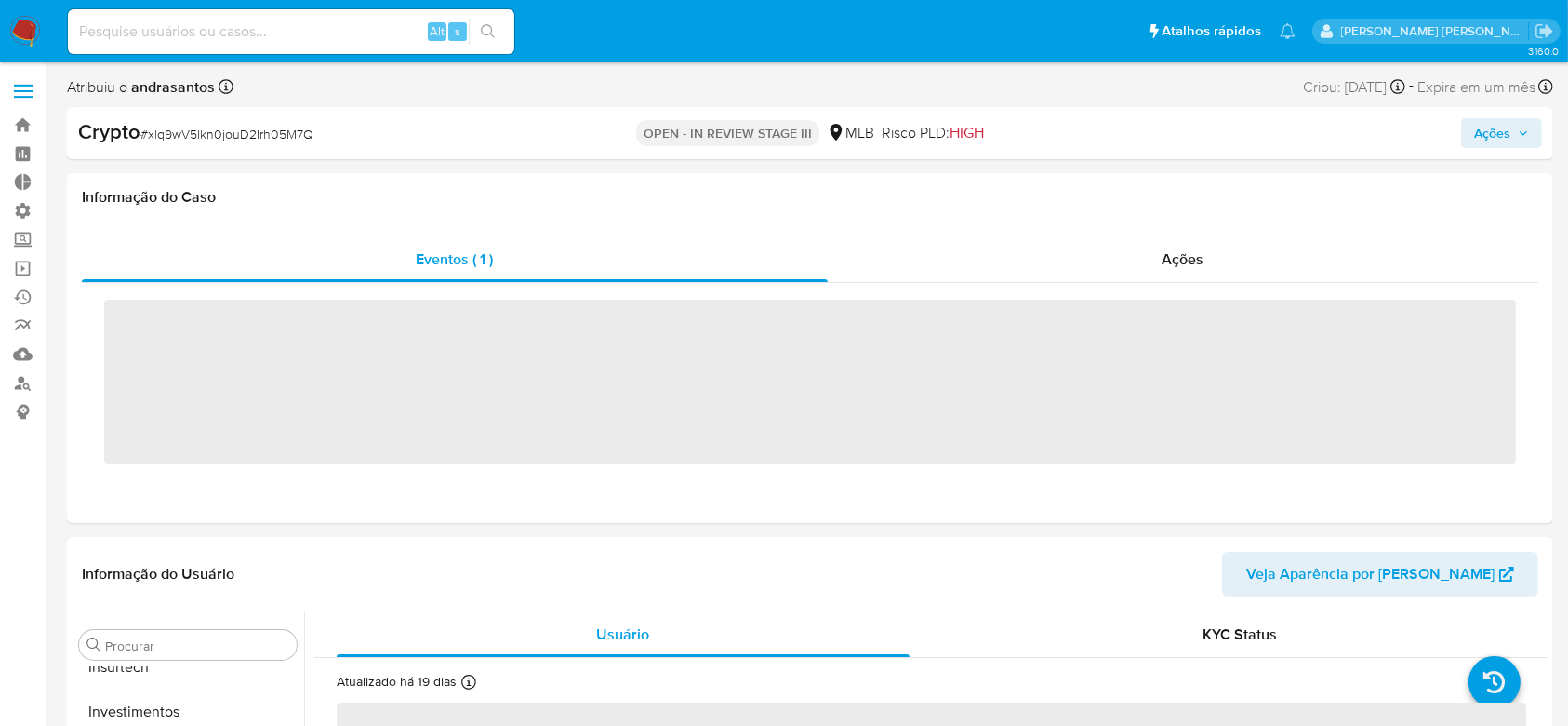
scroll to position [875, 0]
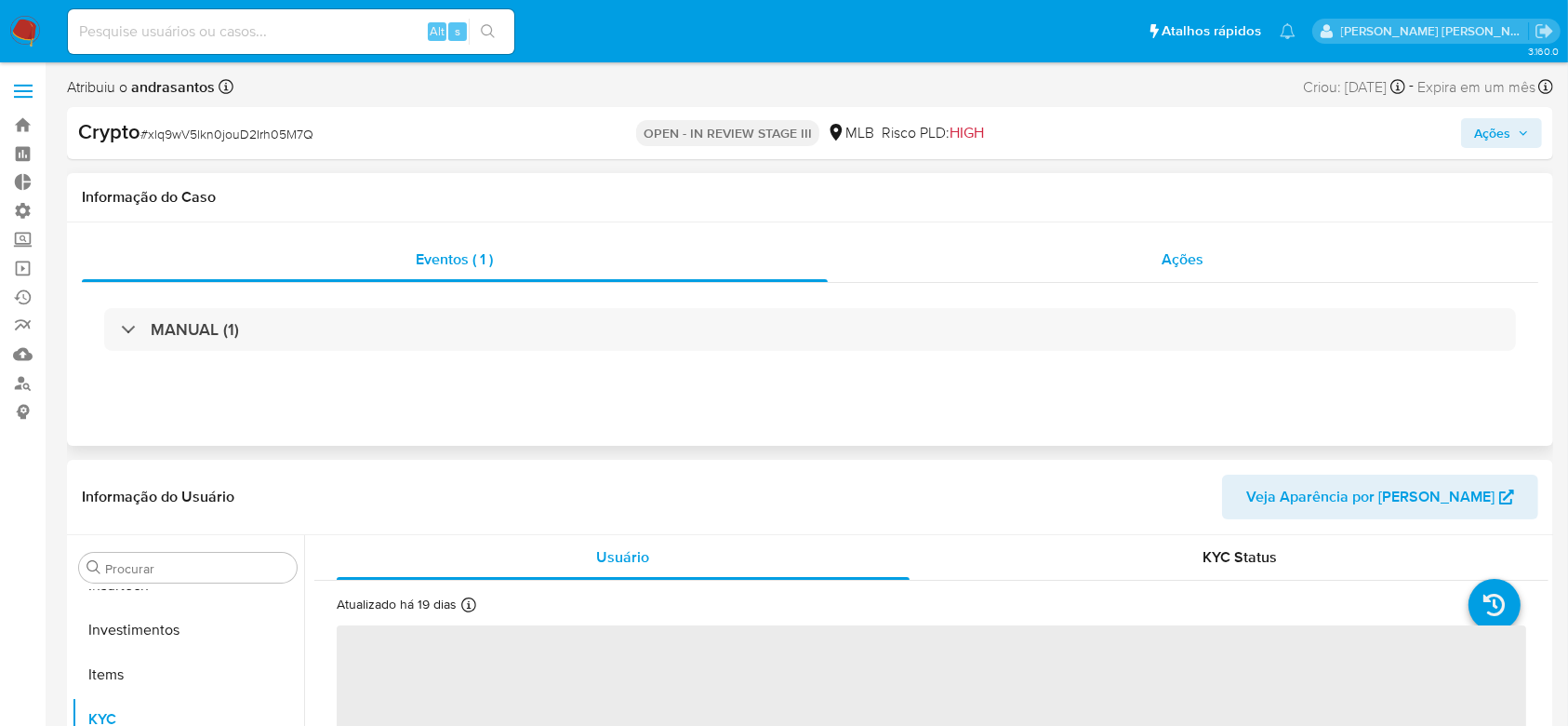
select select "10"
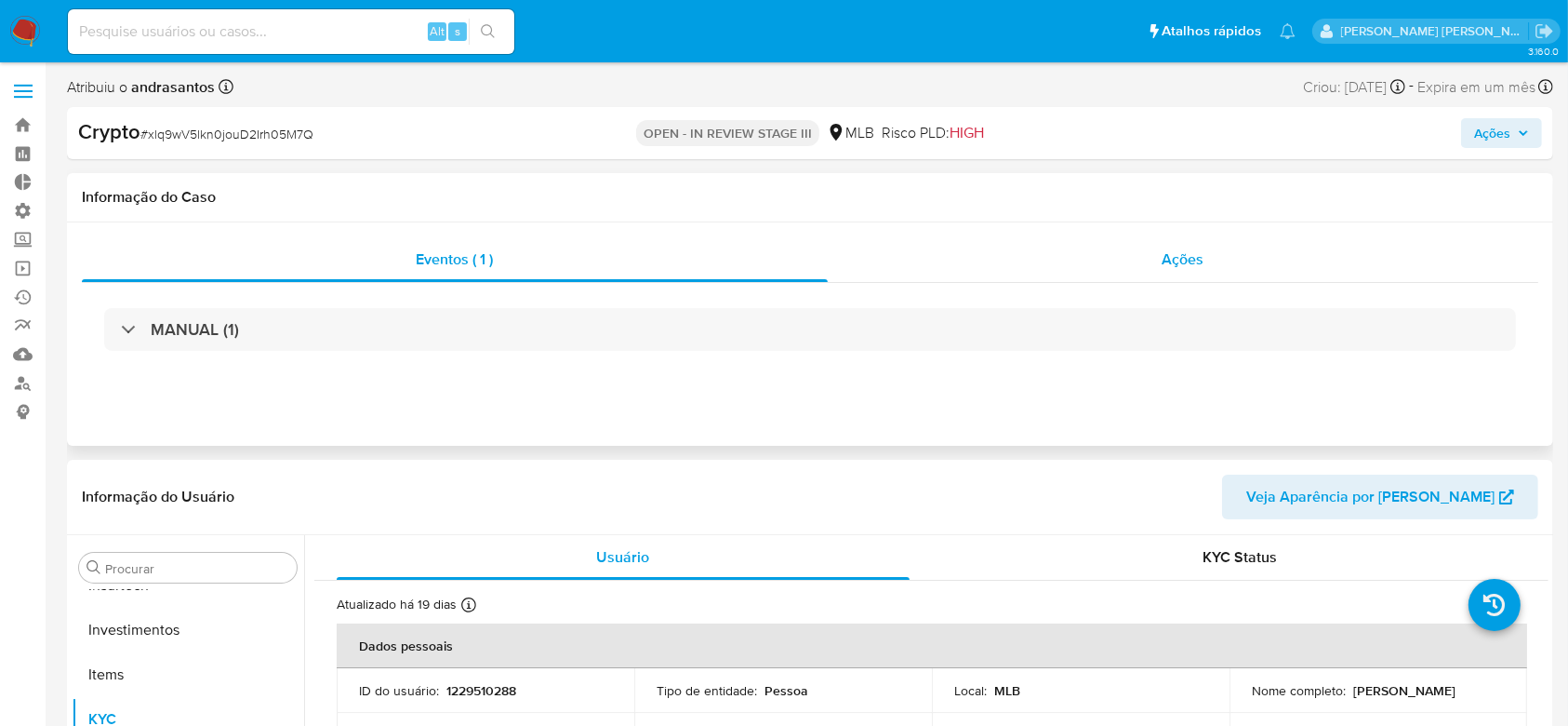
click at [1175, 265] on span "Ações" at bounding box center [1183, 259] width 42 height 21
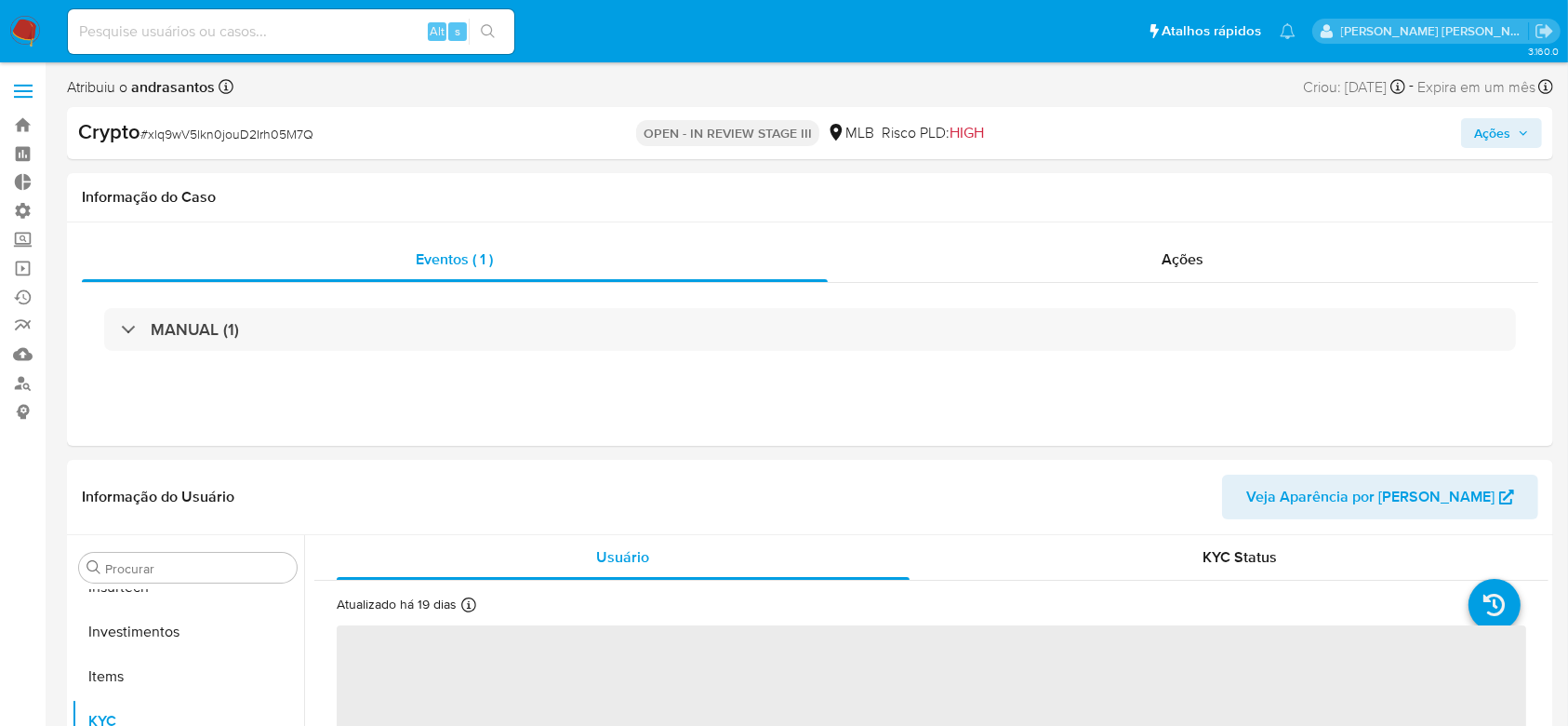
scroll to position [875, 0]
click at [1167, 252] on span "Ações" at bounding box center [1183, 259] width 42 height 21
select select "10"
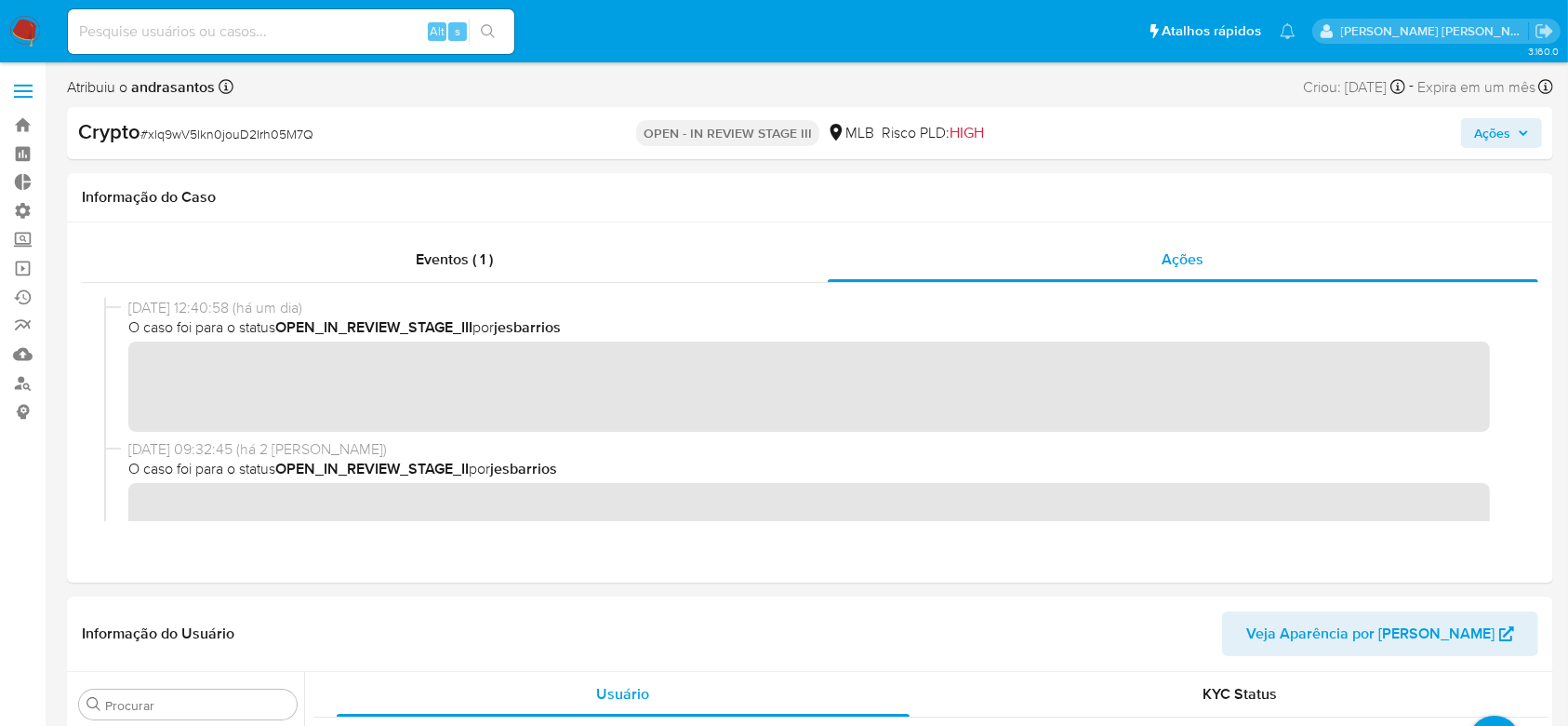
click at [1520, 130] on icon "button" at bounding box center [1523, 133] width 11 height 11
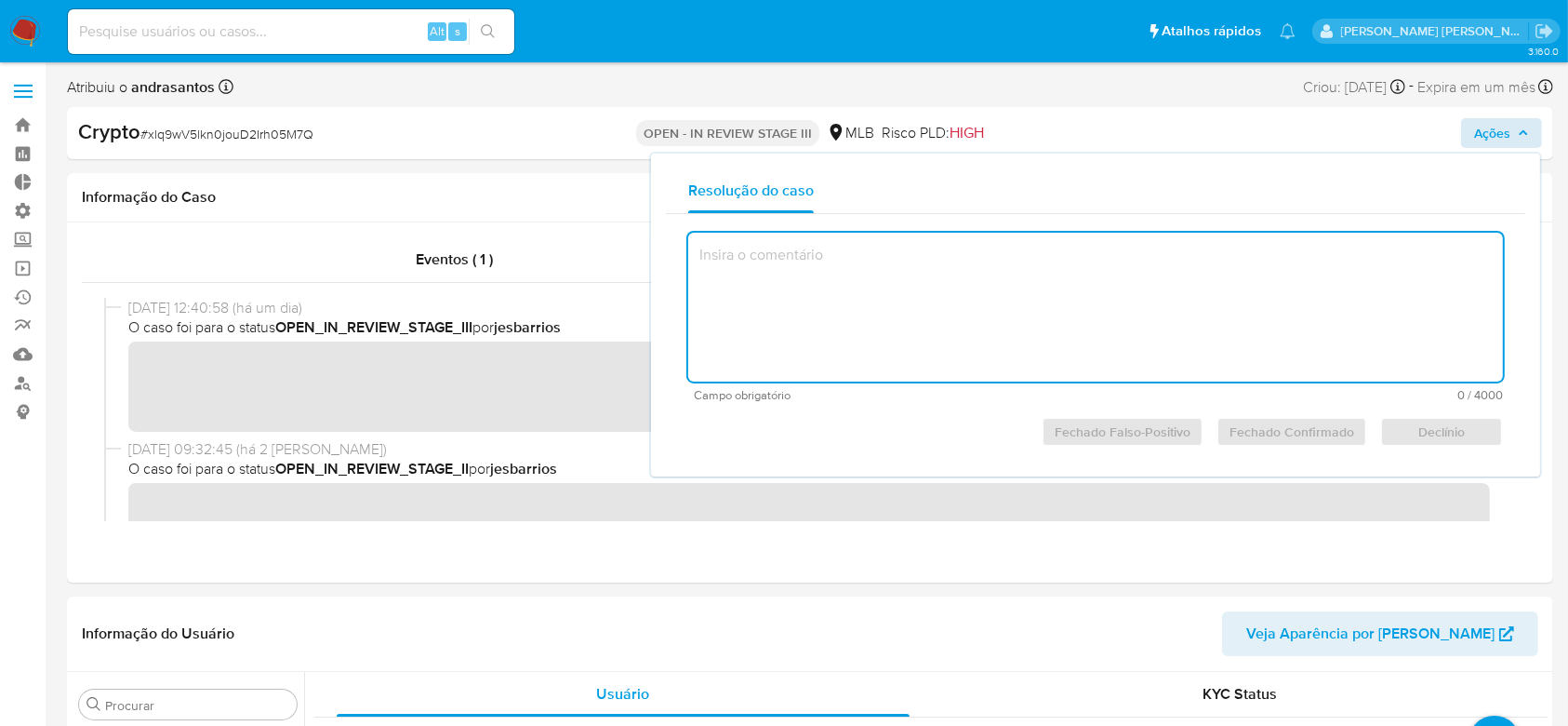
click at [1167, 281] on textarea at bounding box center [1096, 308] width 814 height 149
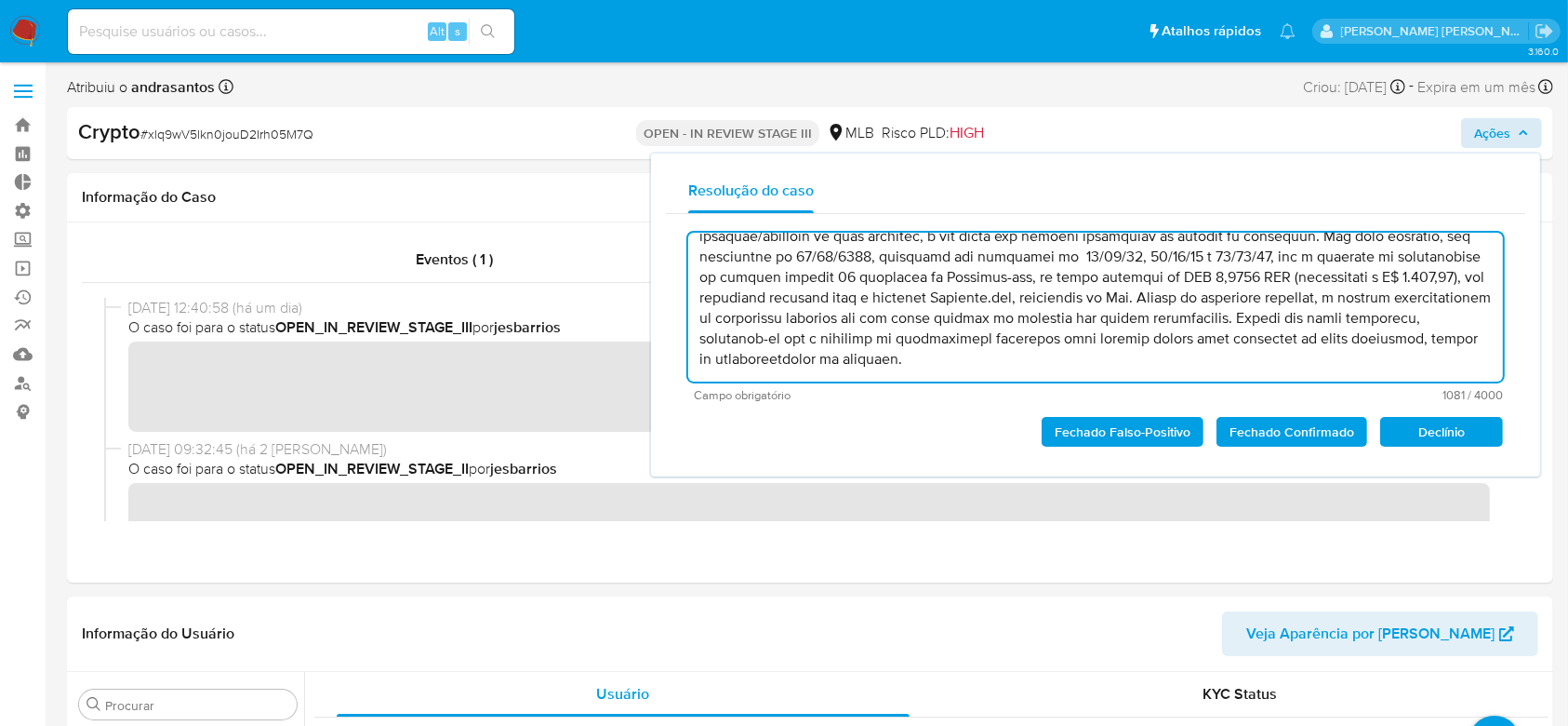
scroll to position [80, 0]
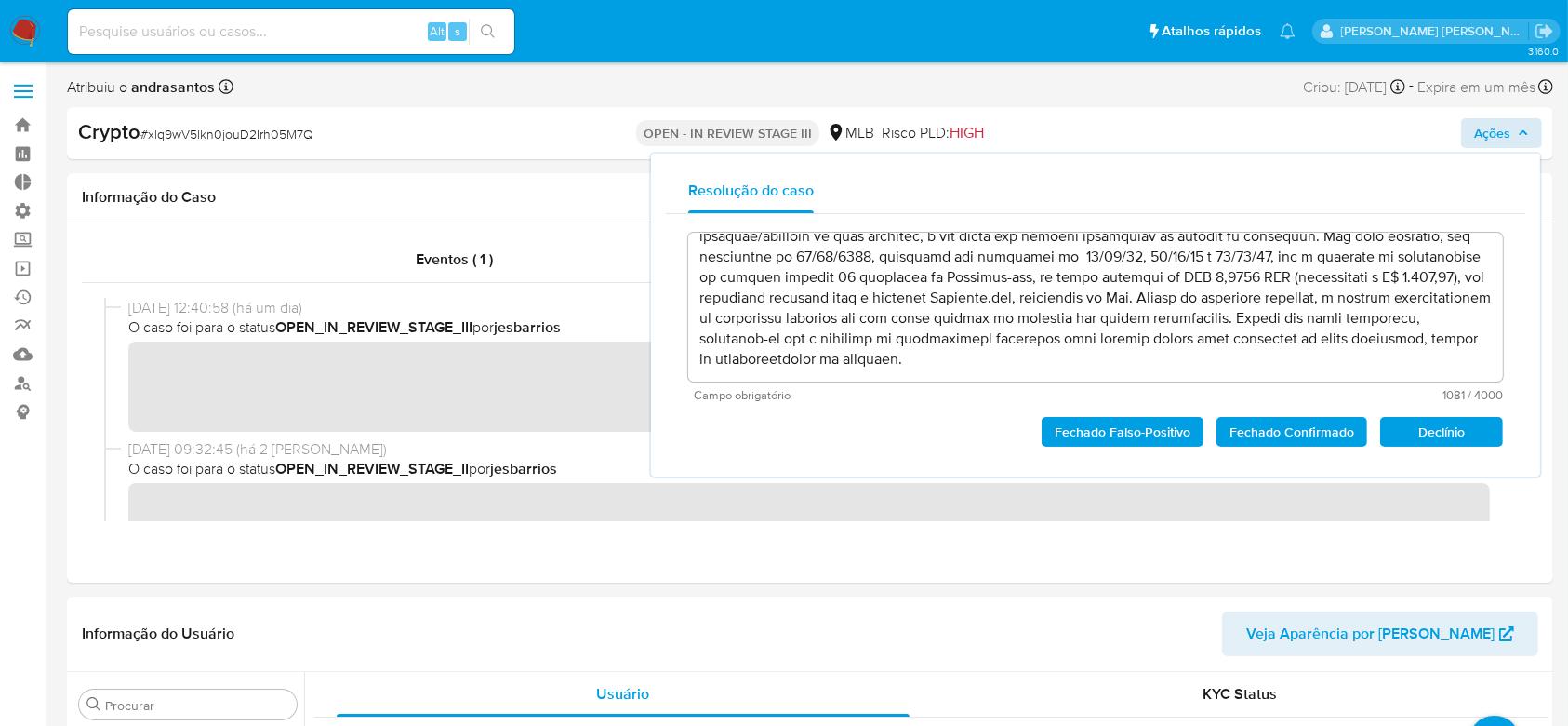
click at [1302, 431] on span "Fechado Confirmado" at bounding box center [1292, 431] width 125 height 26
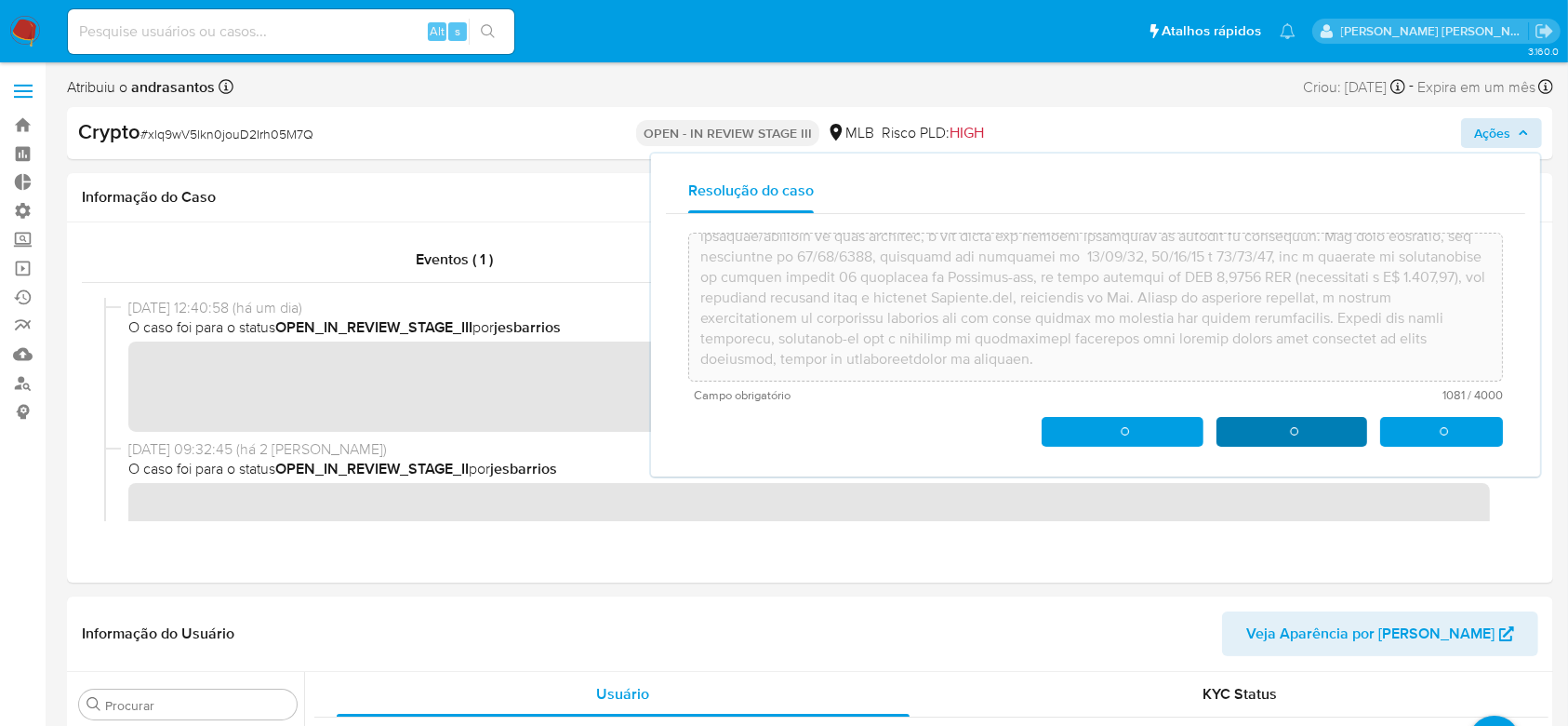
type textarea "Caso classificado como match positivo, cuja análise foi motivada por alerta sin…"
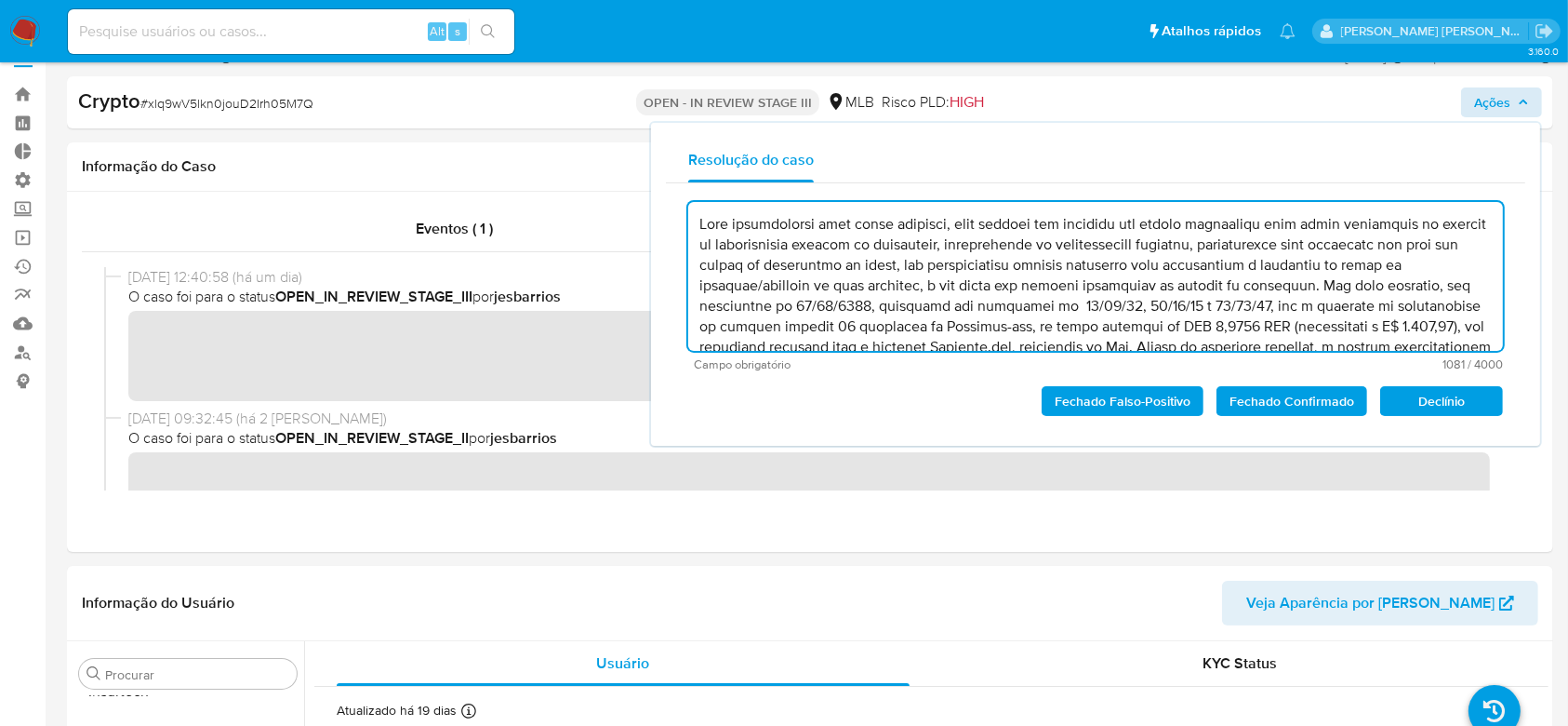
scroll to position [0, 0]
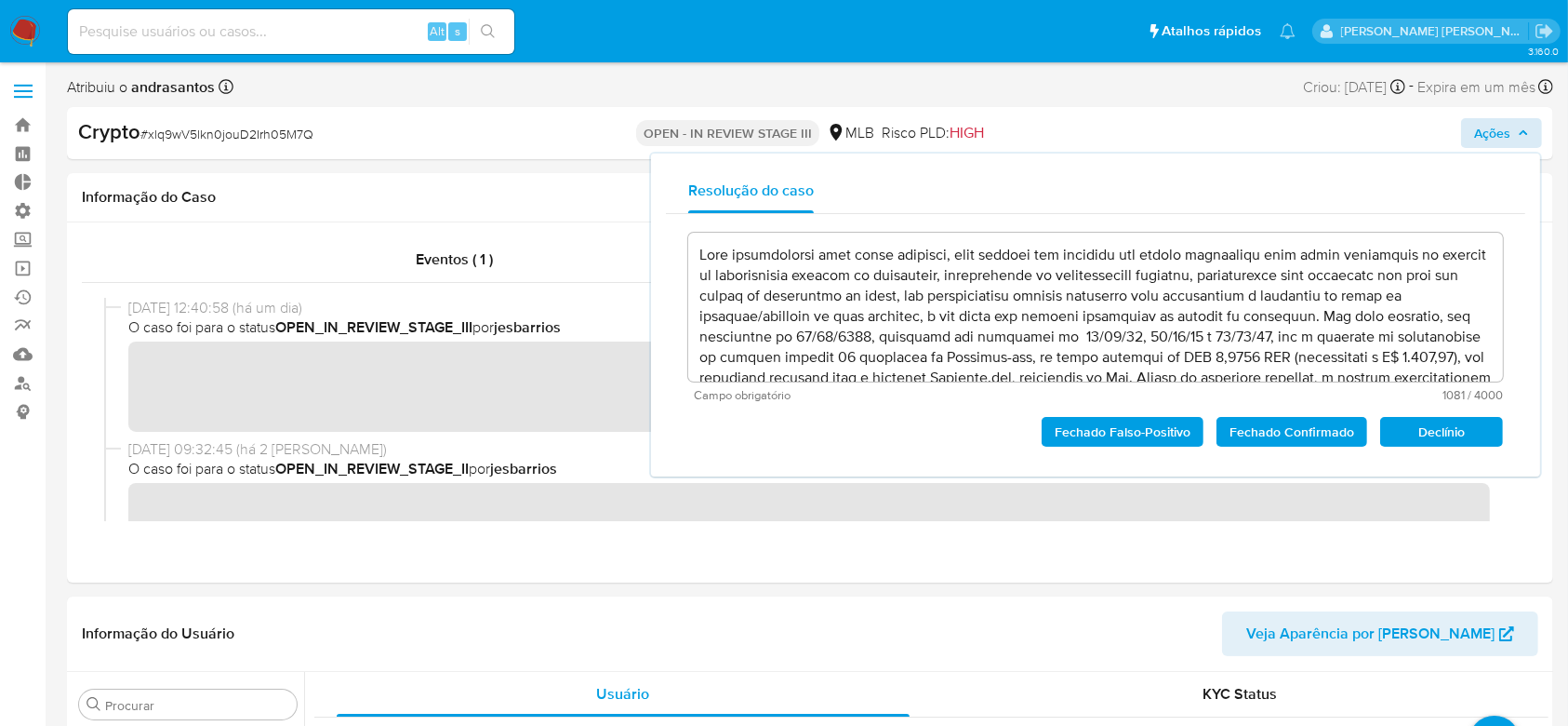
click at [1555, 29] on div "[PERSON_NAME] [PERSON_NAME]" at bounding box center [1437, 31] width 248 height 25
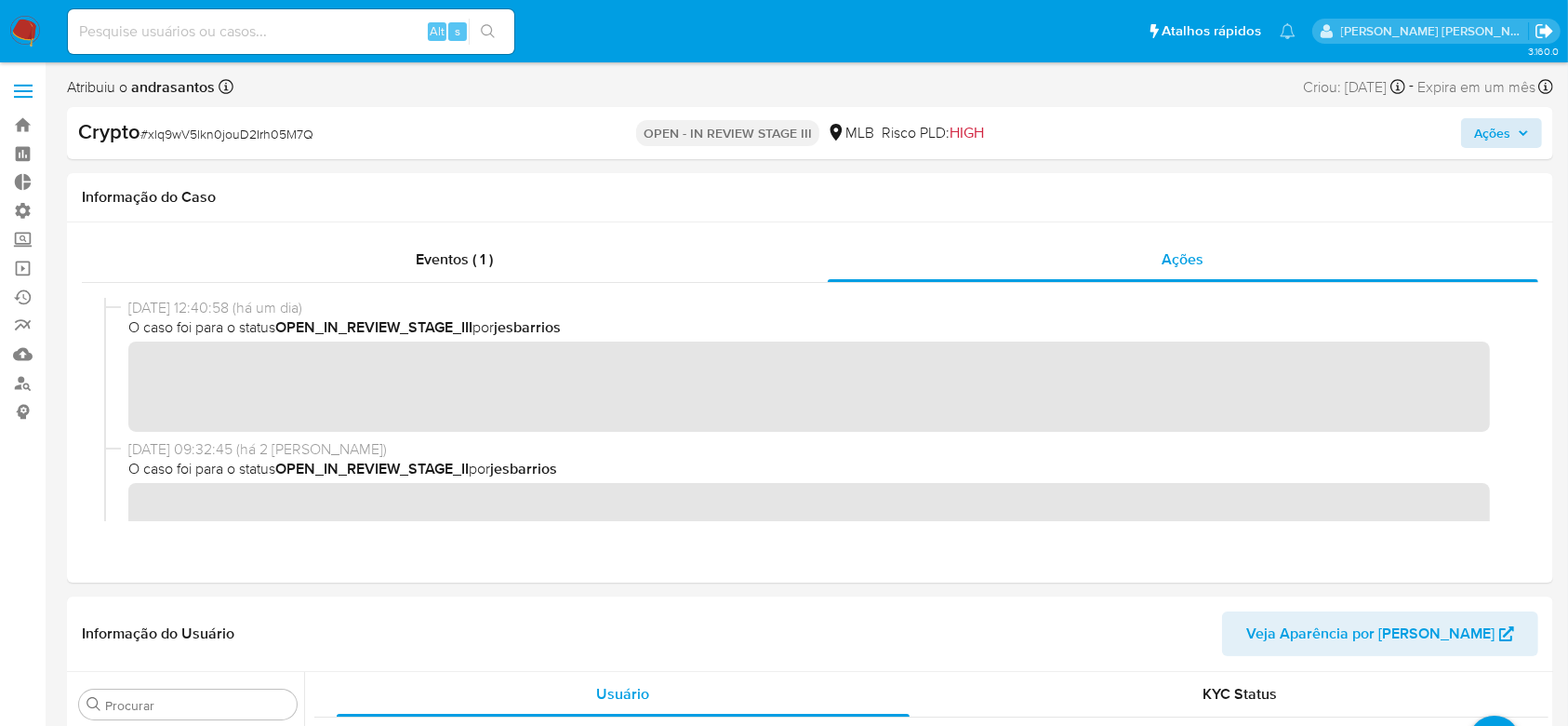
click at [1544, 33] on icon "Sair" at bounding box center [1544, 31] width 17 height 14
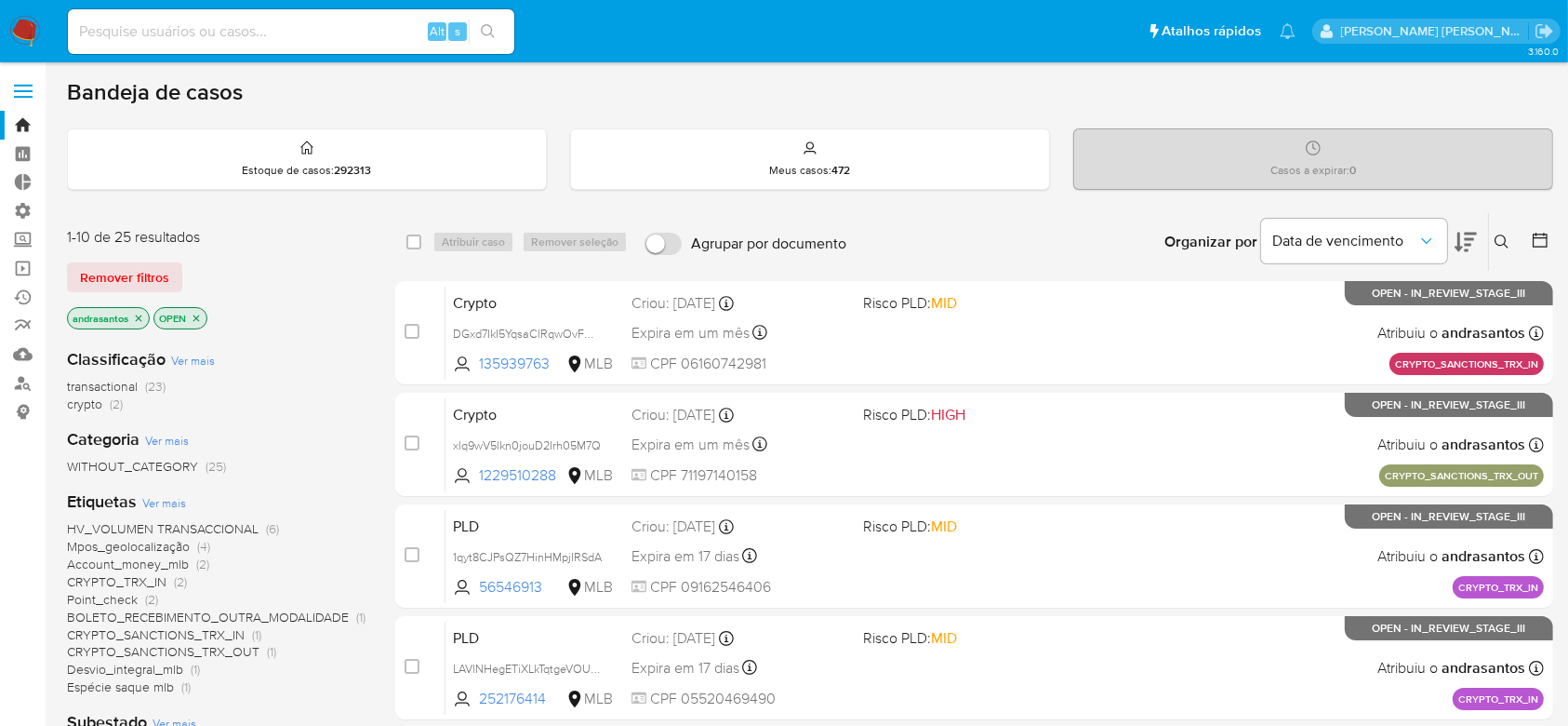
click at [97, 402] on span "crypto" at bounding box center [85, 404] width 35 height 19
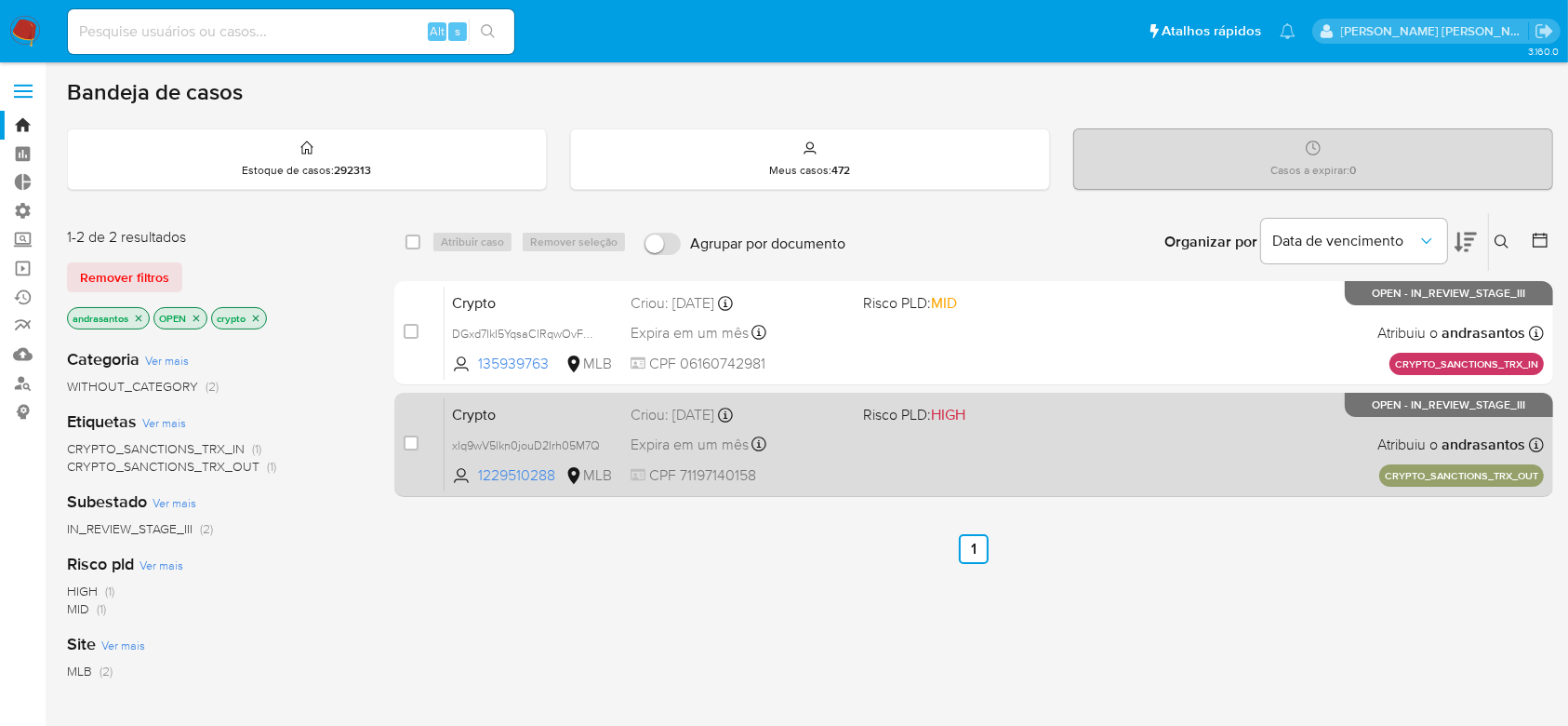
click at [1132, 441] on div "Crypto xlq9wV5lkn0jouD2Irh05M7Q 1229510288 MLB Risco PLD: HIGH Criou: [DATE] Cr…" at bounding box center [994, 444] width 1099 height 94
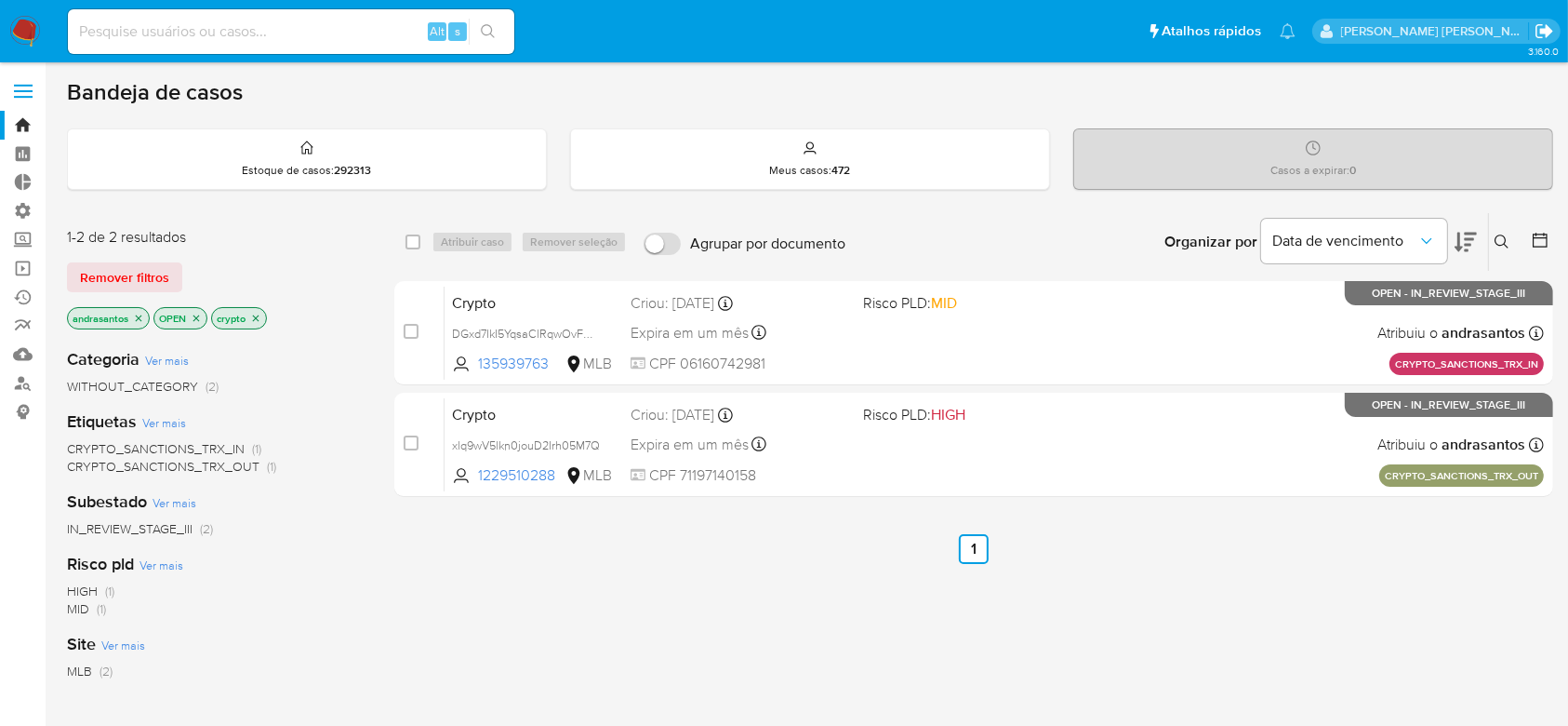
click at [1546, 33] on icon "Sair" at bounding box center [1544, 31] width 17 height 14
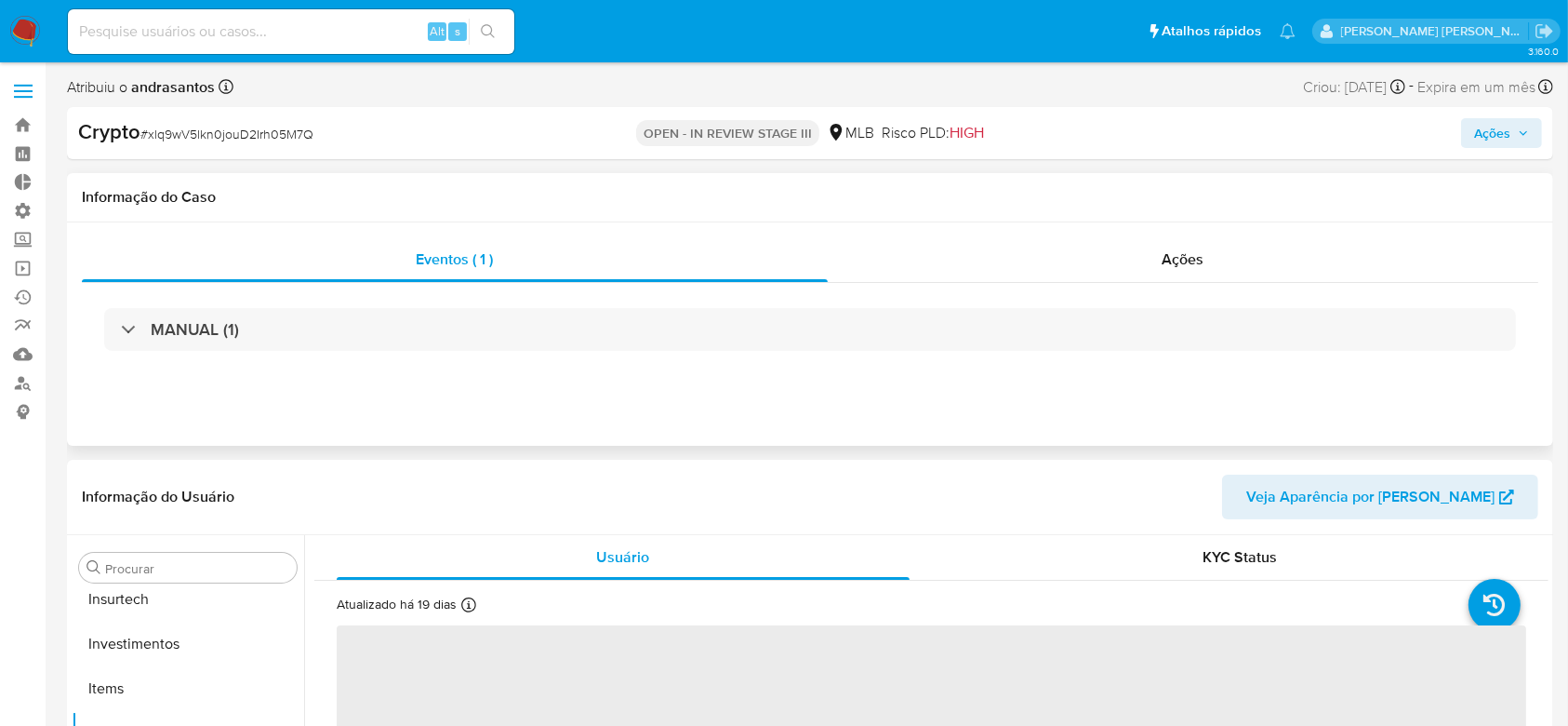
scroll to position [875, 0]
click at [1179, 258] on span "Ações" at bounding box center [1183, 259] width 42 height 21
select select "10"
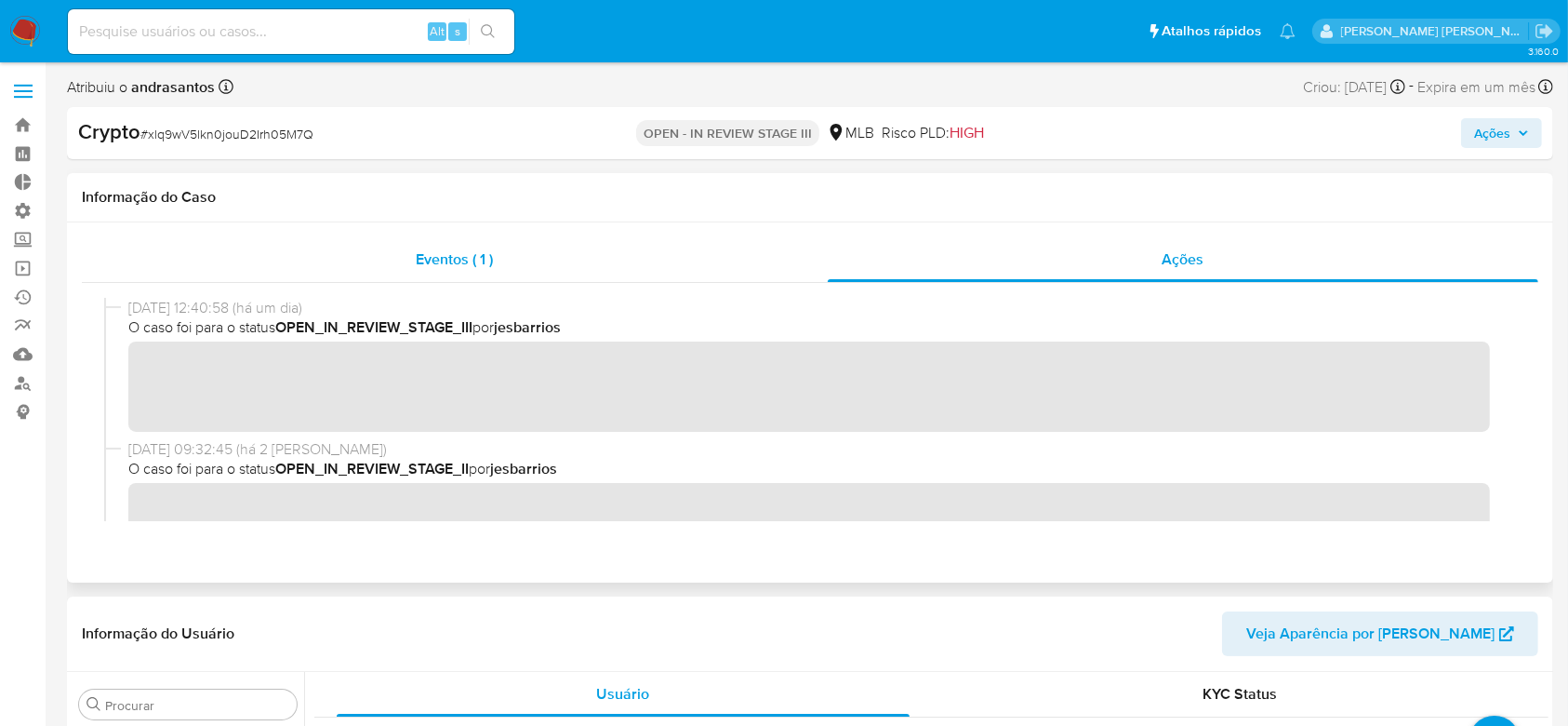
click at [454, 265] on span "Eventos ( 1 )" at bounding box center [455, 259] width 77 height 21
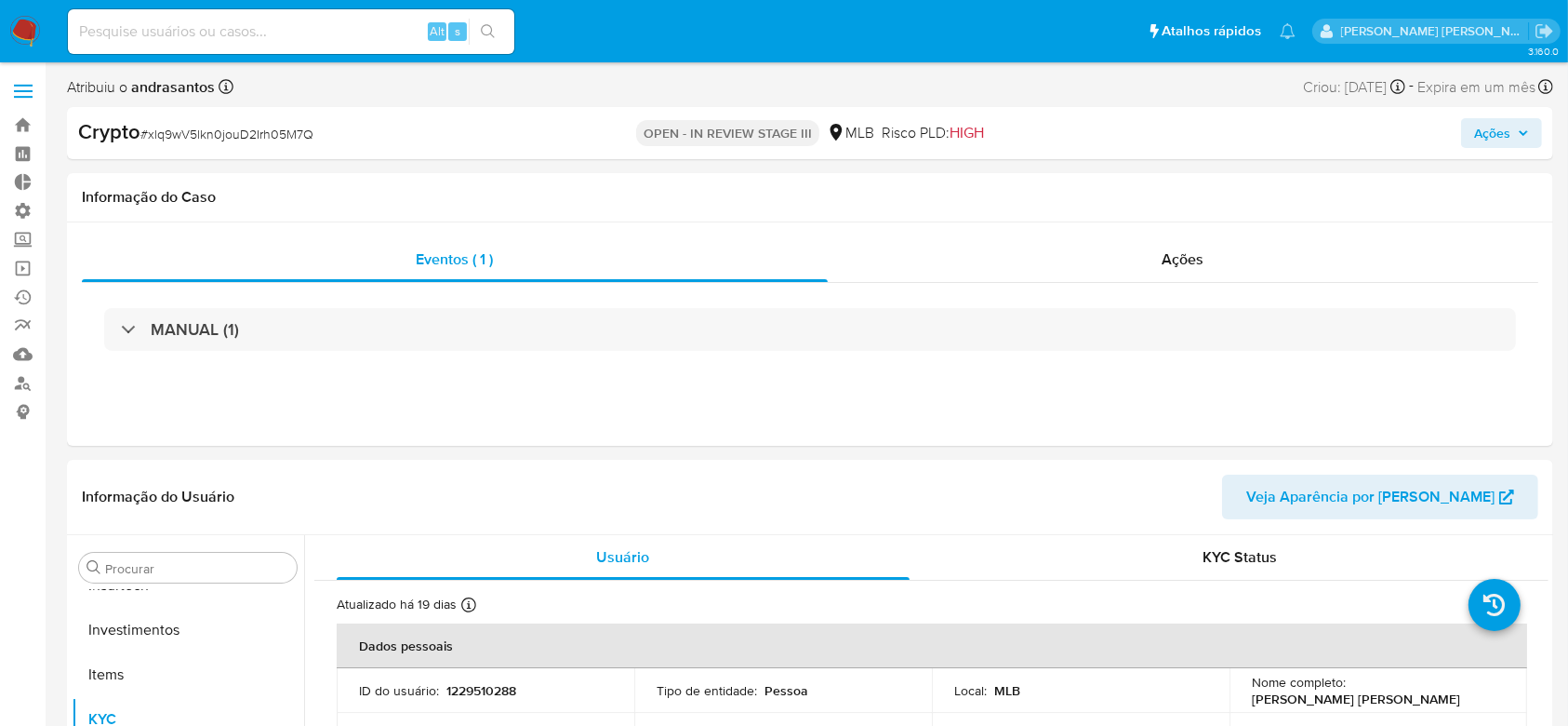
click at [1489, 138] on span "Ações" at bounding box center [1492, 133] width 36 height 30
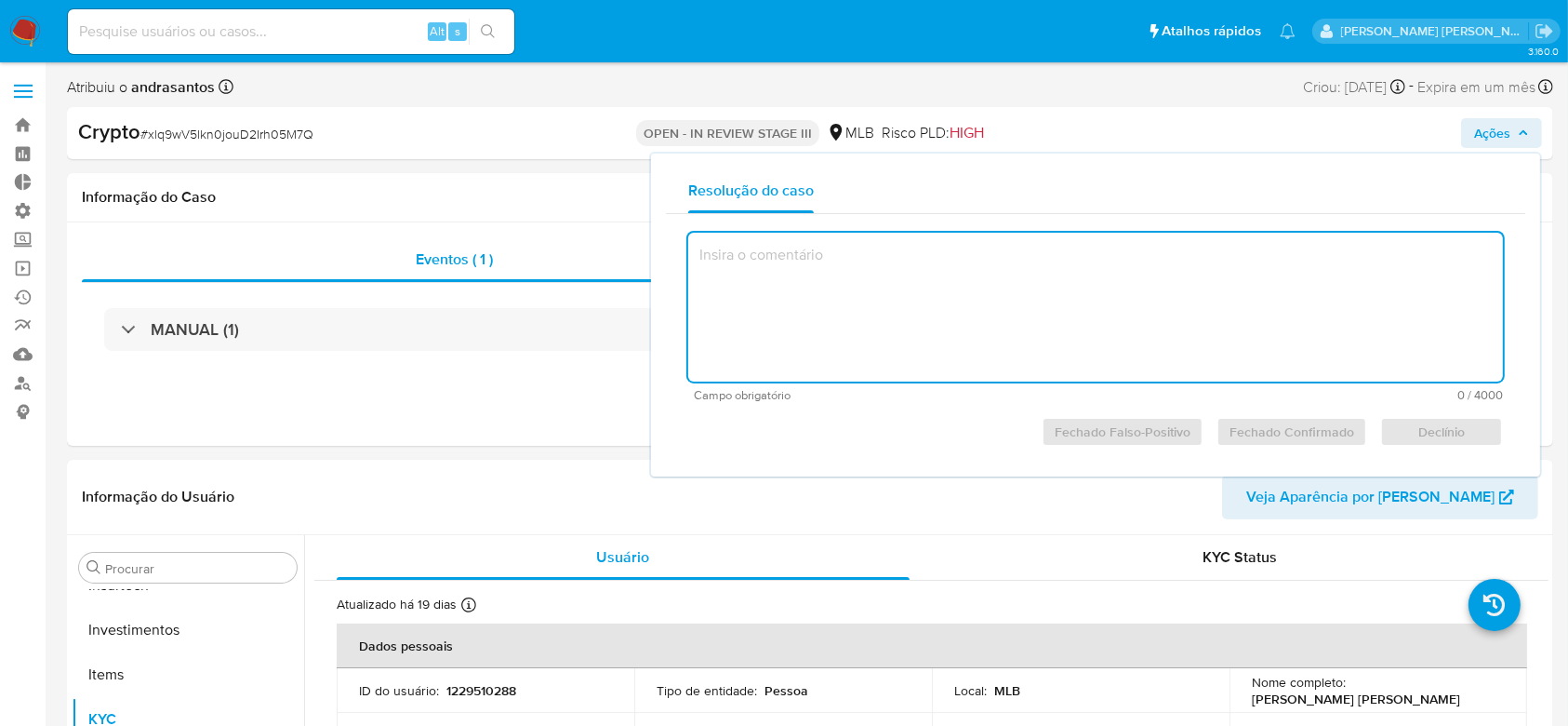
click at [897, 260] on textarea at bounding box center [1096, 308] width 814 height 149
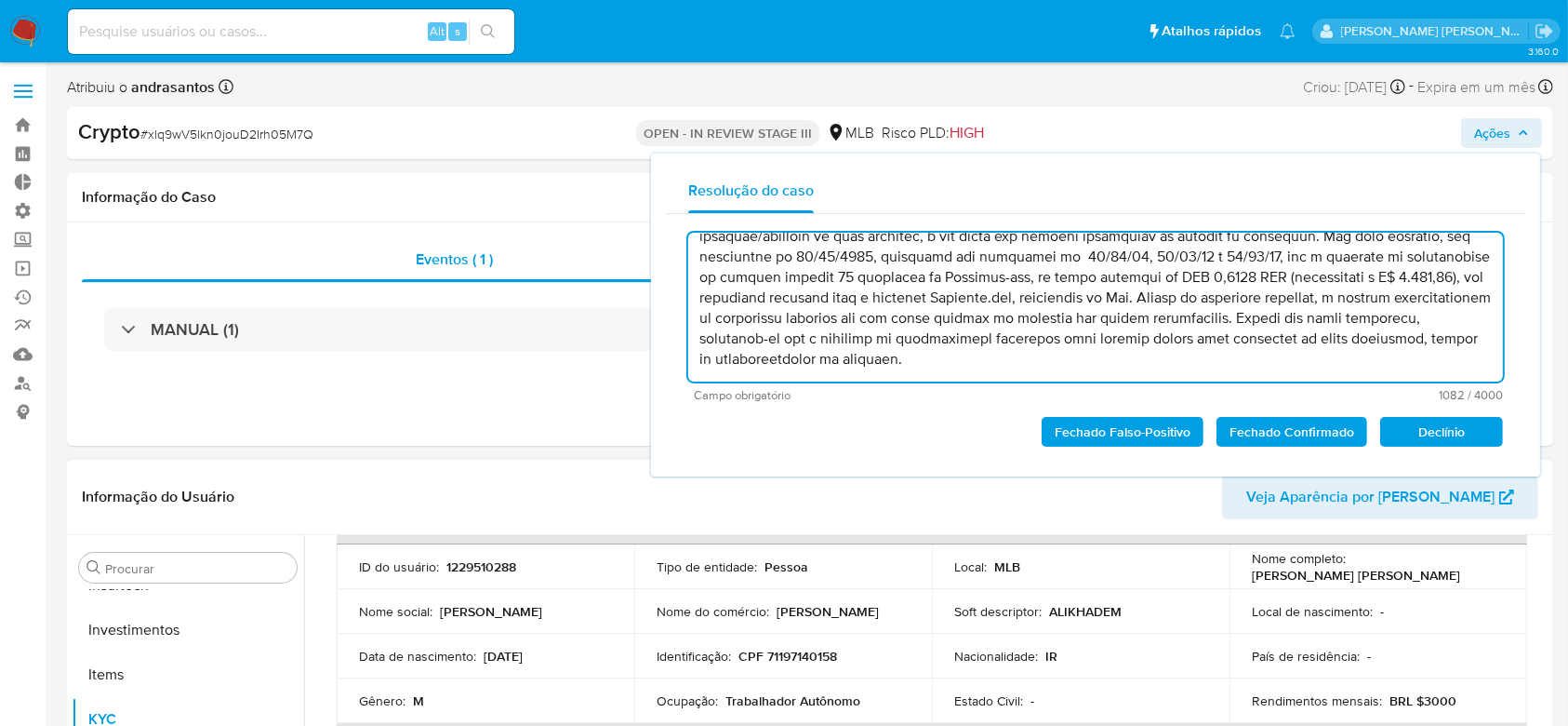
scroll to position [0, 0]
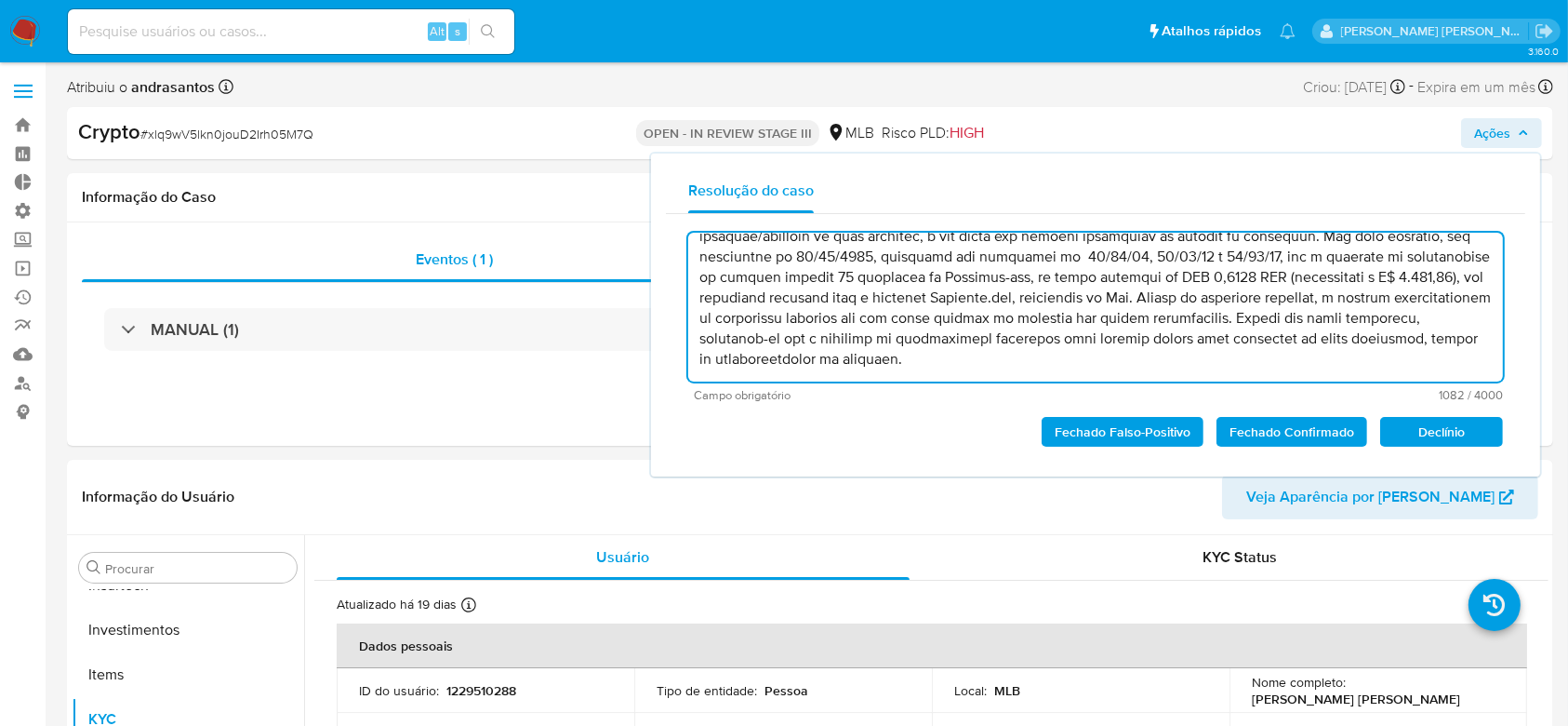
click at [1275, 422] on span "Fechado Confirmado" at bounding box center [1292, 431] width 125 height 26
click at [1267, 433] on span "Fechado Confirmado" at bounding box center [1292, 431] width 125 height 26
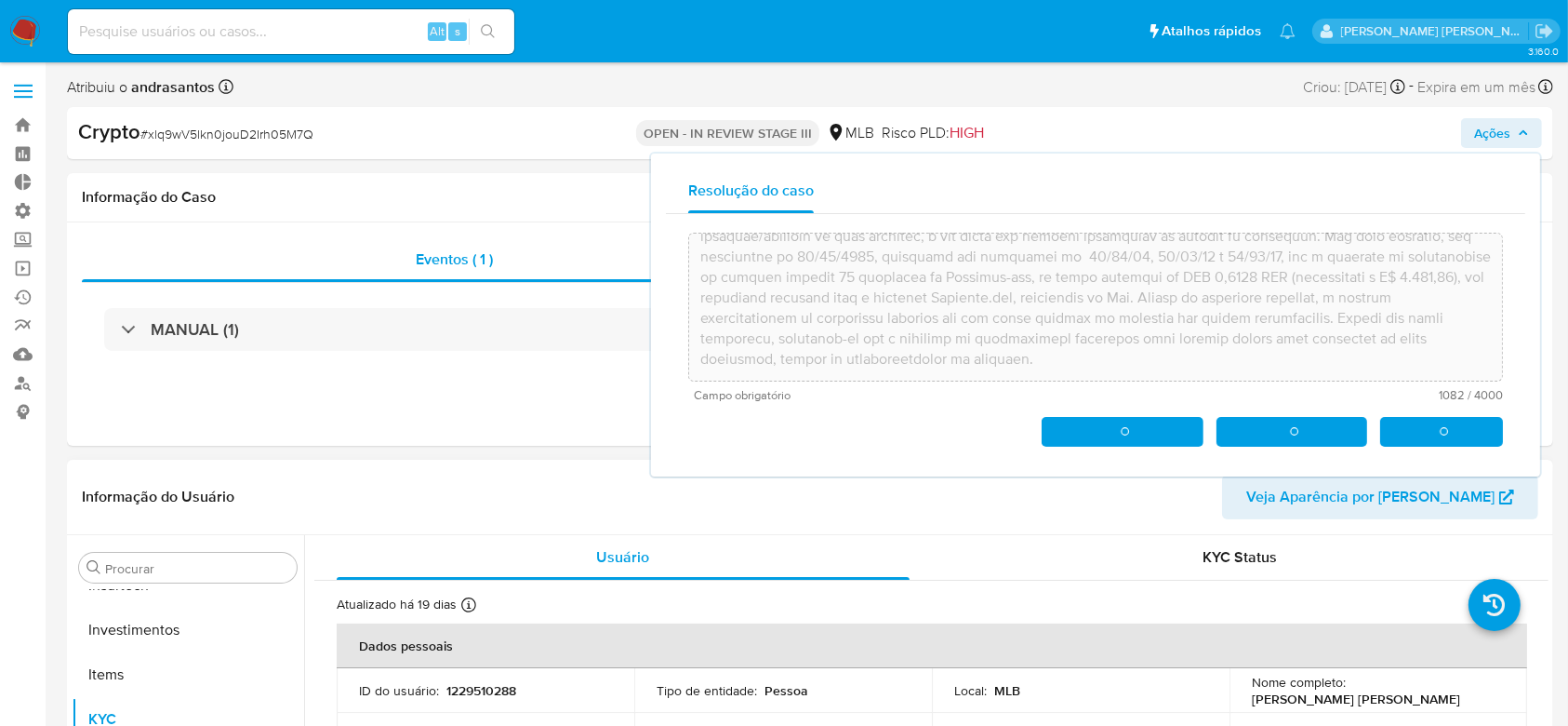
type textarea "Lore ipsumdolorsi amet conse adipisci, elit seddoei tem incididu utl etdolo mag…"
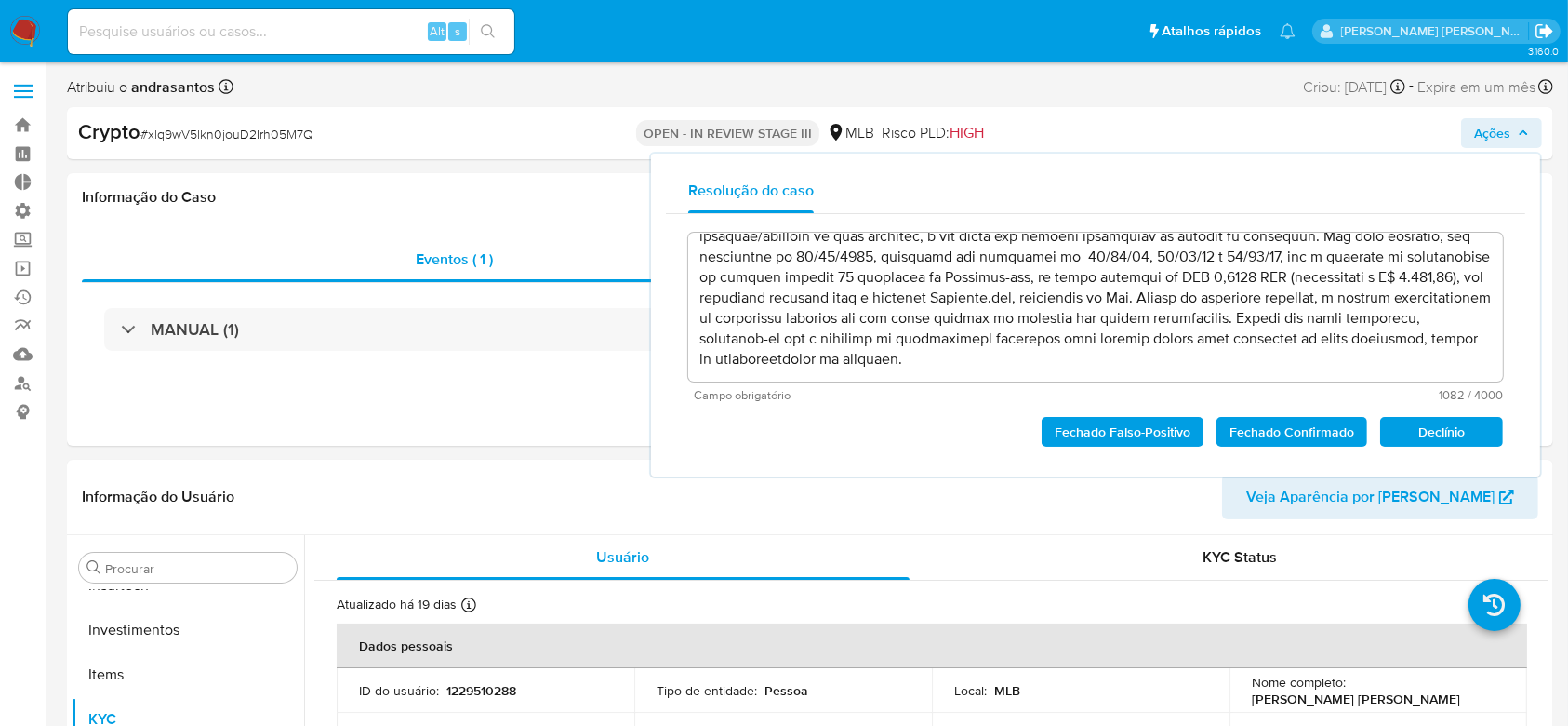
click at [1540, 26] on icon "Sair" at bounding box center [1544, 31] width 20 height 20
